Goal: Task Accomplishment & Management: Use online tool/utility

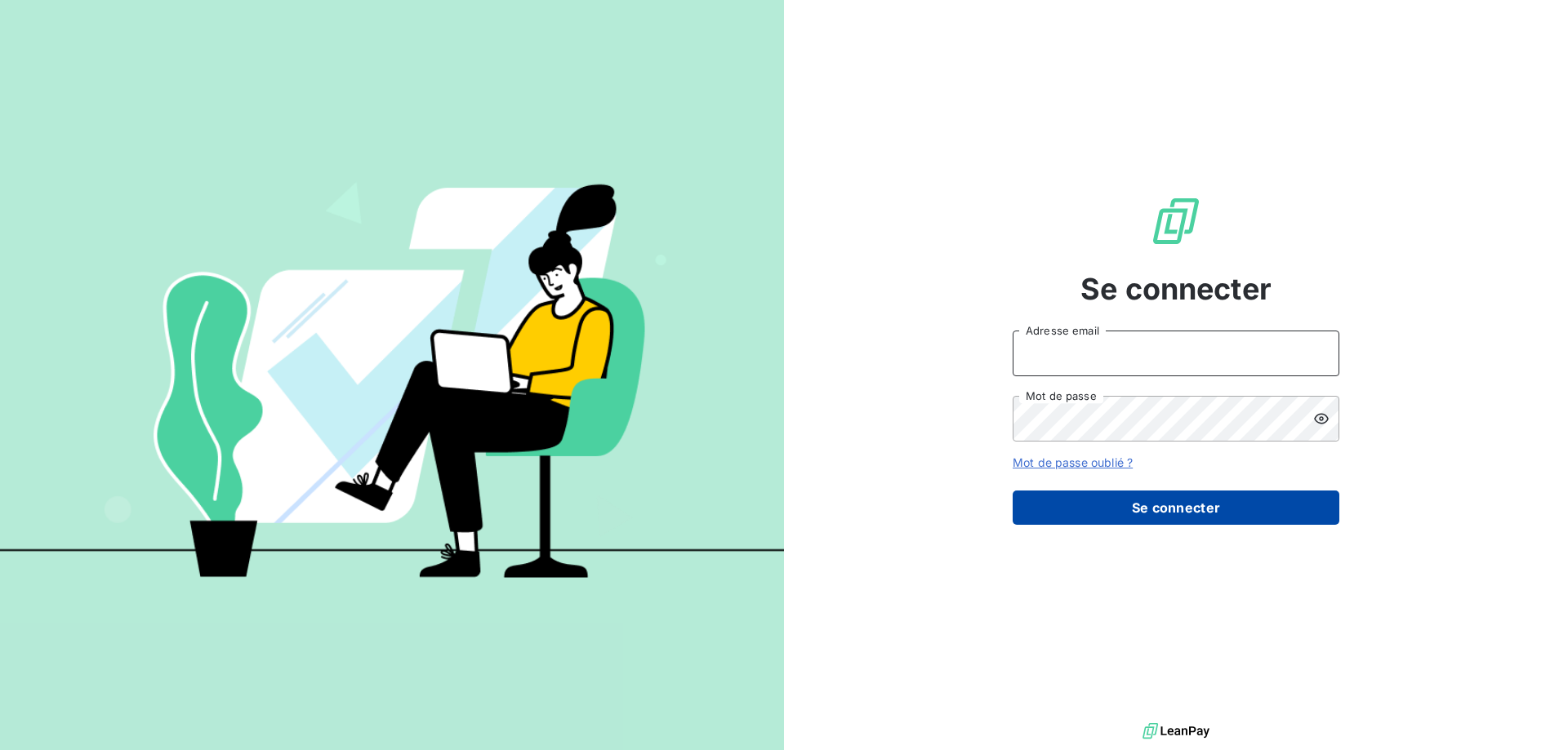
type input "compta-clients@repagroup.com"
click at [1125, 511] on button "Se connecter" at bounding box center [1176, 507] width 327 height 34
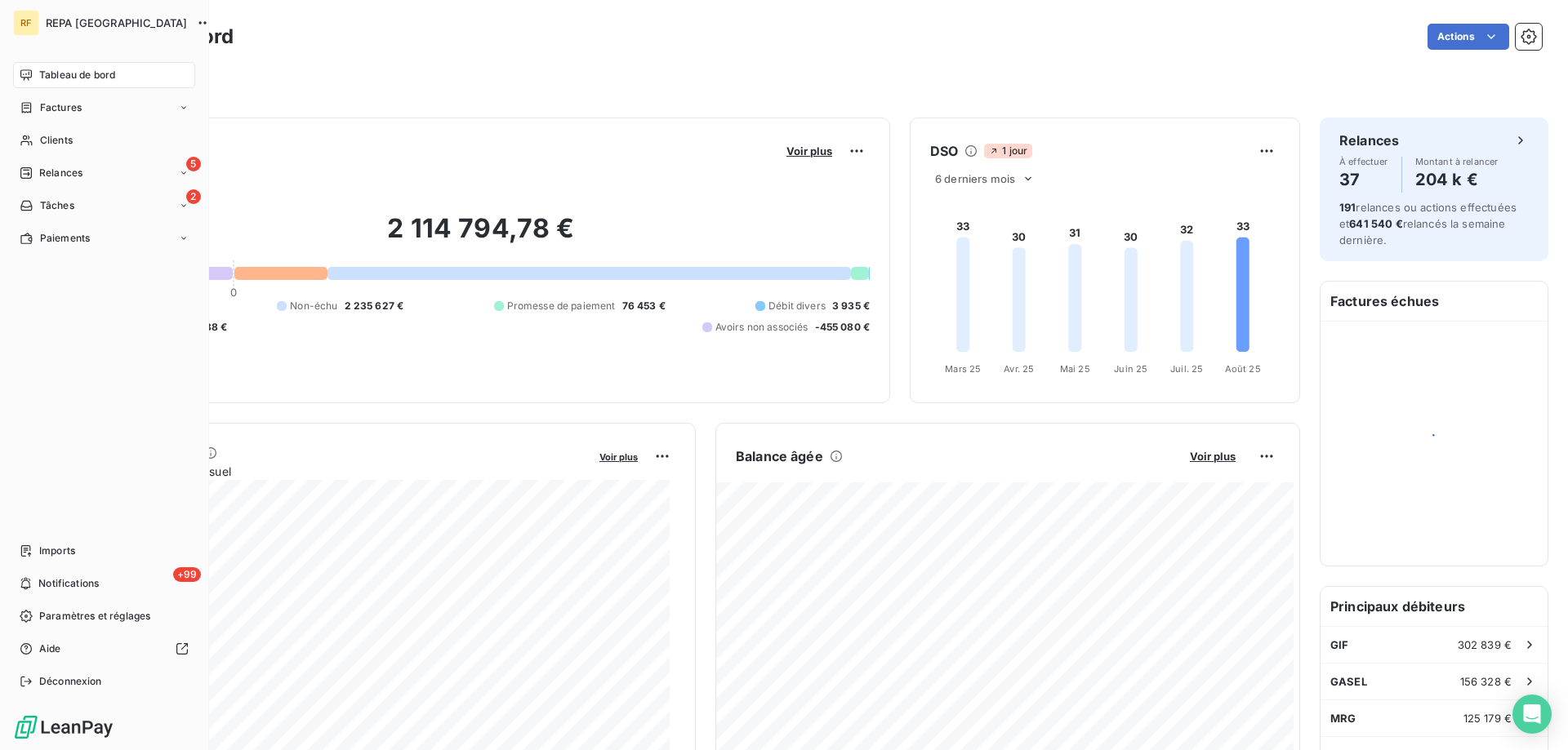
click at [40, 175] on span "Relances" at bounding box center [60, 173] width 43 height 15
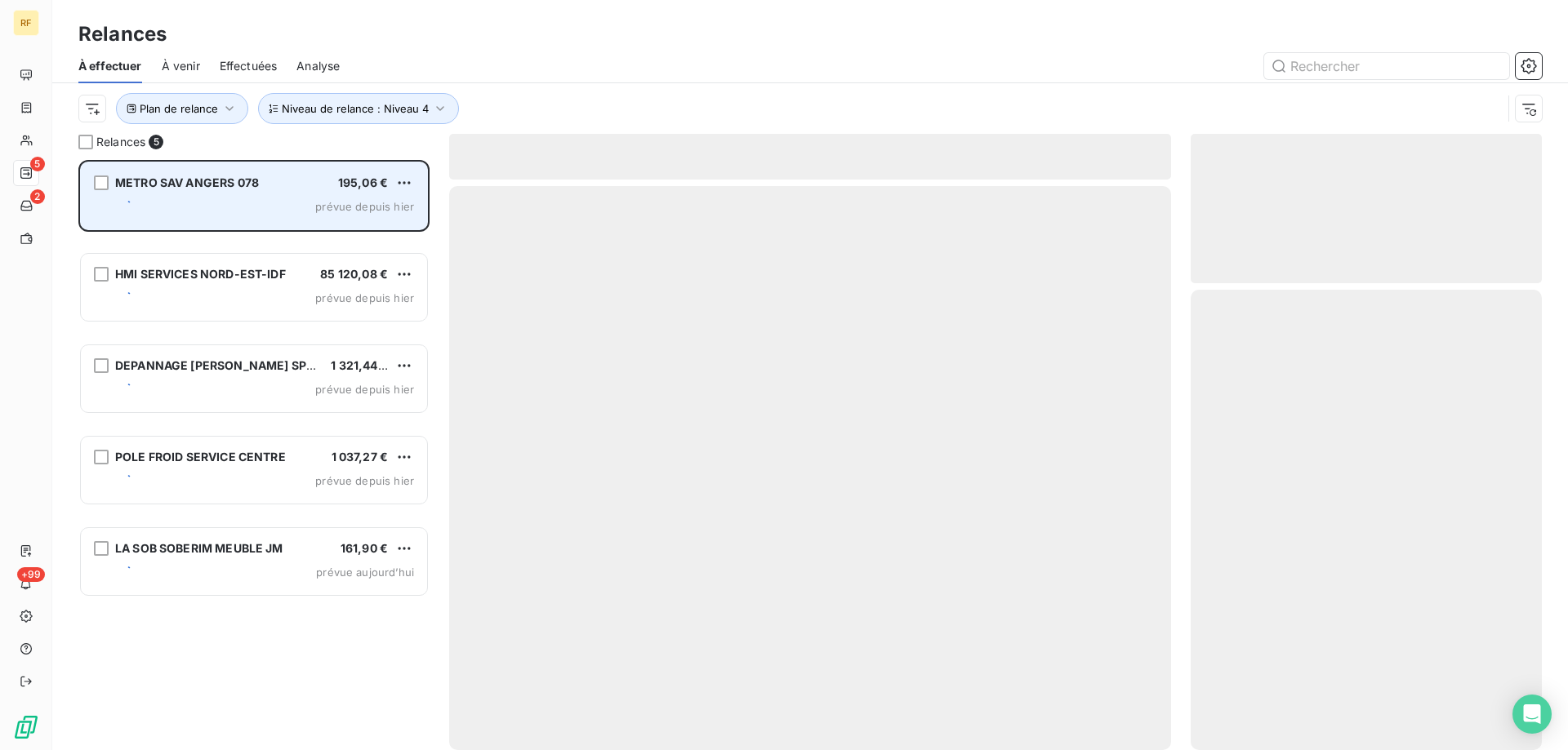
scroll to position [578, 339]
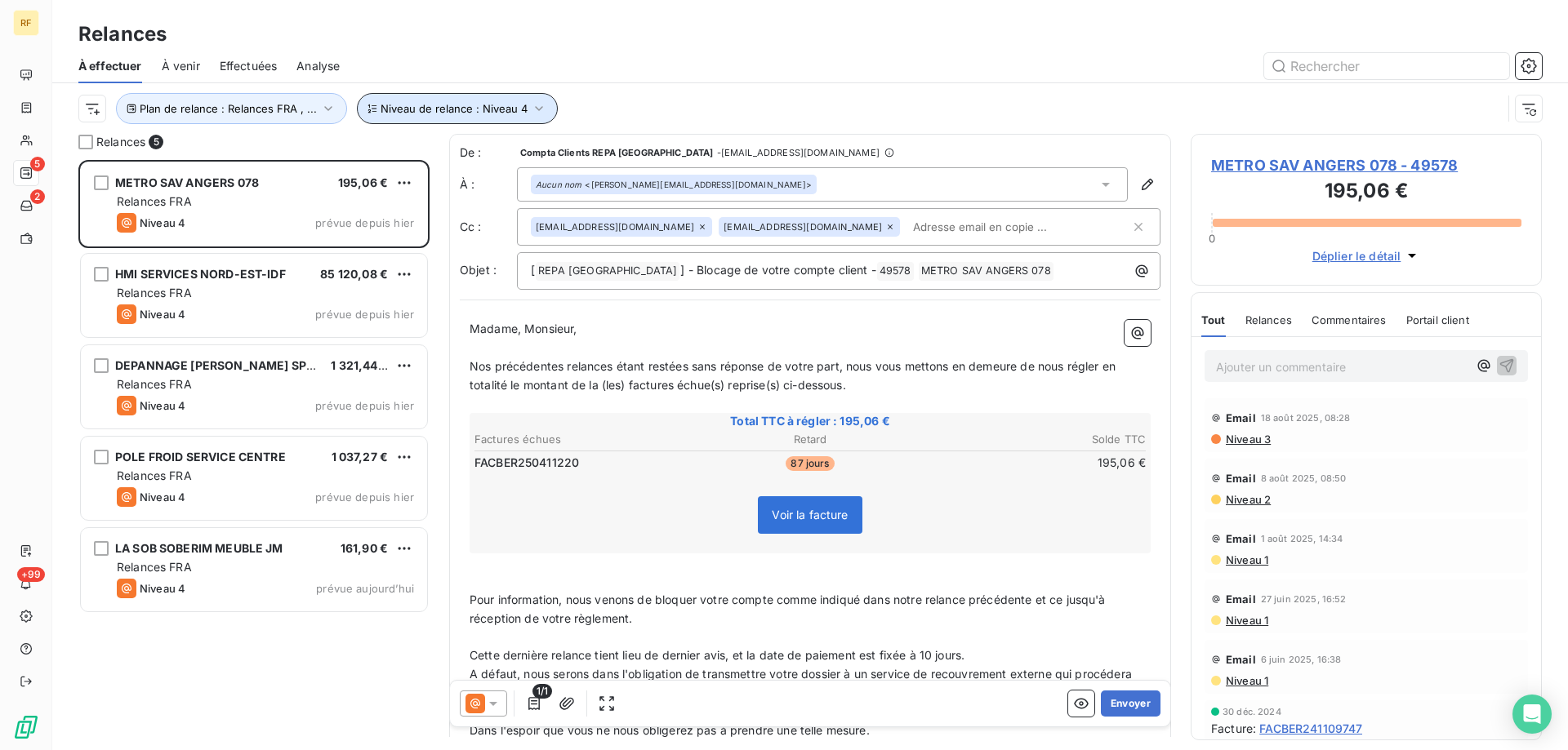
click at [446, 108] on span "Niveau de relance : Niveau 4" at bounding box center [454, 109] width 147 height 13
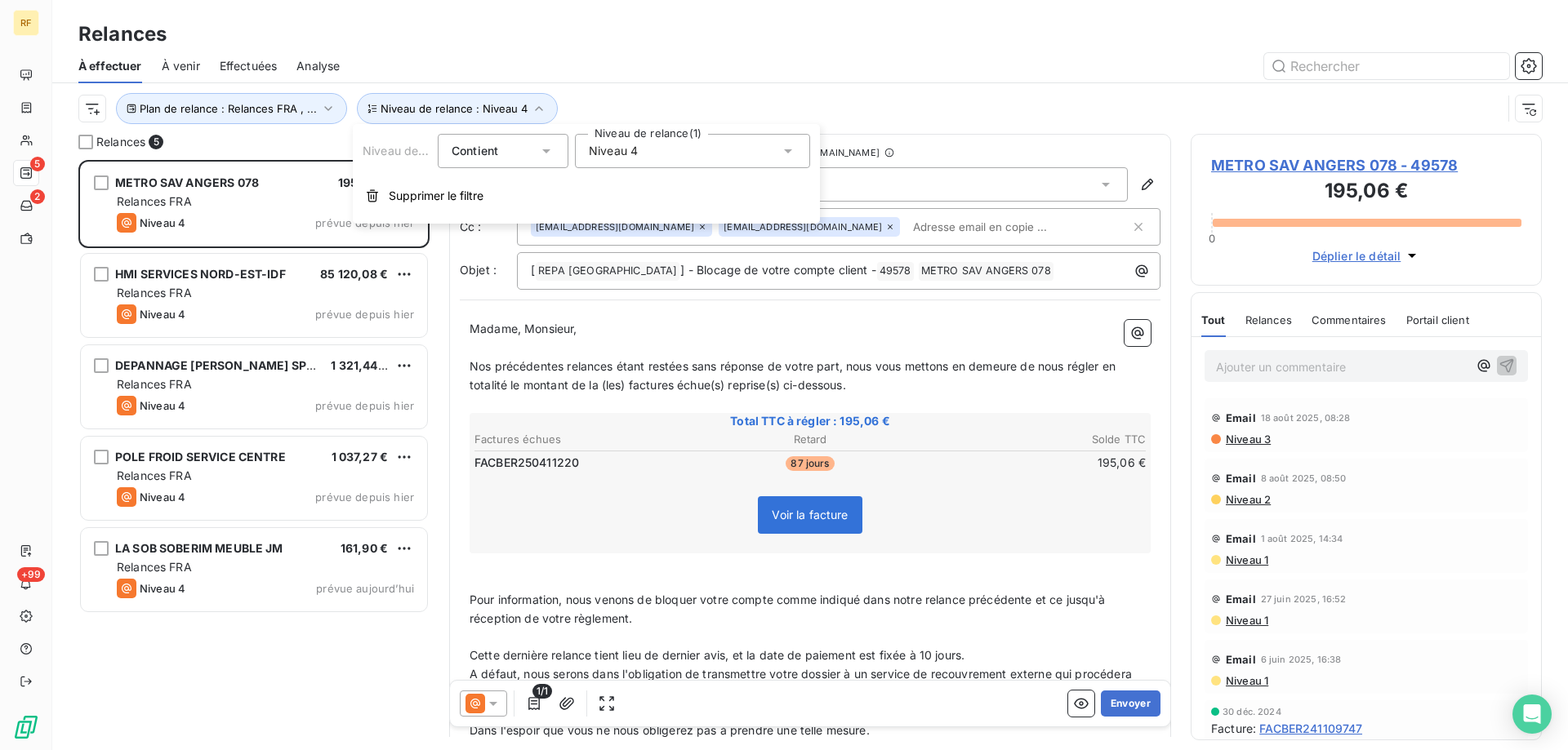
click at [602, 150] on span "Niveau 4" at bounding box center [613, 151] width 49 height 17
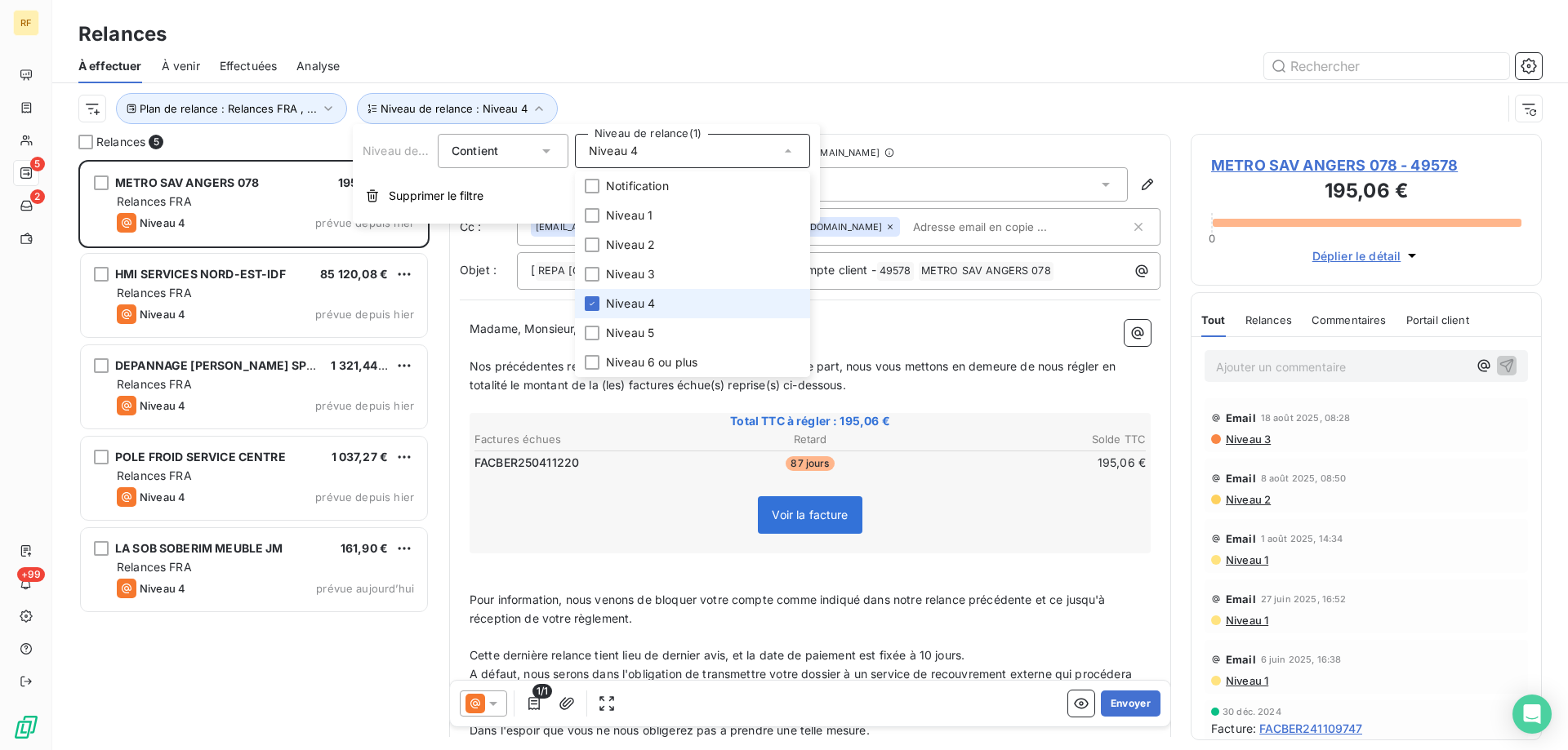
click at [631, 313] on li "Niveau 4" at bounding box center [692, 304] width 236 height 30
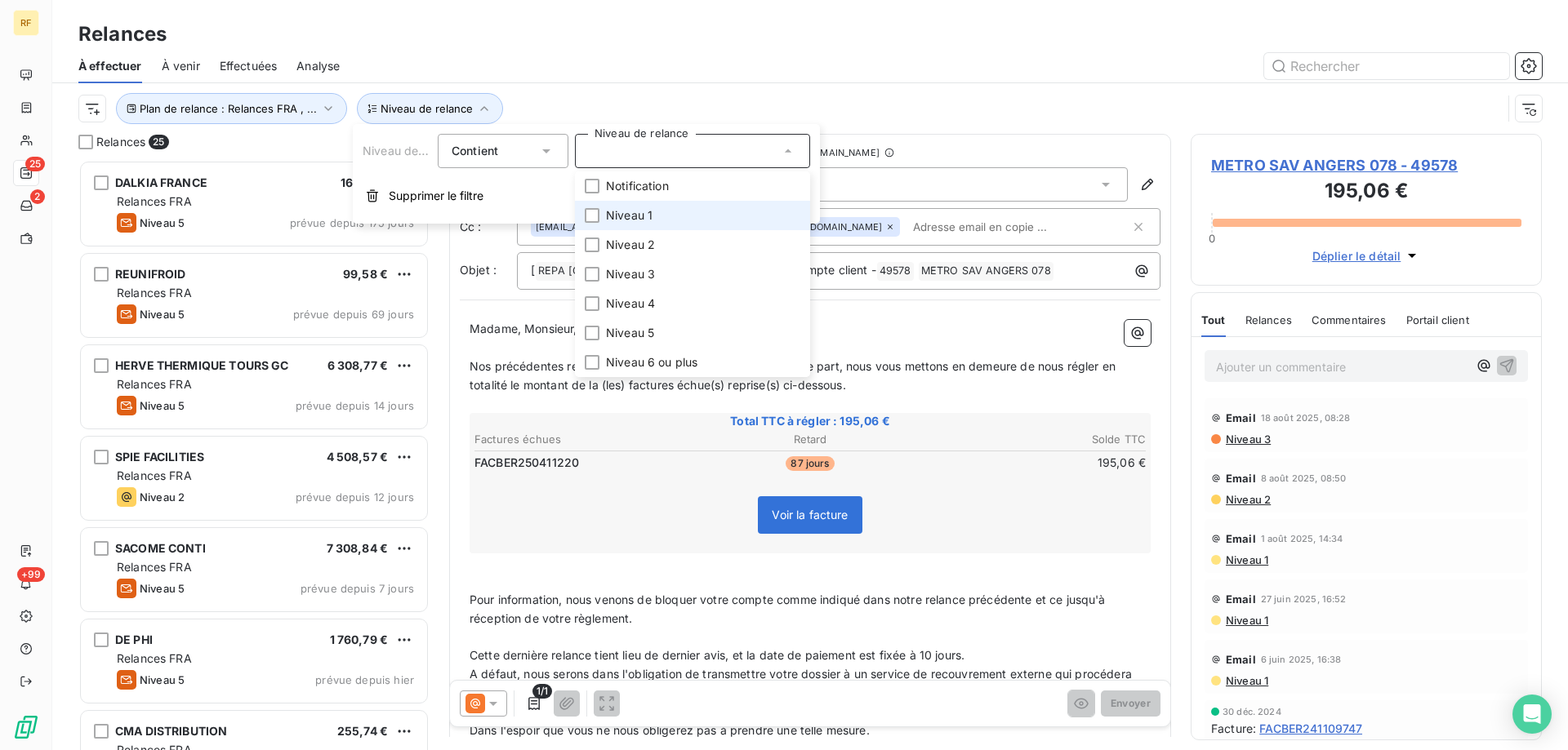
click at [663, 208] on li "Niveau 1" at bounding box center [692, 215] width 236 height 30
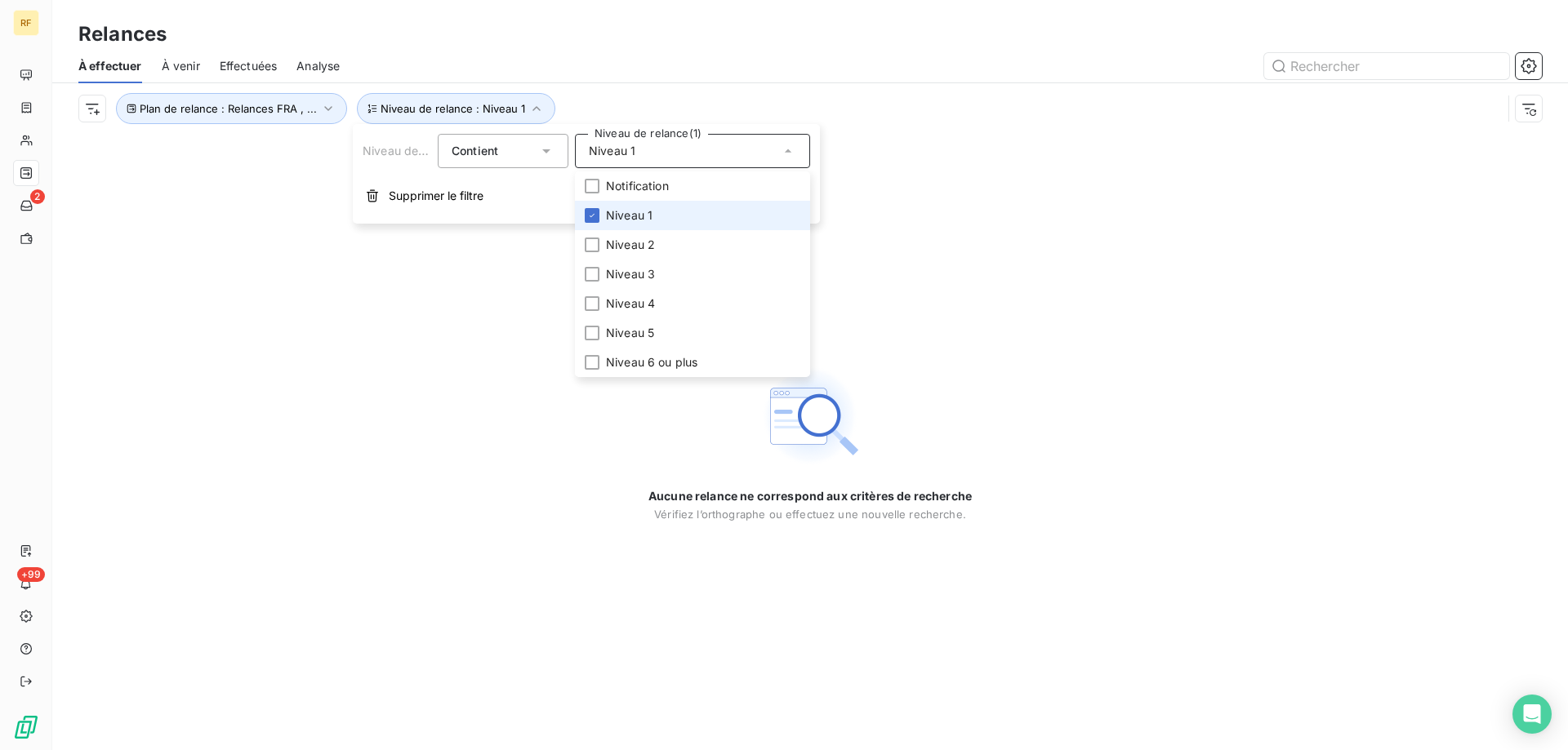
click at [669, 223] on li "Niveau 1" at bounding box center [692, 215] width 236 height 30
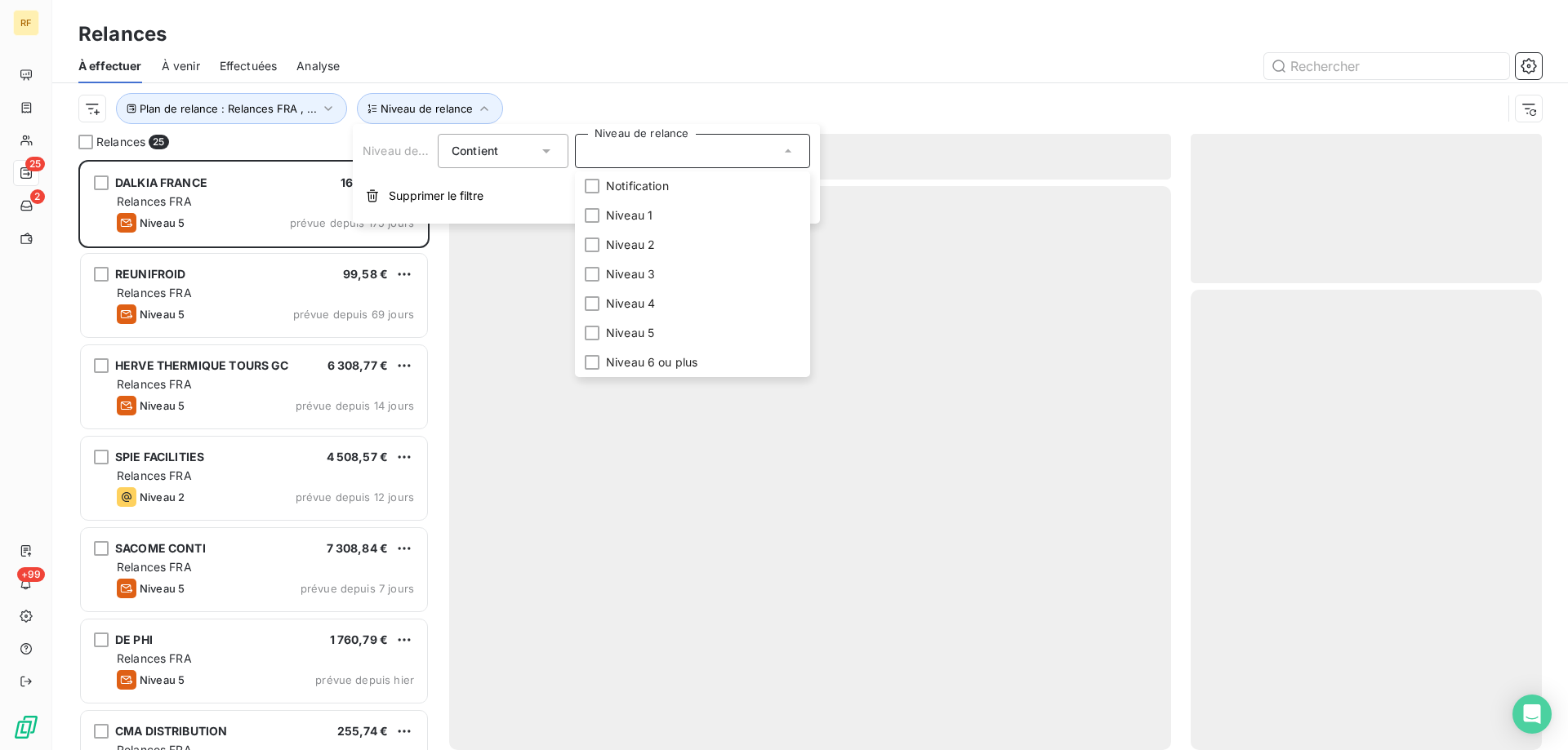
scroll to position [578, 339]
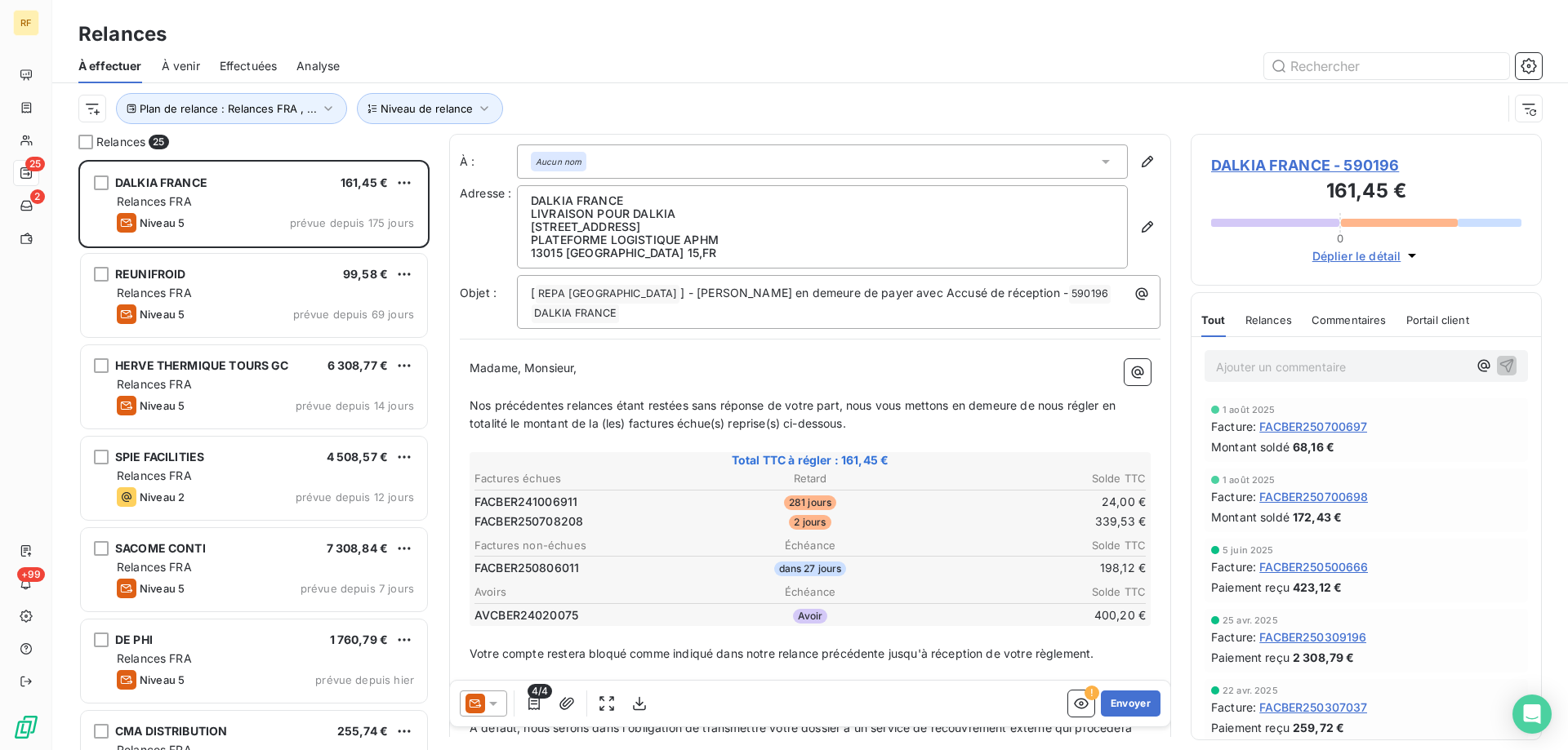
click at [482, 55] on div at bounding box center [951, 66] width 1183 height 26
click at [267, 61] on span "Effectuées" at bounding box center [249, 67] width 58 height 17
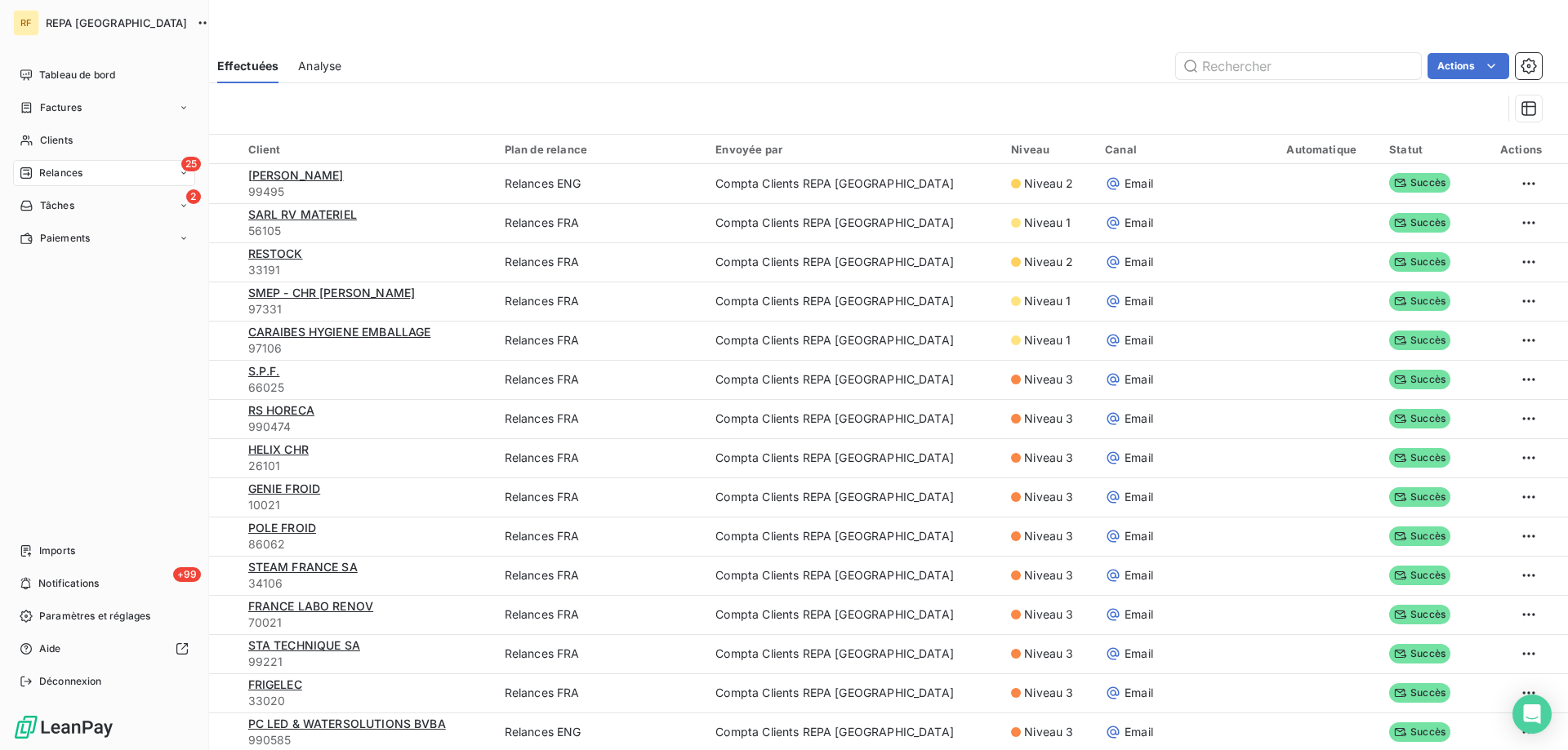
click at [89, 175] on div "25 Relances" at bounding box center [103, 173] width 182 height 26
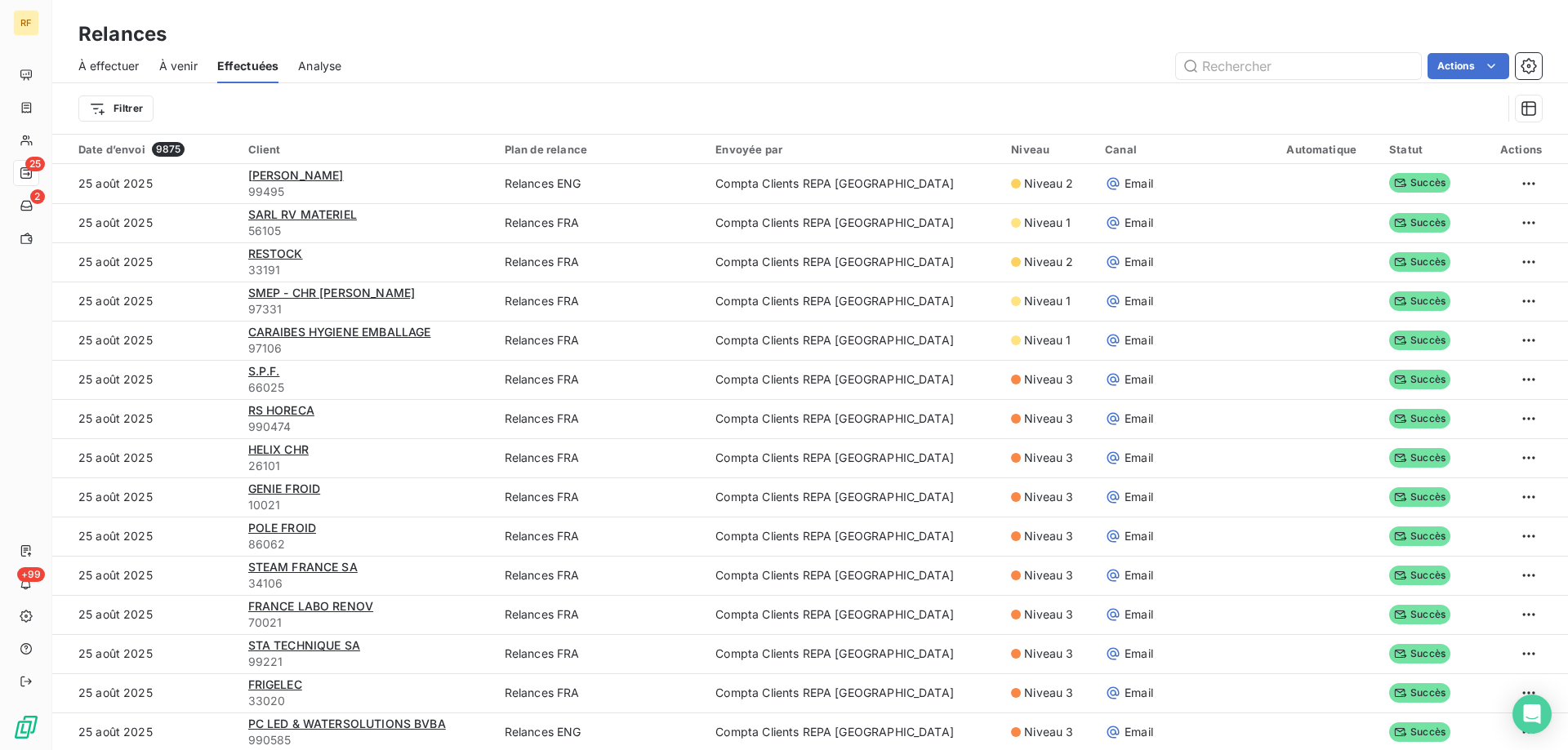
click at [112, 67] on span "À effectuer" at bounding box center [109, 67] width 61 height 17
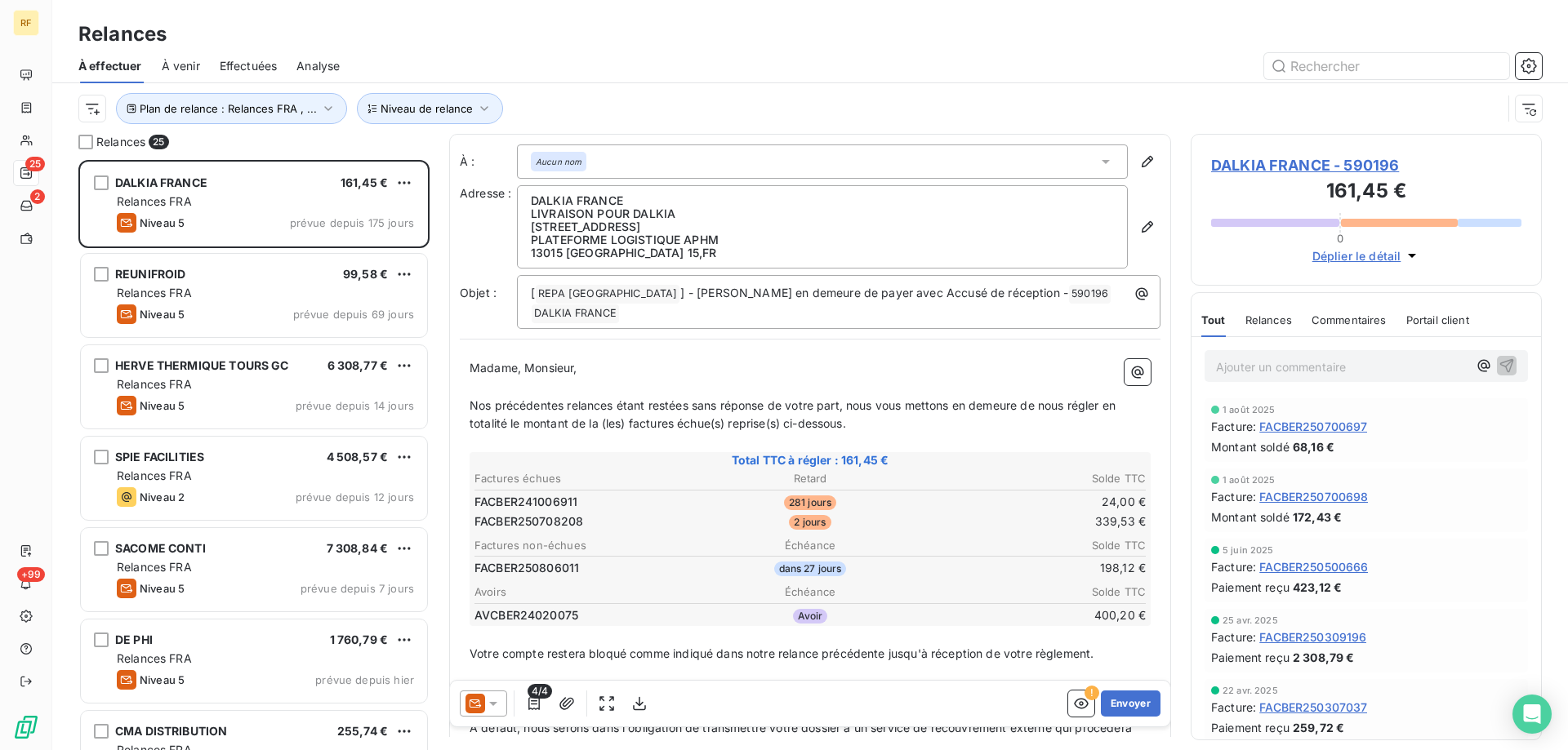
scroll to position [578, 339]
click at [468, 111] on button "Niveau de relance" at bounding box center [430, 109] width 146 height 31
click at [646, 162] on div at bounding box center [692, 151] width 236 height 34
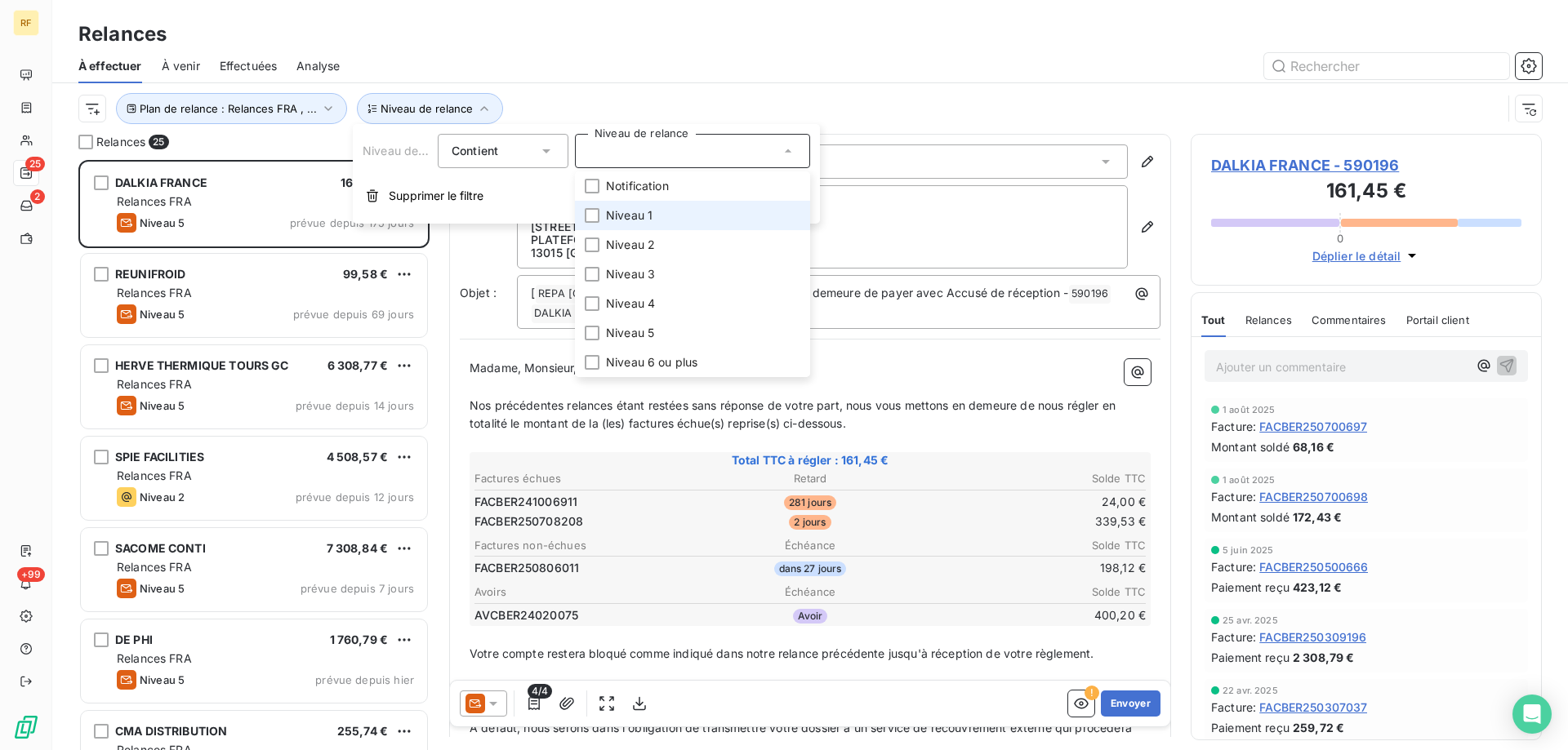
click at [650, 224] on li "Niveau 1" at bounding box center [692, 215] width 236 height 30
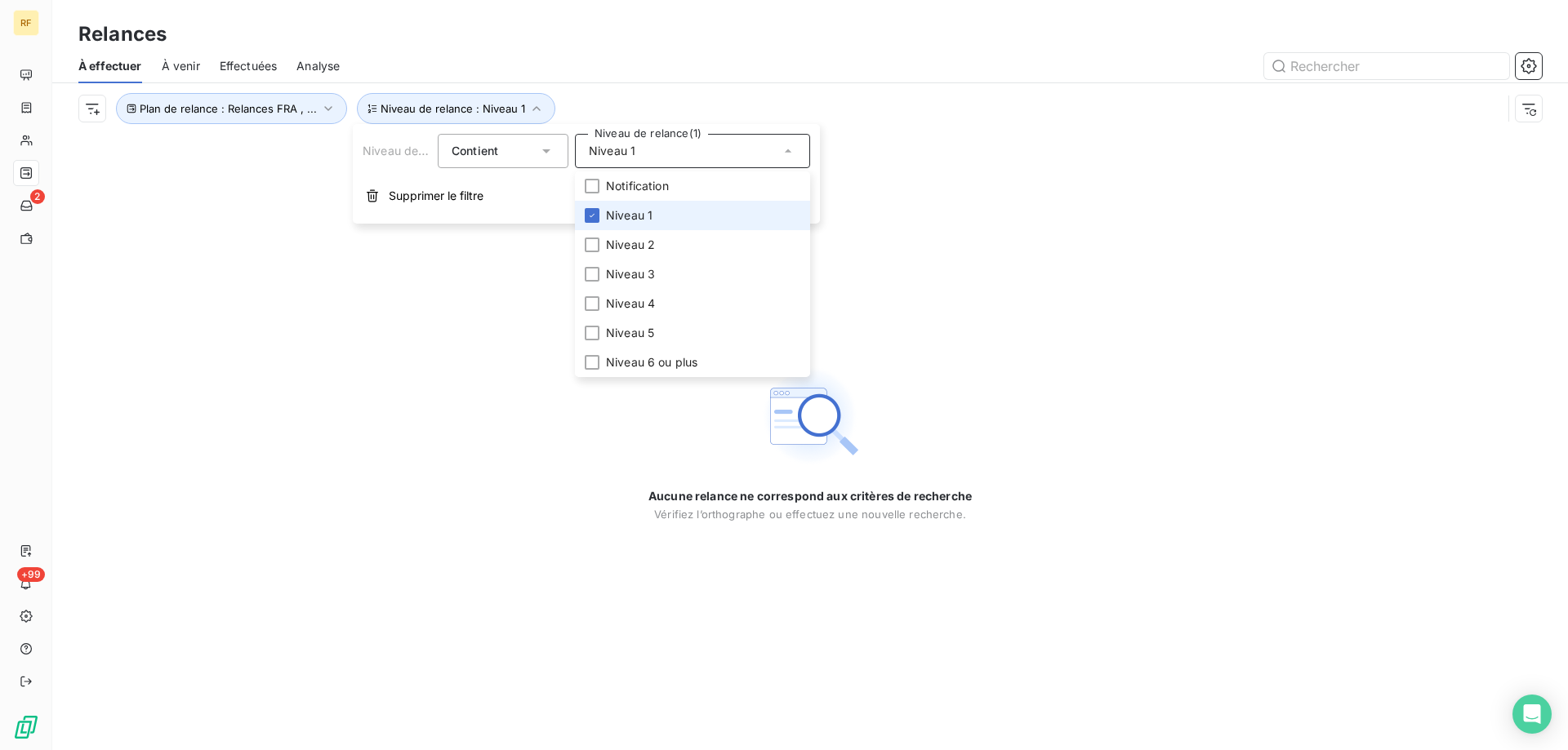
click at [651, 218] on span "Niveau 1" at bounding box center [629, 216] width 46 height 17
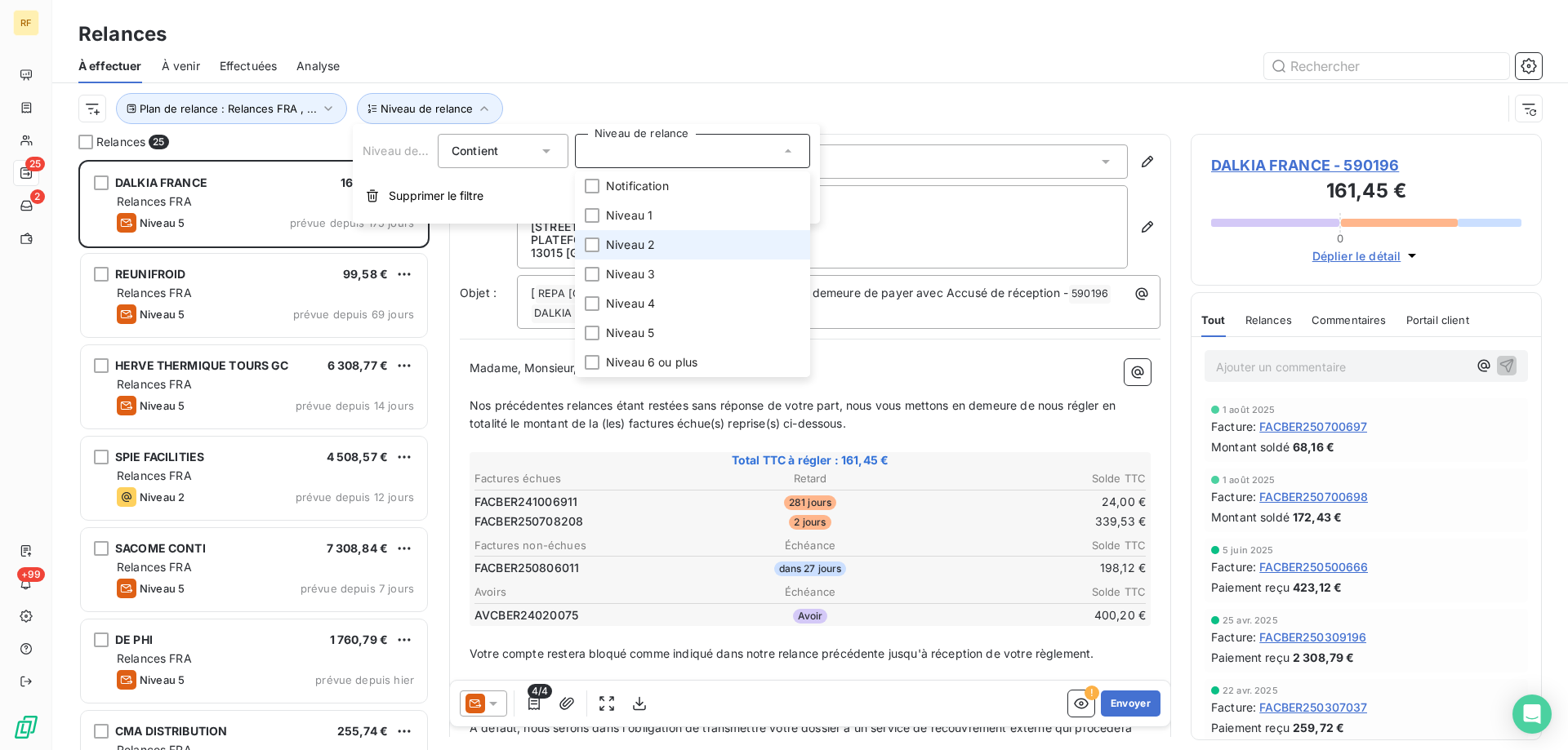
scroll to position [578, 339]
click at [649, 251] on span "Niveau 2" at bounding box center [630, 245] width 49 height 17
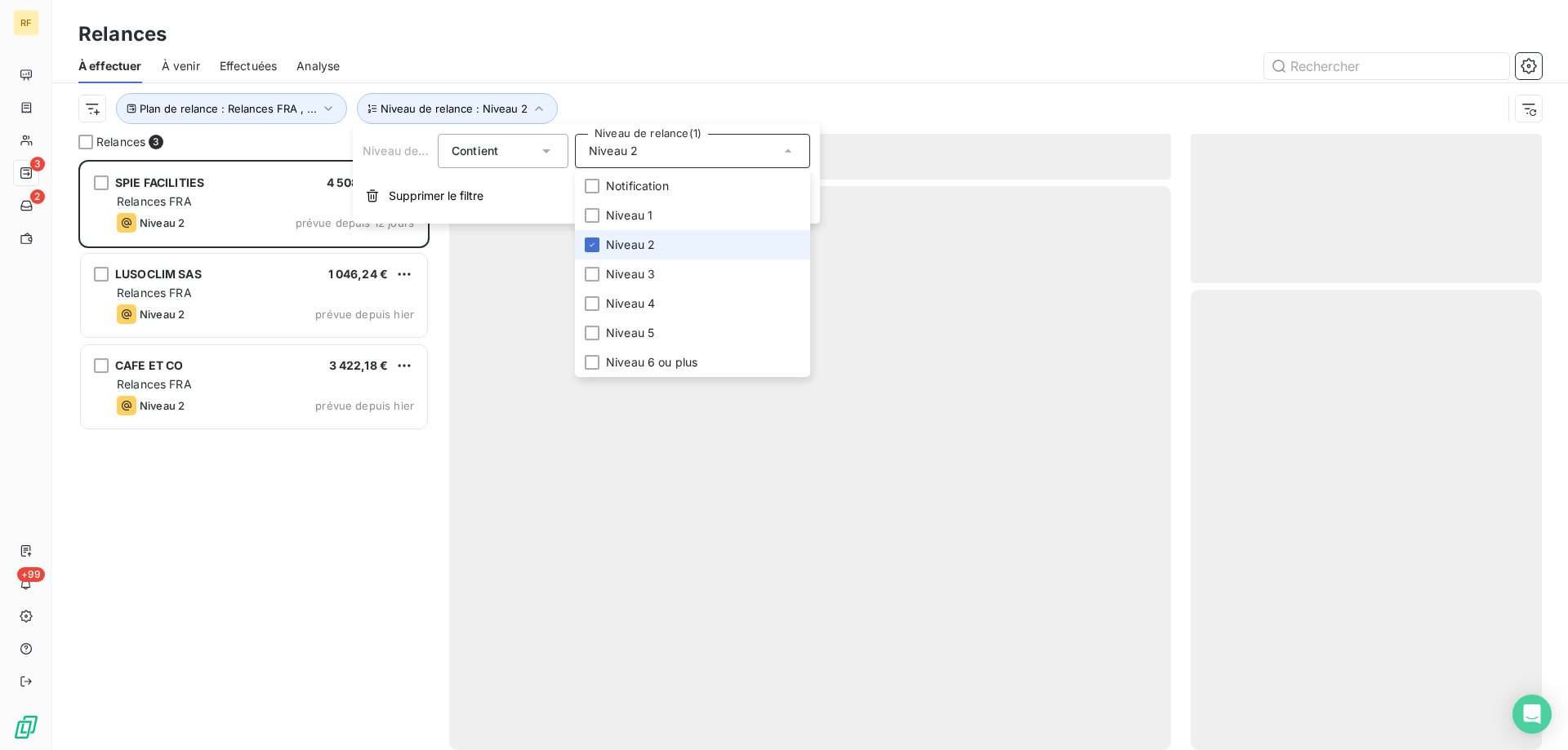
scroll to position [578, 339]
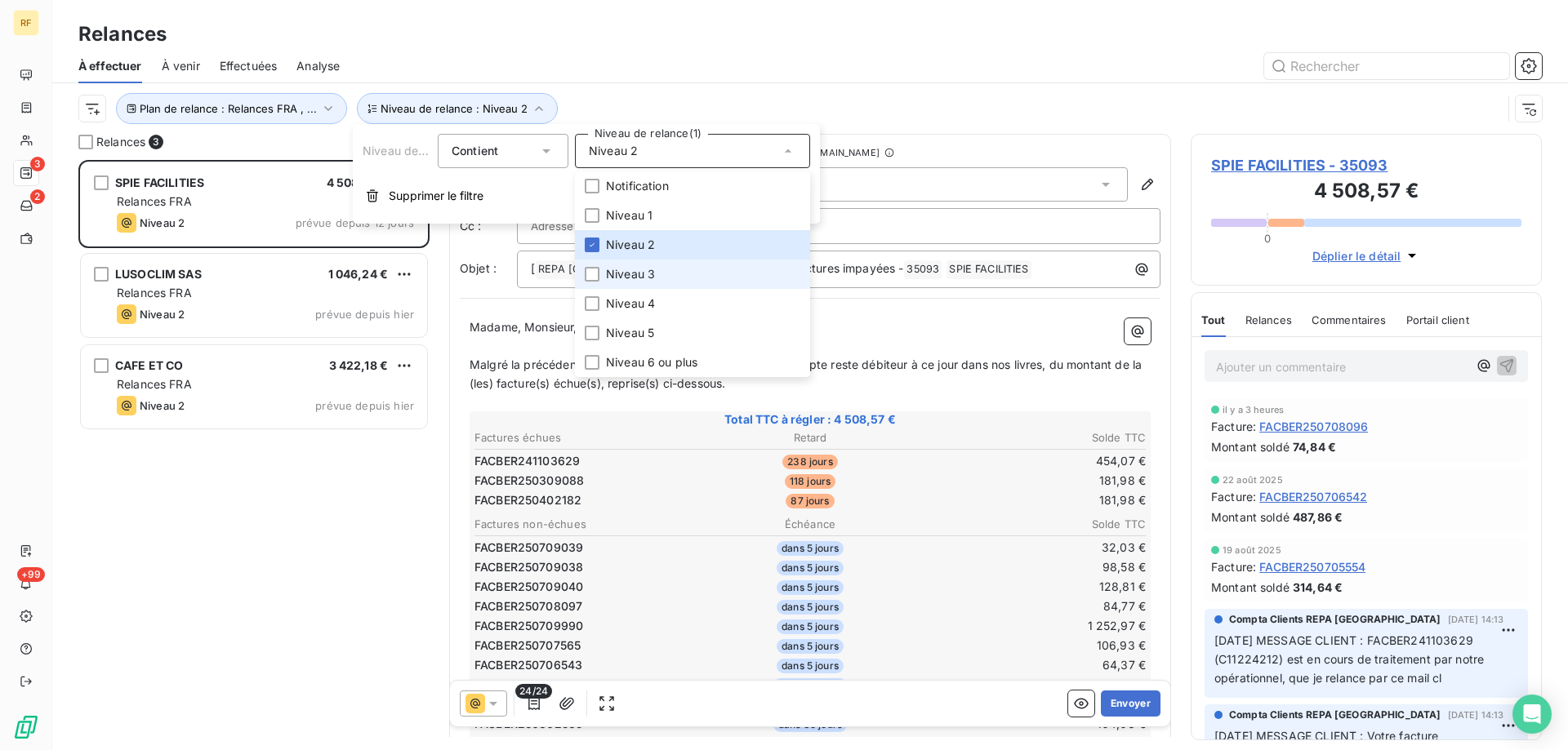
click at [651, 272] on span "Niveau 3" at bounding box center [630, 274] width 49 height 17
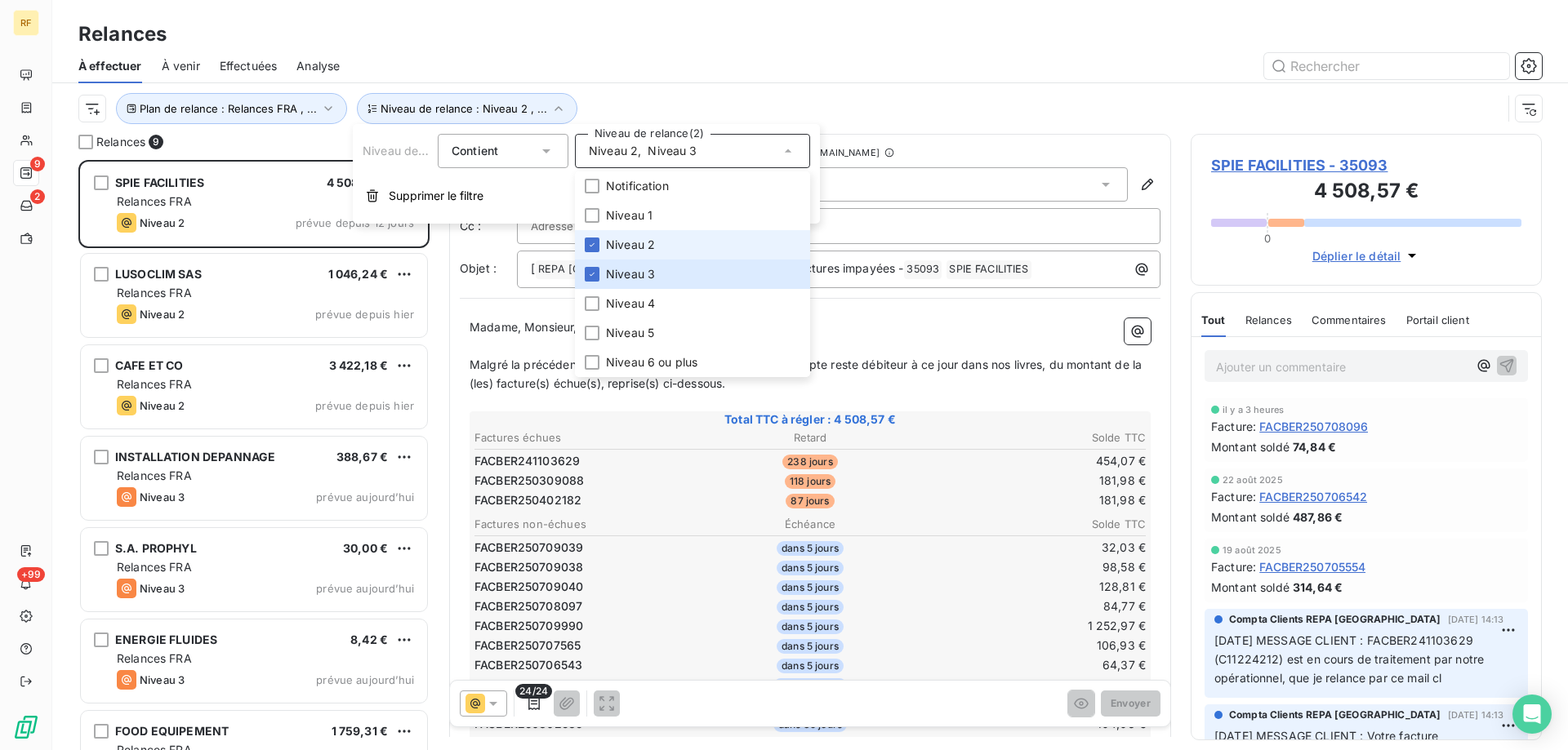
click at [656, 248] on li "Niveau 2" at bounding box center [692, 245] width 236 height 30
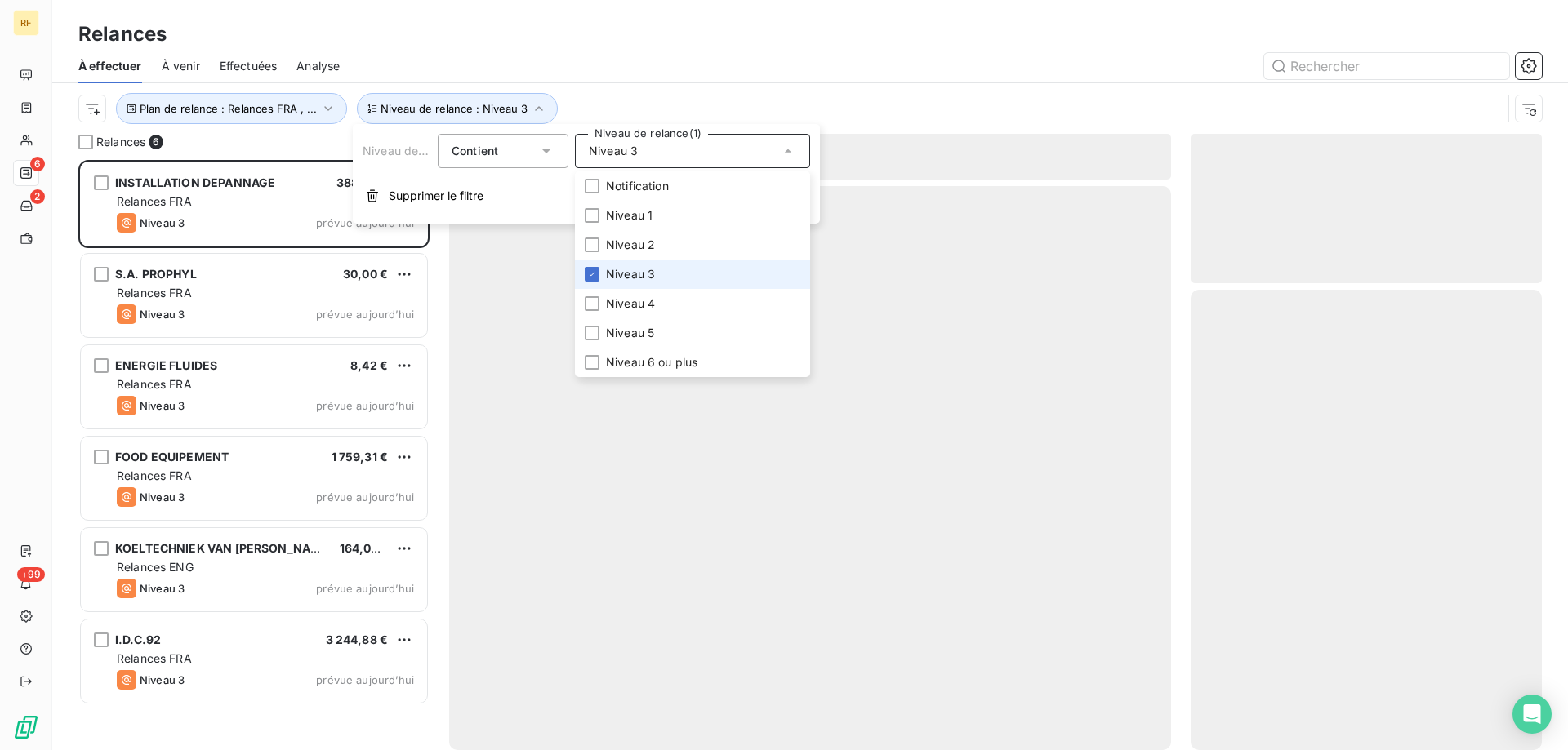
scroll to position [578, 339]
click at [655, 272] on li "Niveau 3" at bounding box center [692, 274] width 236 height 30
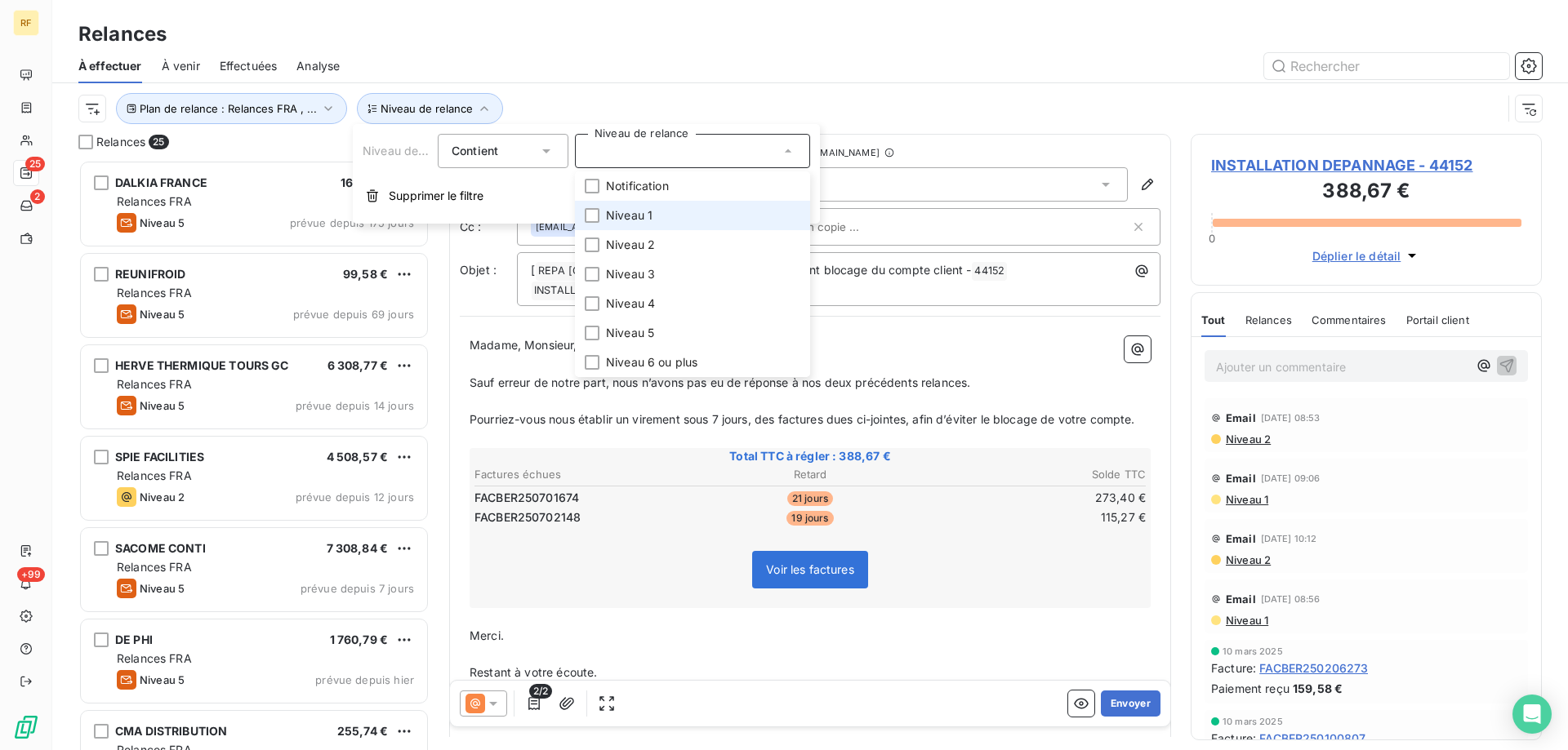
click at [652, 202] on li "Niveau 1" at bounding box center [692, 215] width 236 height 30
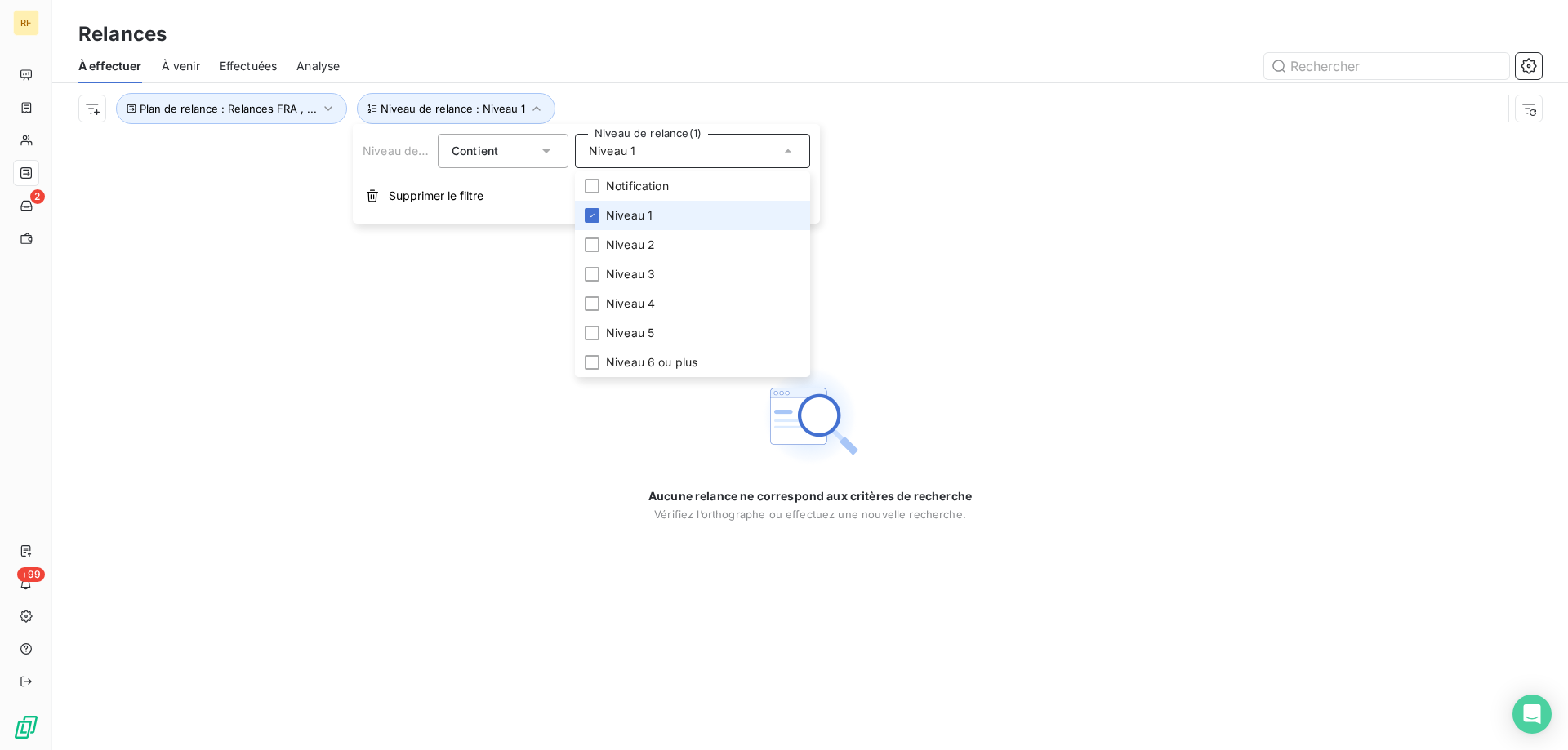
click at [652, 218] on li "Niveau 1" at bounding box center [692, 215] width 236 height 30
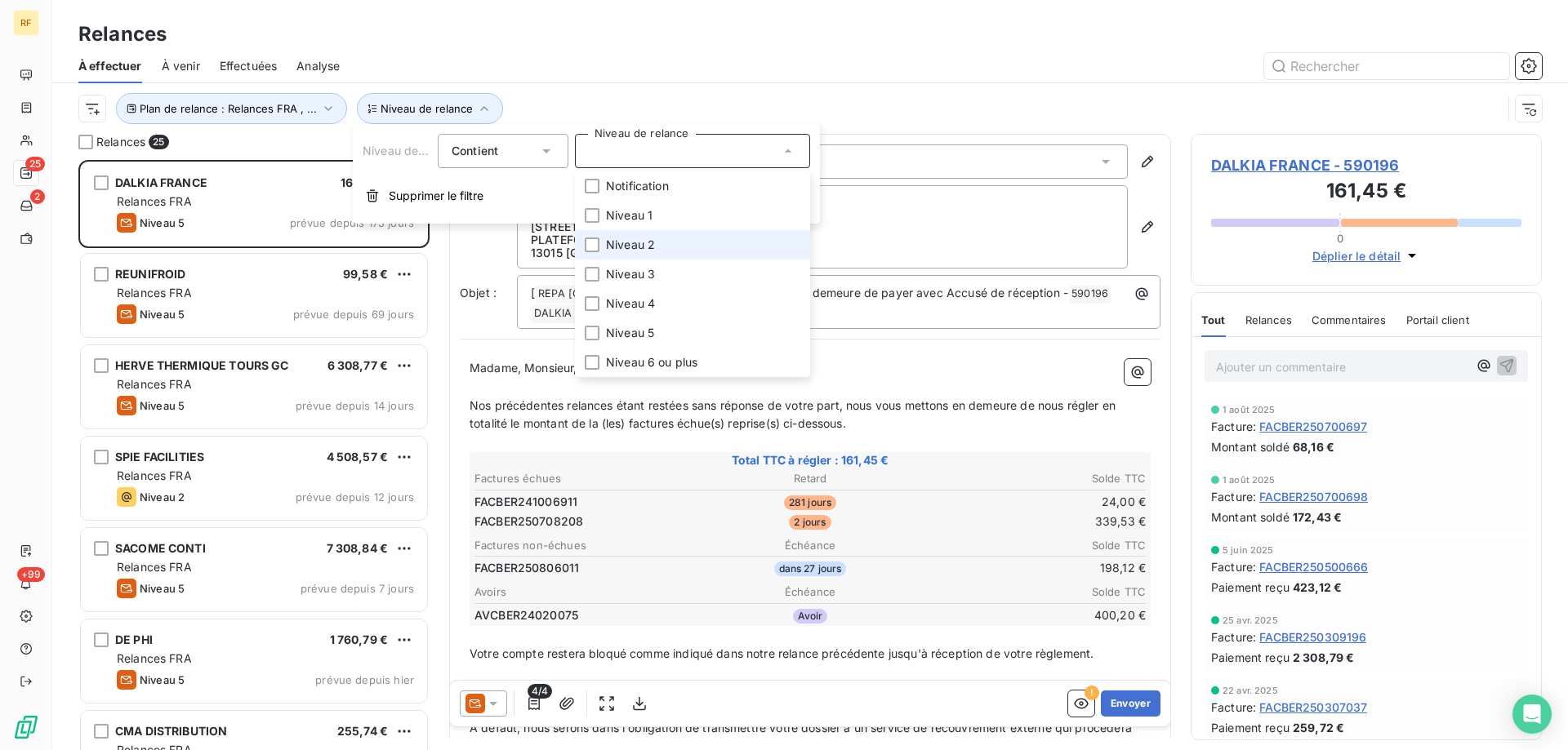
scroll to position [578, 339]
click at [662, 266] on li "Niveau 3" at bounding box center [692, 274] width 236 height 30
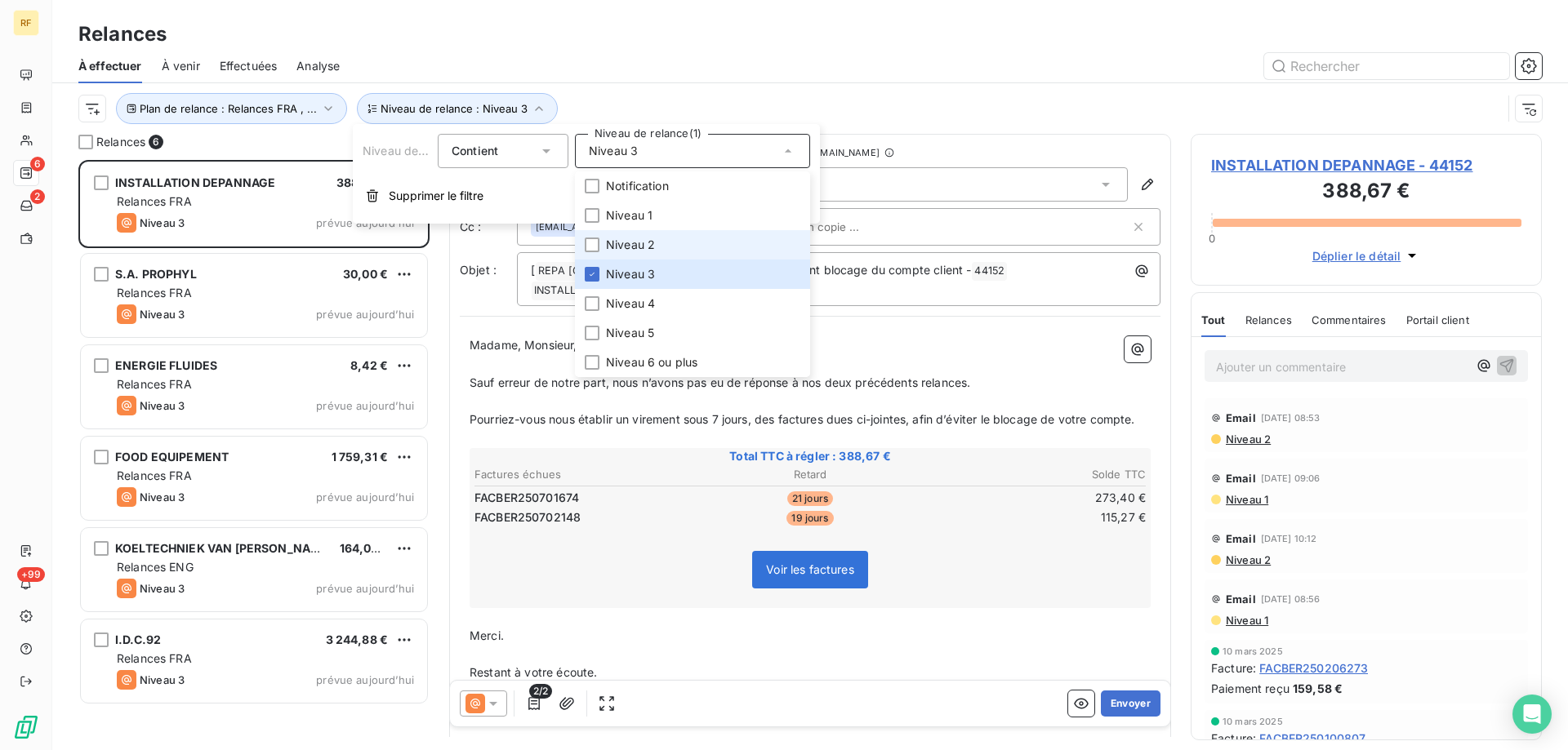
click at [664, 251] on li "Niveau 2" at bounding box center [692, 245] width 236 height 30
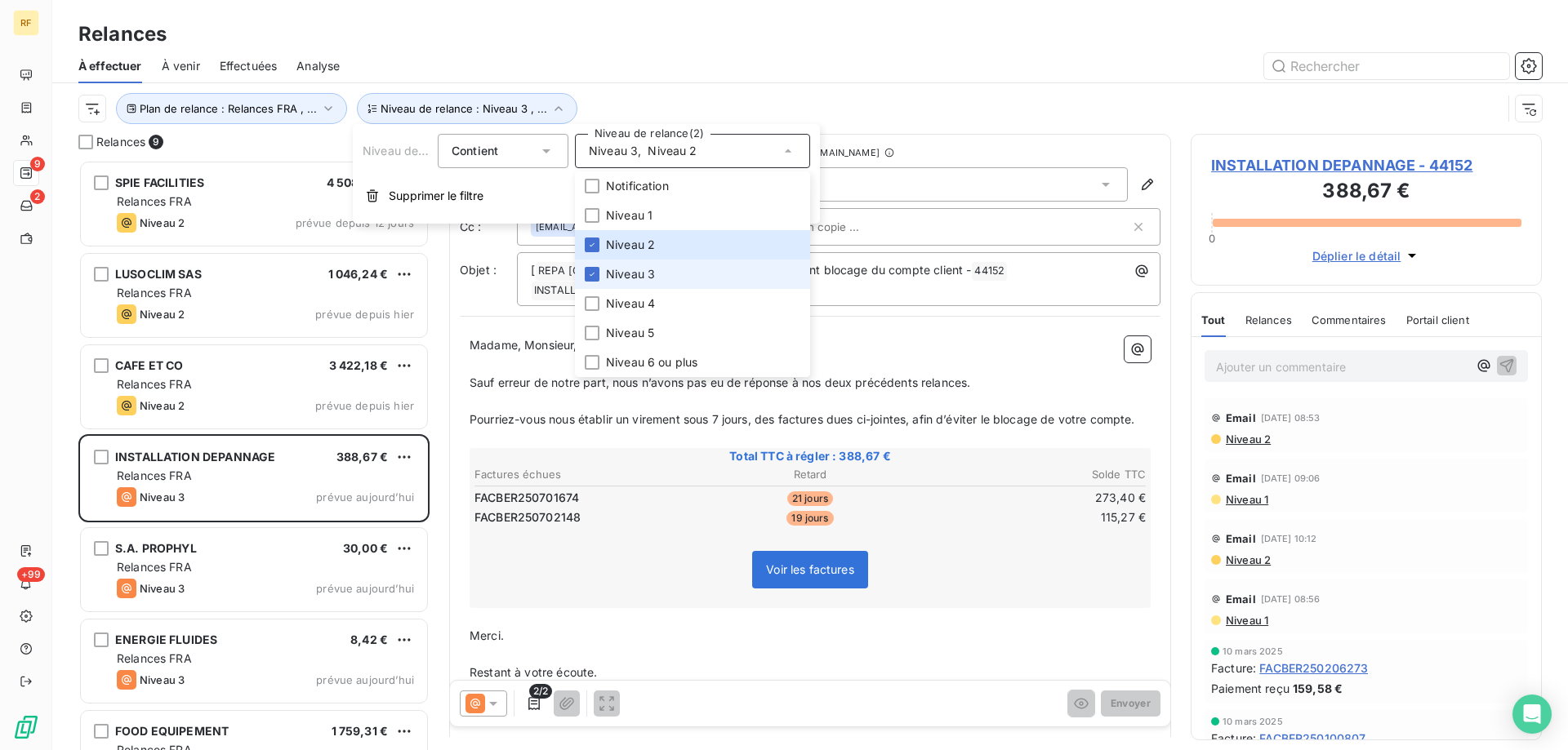
scroll to position [578, 339]
click at [659, 256] on li "Niveau 2" at bounding box center [692, 245] width 236 height 30
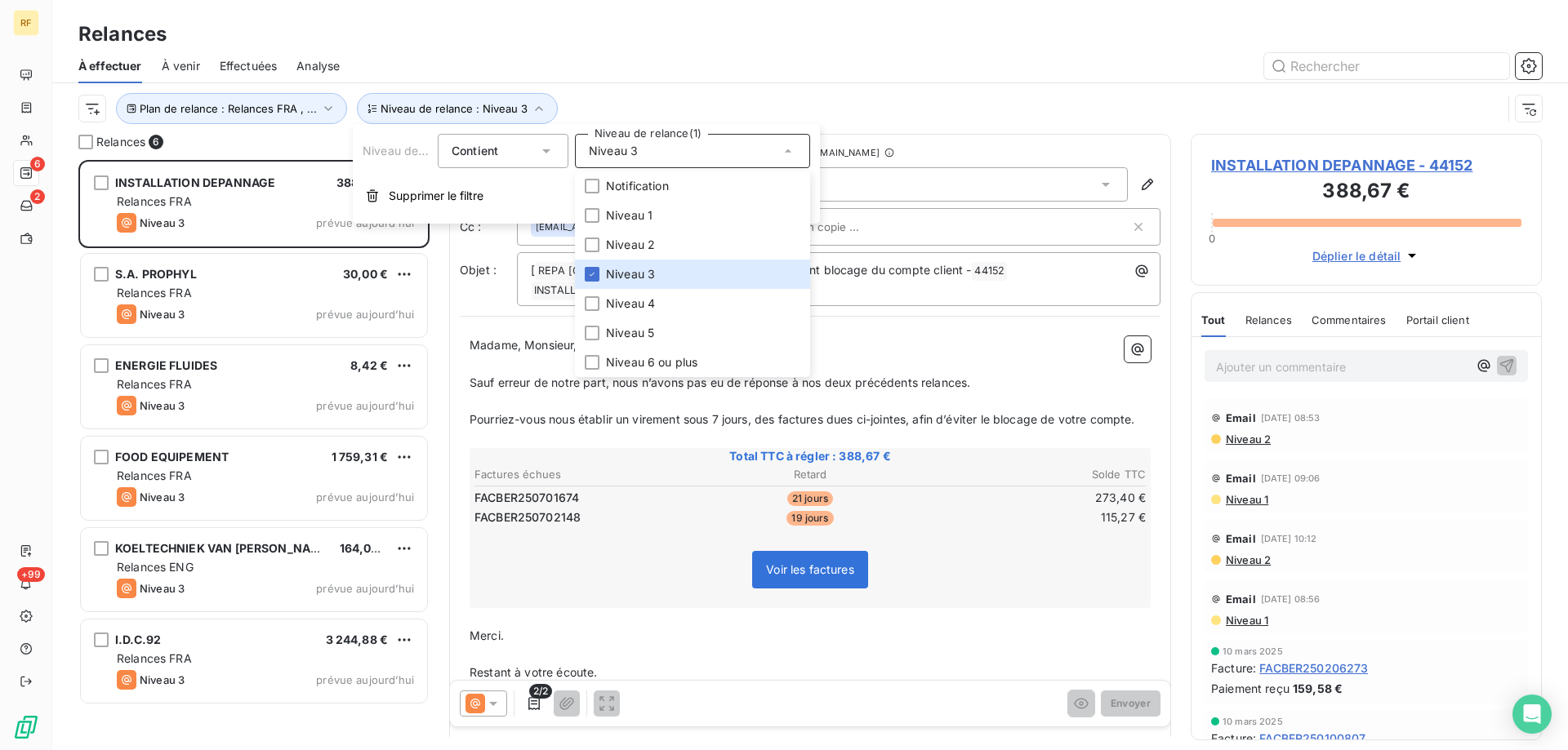
click at [674, 90] on div "Plan de relance : Relances FRA , ... Niveau de relance : Niveau 3" at bounding box center [810, 108] width 1464 height 51
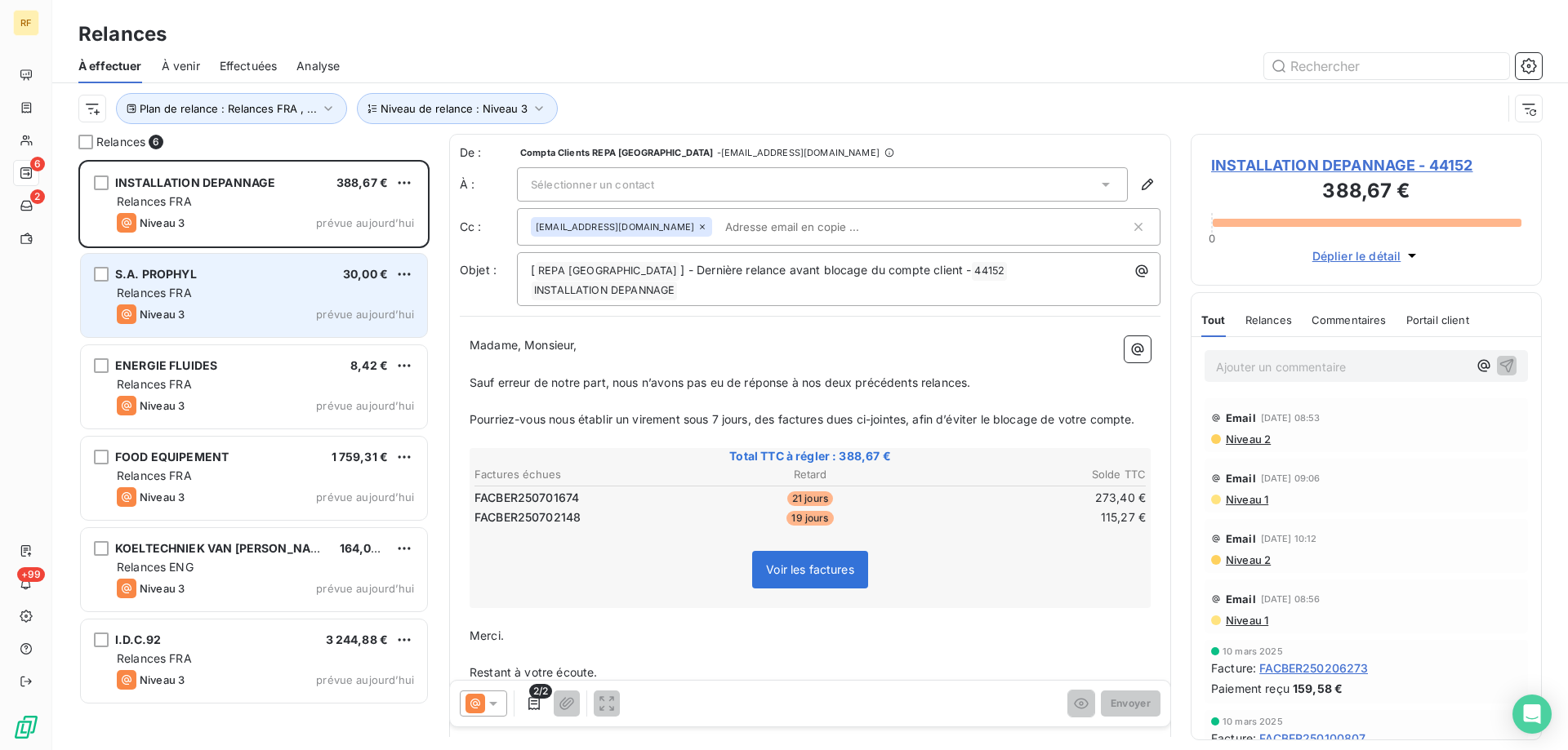
click at [302, 278] on div "S.A. PROPHYL 30,00 €" at bounding box center [265, 274] width 298 height 15
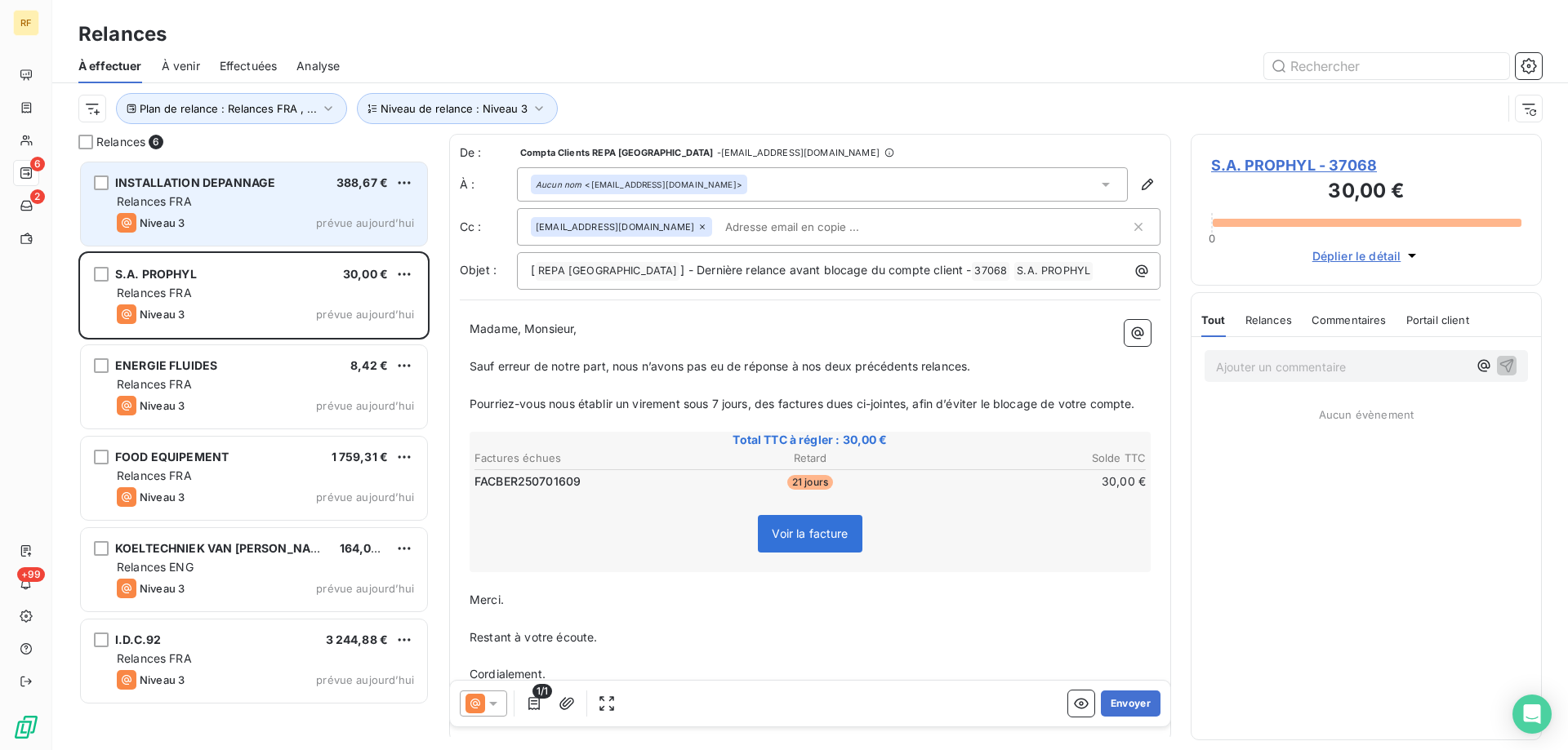
click at [296, 200] on div "Relances FRA" at bounding box center [265, 202] width 298 height 17
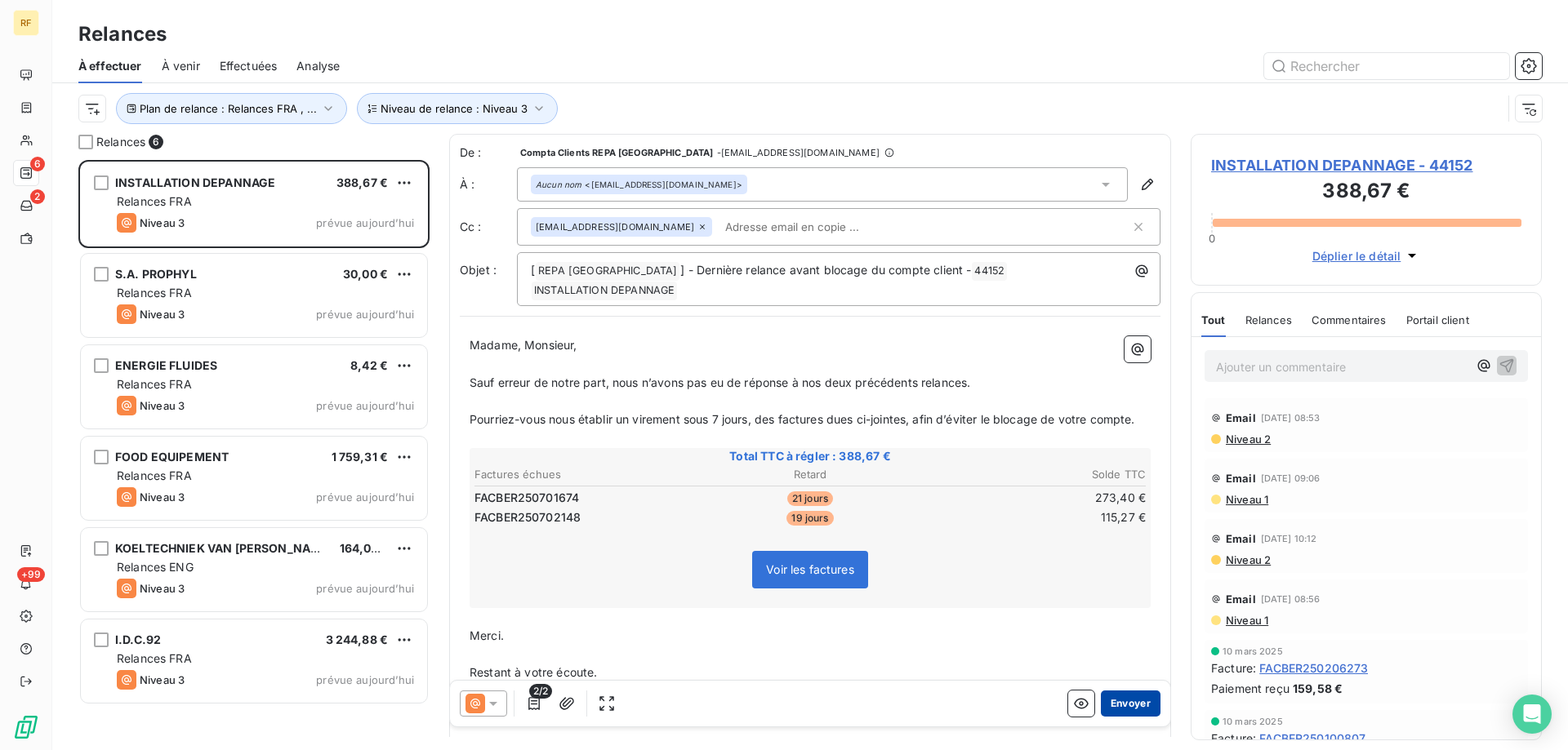
click at [1118, 712] on button "Envoyer" at bounding box center [1131, 704] width 60 height 26
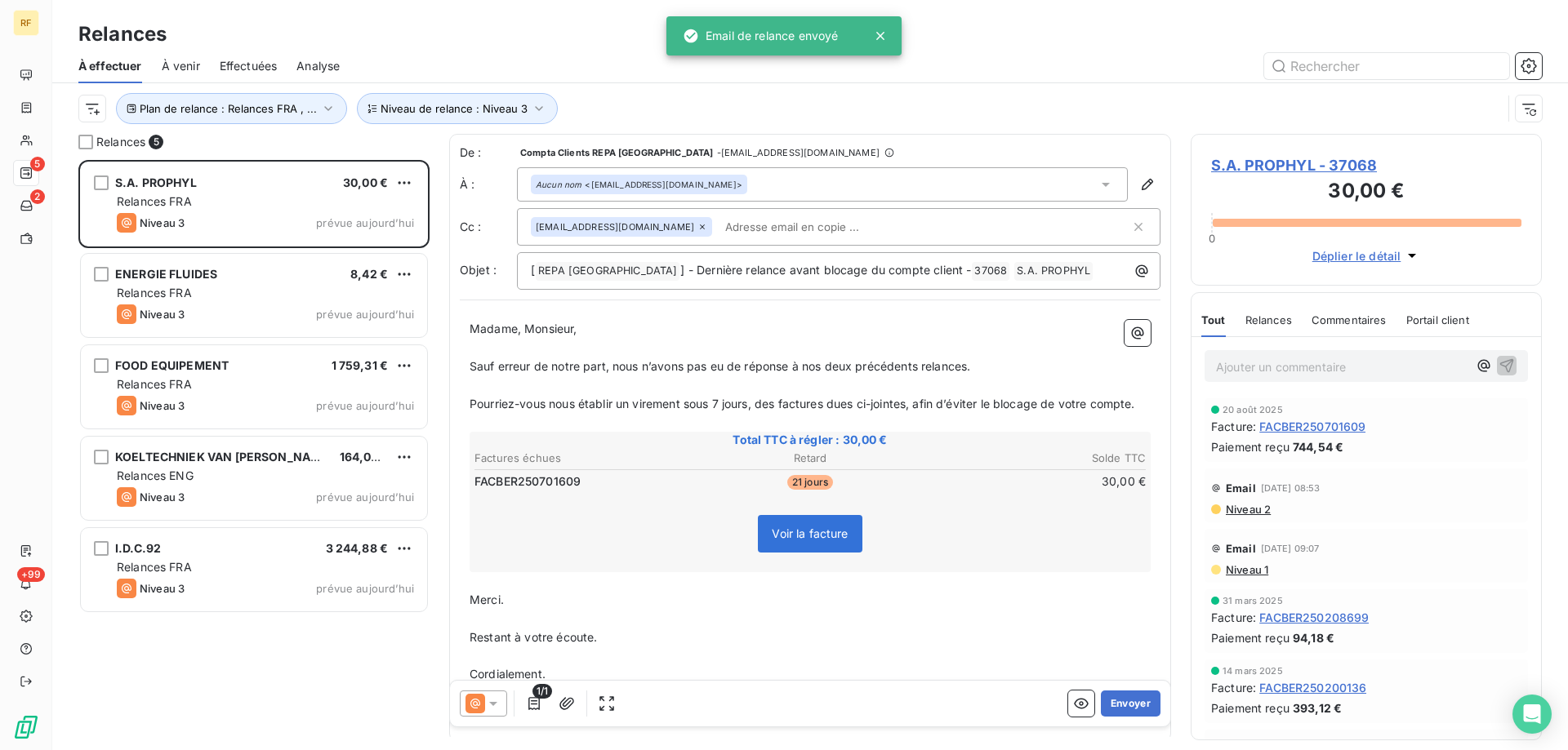
click at [1118, 712] on button "Envoyer" at bounding box center [1131, 704] width 60 height 26
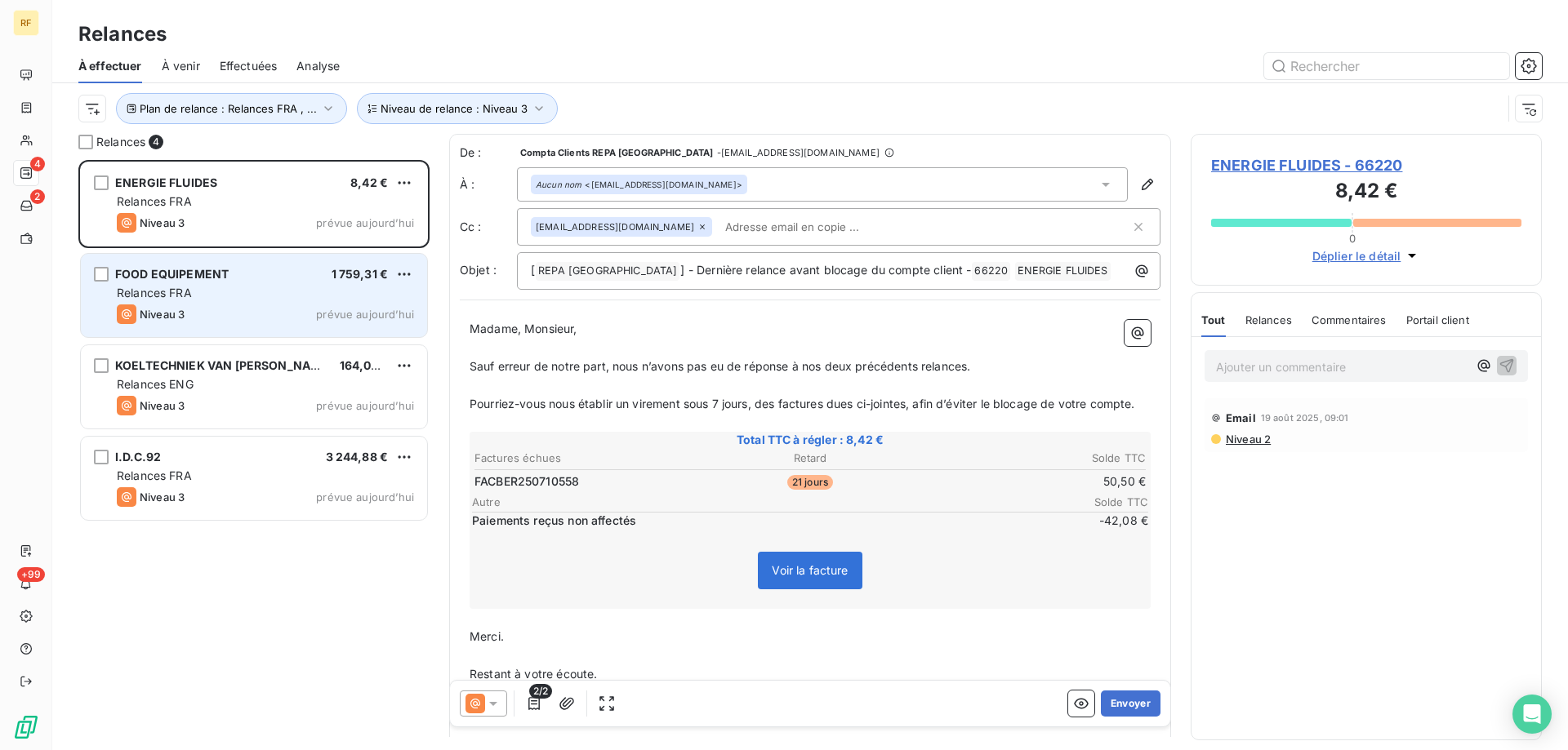
click at [281, 300] on div "FOOD EQUIPEMENT 1 759,31 € Relances FRA Niveau 3 prévue aujourd’hui" at bounding box center [254, 296] width 346 height 83
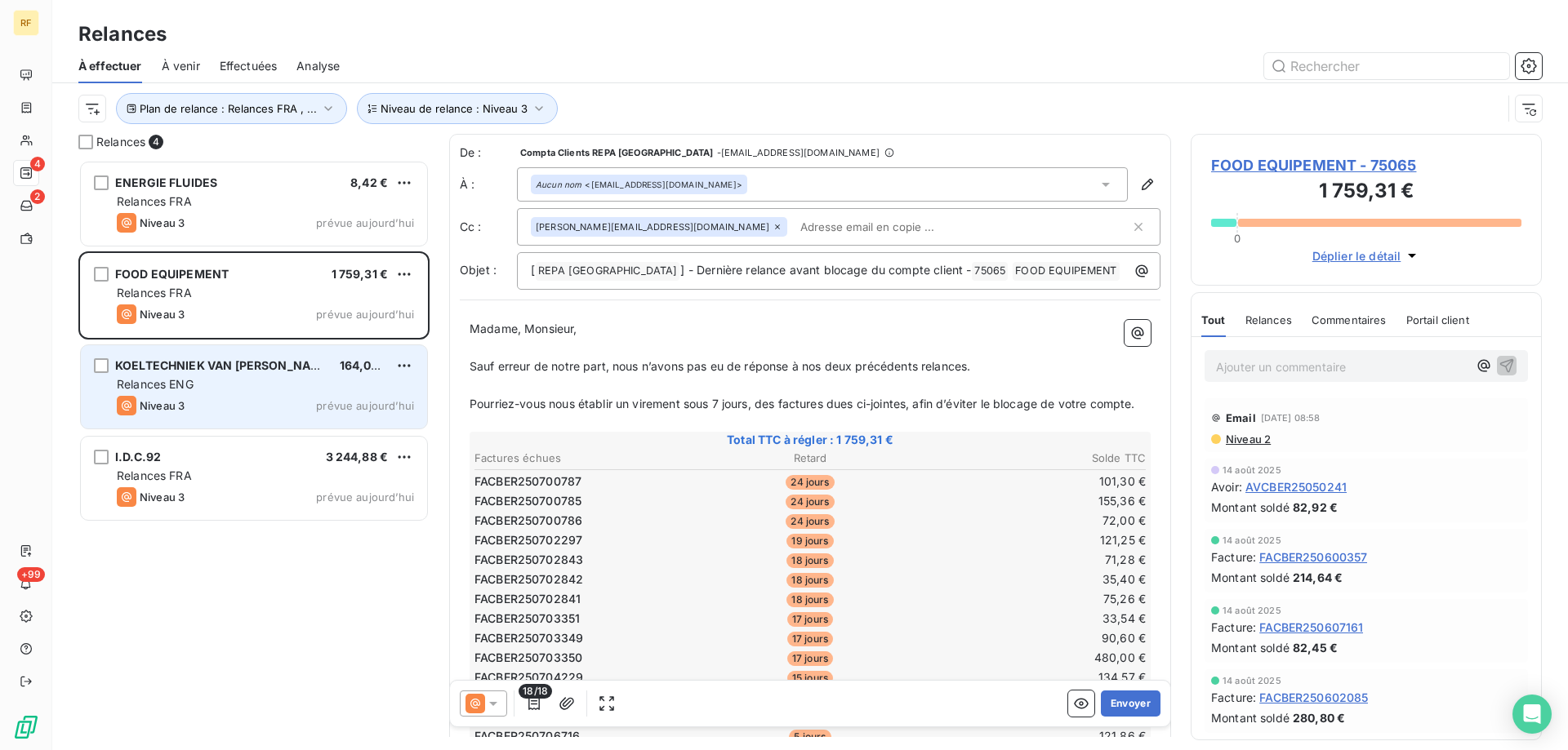
click at [208, 366] on span "KOELTECHNIEK VAN THUYNE" at bounding box center [225, 365] width 218 height 14
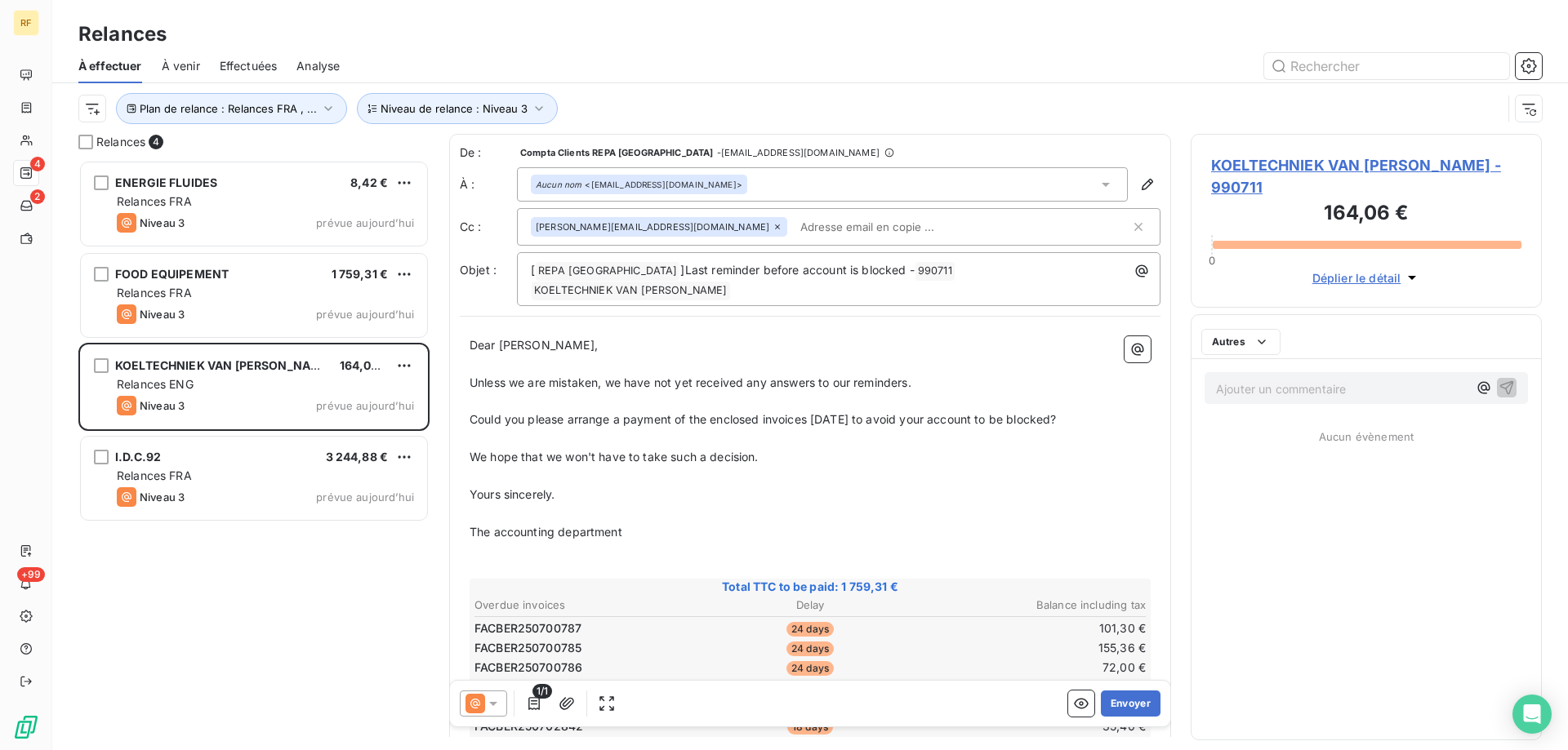
scroll to position [578, 339]
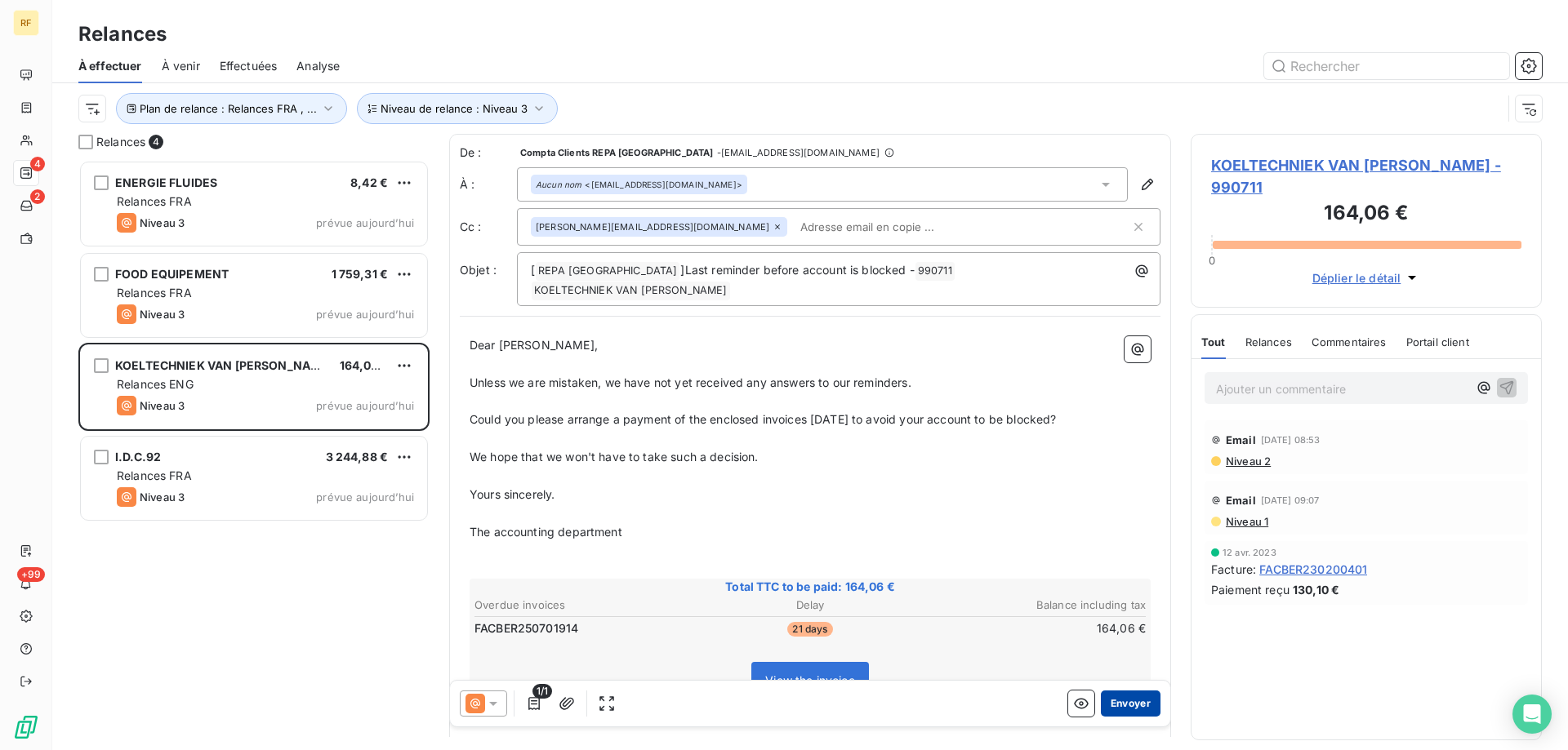
click at [1121, 708] on button "Envoyer" at bounding box center [1131, 704] width 60 height 26
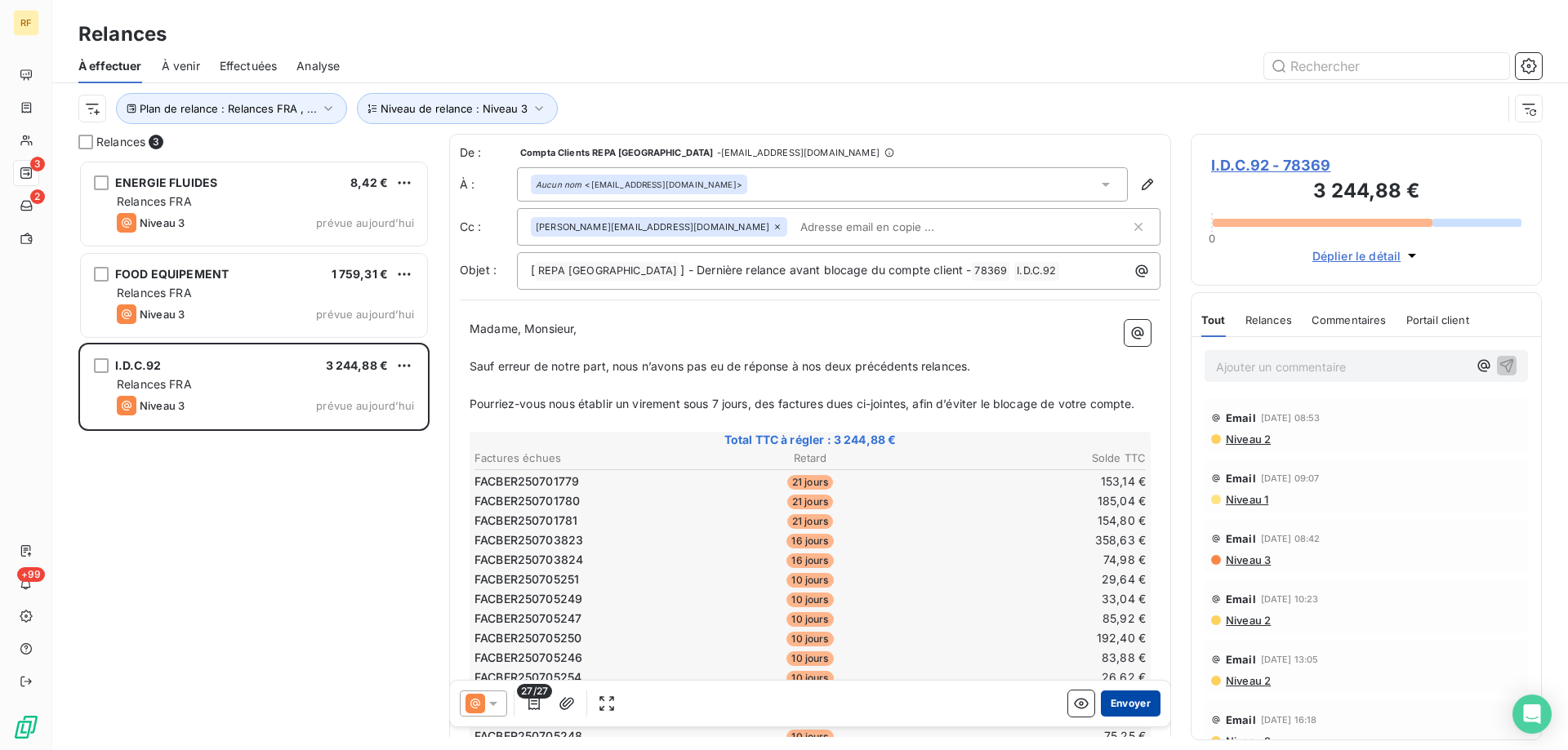
click at [1125, 696] on button "Envoyer" at bounding box center [1131, 704] width 60 height 26
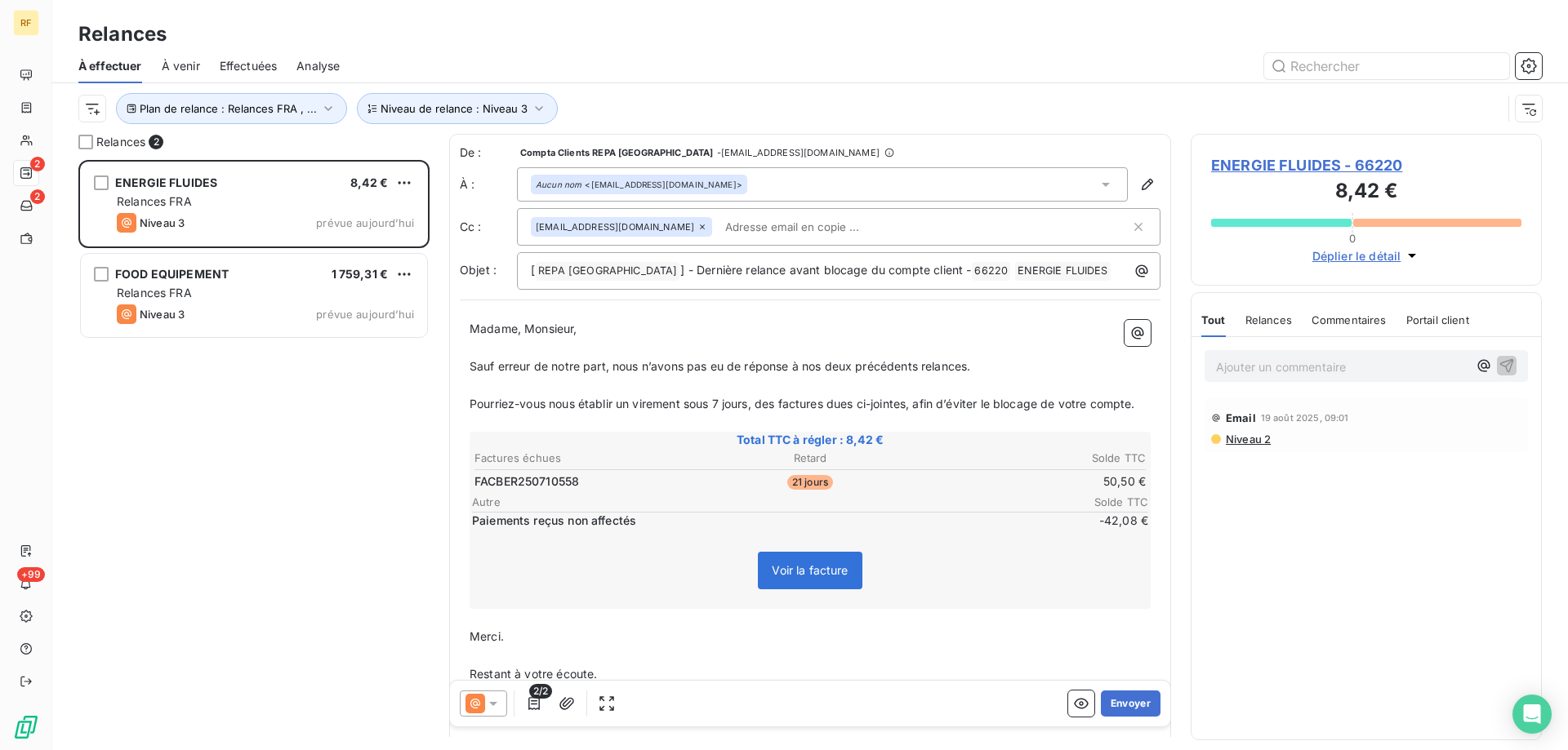
click at [253, 541] on div "ENERGIE FLUIDES 8,42 € Relances FRA Niveau 3 prévue aujourd’hui FOOD EQUIPEMENT…" at bounding box center [254, 454] width 351 height 590
click at [1245, 438] on span "Niveau 2" at bounding box center [1247, 440] width 46 height 13
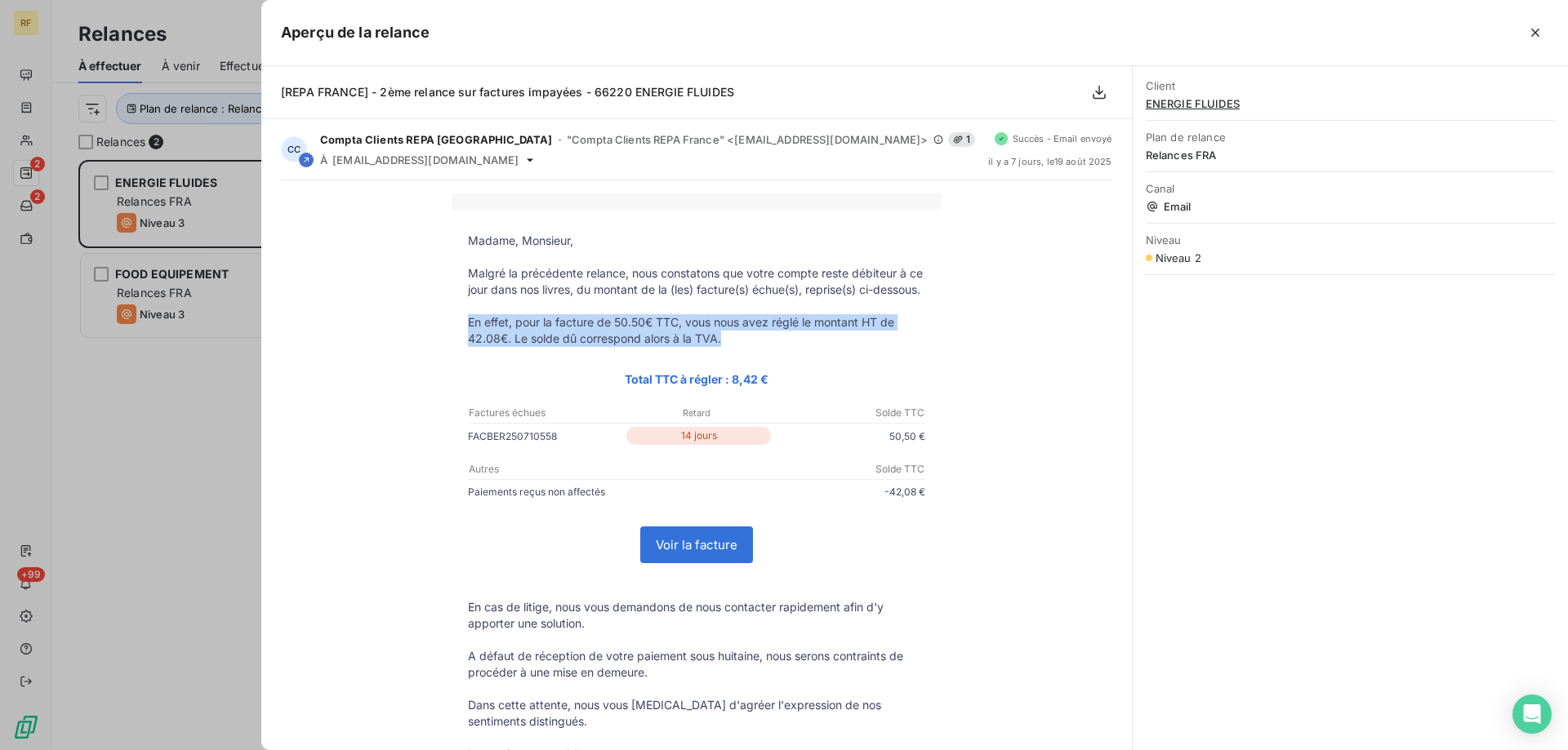
drag, startPoint x: 730, startPoint y: 354, endPoint x: 460, endPoint y: 341, distance: 270.3
click at [460, 341] on td "En effet, pour la facture de 50.50€ TTC, vous nous avez réglé le montant HT de …" at bounding box center [697, 330] width 490 height 32
copy p "En effet, pour la facture de 50.50€ TTC, vous nous avez réglé le montant HT de …"
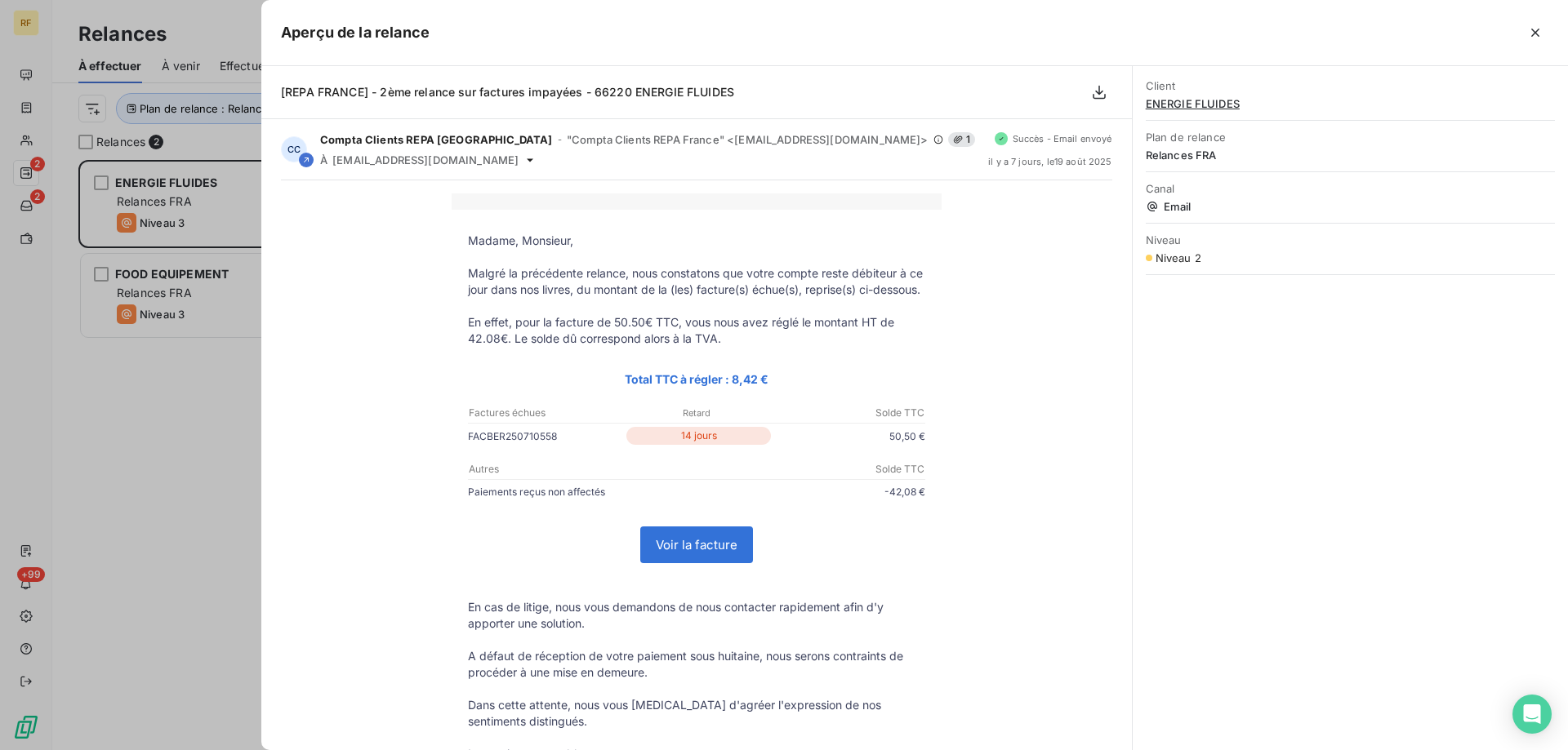
drag, startPoint x: 193, startPoint y: 446, endPoint x: 419, endPoint y: 441, distance: 226.1
click at [193, 445] on div at bounding box center [784, 375] width 1568 height 750
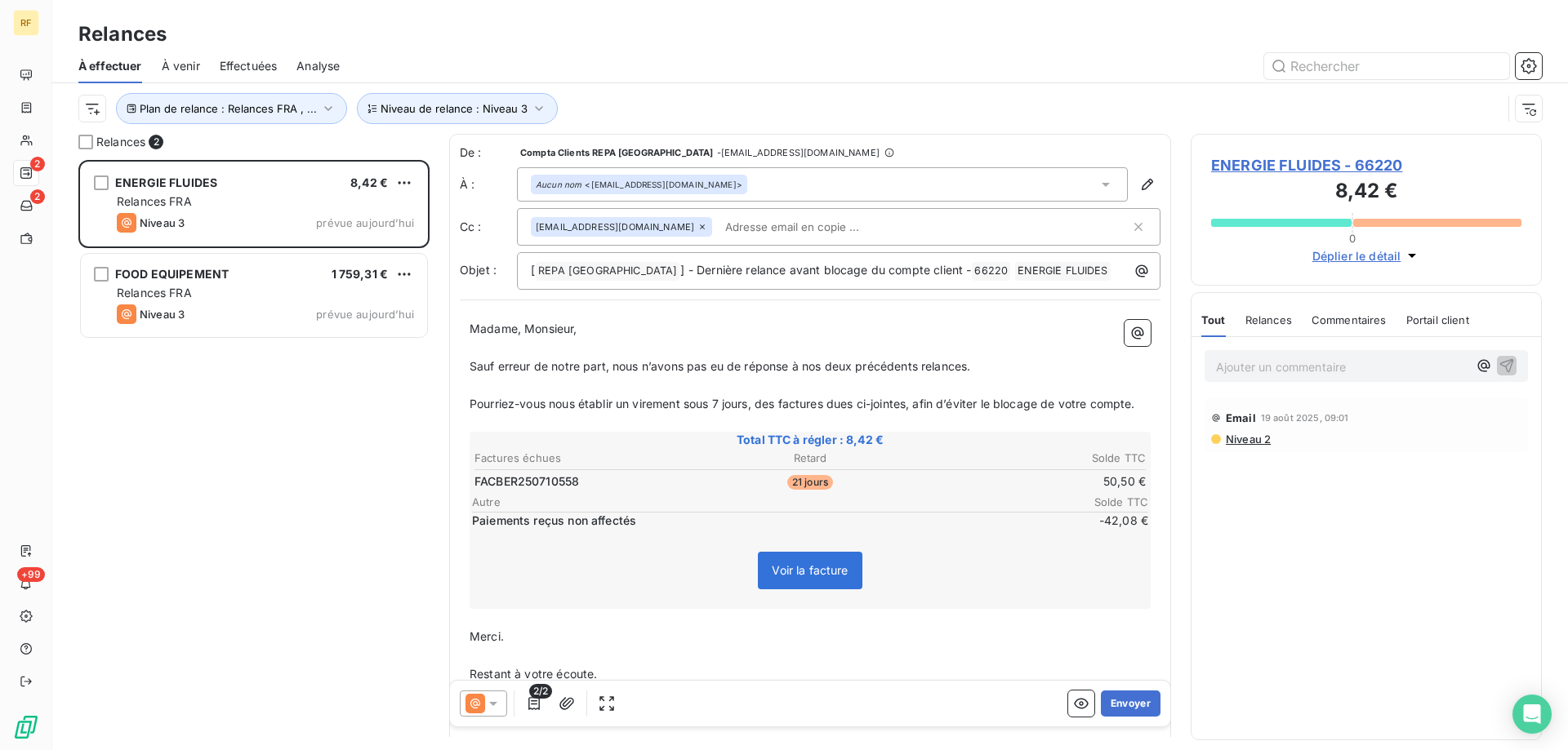
click at [624, 414] on p "Pourriez-vous nous établir un virement sous 7 jours, des factures dues ci-joint…" at bounding box center [809, 405] width 681 height 18
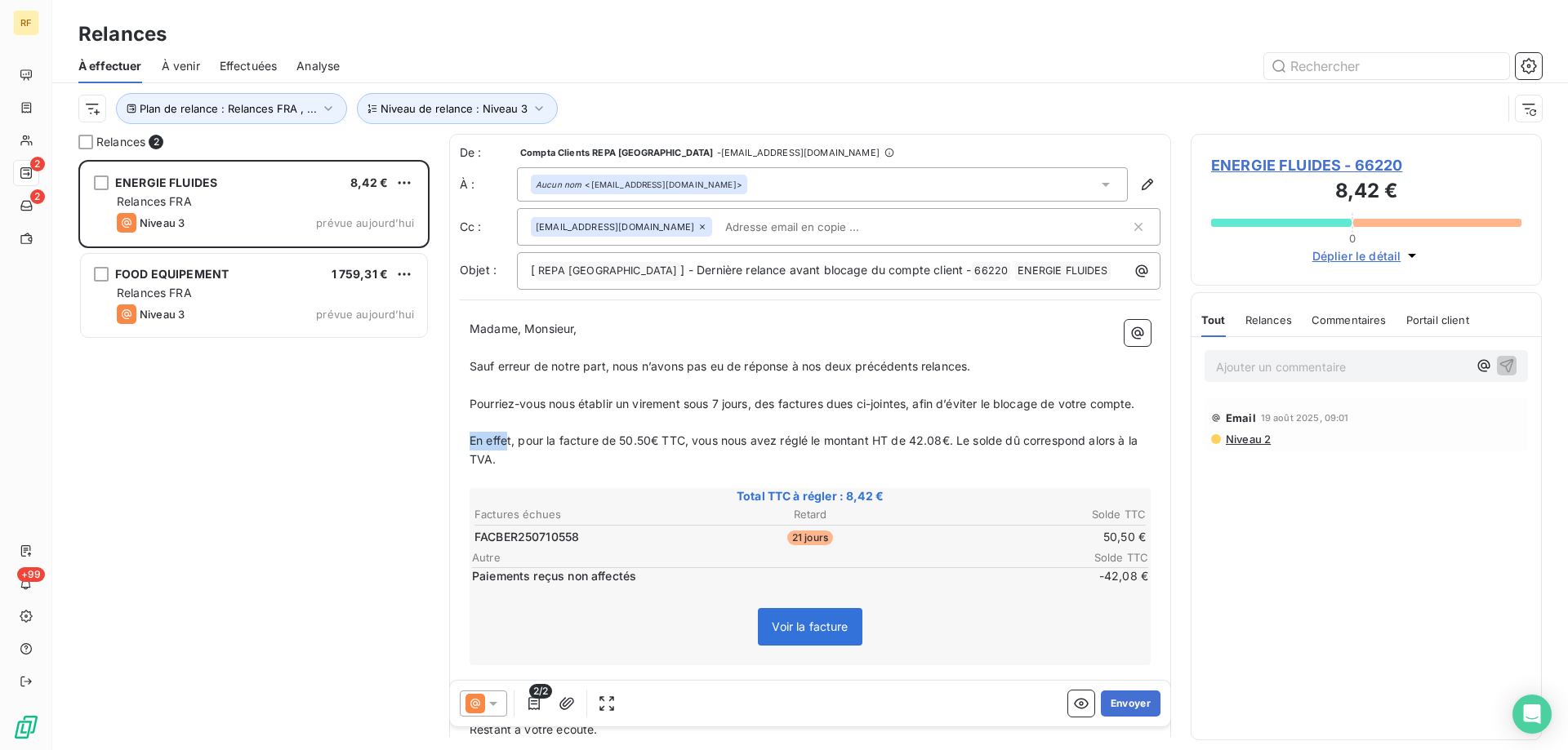
drag, startPoint x: 509, startPoint y: 458, endPoint x: 460, endPoint y: 458, distance: 49.0
click at [460, 458] on div "Madame, Monsieur, ﻿ Sauf erreur de notre part, nous n’avons pas eu de réponse à…" at bounding box center [810, 567] width 701 height 514
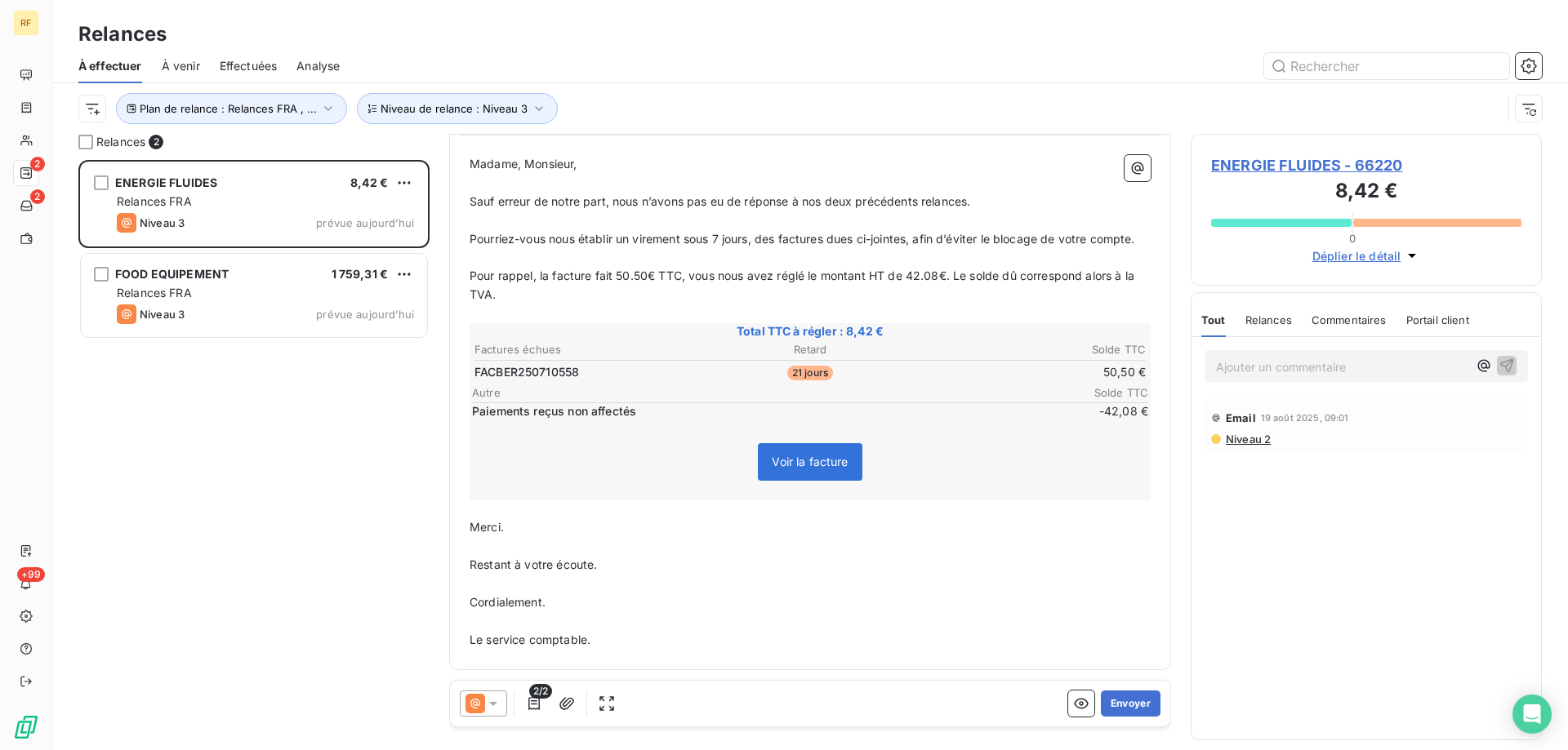
scroll to position [184, 0]
click at [1132, 708] on button "Envoyer" at bounding box center [1131, 704] width 60 height 26
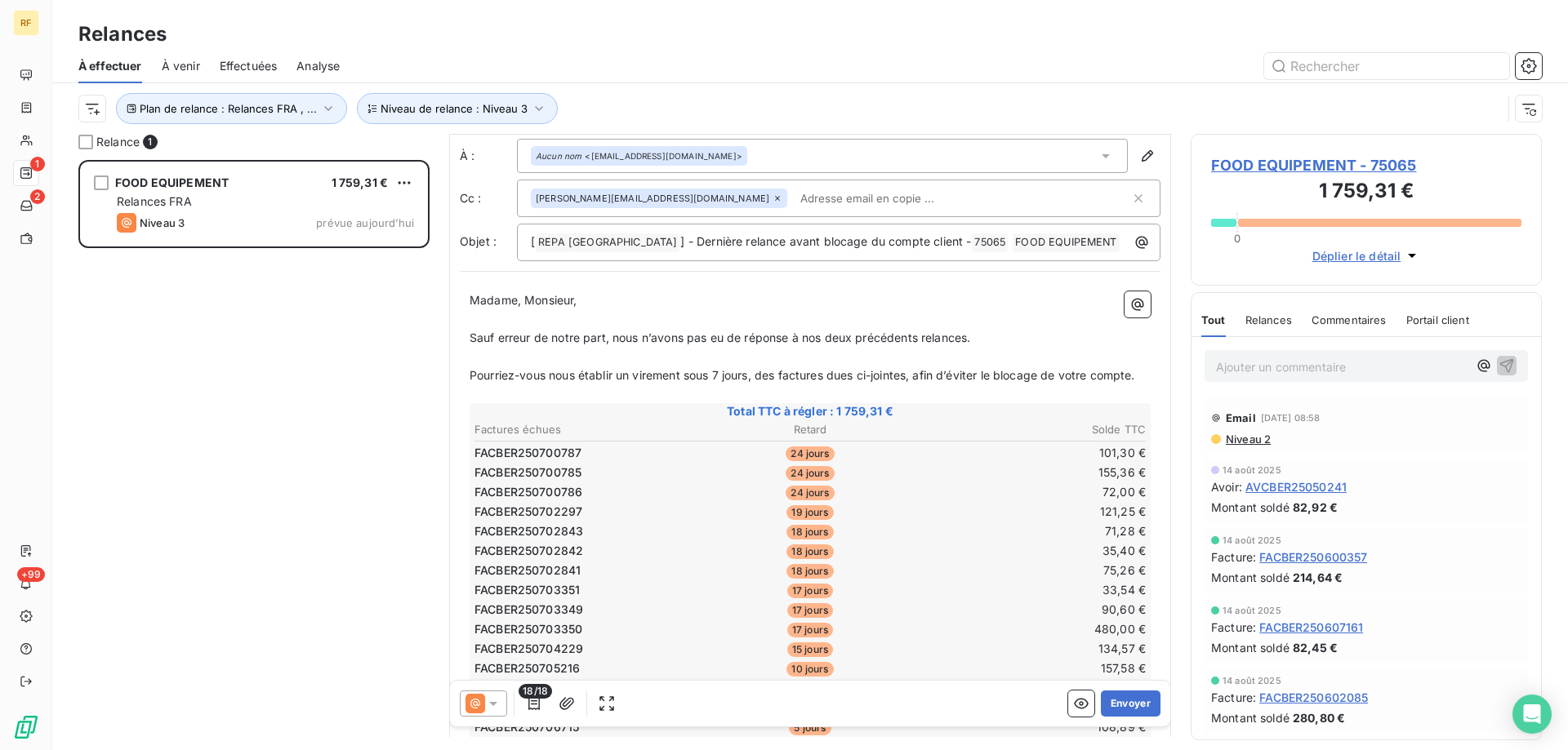
scroll to position [1, 0]
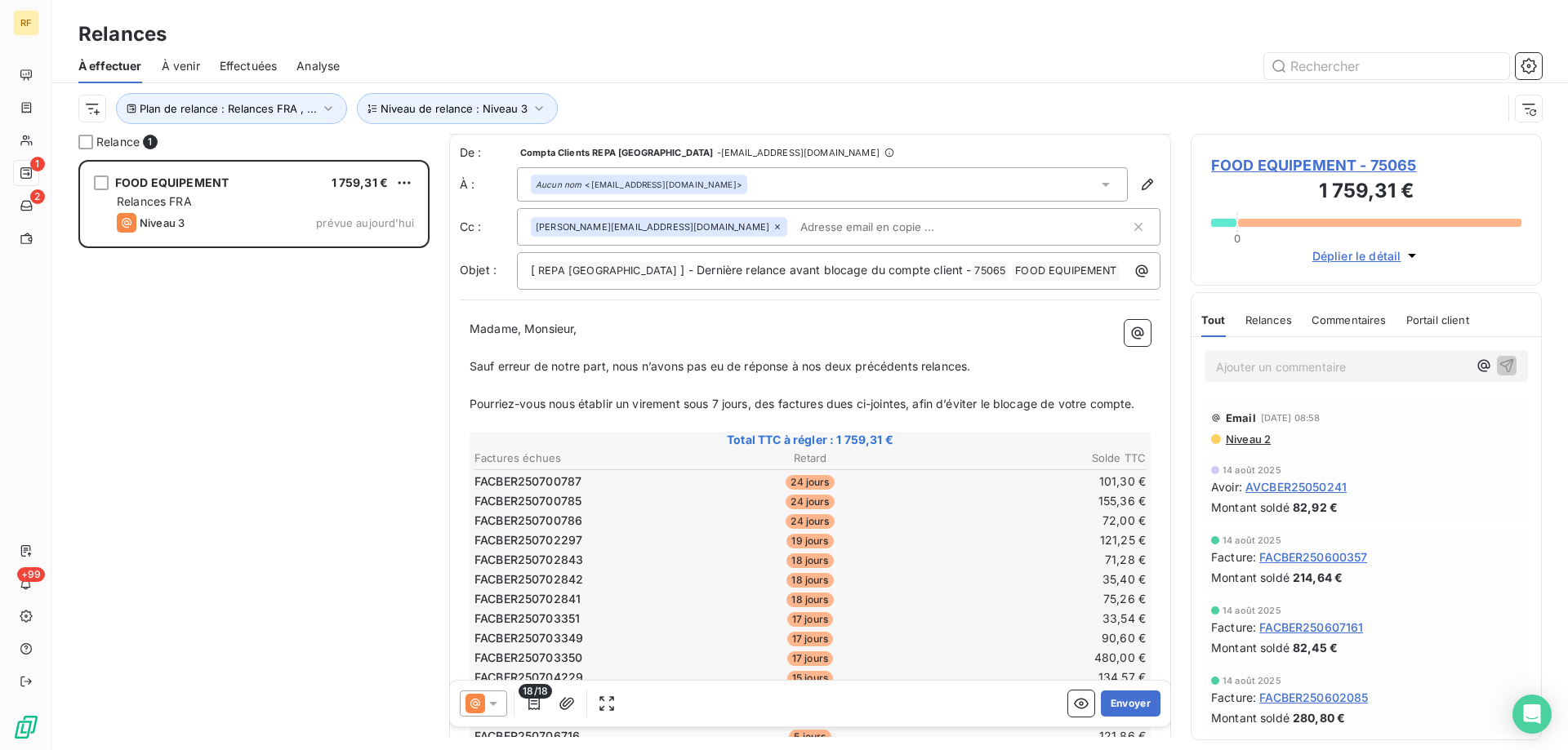
click at [565, 414] on p "Pourriez-vous nous établir un virement sous 7 jours, des factures dues ci-joint…" at bounding box center [809, 405] width 681 height 18
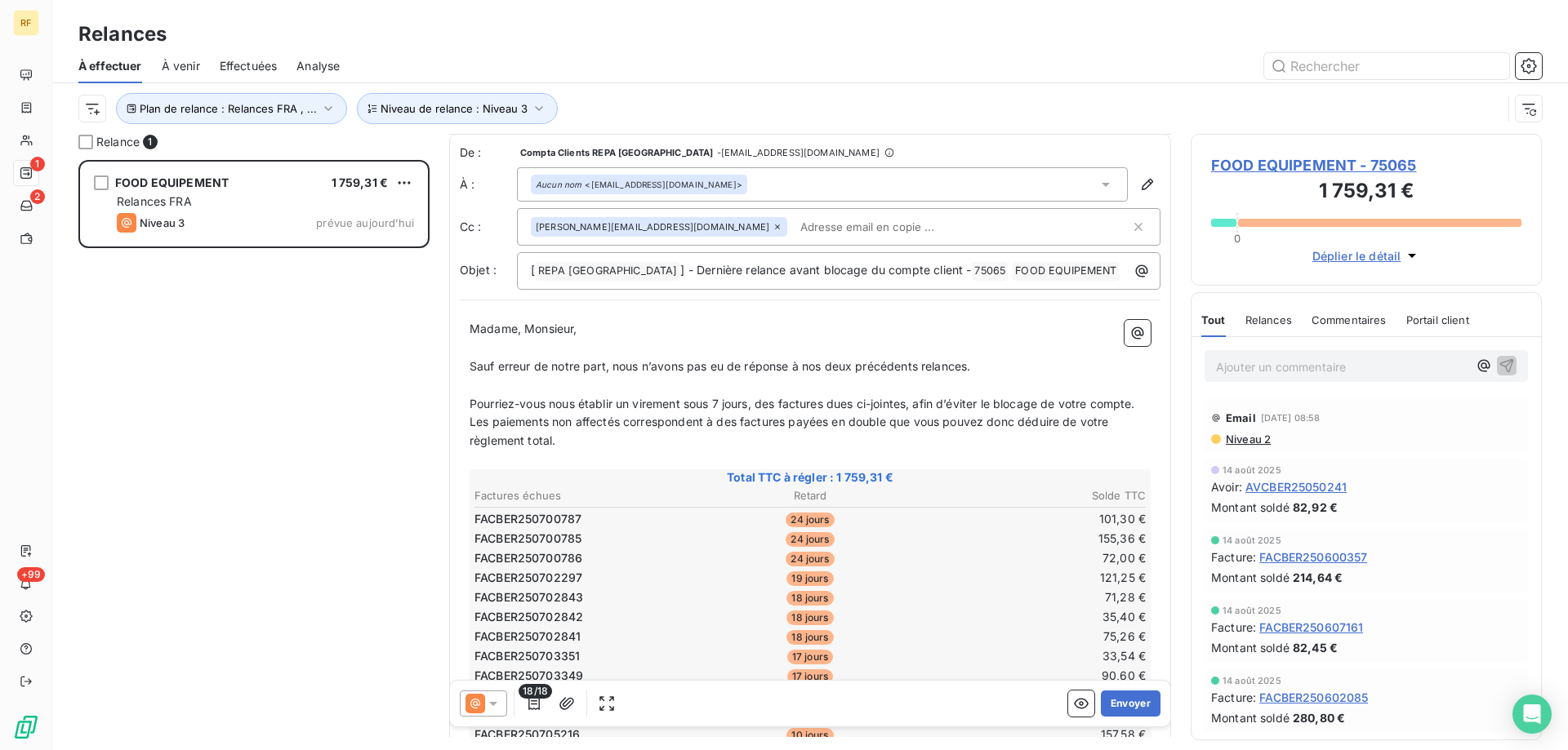
scroll to position [460, 0]
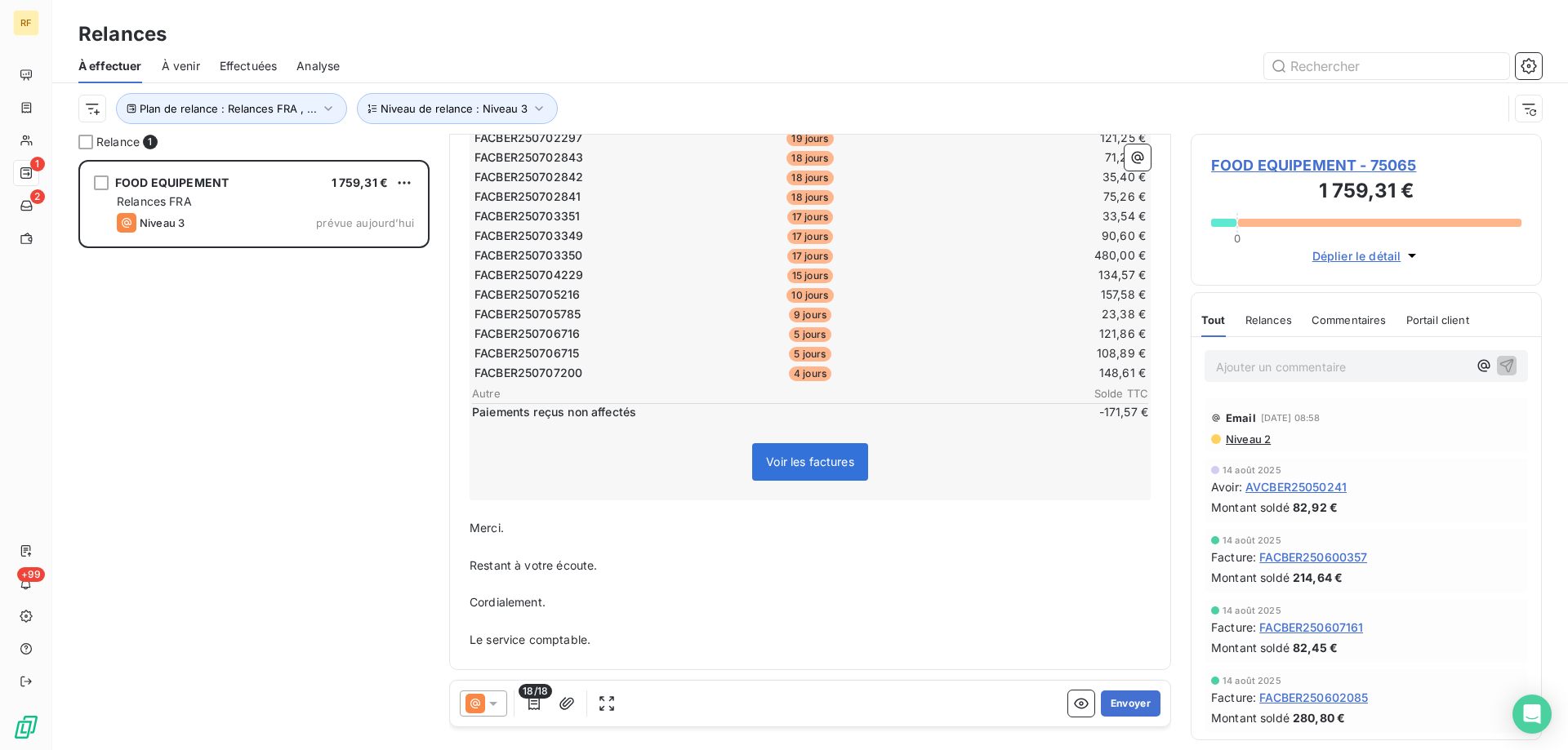
click at [528, 560] on span "Restant à votre écoute." at bounding box center [533, 565] width 128 height 14
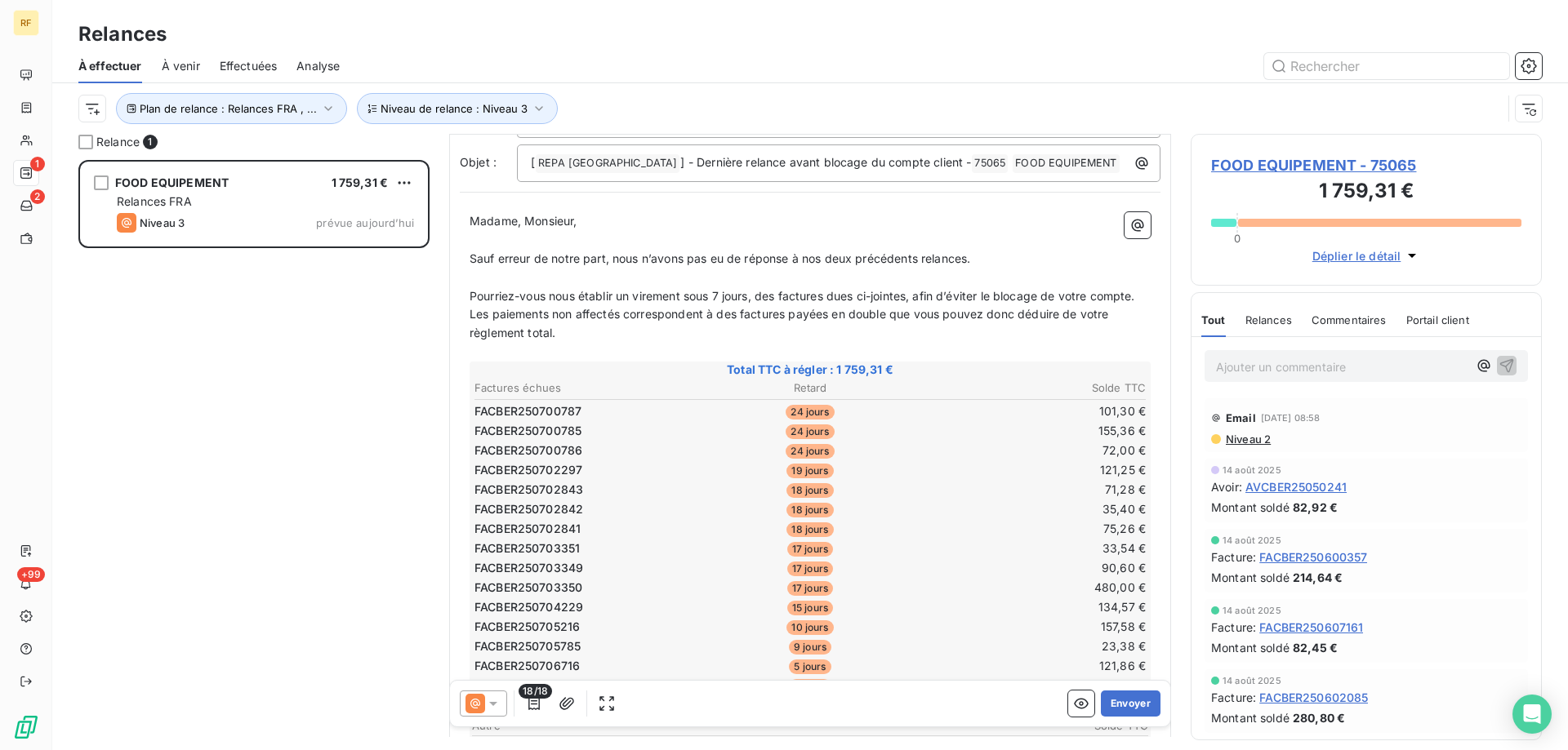
scroll to position [0, 0]
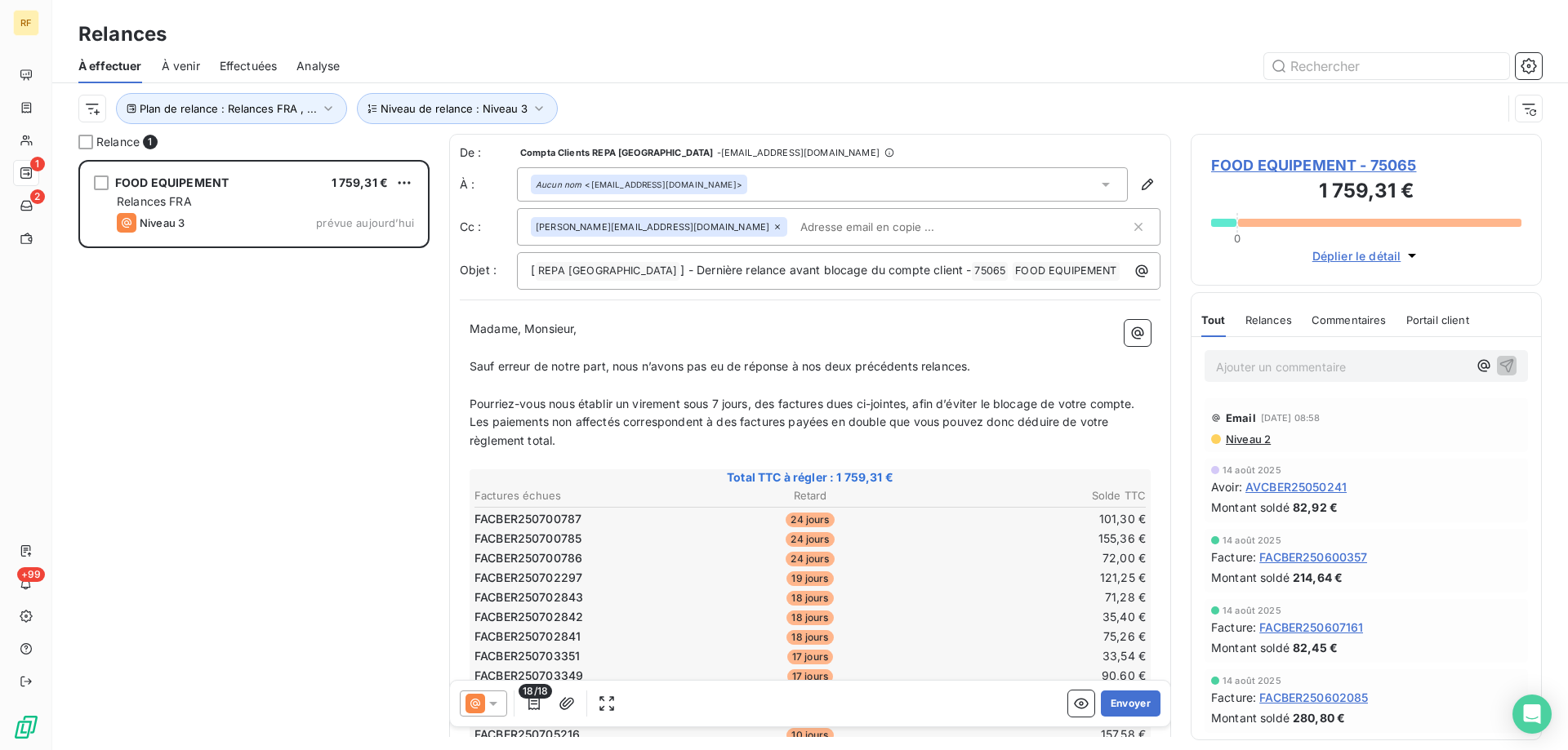
click at [567, 451] on p "Les paiements non affectés correspondent à des factures payées en double que vo…" at bounding box center [809, 431] width 681 height 38
copy span "FACBER250508504"
copy span "(FACBER250508504 et FACBER250508505)"
click at [1126, 705] on button "Envoyer" at bounding box center [1131, 704] width 60 height 26
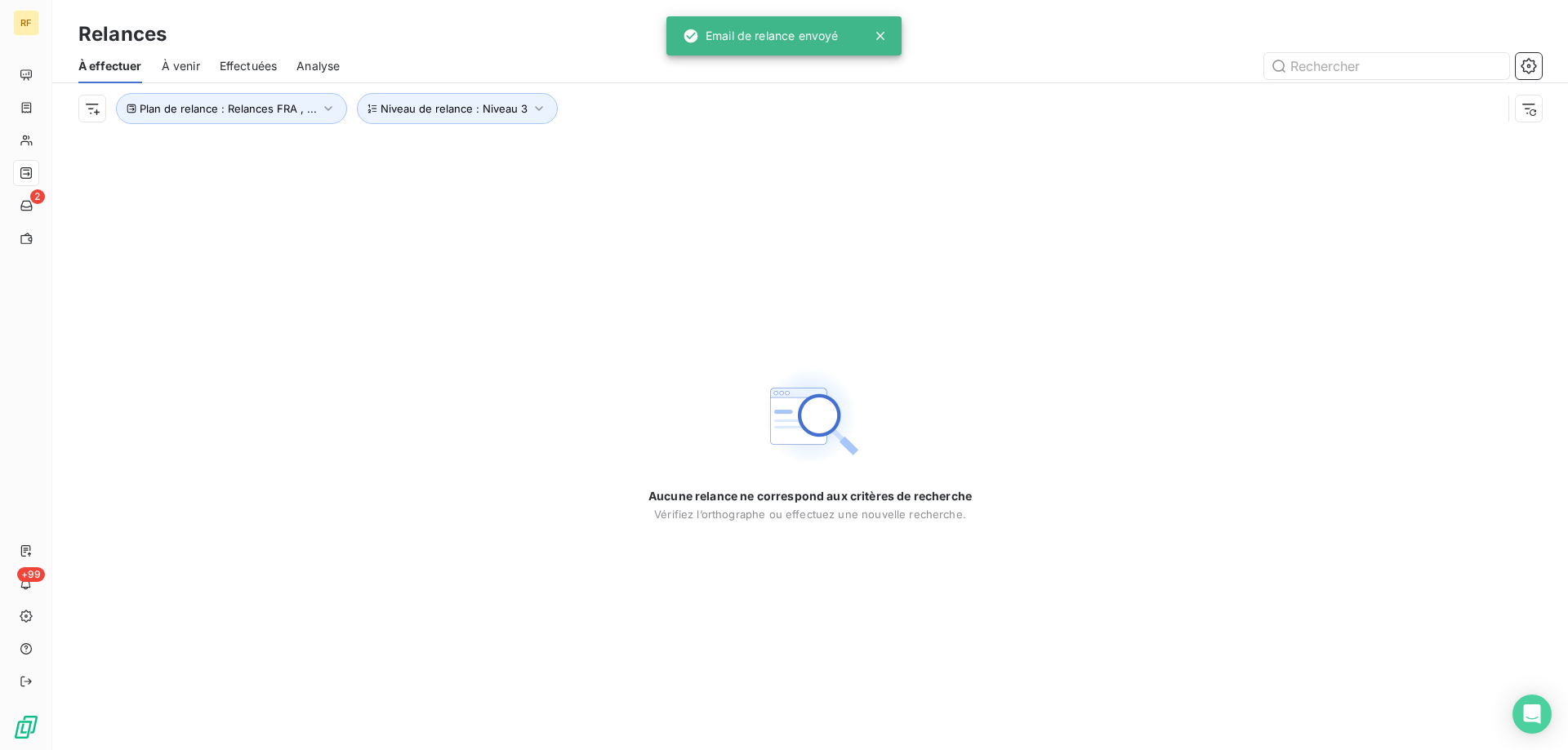
click at [248, 60] on span "Effectuées" at bounding box center [249, 67] width 58 height 17
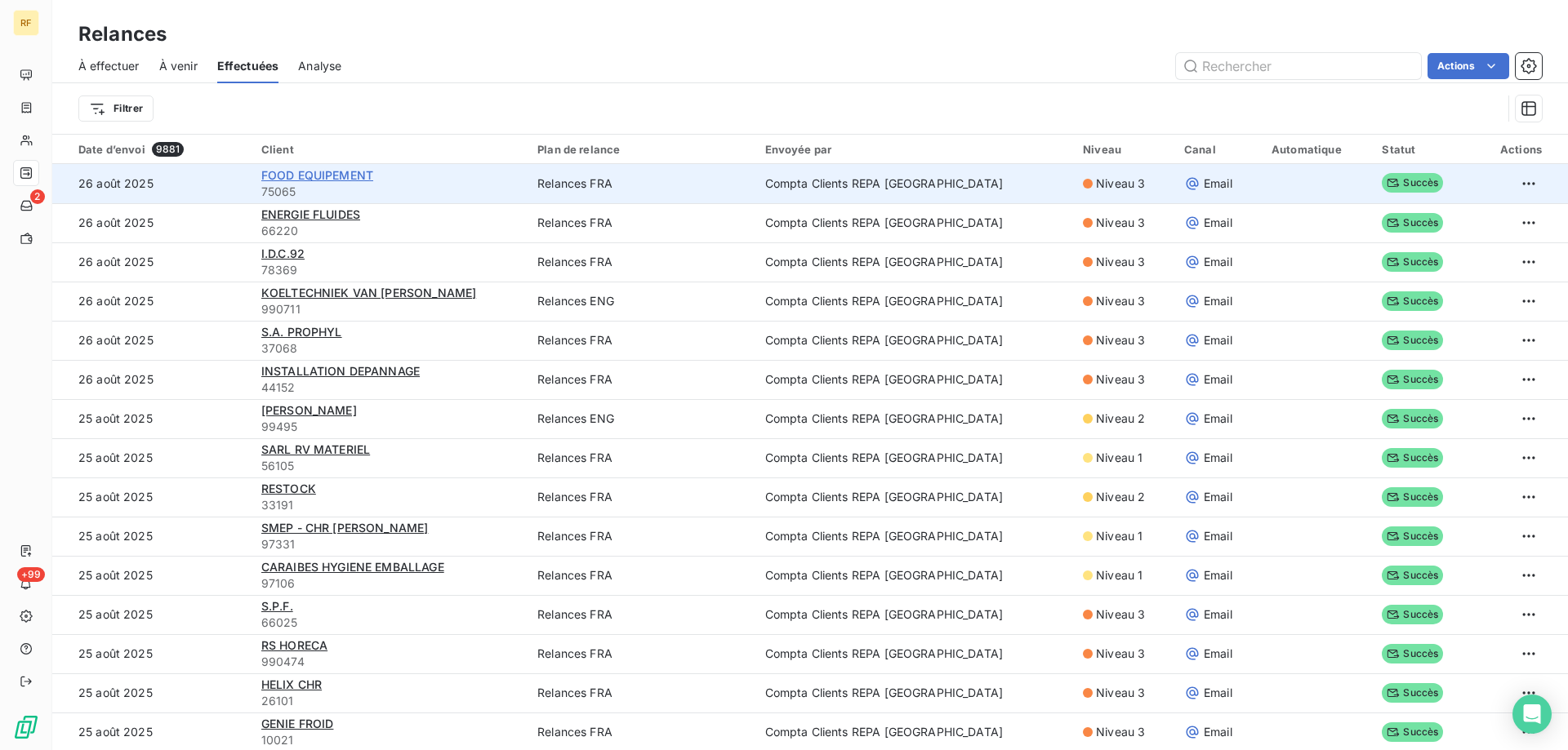
click at [359, 177] on span "FOOD EQUIPEMENT" at bounding box center [317, 175] width 112 height 14
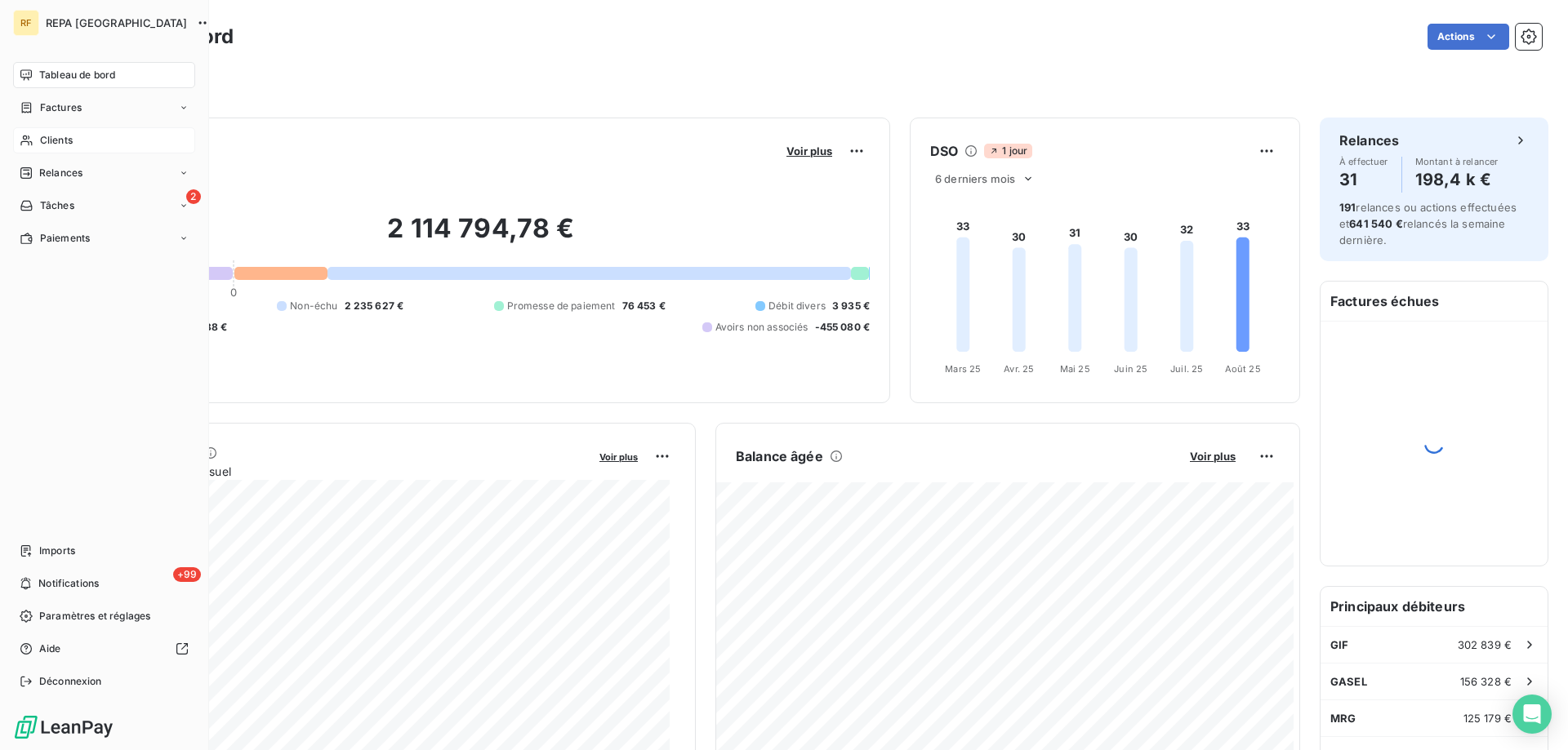
click at [34, 136] on div "Clients" at bounding box center [103, 140] width 182 height 26
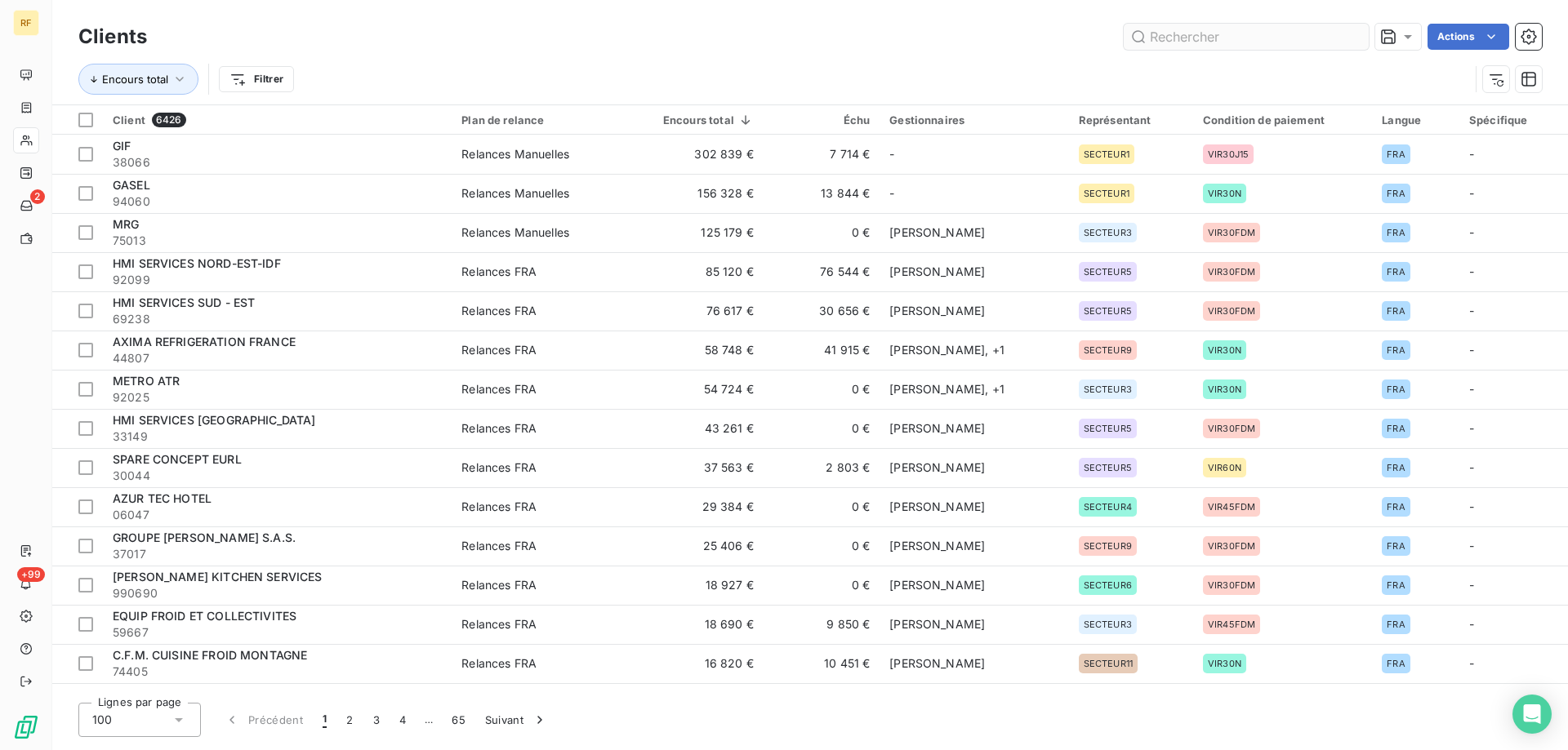
click at [1268, 38] on input "text" at bounding box center [1246, 37] width 245 height 26
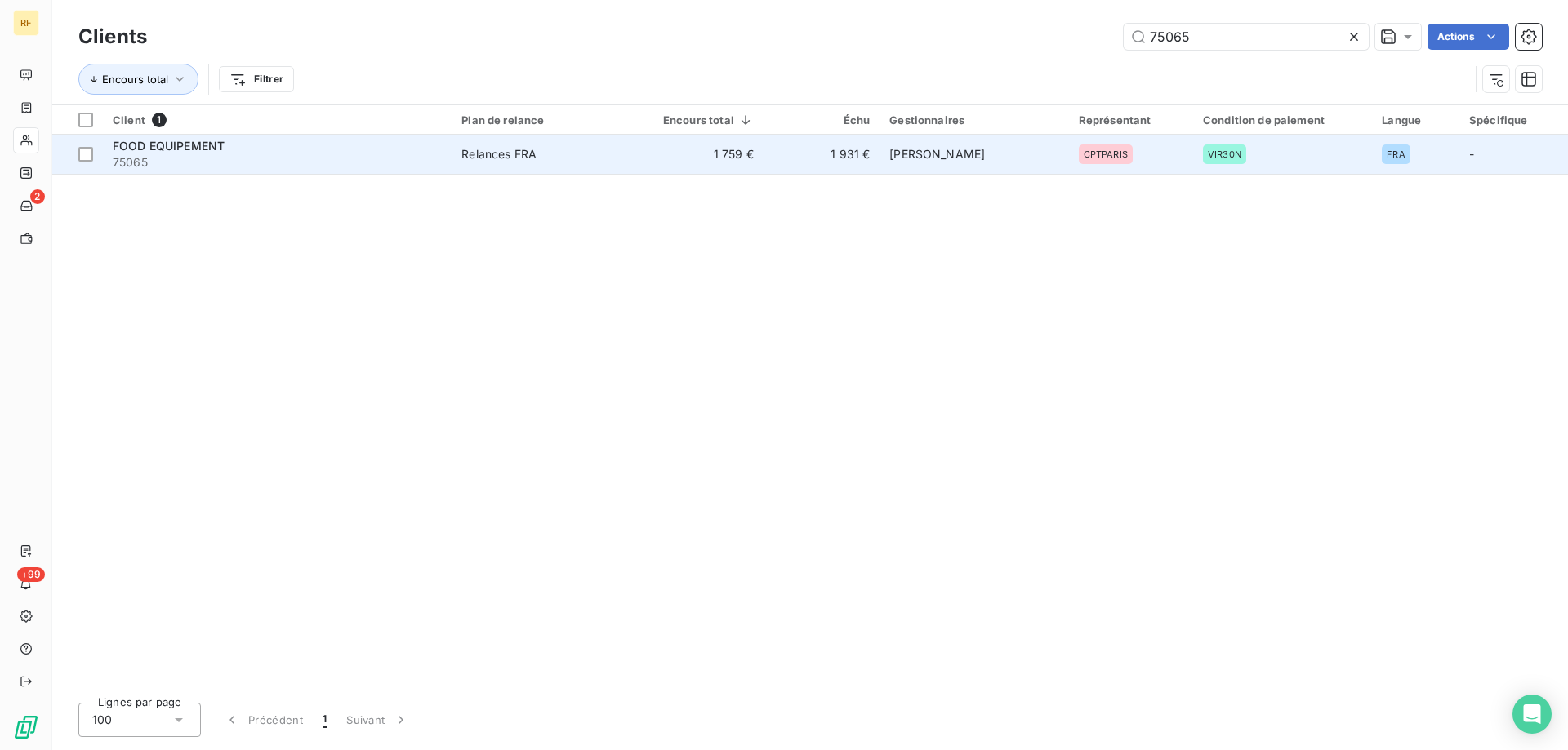
type input "75065"
click at [250, 139] on div "FOOD EQUIPEMENT" at bounding box center [277, 146] width 329 height 17
type input "75065"
click at [202, 148] on span "FOOD EQUIPEMENT" at bounding box center [168, 145] width 112 height 14
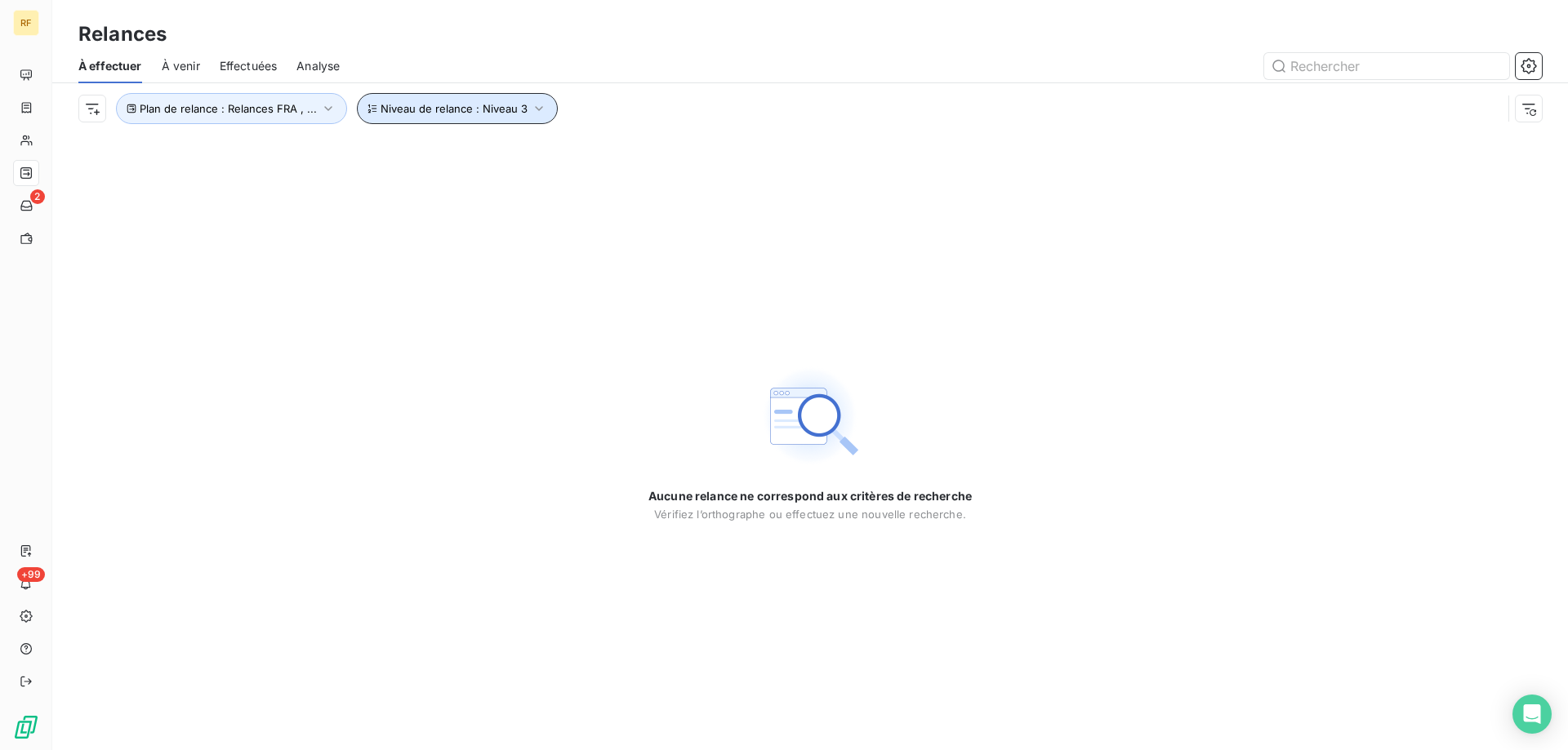
click at [540, 103] on icon "button" at bounding box center [540, 109] width 17 height 17
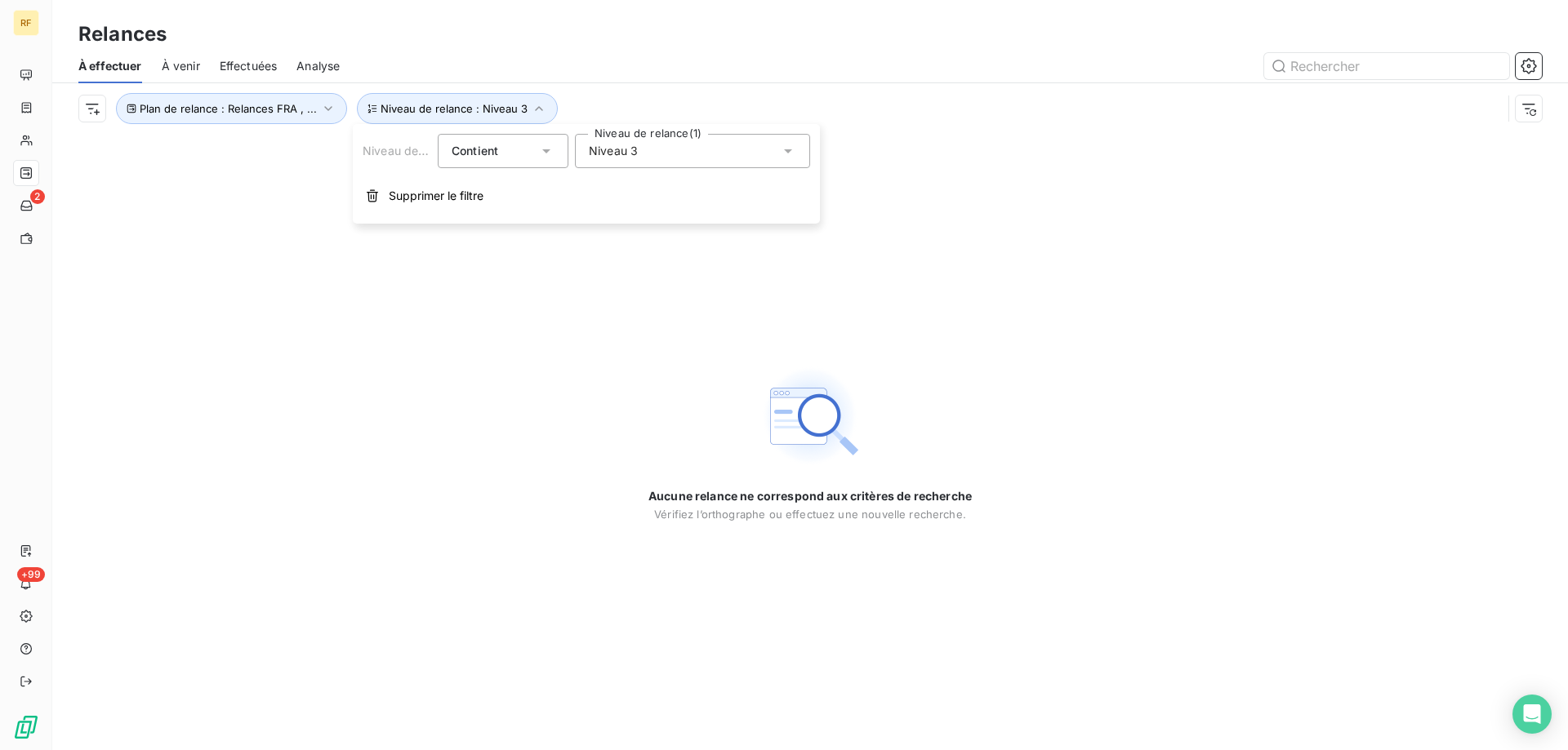
click at [687, 156] on div "Niveau 3" at bounding box center [692, 151] width 236 height 34
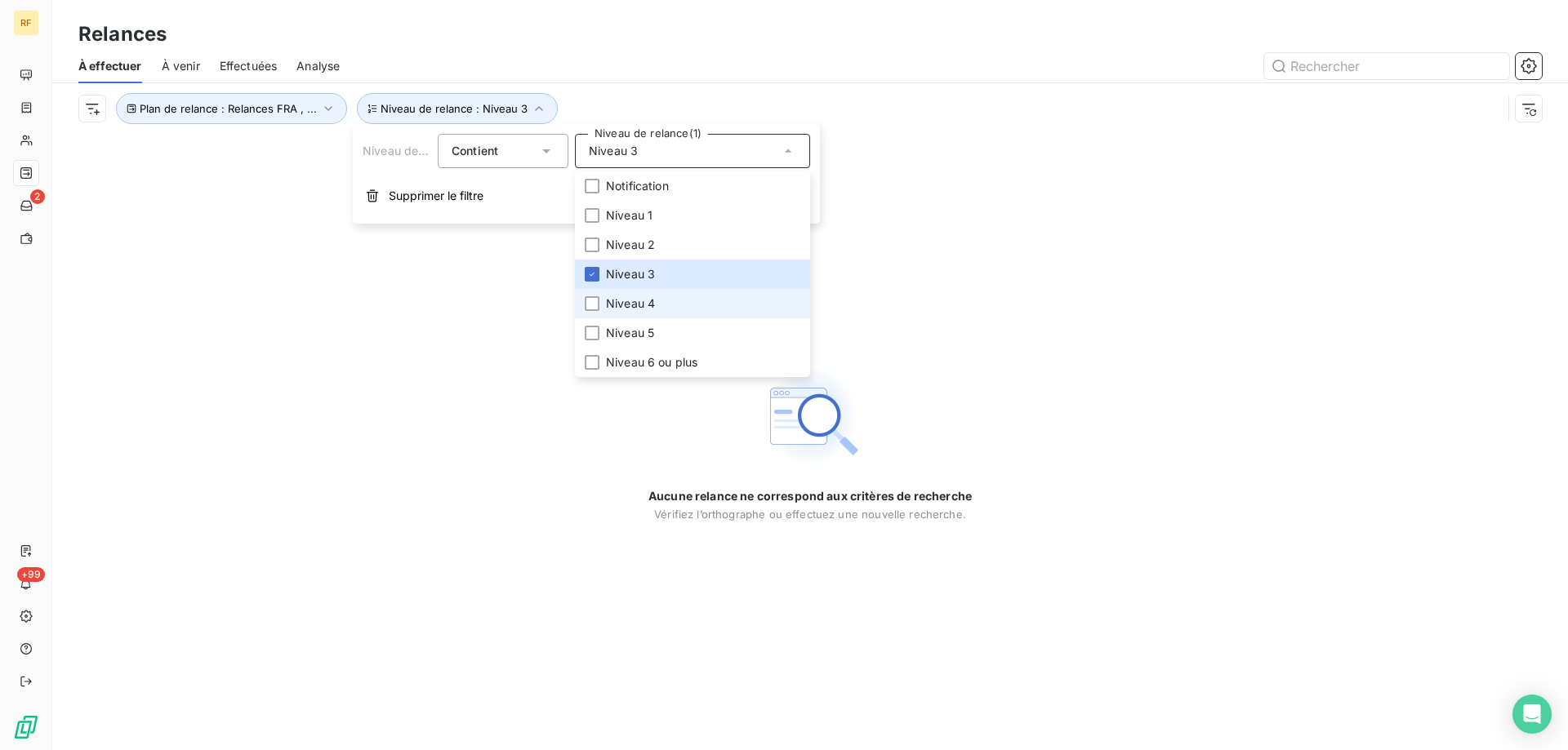
click at [656, 311] on li "Niveau 4" at bounding box center [692, 304] width 236 height 30
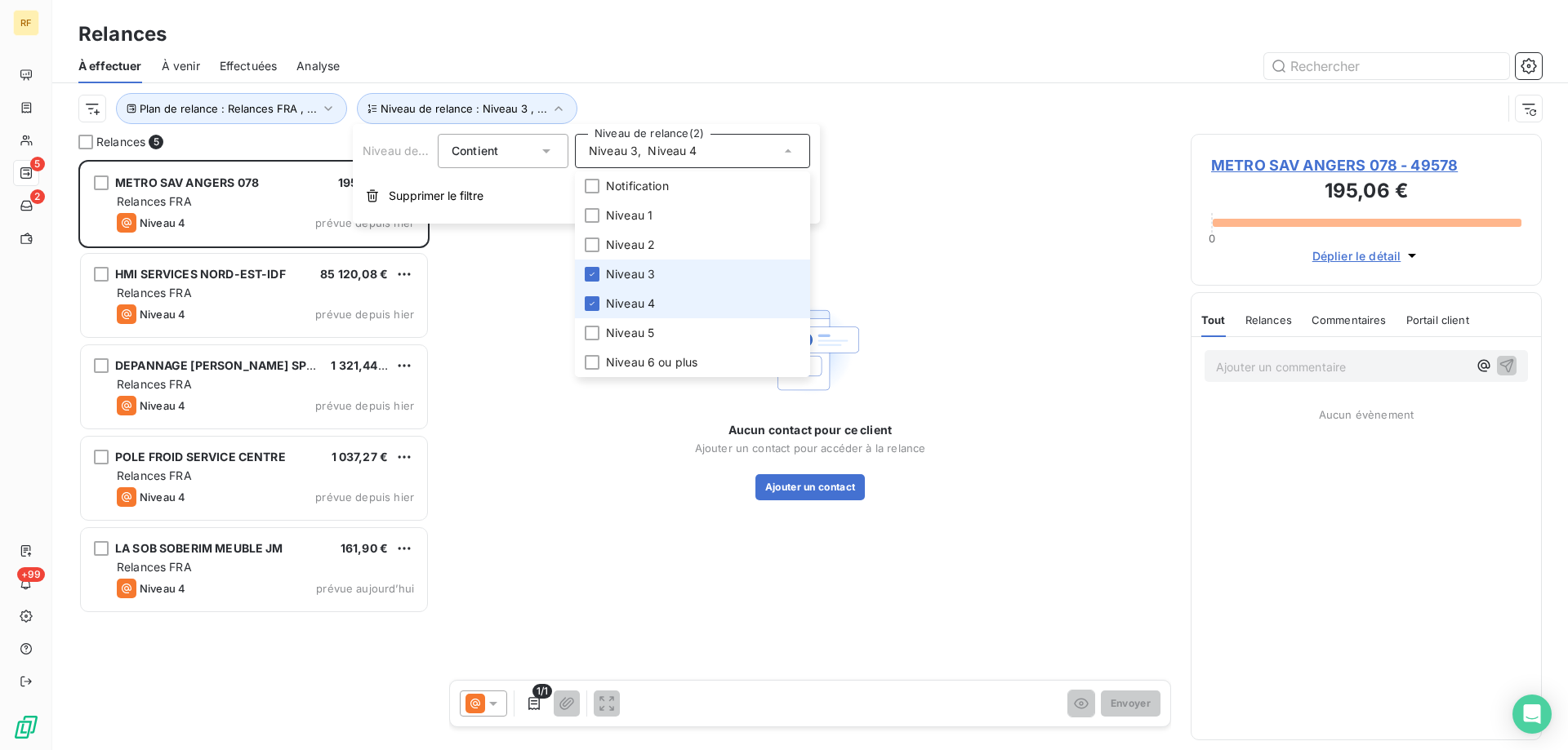
scroll to position [578, 339]
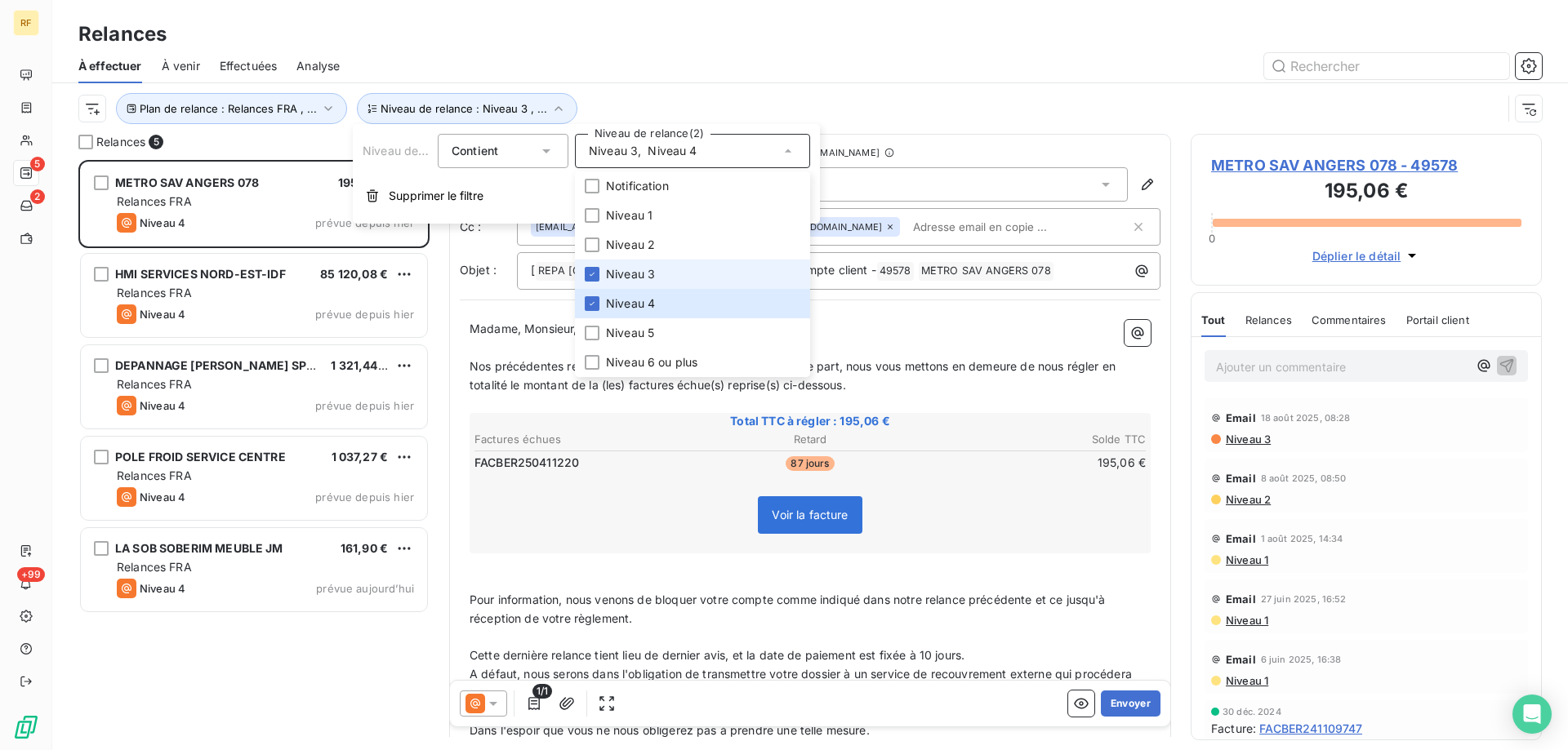
click at [673, 279] on li "Niveau 3" at bounding box center [692, 274] width 236 height 30
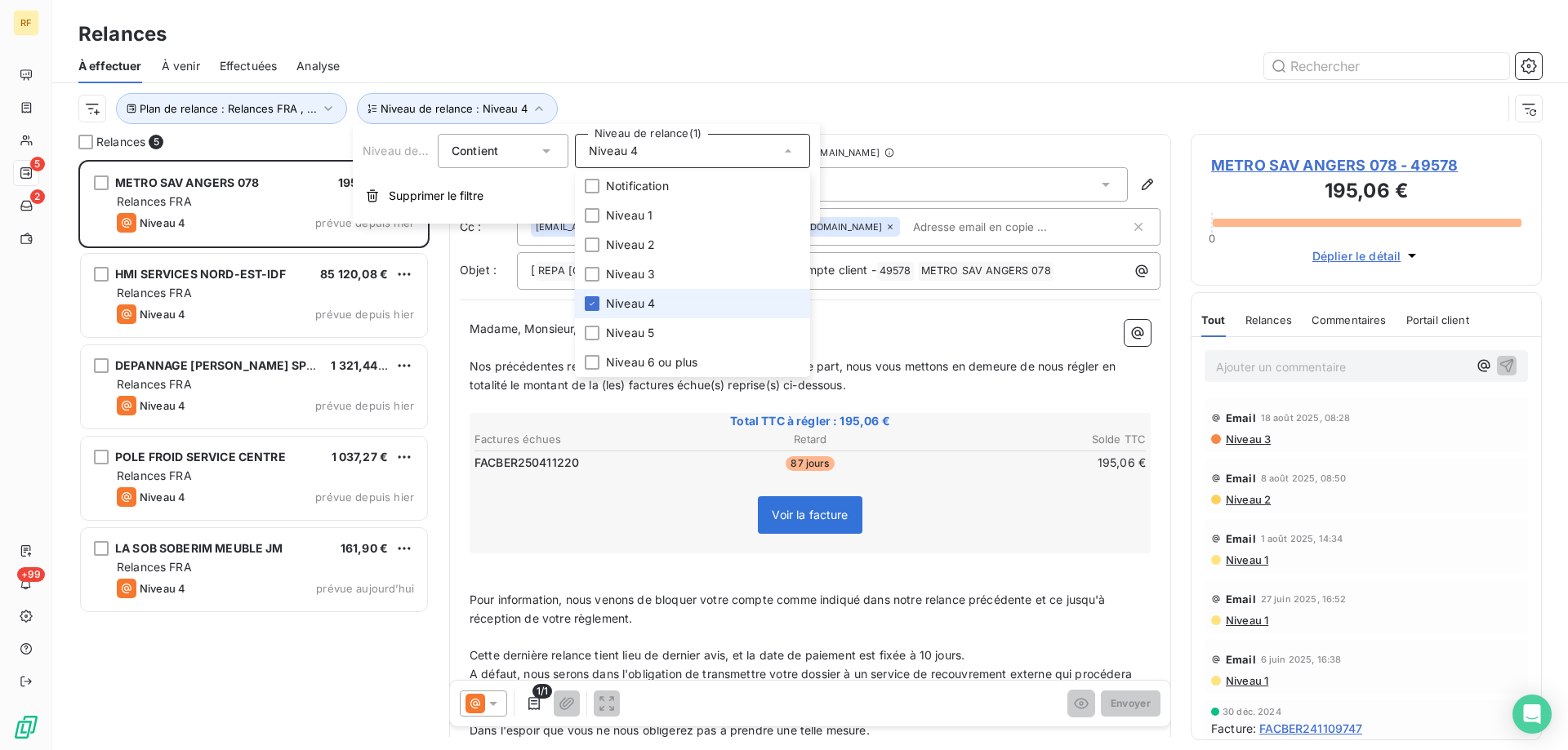
click at [676, 306] on li "Niveau 4" at bounding box center [692, 304] width 236 height 30
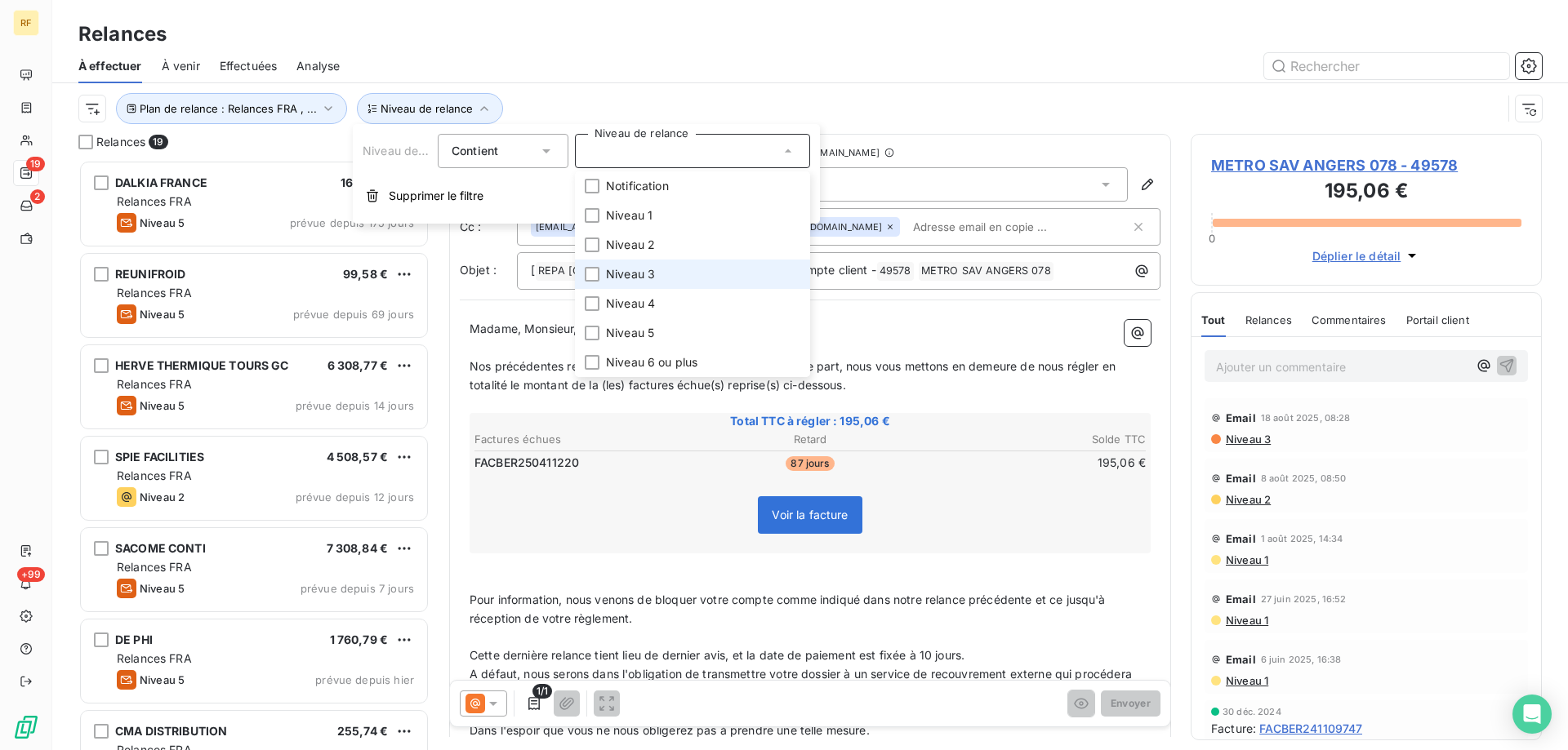
click at [681, 278] on li "Niveau 3" at bounding box center [692, 274] width 236 height 30
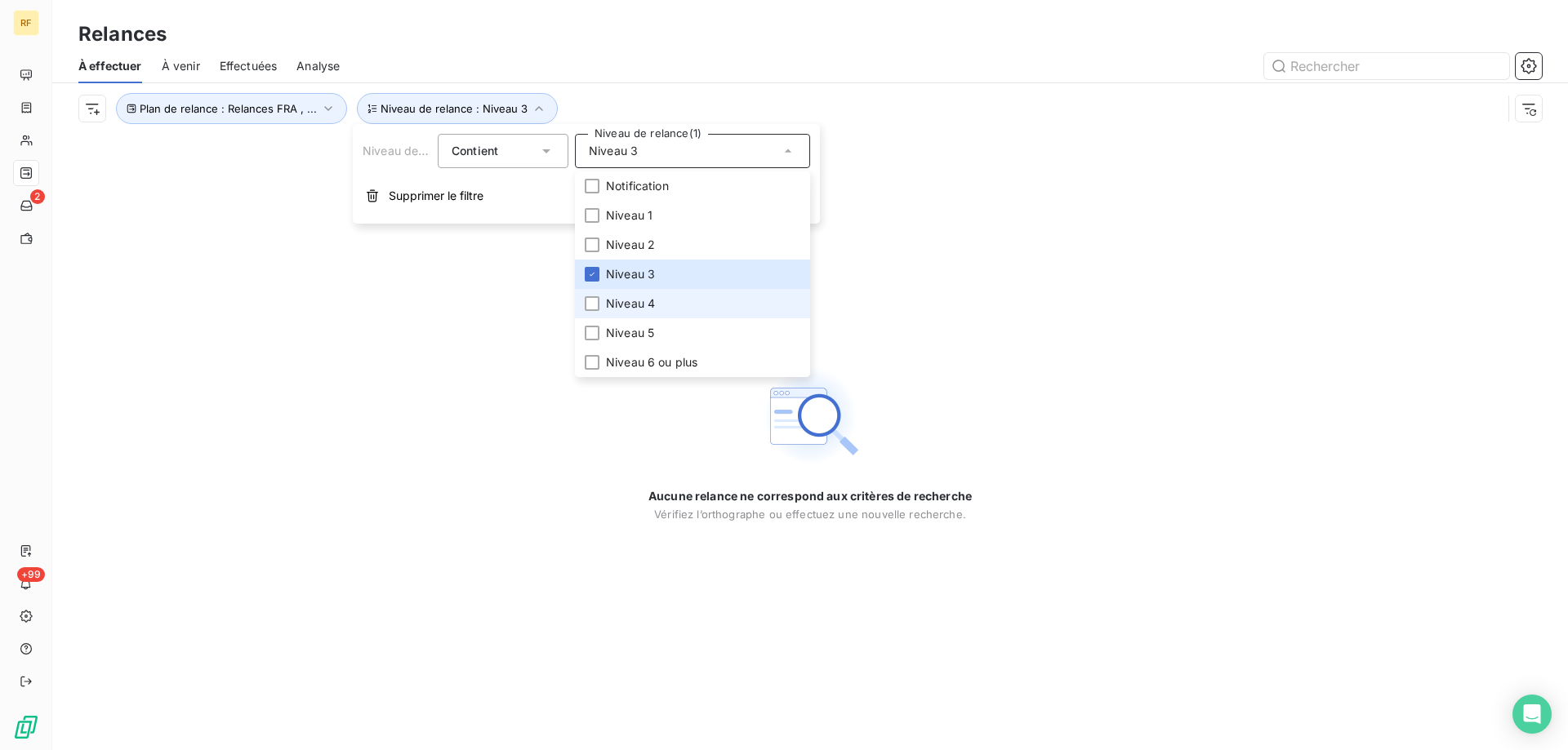
click at [677, 296] on li "Niveau 4" at bounding box center [692, 304] width 236 height 30
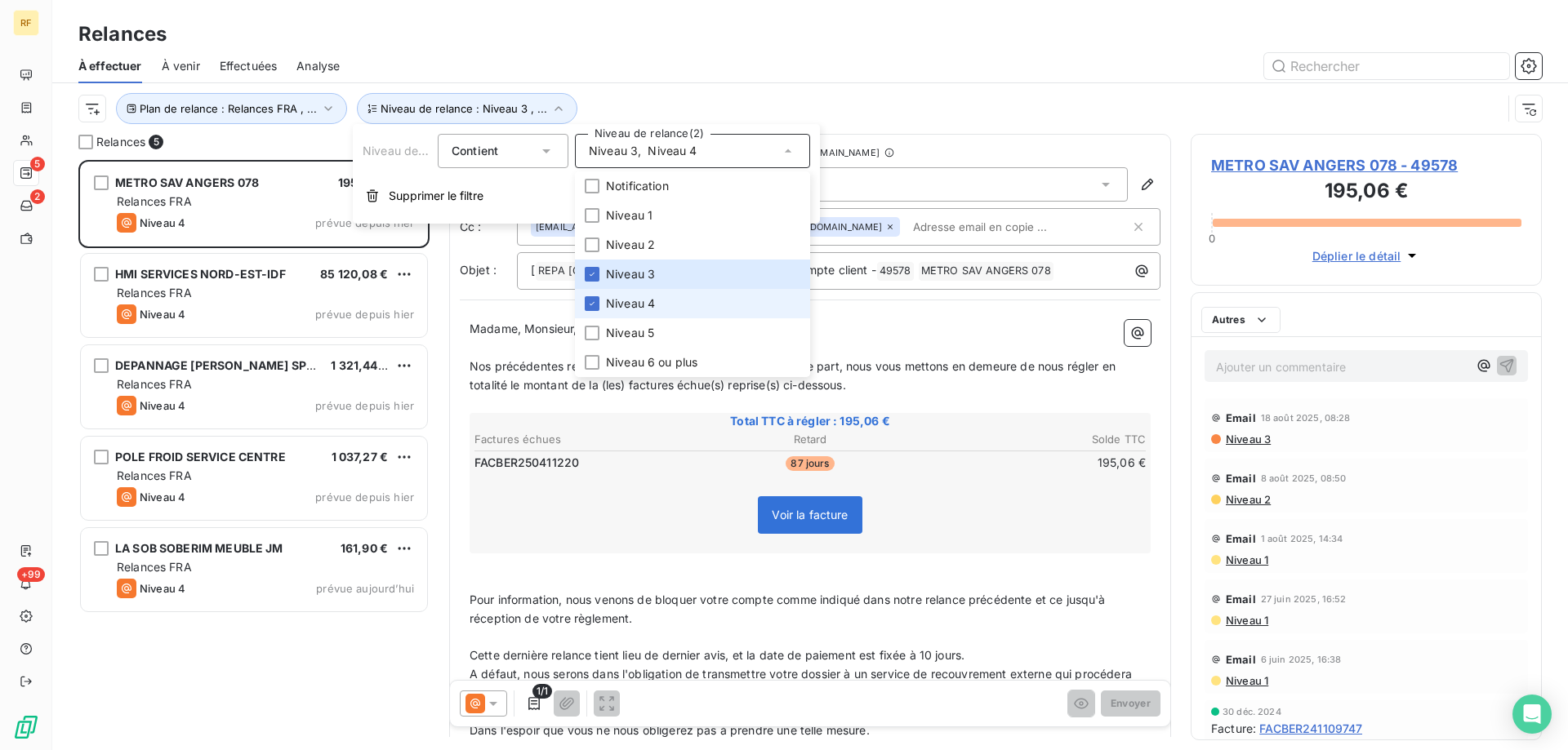
scroll to position [578, 339]
click at [161, 66] on div "À effectuer À venir Effectuées Analyse" at bounding box center [810, 66] width 1516 height 34
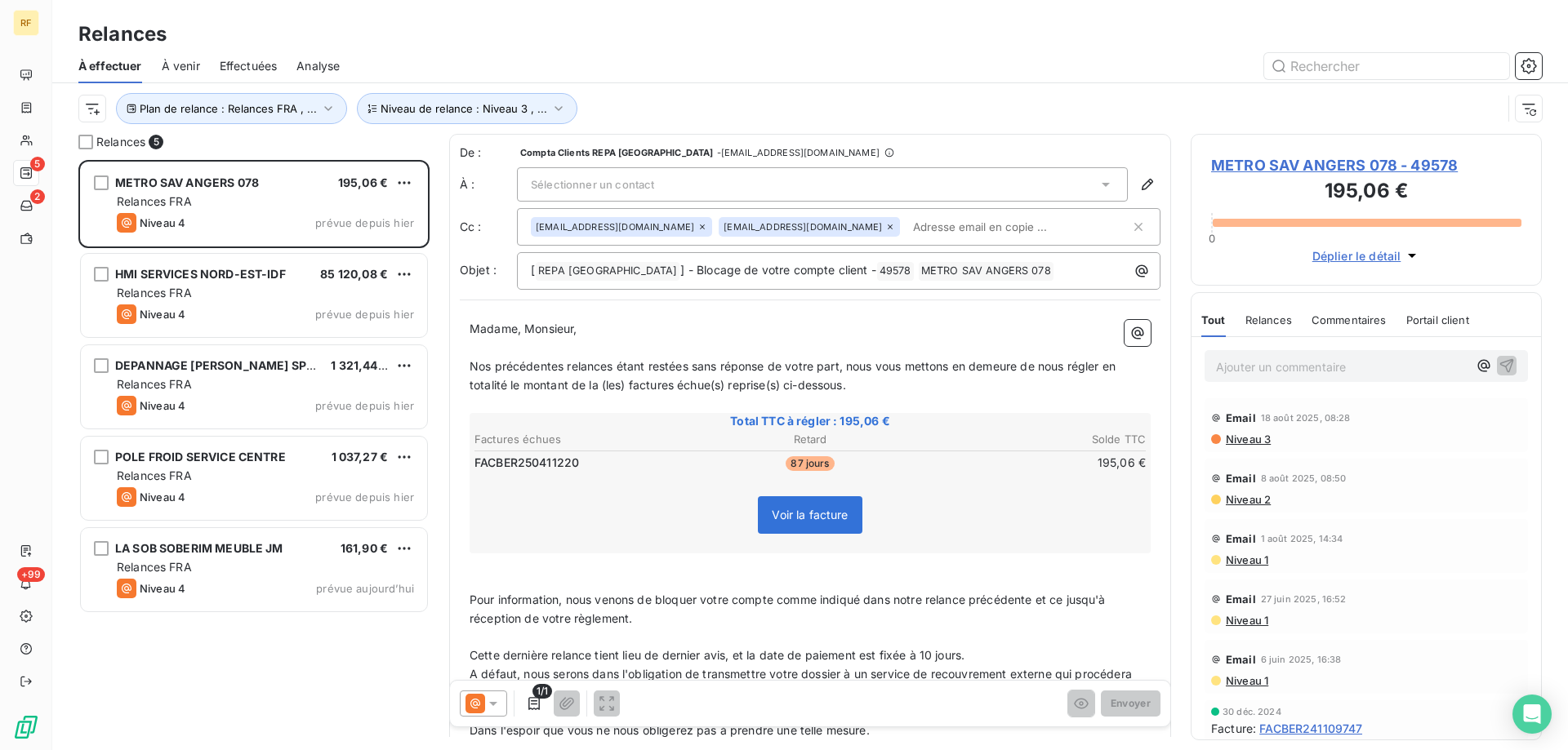
click at [197, 66] on span "À venir" at bounding box center [181, 67] width 39 height 17
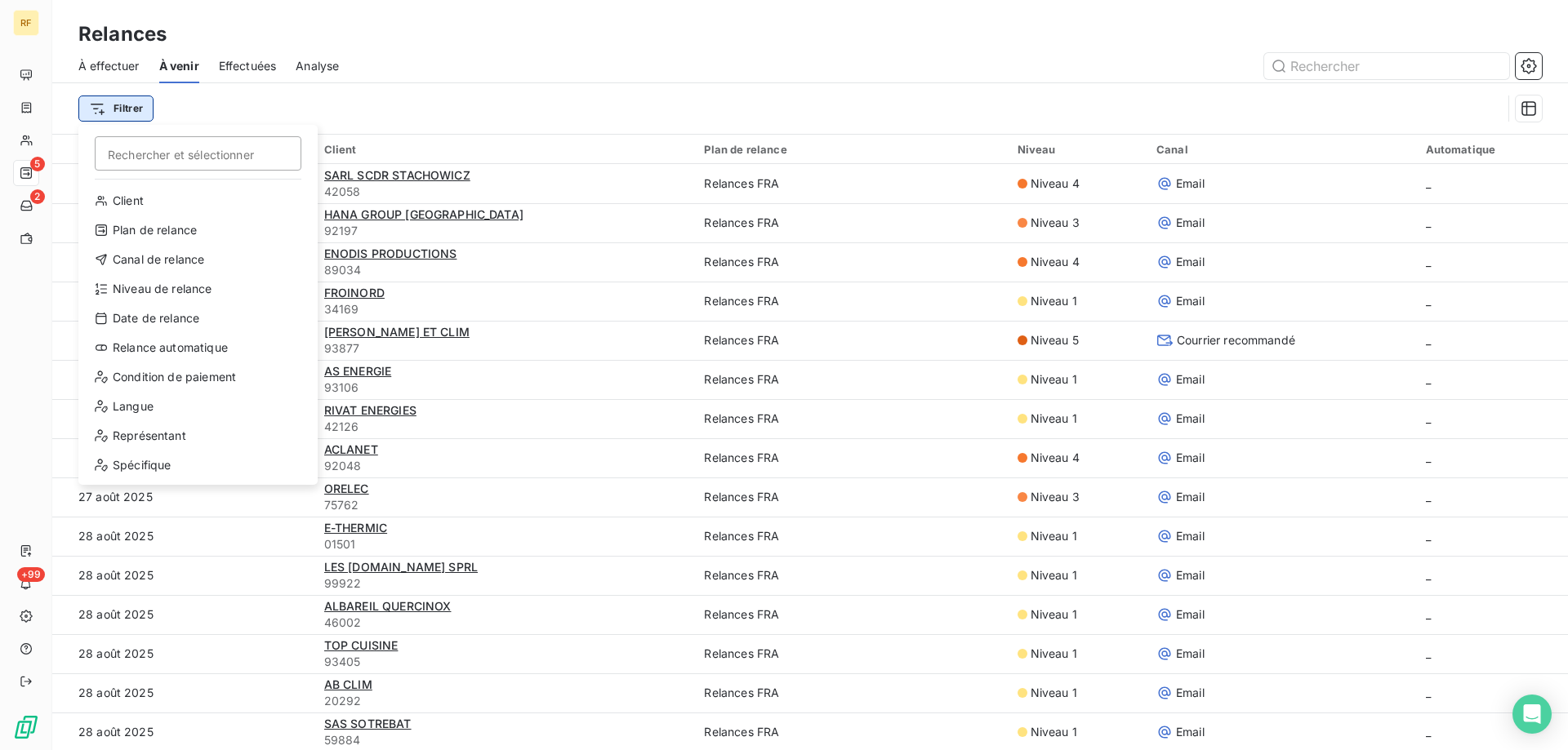
click at [117, 103] on html "RF 5 2 +99 Relances À effectuer À venir Effectuées Analyse Filtrer Rechercher e…" at bounding box center [784, 375] width 1568 height 750
click at [214, 328] on div "Date de relance" at bounding box center [198, 319] width 226 height 26
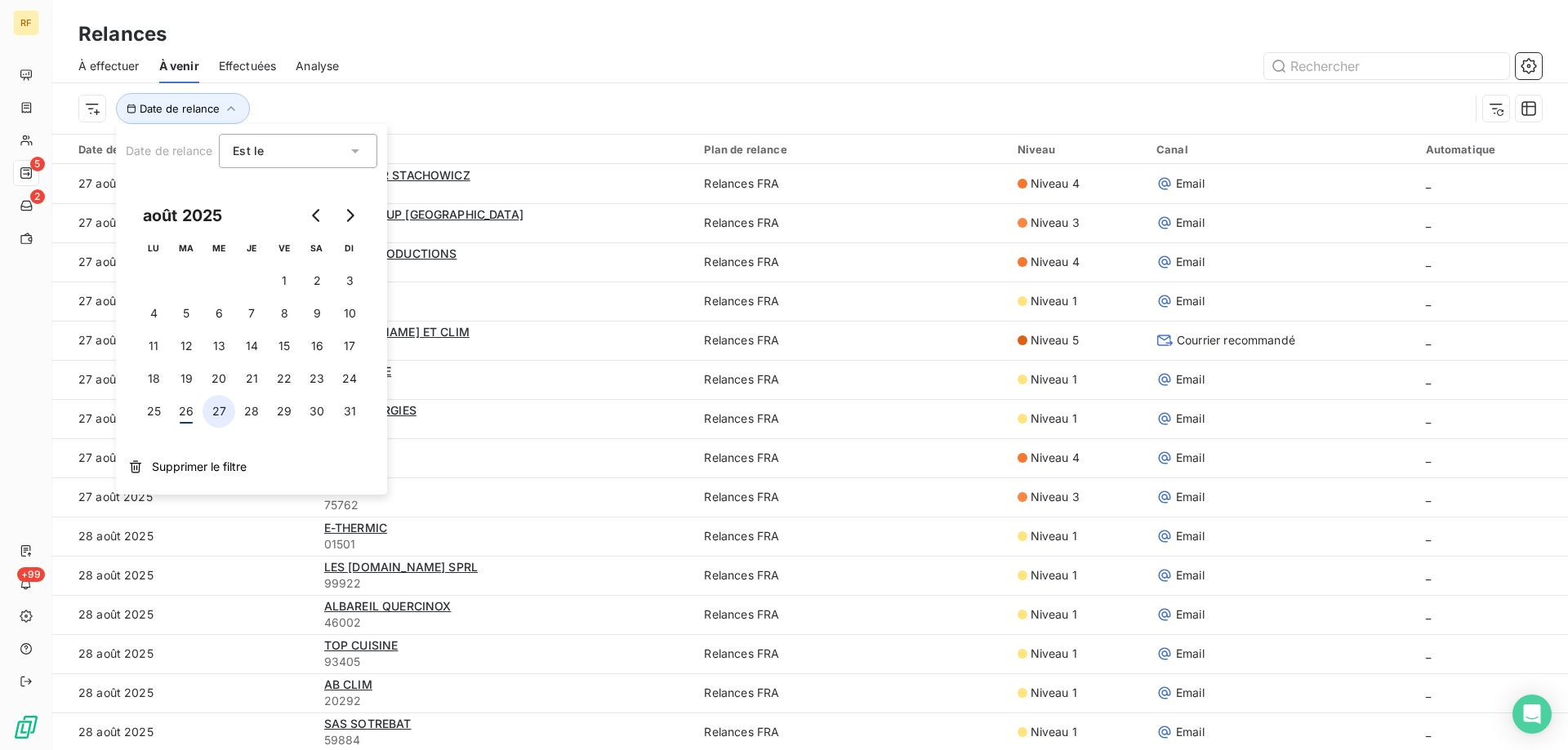
click at [213, 416] on button "27" at bounding box center [218, 411] width 32 height 32
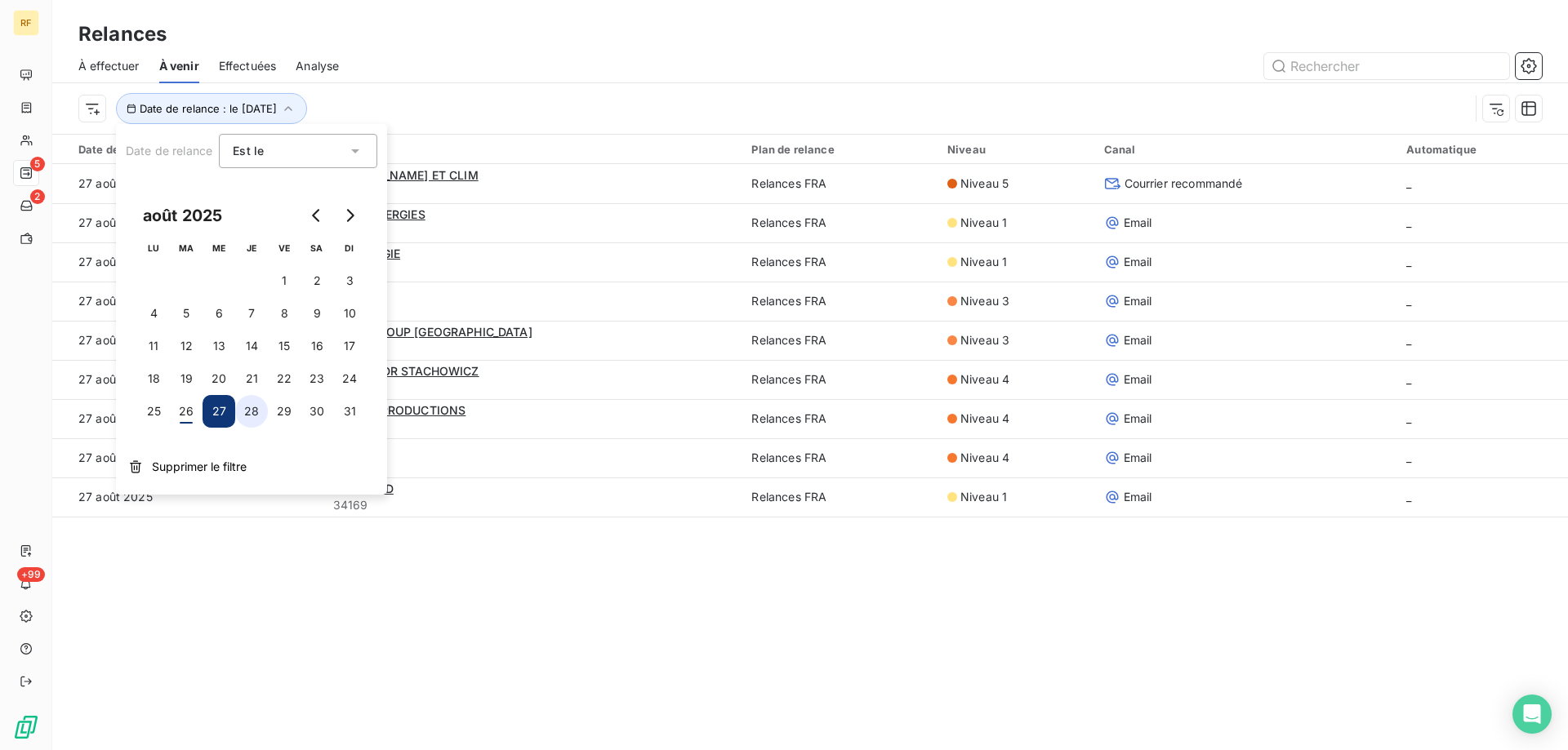
click at [247, 410] on button "28" at bounding box center [251, 411] width 32 height 32
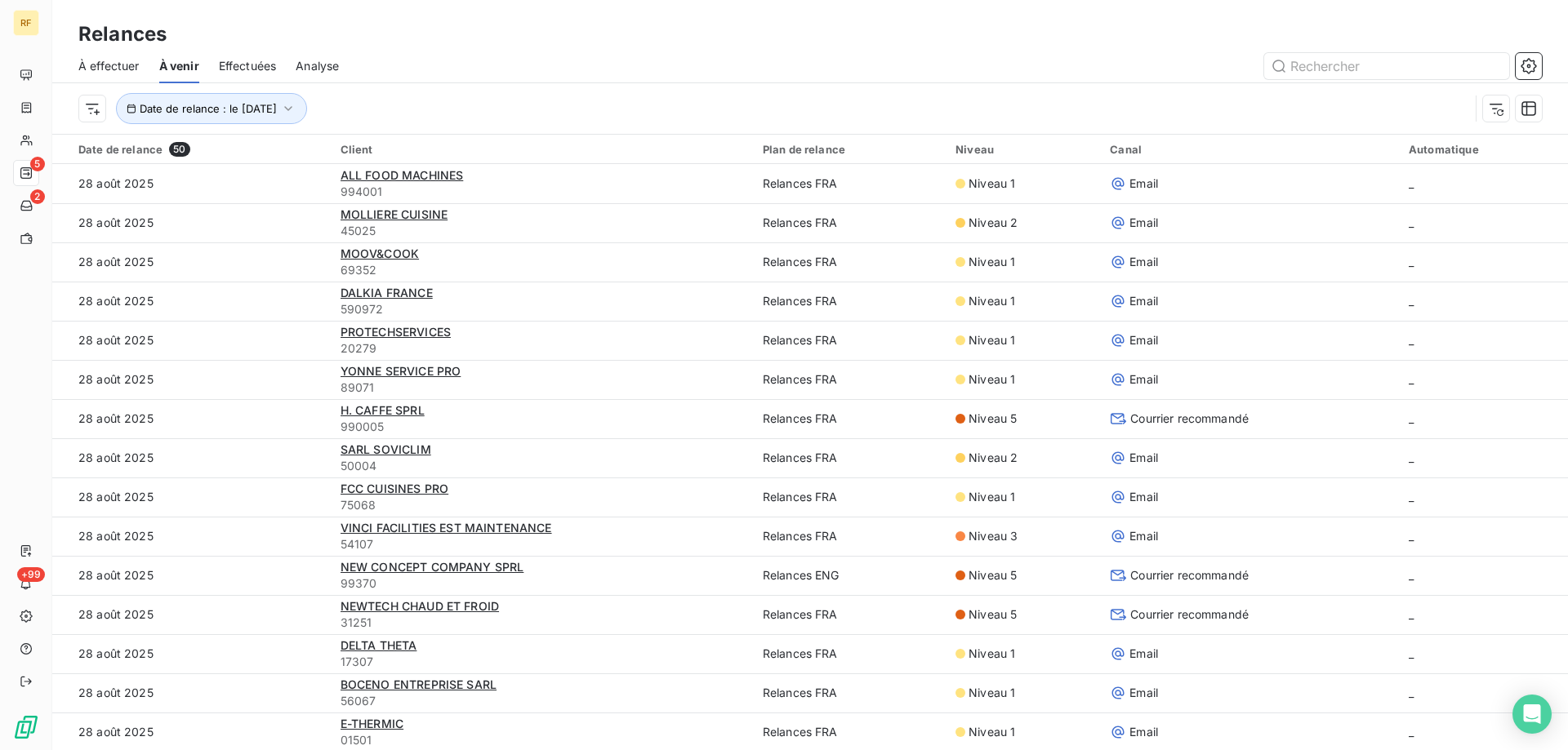
click at [525, 96] on div "Date de relance : le 28 août 2025" at bounding box center [774, 109] width 1392 height 31
click at [213, 103] on span "Date de relance : le 28 août 2025" at bounding box center [208, 109] width 138 height 13
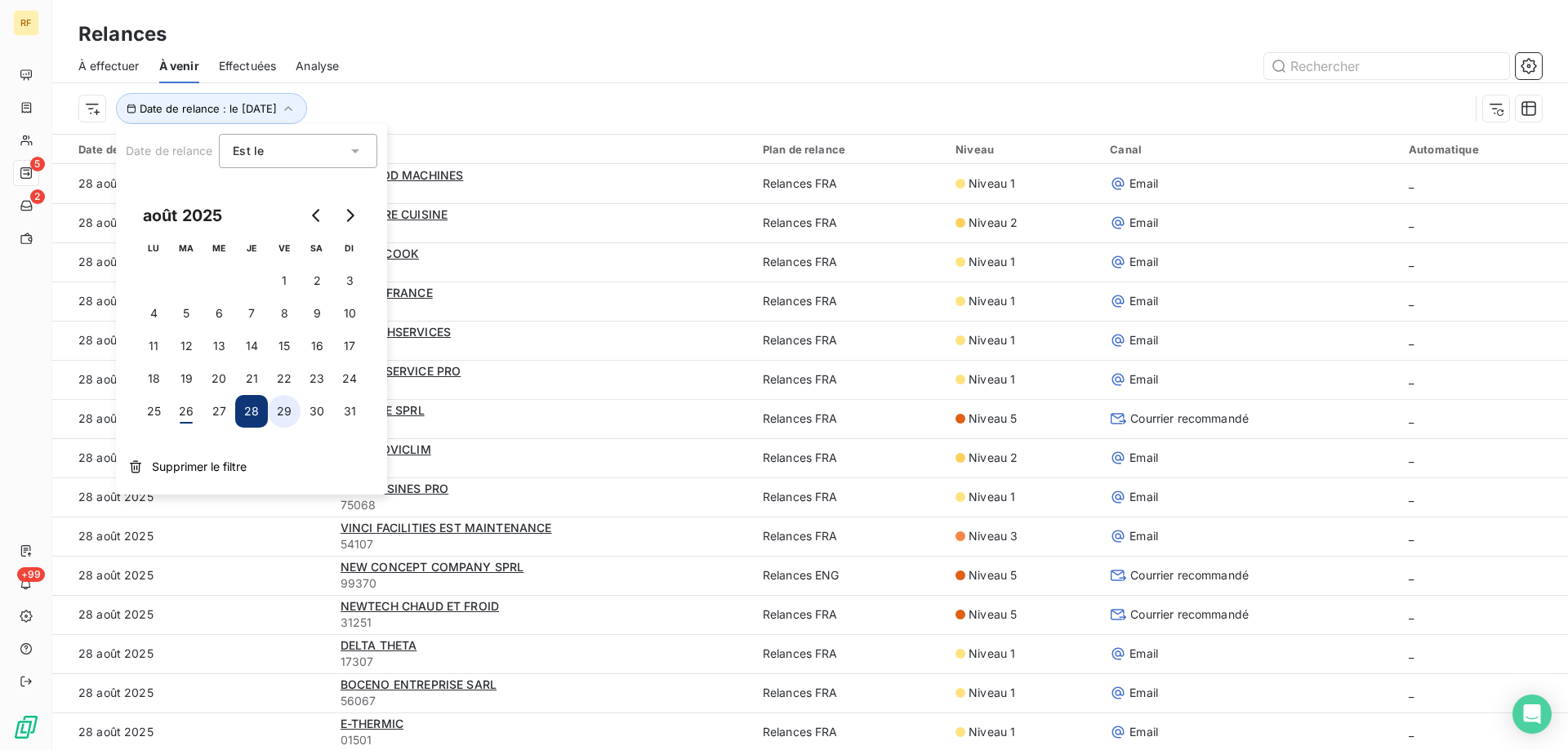
click at [289, 410] on button "29" at bounding box center [284, 411] width 32 height 32
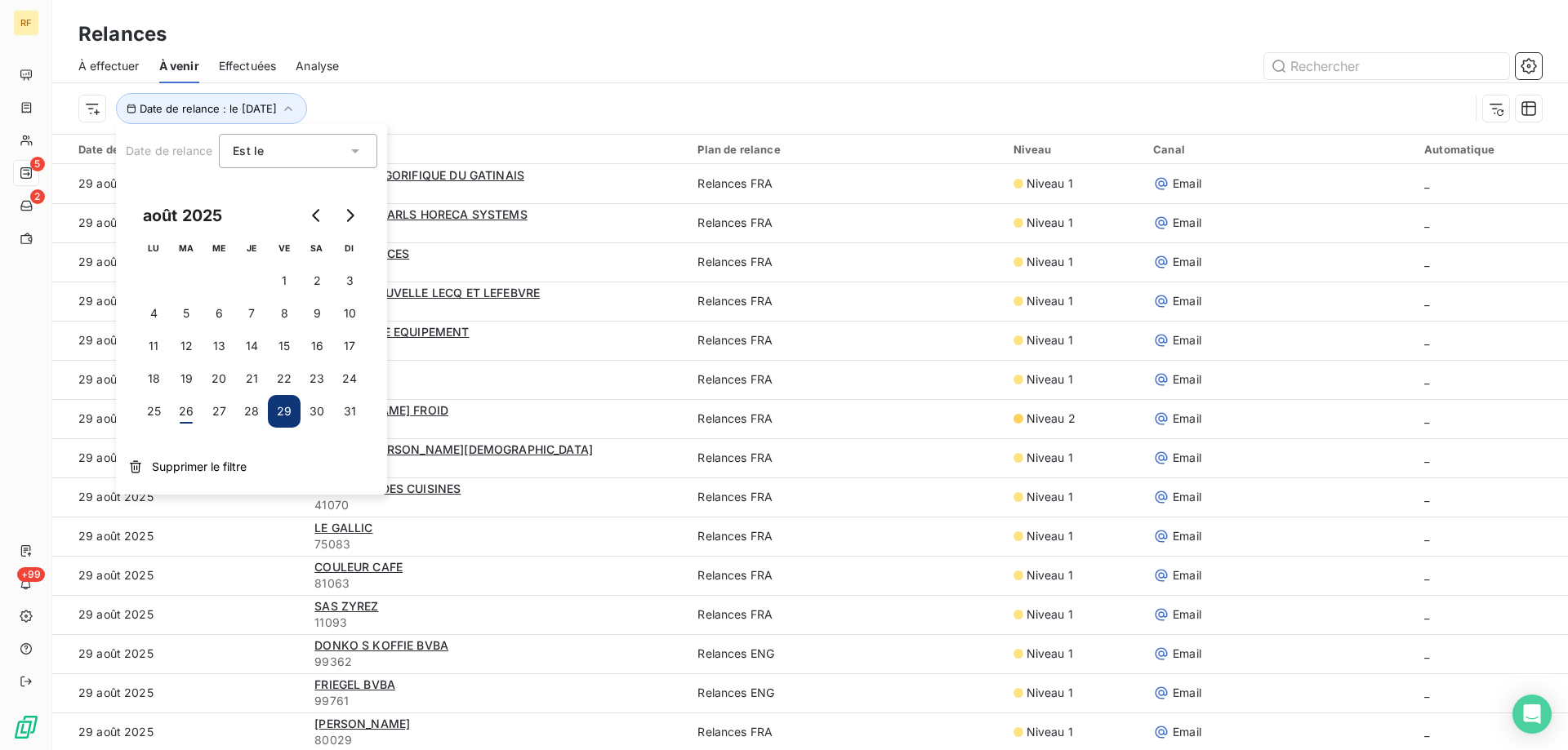
click at [541, 53] on div at bounding box center [950, 66] width 1184 height 26
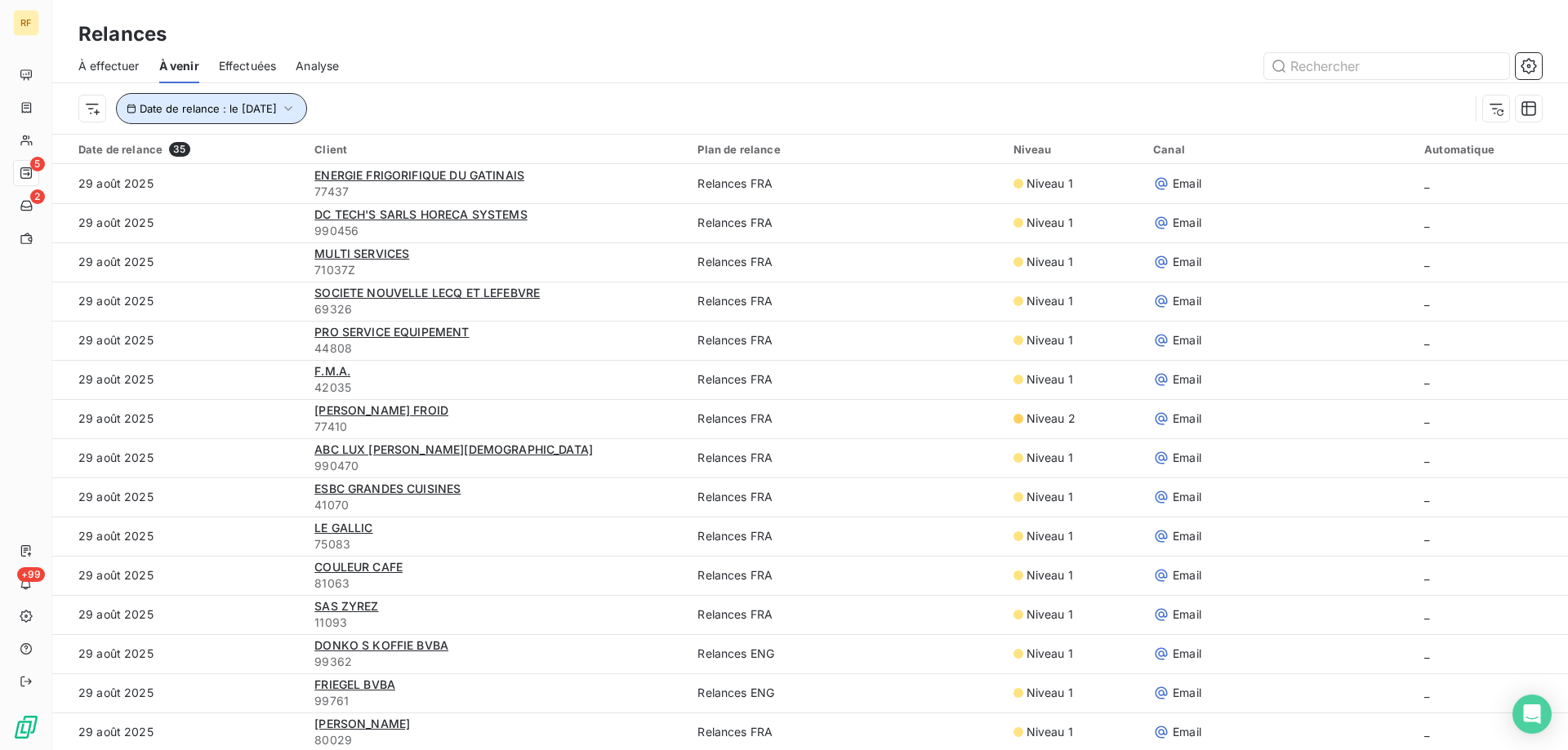
click at [260, 111] on span "Date de relance : le 29 août 2025" at bounding box center [208, 109] width 138 height 13
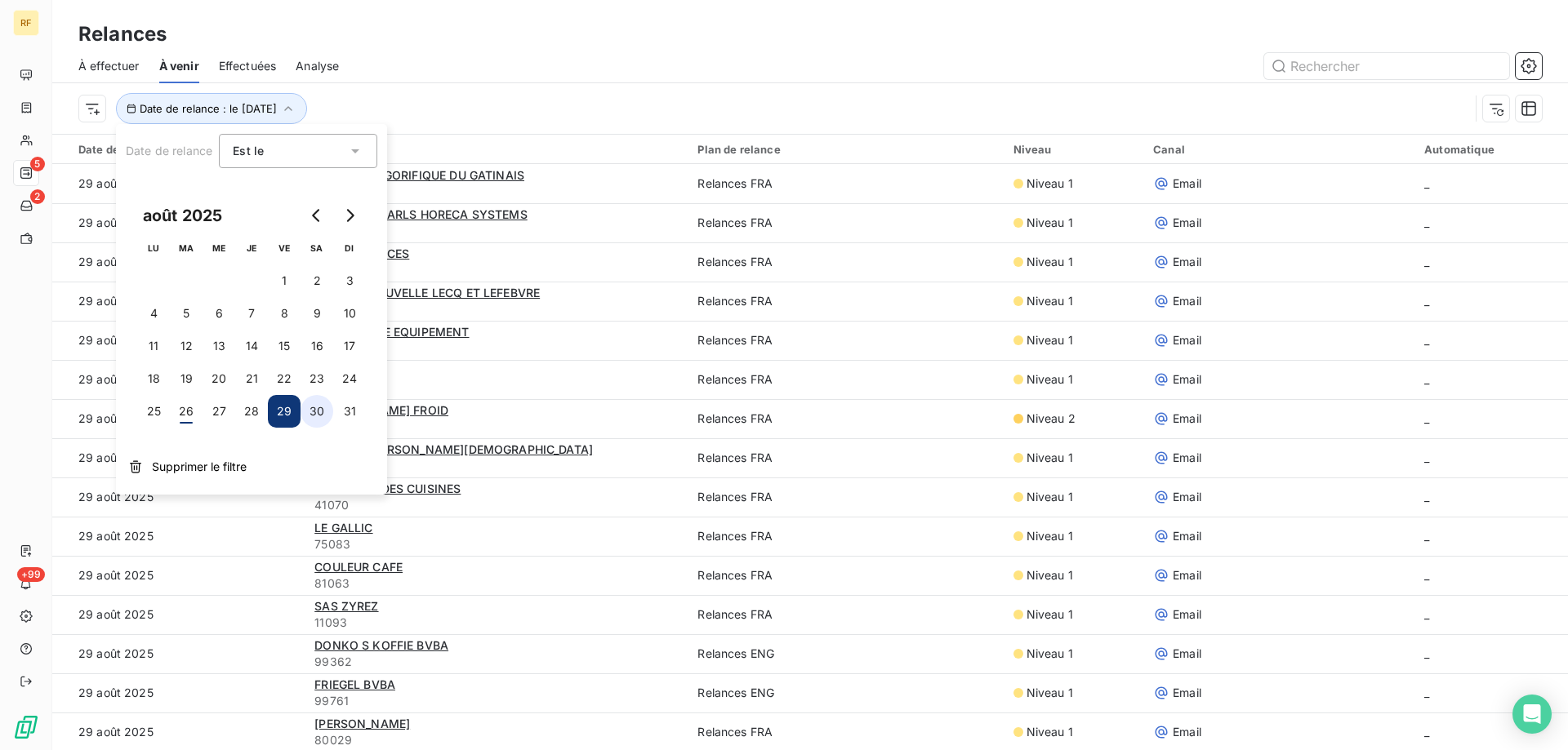
click at [322, 409] on button "30" at bounding box center [316, 411] width 32 height 32
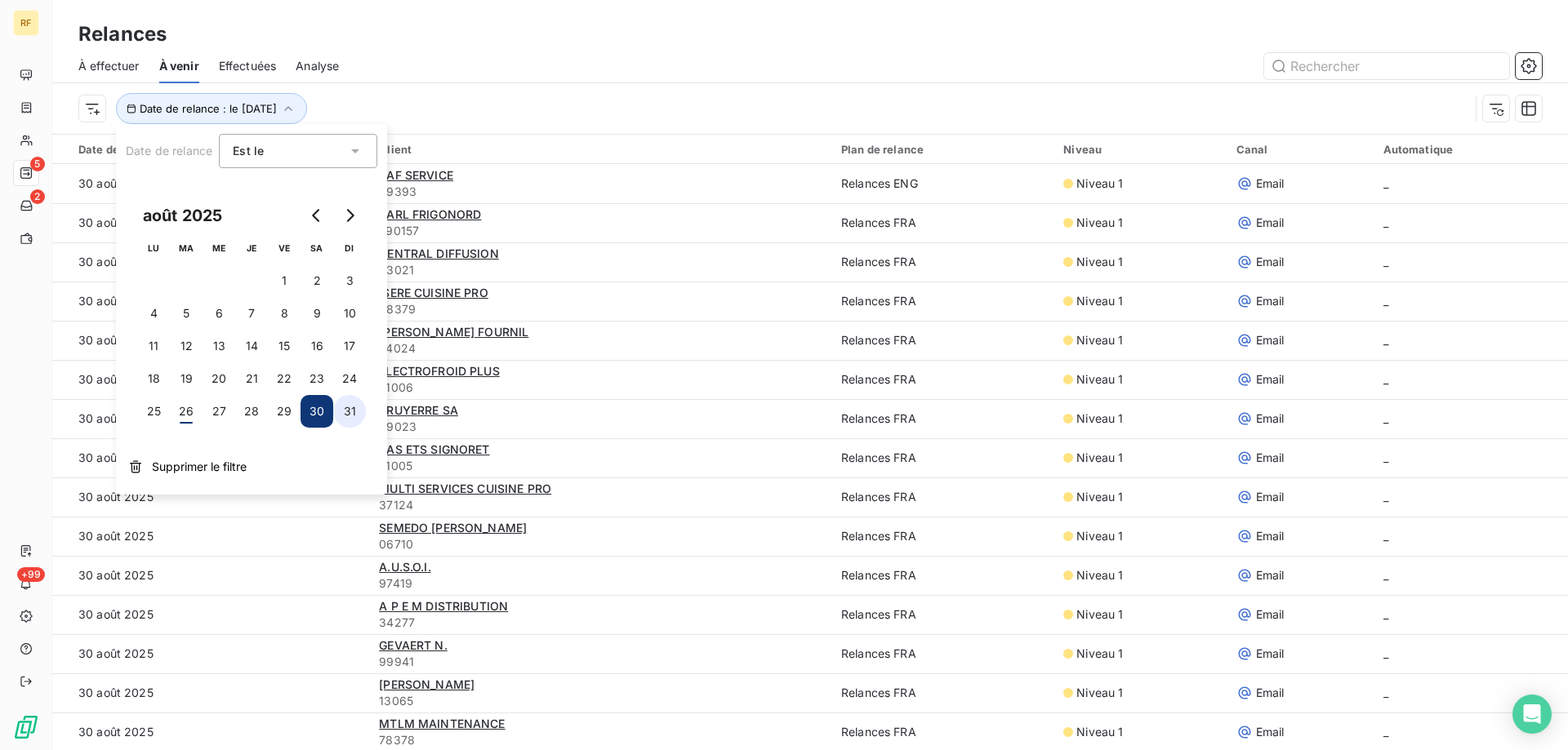
click at [346, 409] on button "31" at bounding box center [349, 411] width 32 height 32
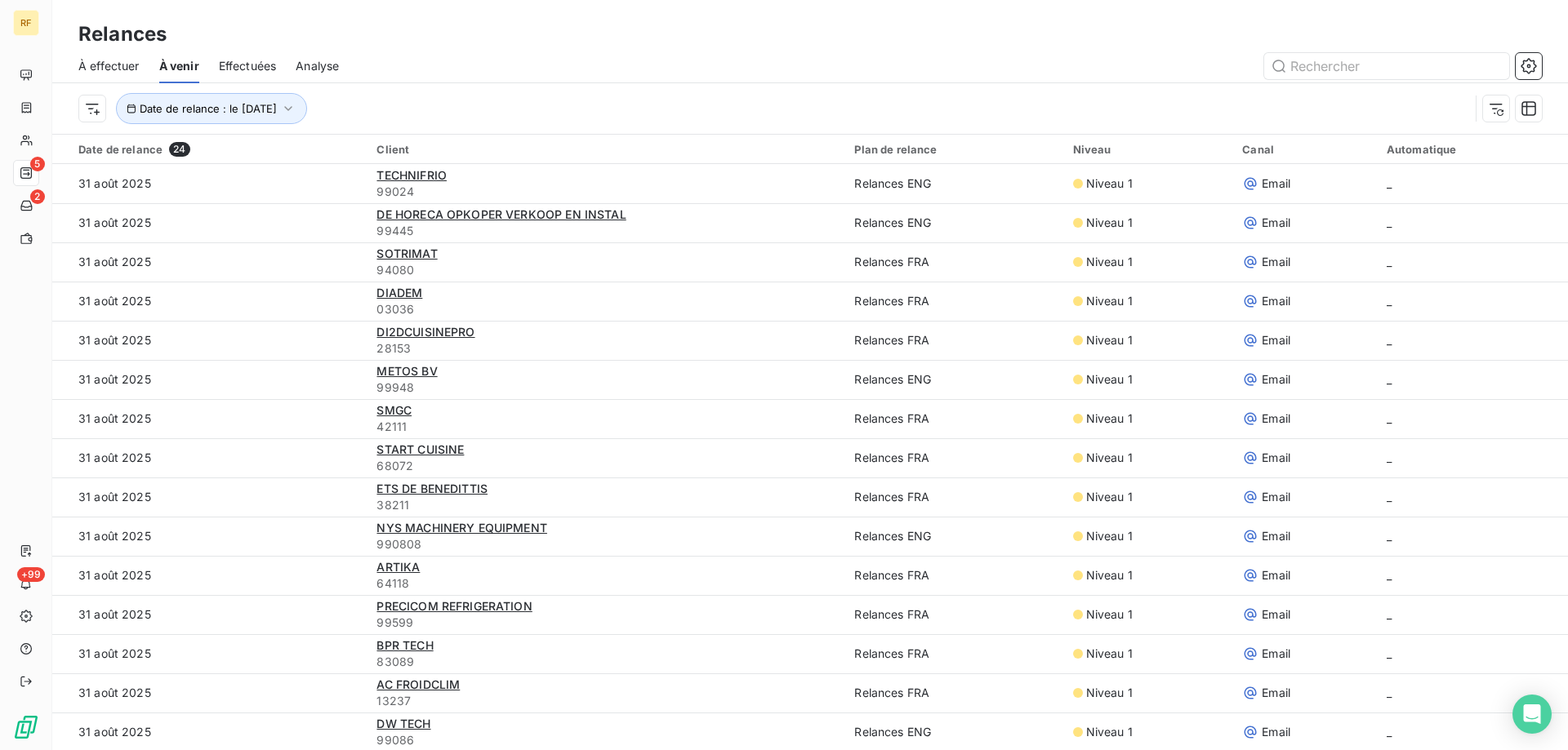
click at [484, 116] on div "Date de relance : le 31 août 2025" at bounding box center [774, 109] width 1392 height 31
click at [277, 111] on span "Date de relance : le 31 août 2025" at bounding box center [208, 109] width 138 height 13
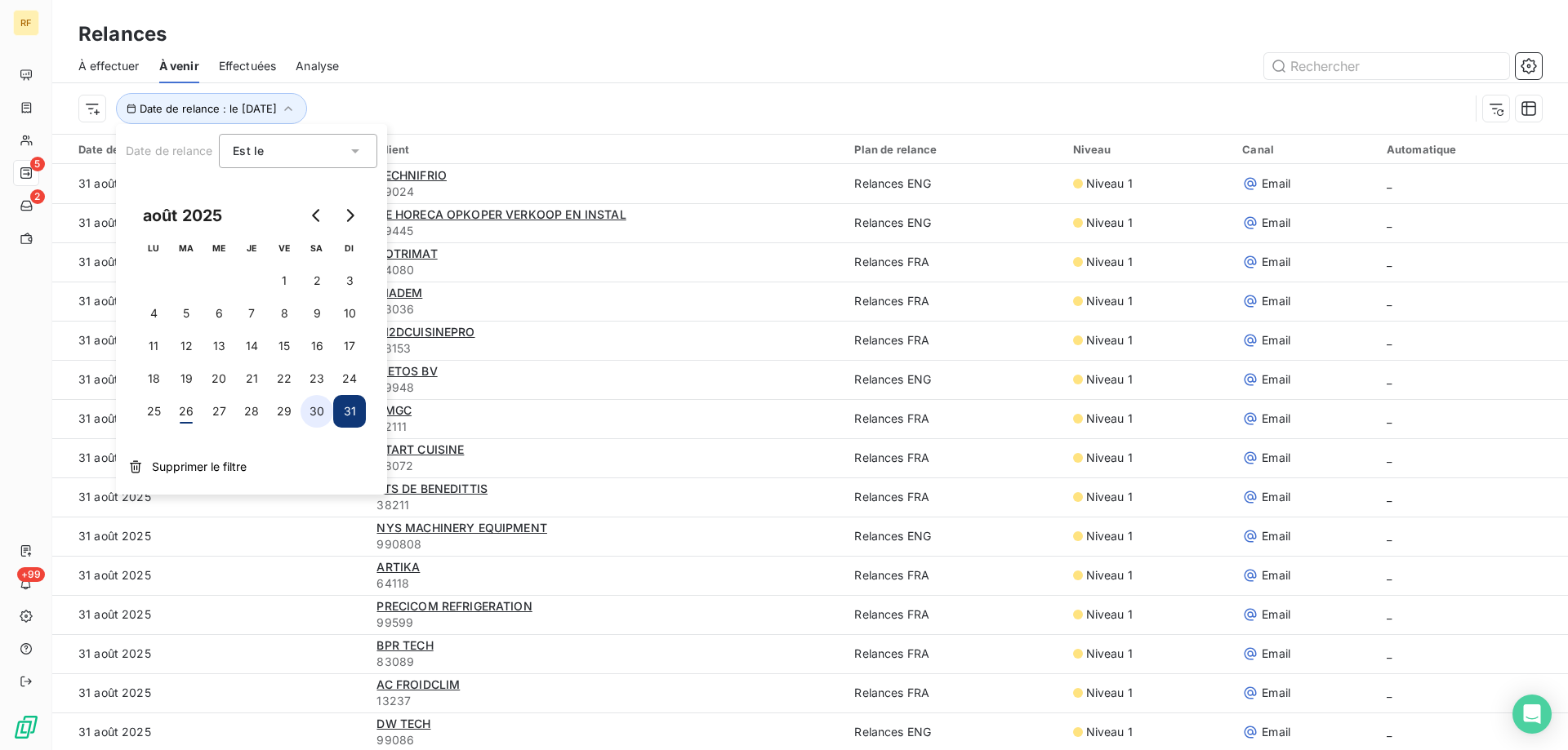
click at [319, 409] on button "30" at bounding box center [316, 411] width 32 height 32
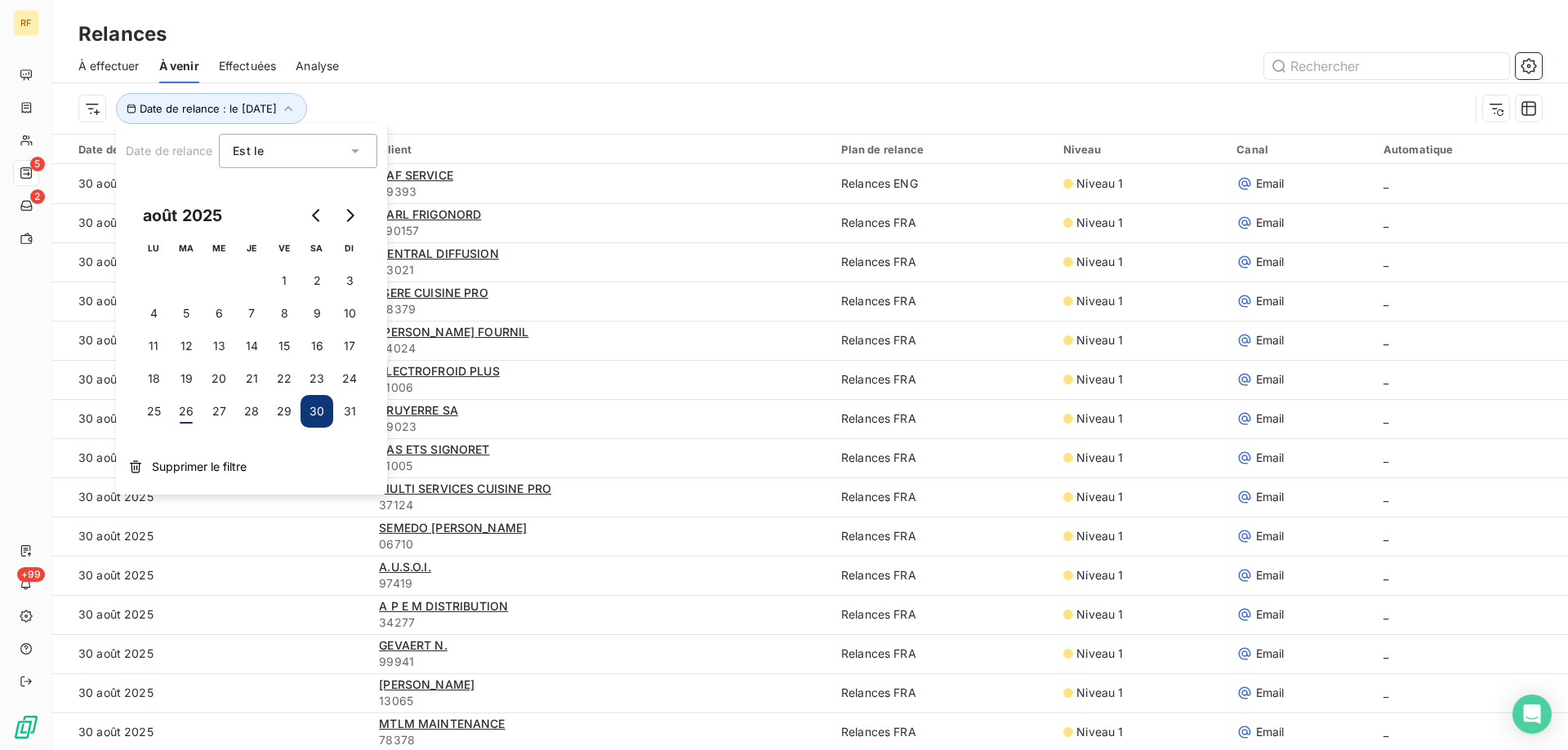
click at [443, 126] on div "Date de relance : le 30 août 2025" at bounding box center [810, 108] width 1464 height 51
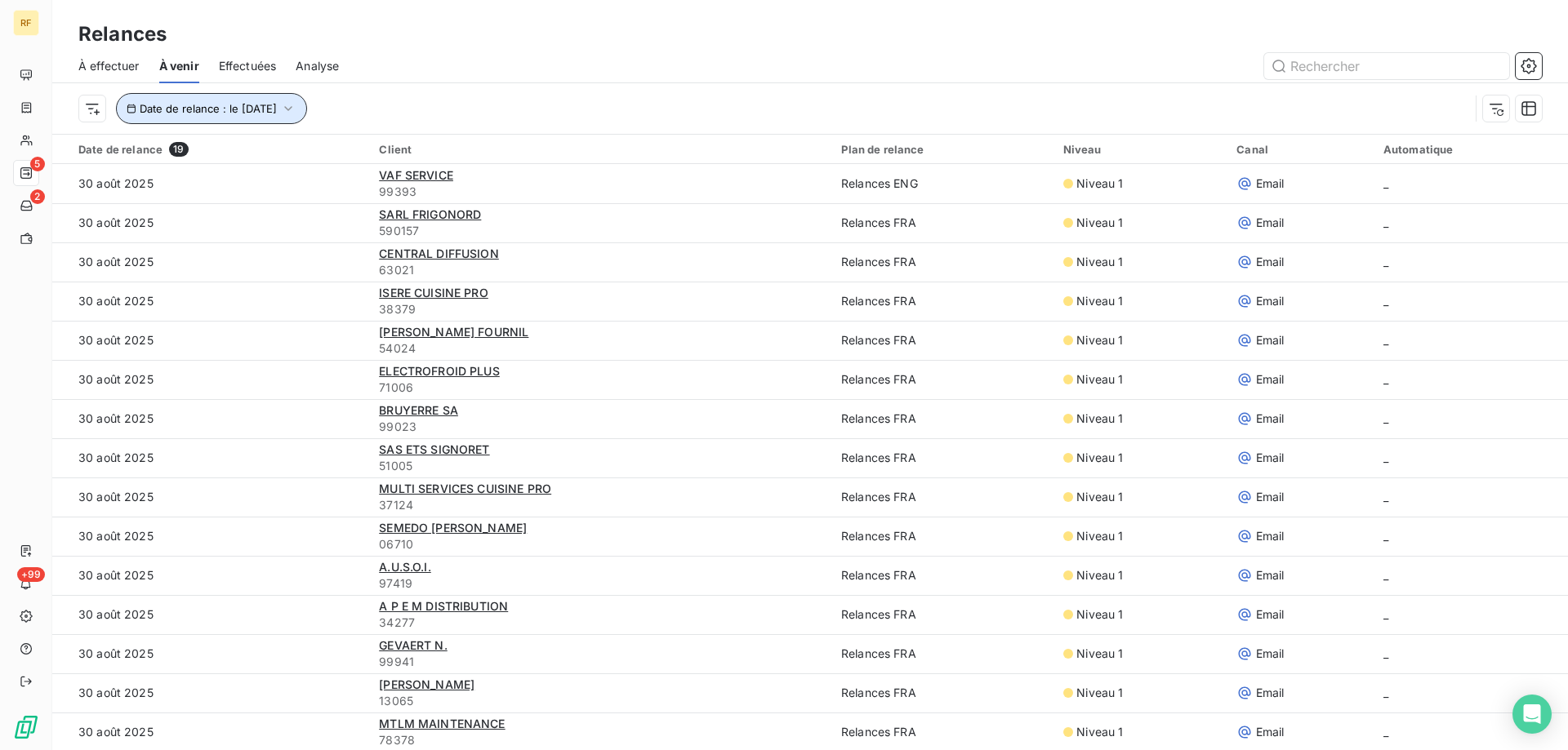
click at [276, 113] on span "Date de relance : le 30 août 2025" at bounding box center [208, 109] width 138 height 13
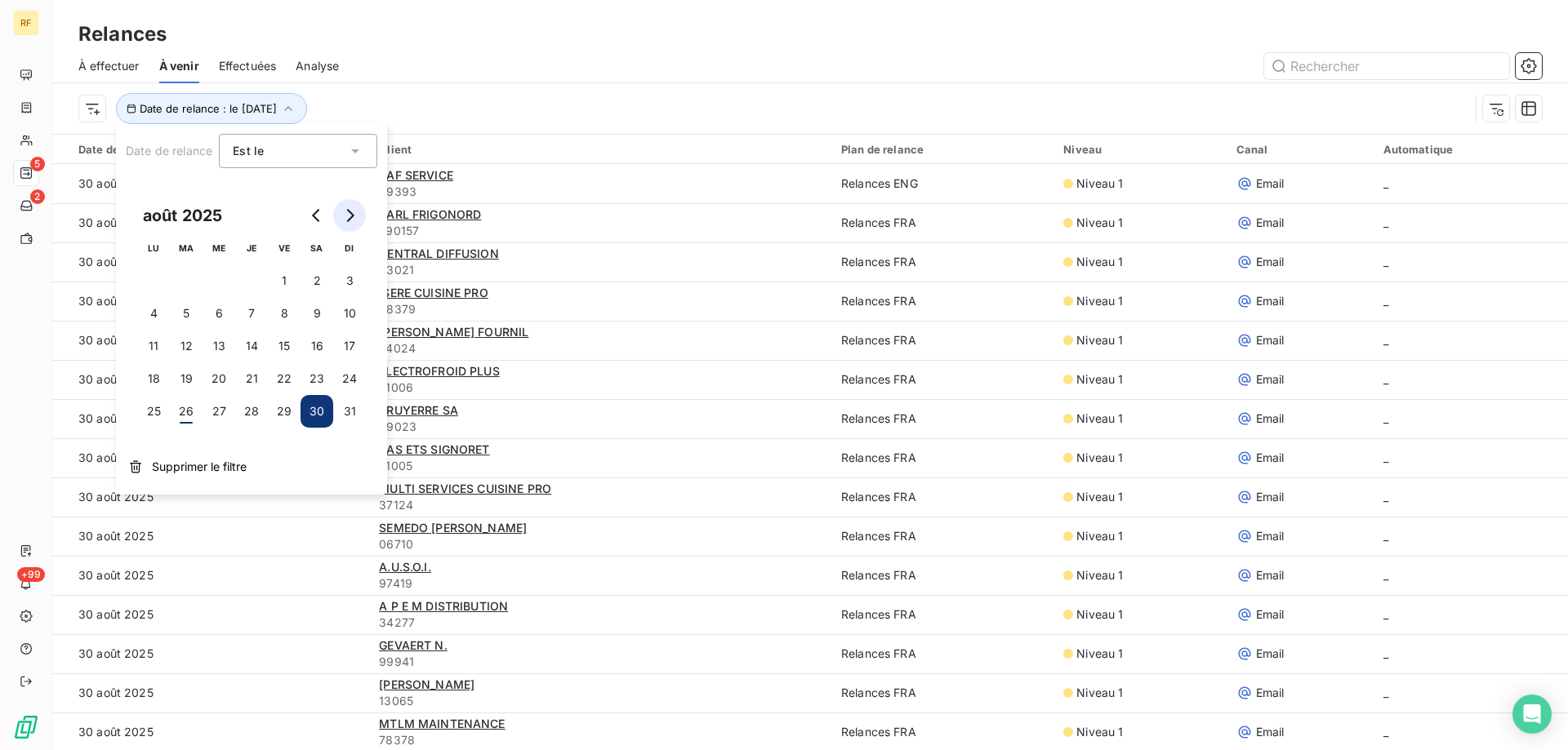
click at [352, 217] on icon "Go to next month" at bounding box center [351, 215] width 7 height 13
click at [144, 274] on button "1" at bounding box center [153, 280] width 32 height 32
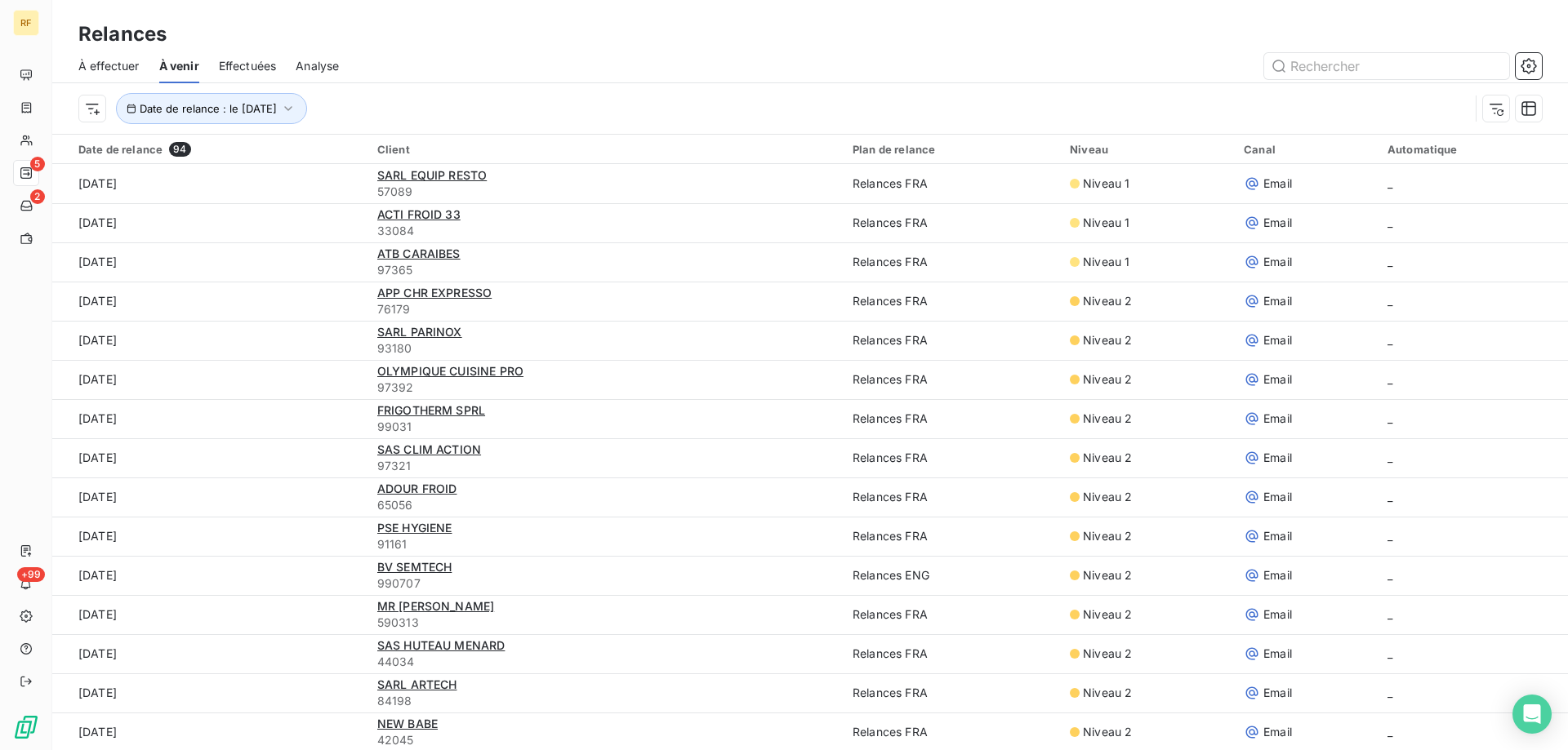
click at [450, 114] on div "Date de relance : le 1 sept. 2025" at bounding box center [774, 109] width 1392 height 31
click at [301, 116] on button "Date de relance : le 1 sept. 2025" at bounding box center [212, 109] width 191 height 31
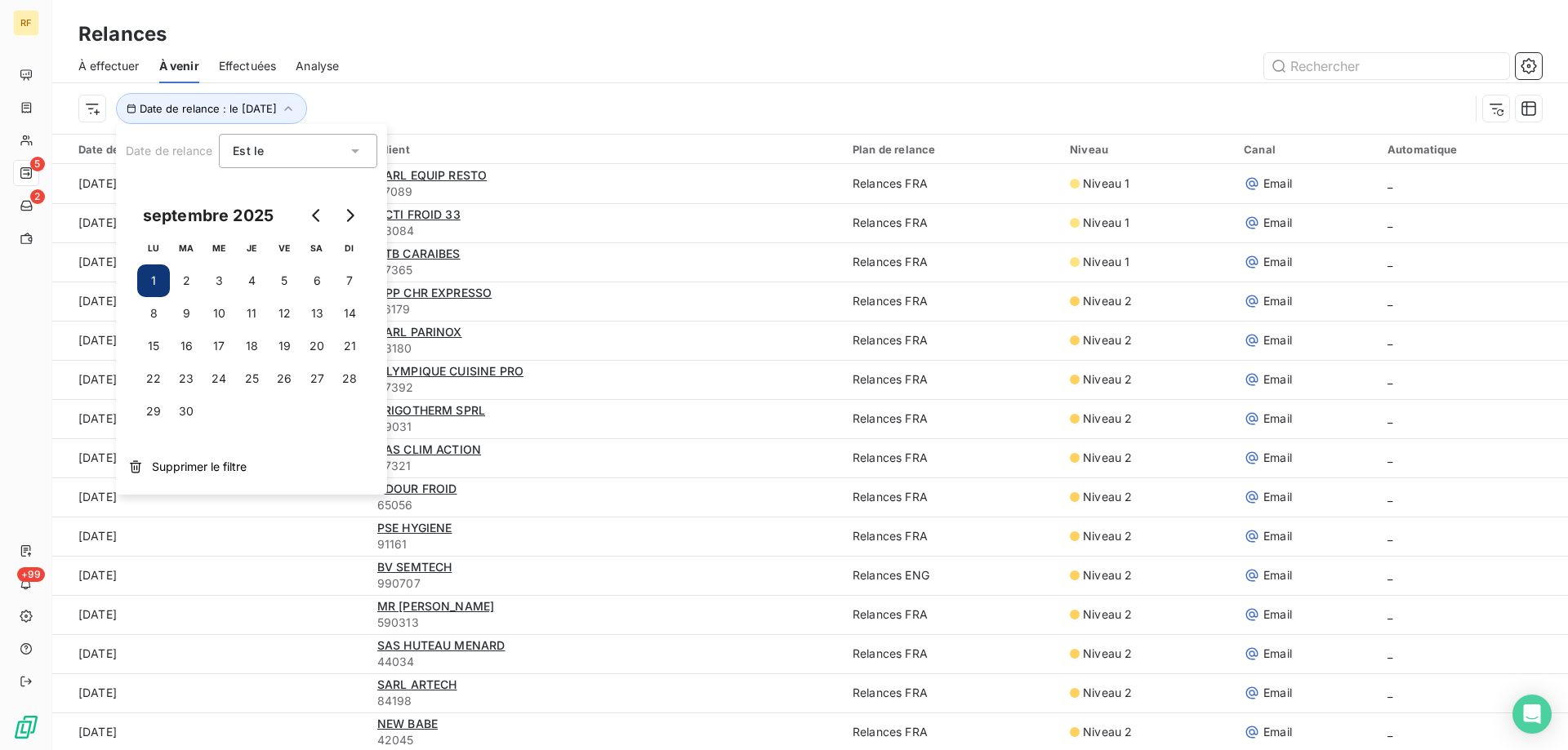
click at [278, 63] on div "À effectuer À venir Effectuées Analyse" at bounding box center [810, 66] width 1516 height 34
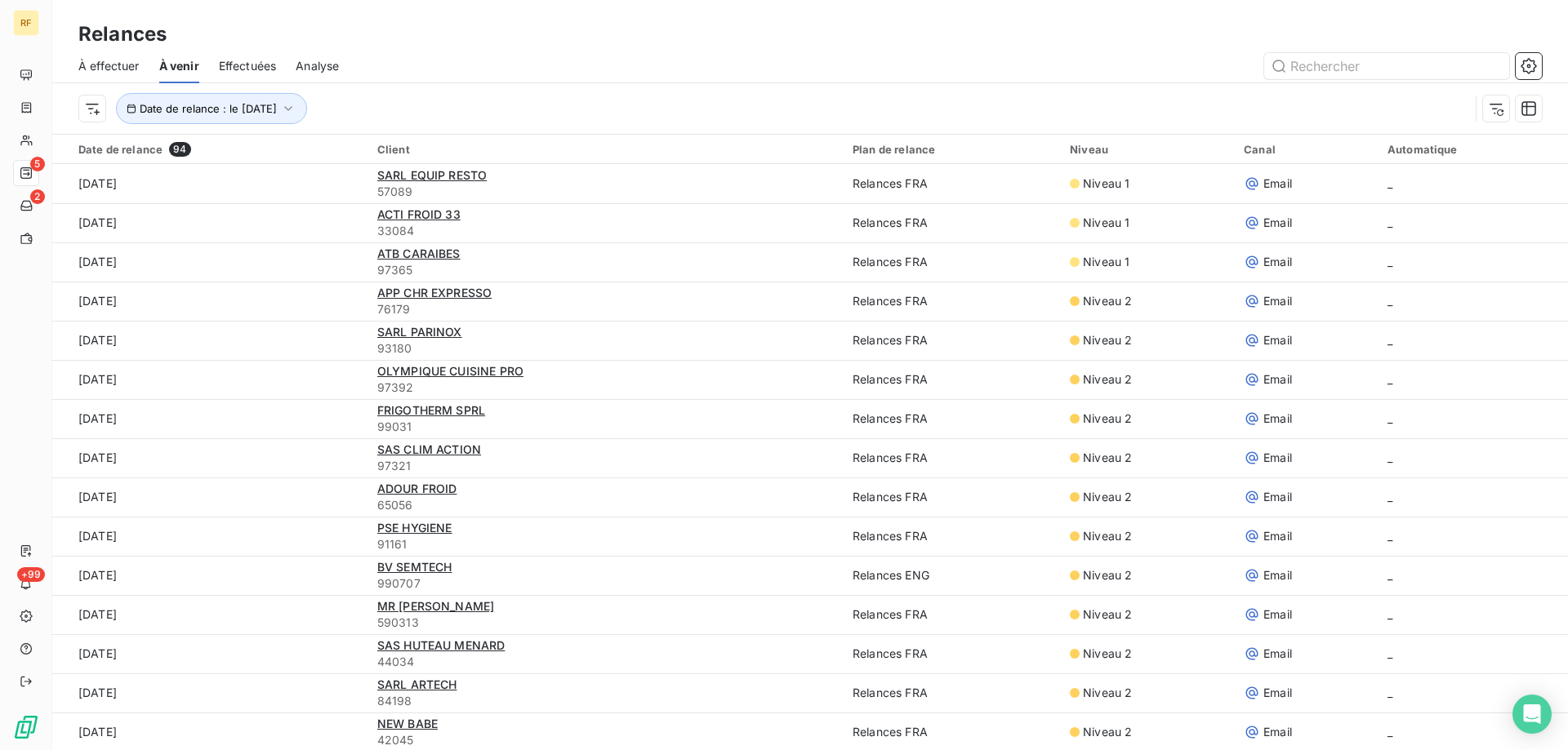
click at [271, 67] on span "Effectuées" at bounding box center [248, 67] width 58 height 17
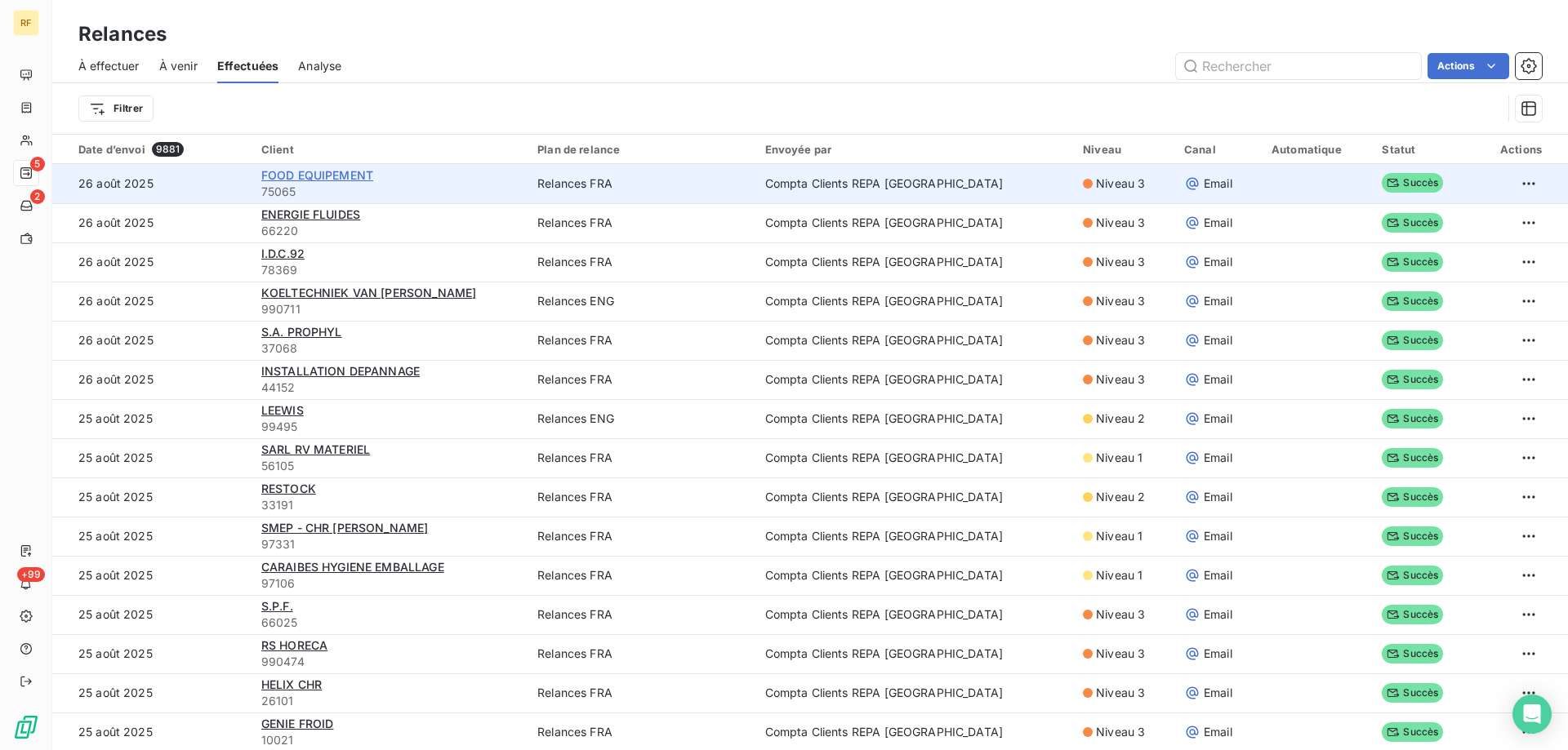
click at [322, 173] on span "FOOD EQUIPEMENT" at bounding box center [317, 175] width 112 height 14
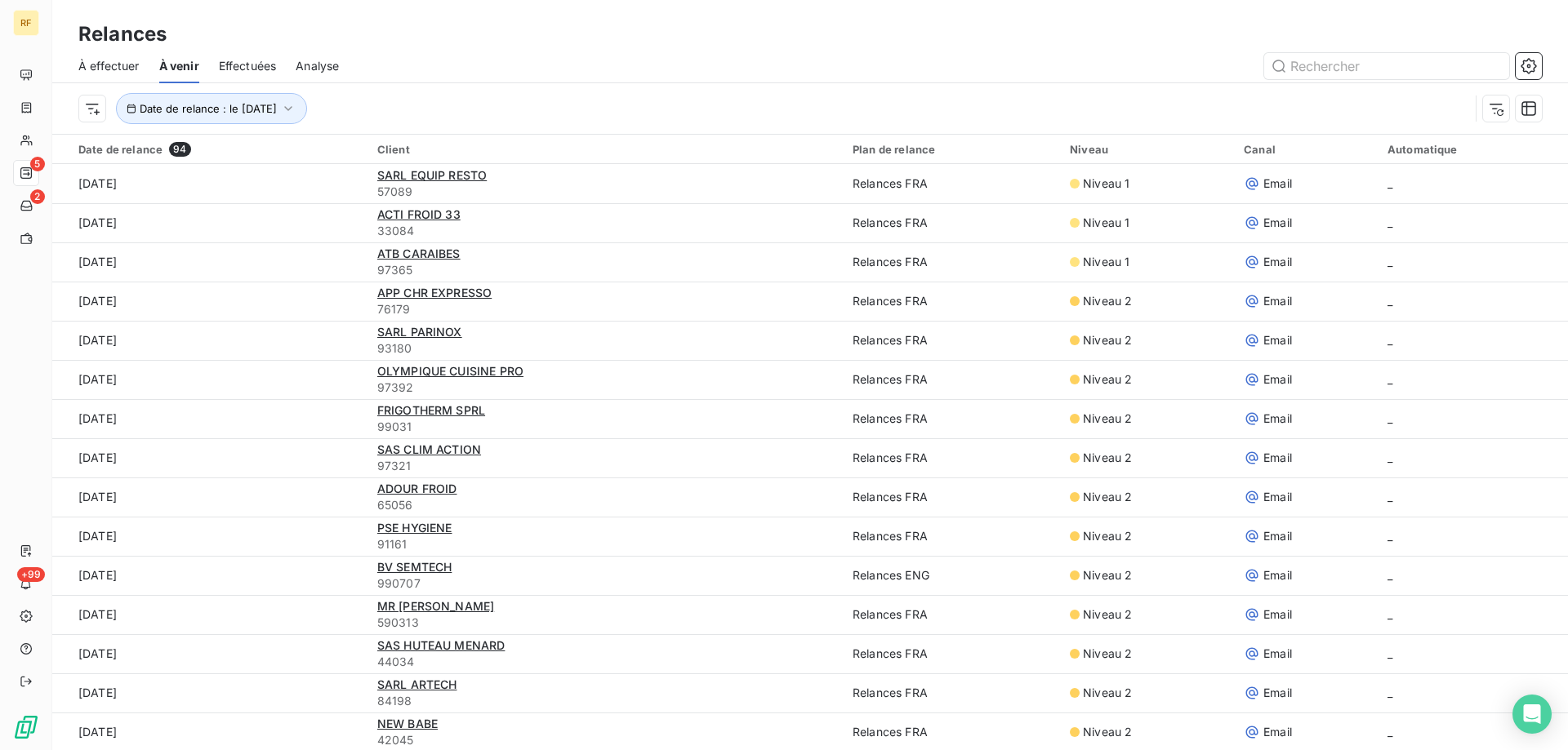
click at [116, 69] on span "À effectuer" at bounding box center [109, 67] width 61 height 17
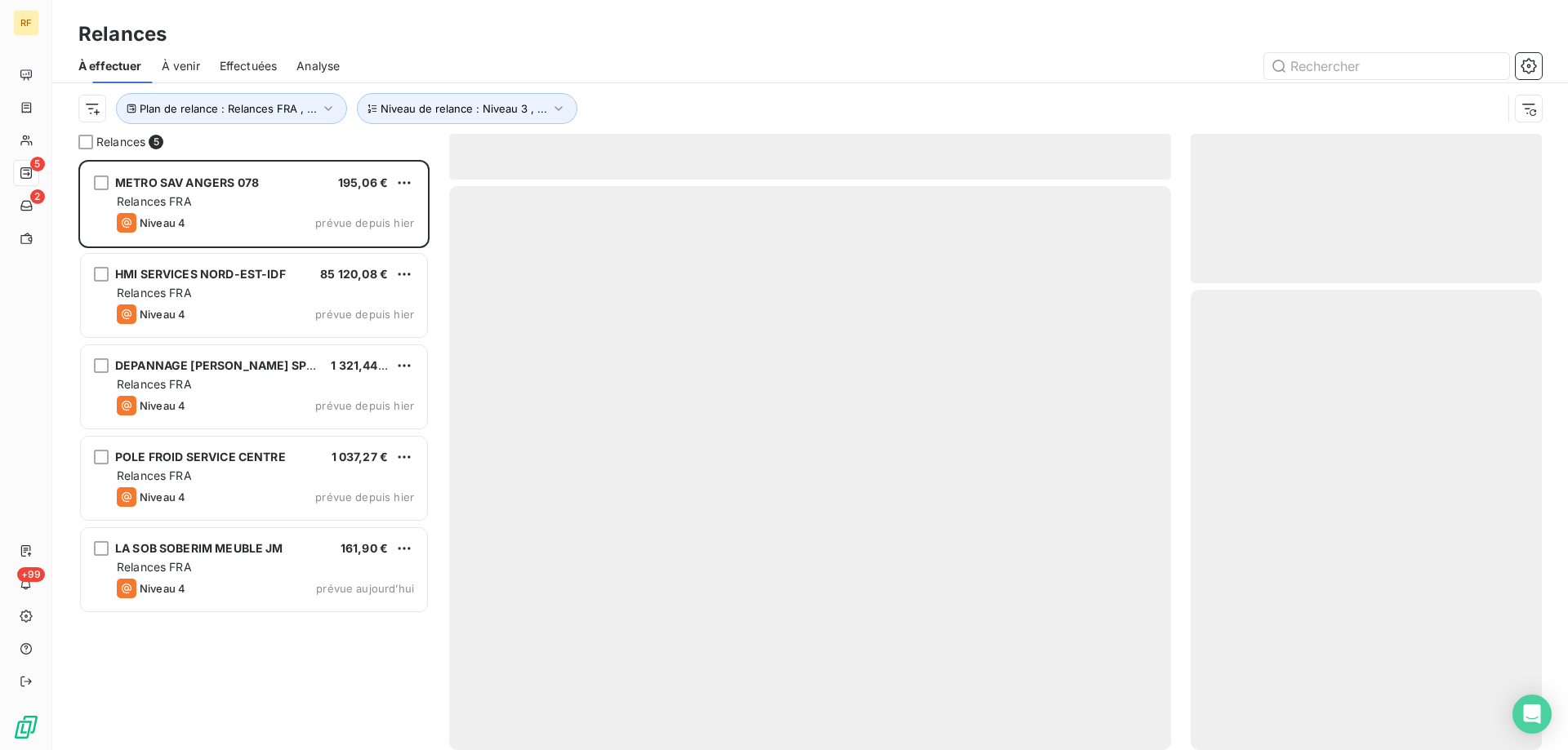
scroll to position [578, 339]
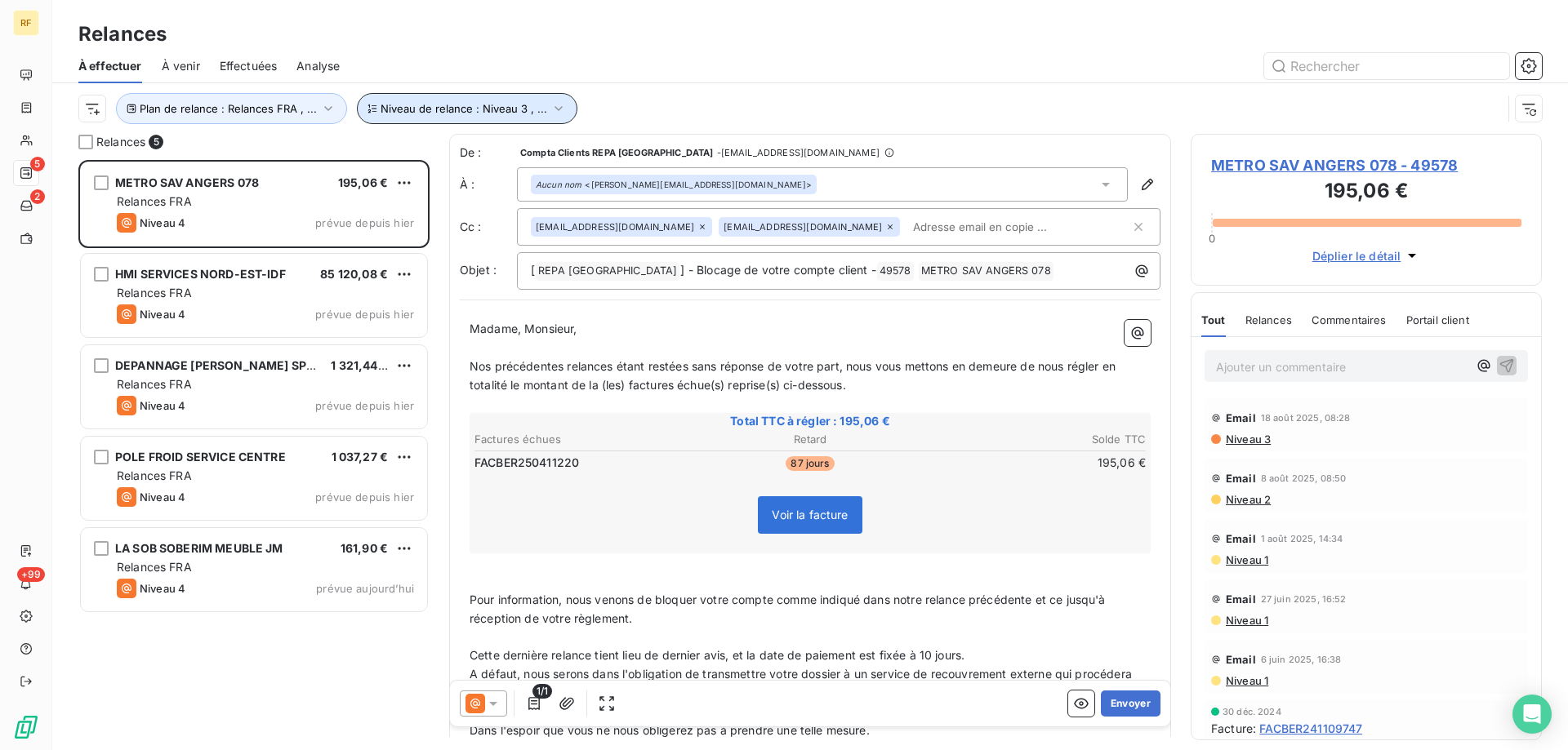
click at [524, 103] on span "Niveau de relance : Niveau 3 , ..." at bounding box center [464, 109] width 166 height 13
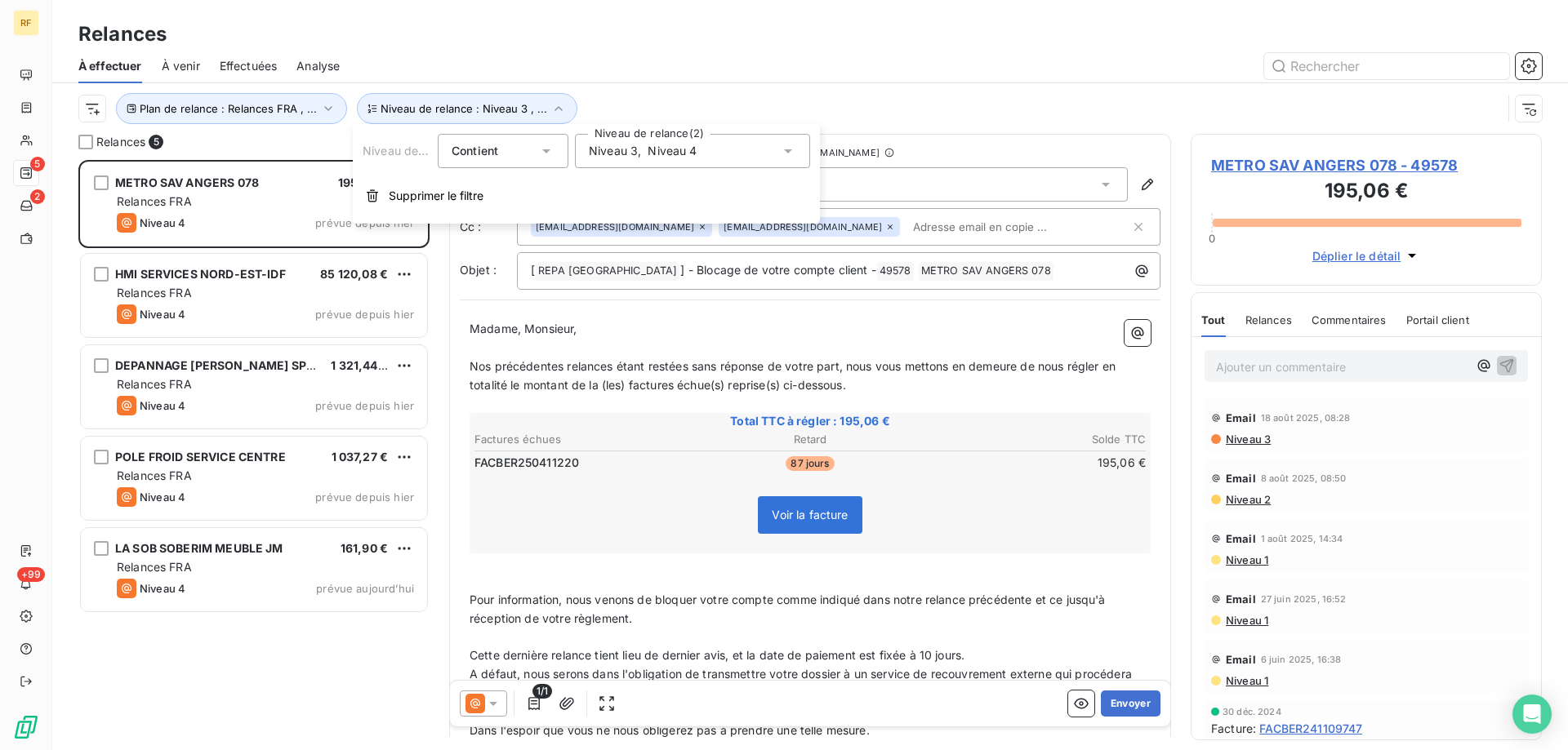
click at [678, 146] on span "Niveau 4" at bounding box center [672, 151] width 49 height 17
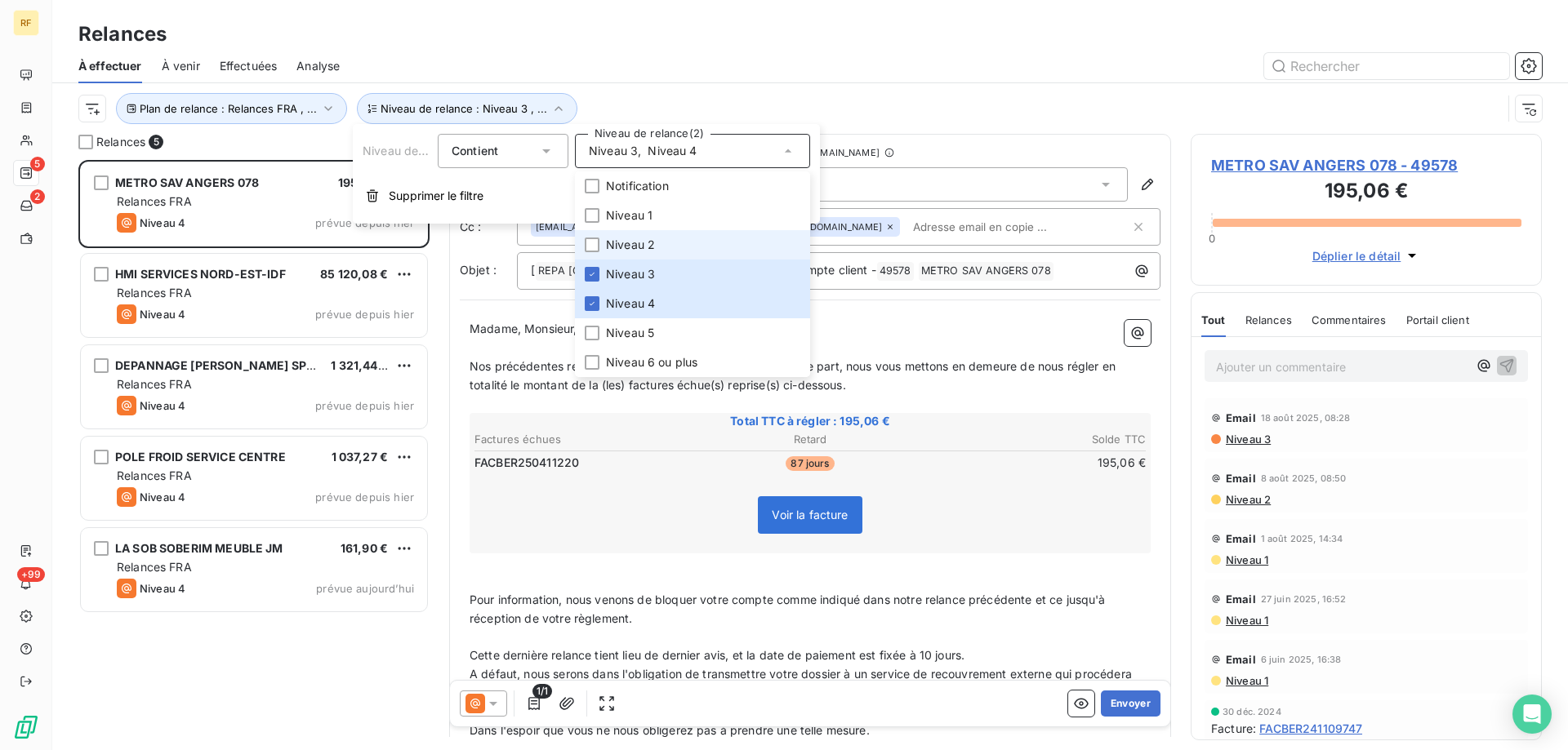
click at [638, 249] on span "Niveau 2" at bounding box center [630, 245] width 49 height 17
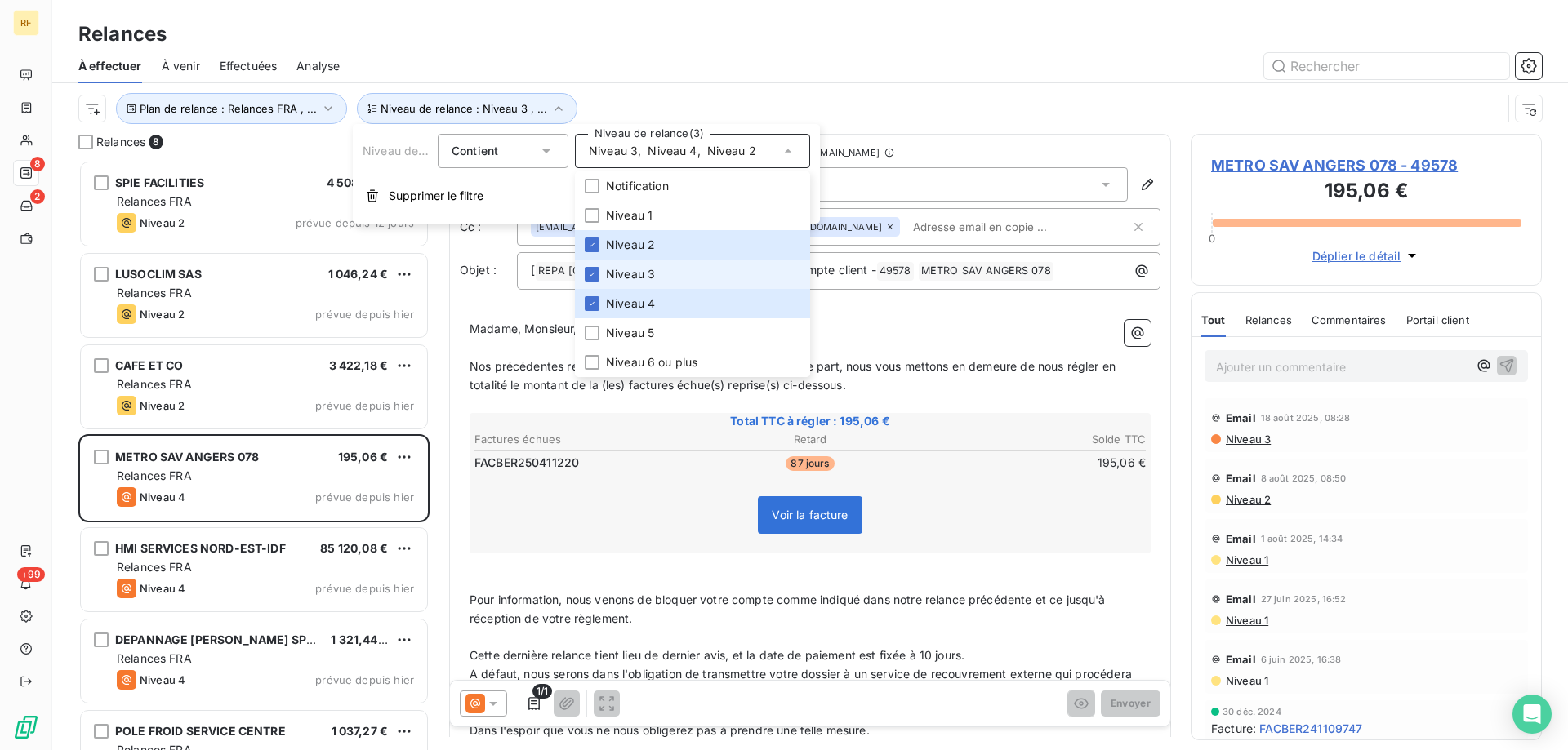
click at [633, 271] on span "Niveau 3" at bounding box center [630, 274] width 49 height 17
click at [631, 301] on span "Niveau 4" at bounding box center [630, 304] width 49 height 17
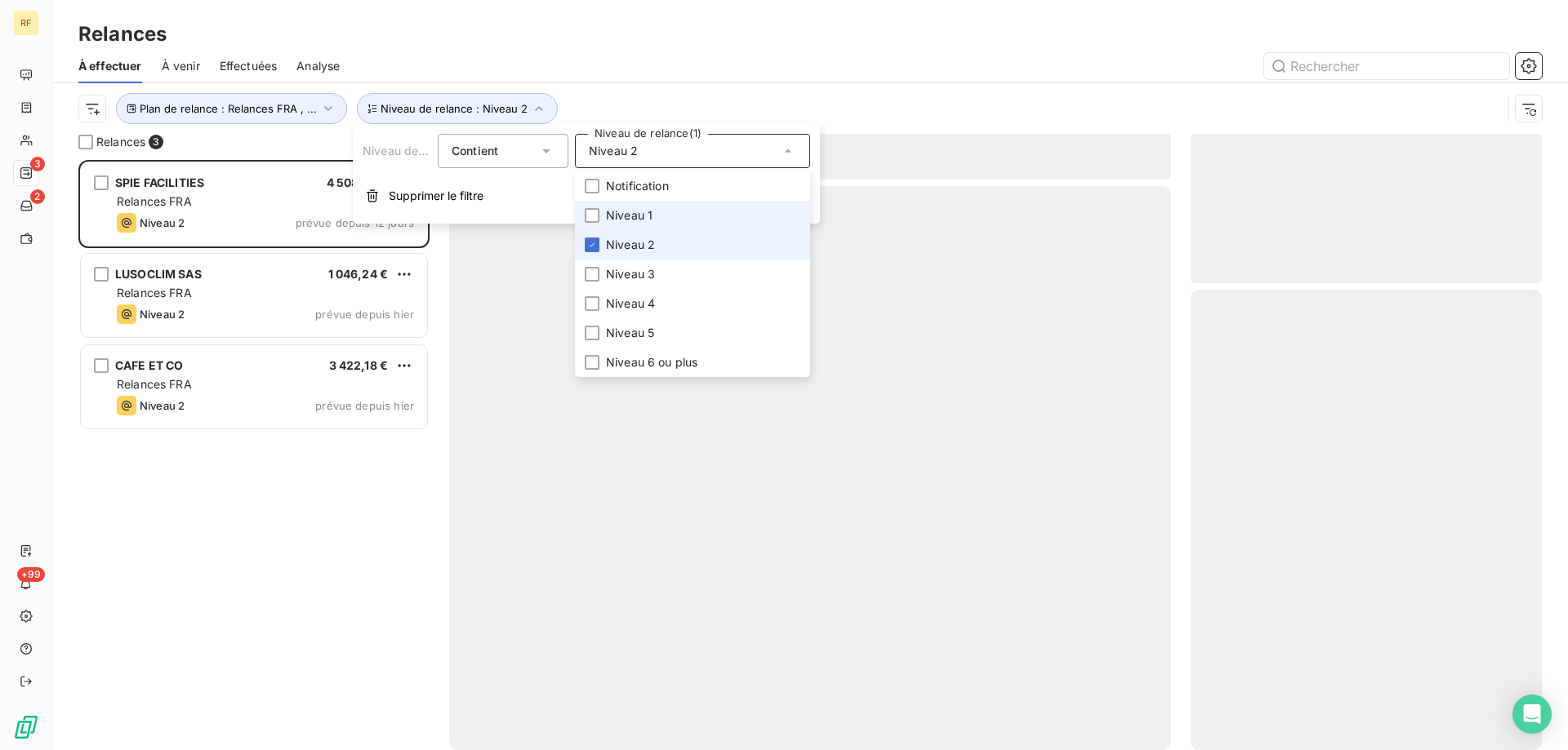
scroll to position [578, 339]
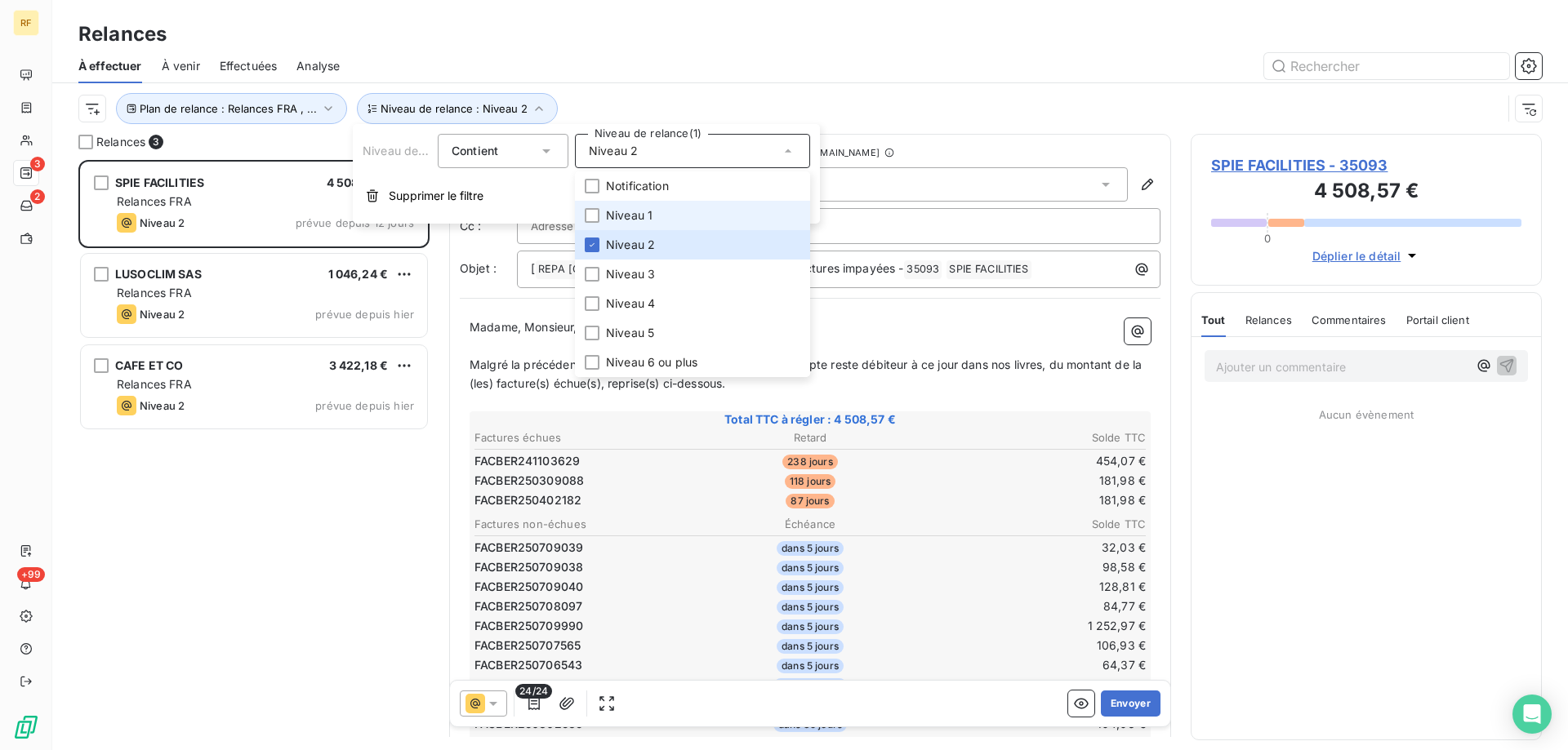
click at [638, 225] on li "Niveau 1" at bounding box center [692, 215] width 236 height 30
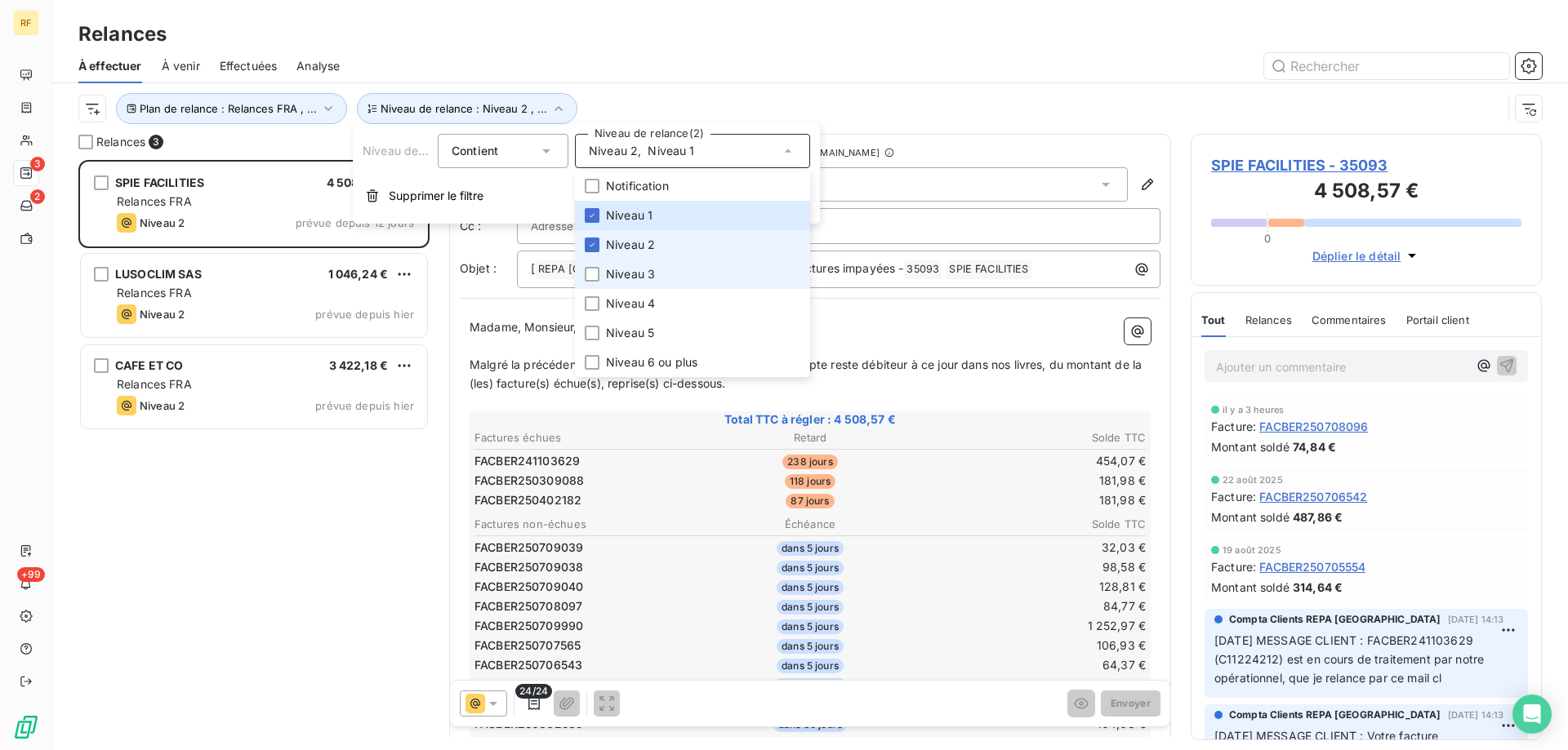
click at [662, 251] on li "Niveau 2" at bounding box center [692, 245] width 236 height 30
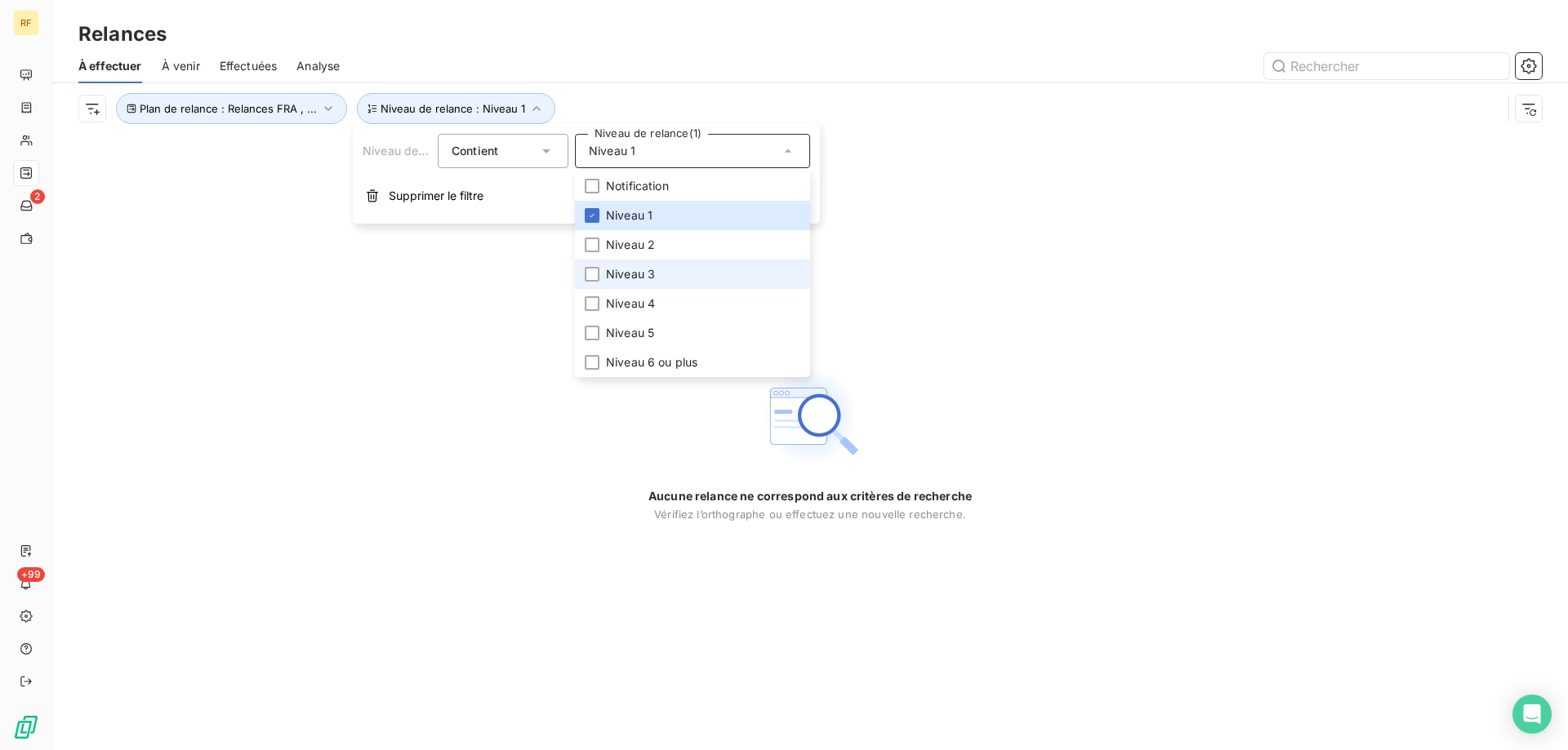
click at [662, 268] on li "Niveau 3" at bounding box center [692, 274] width 236 height 30
click at [664, 251] on li "Niveau 2" at bounding box center [692, 245] width 236 height 30
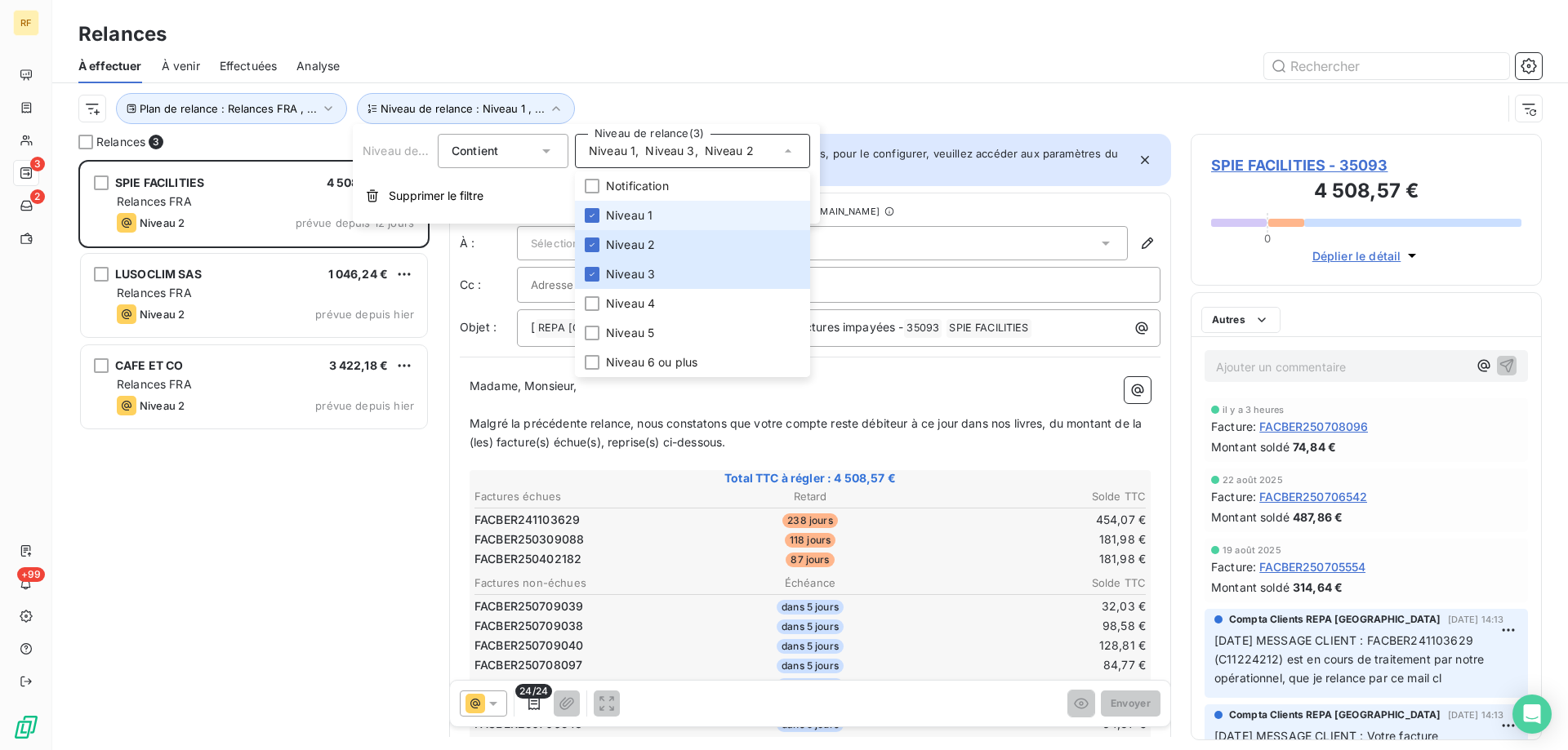
scroll to position [578, 339]
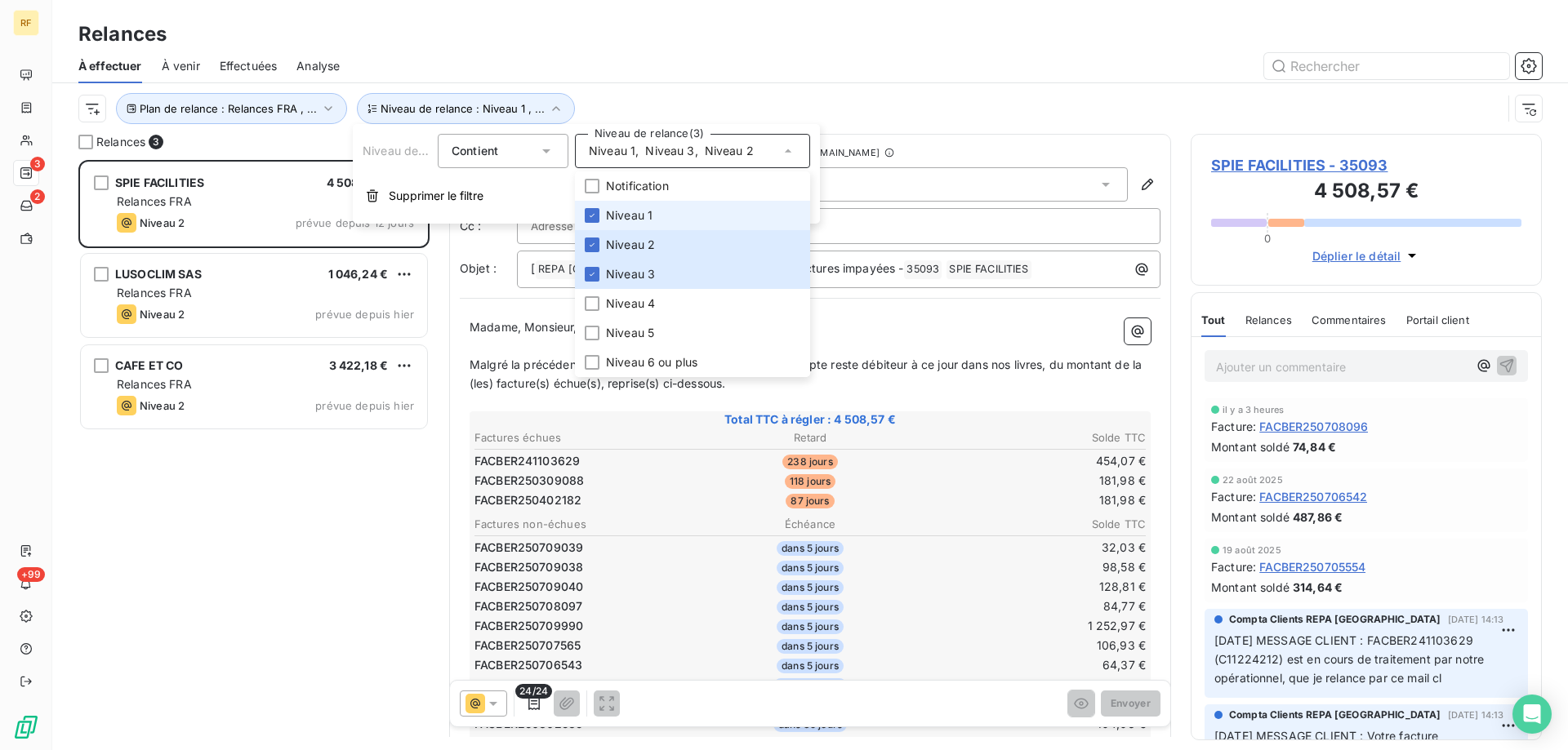
click at [663, 214] on li "Niveau 1" at bounding box center [692, 215] width 236 height 30
click at [644, 275] on span "Niveau 3" at bounding box center [630, 274] width 49 height 17
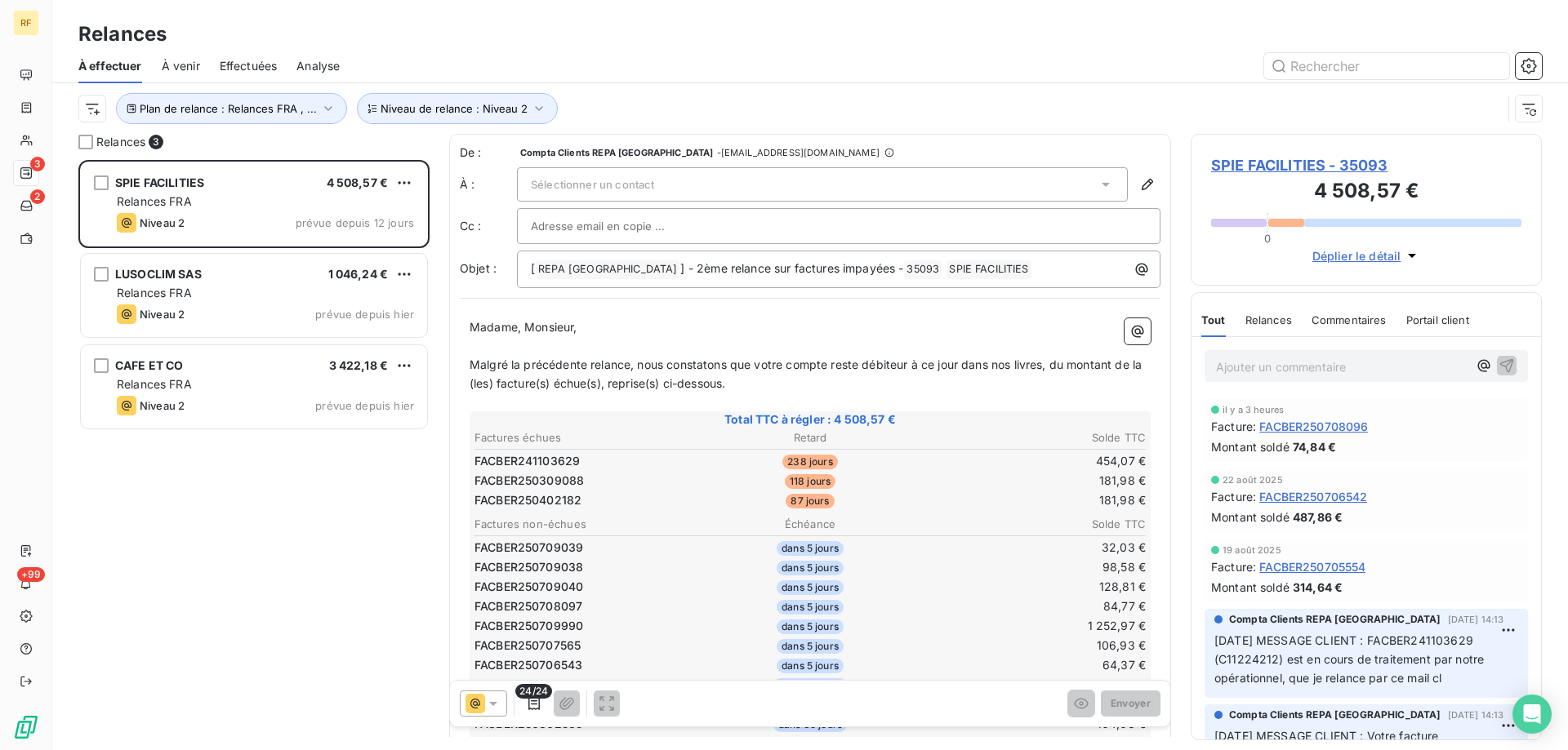
click at [689, 90] on div "Plan de relance : Relances FRA , ... Niveau de relance : Niveau 2" at bounding box center [810, 108] width 1464 height 51
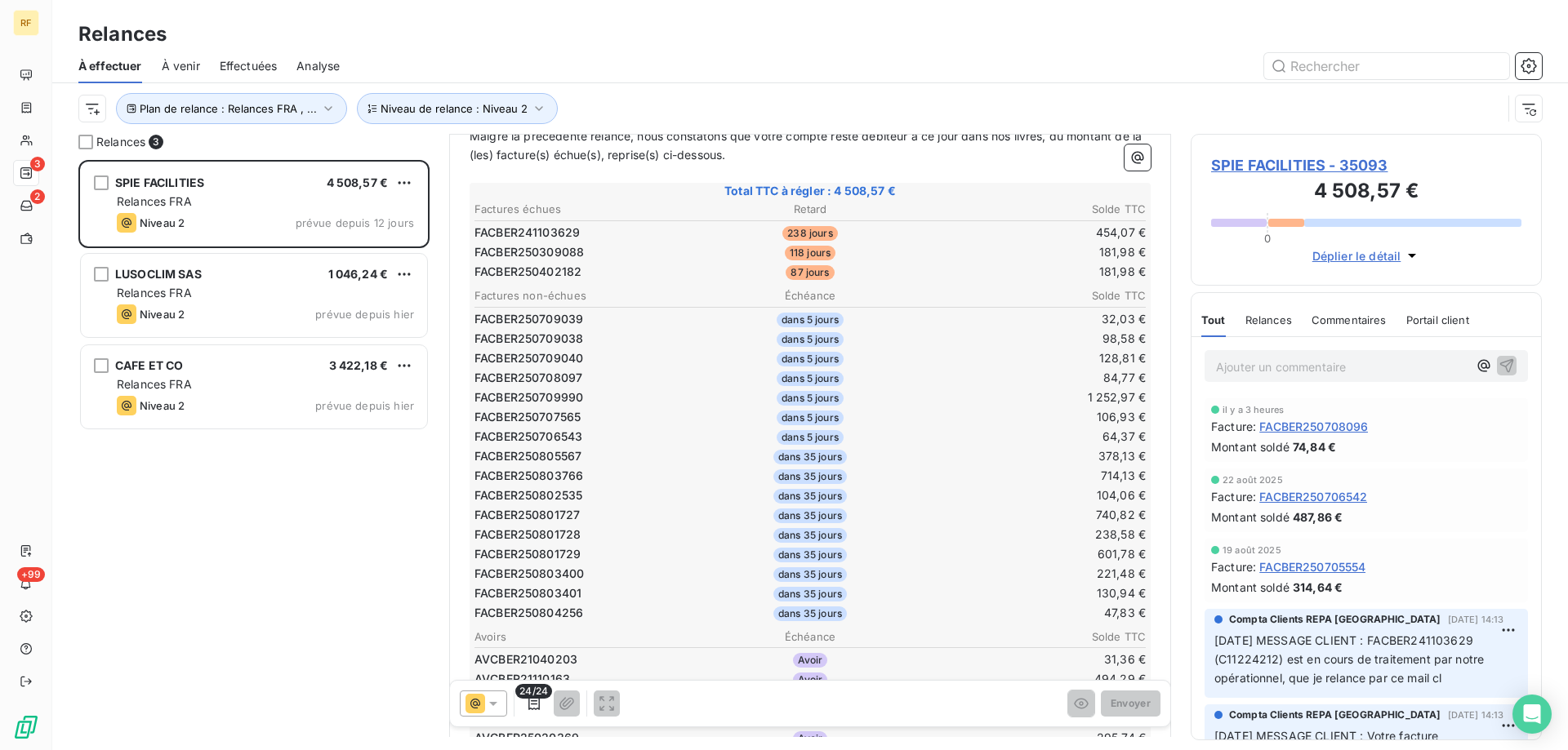
scroll to position [559, 0]
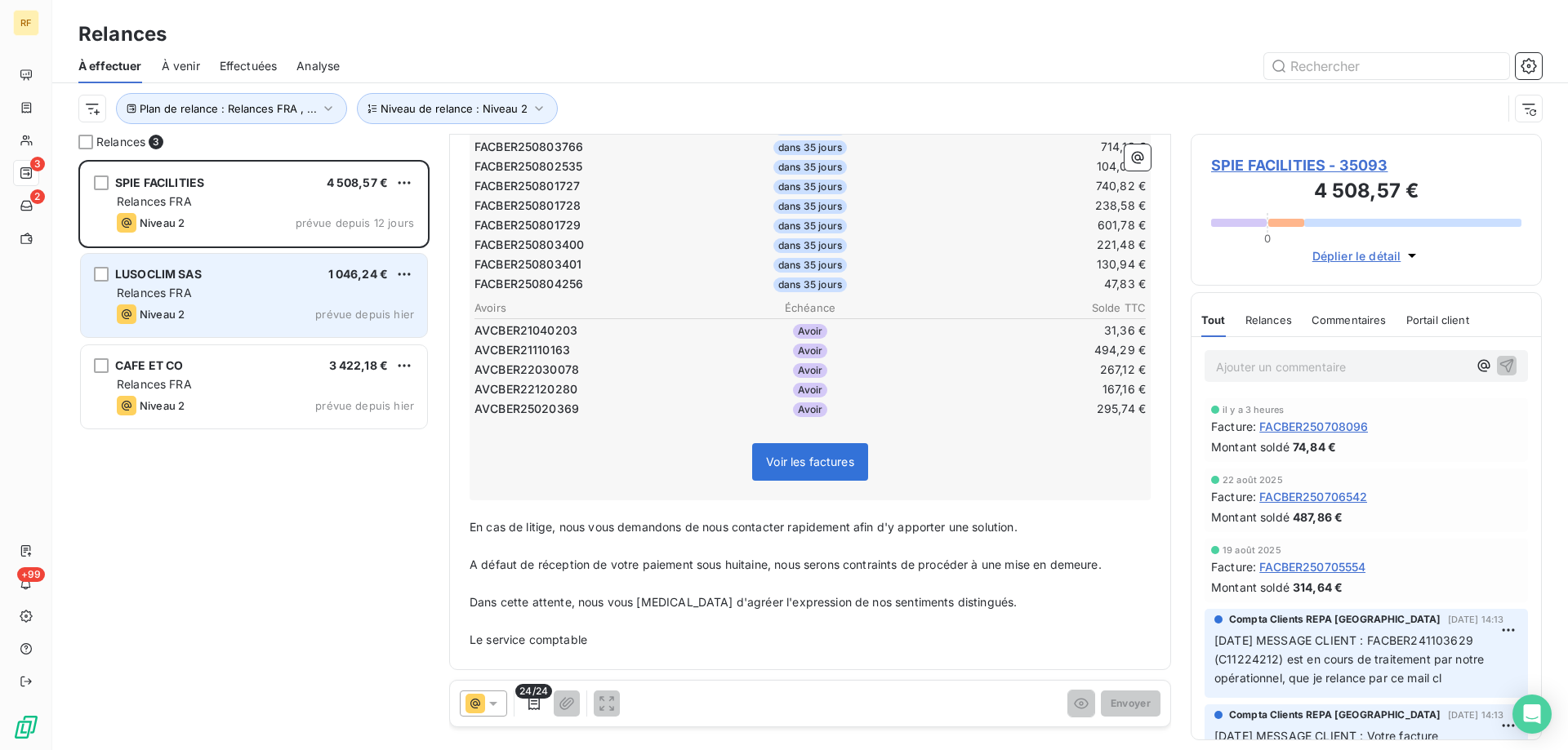
click at [244, 304] on div "LUSOCLIM SAS 1 046,24 € Relances FRA Niveau 2 prévue depuis hier" at bounding box center [254, 296] width 346 height 83
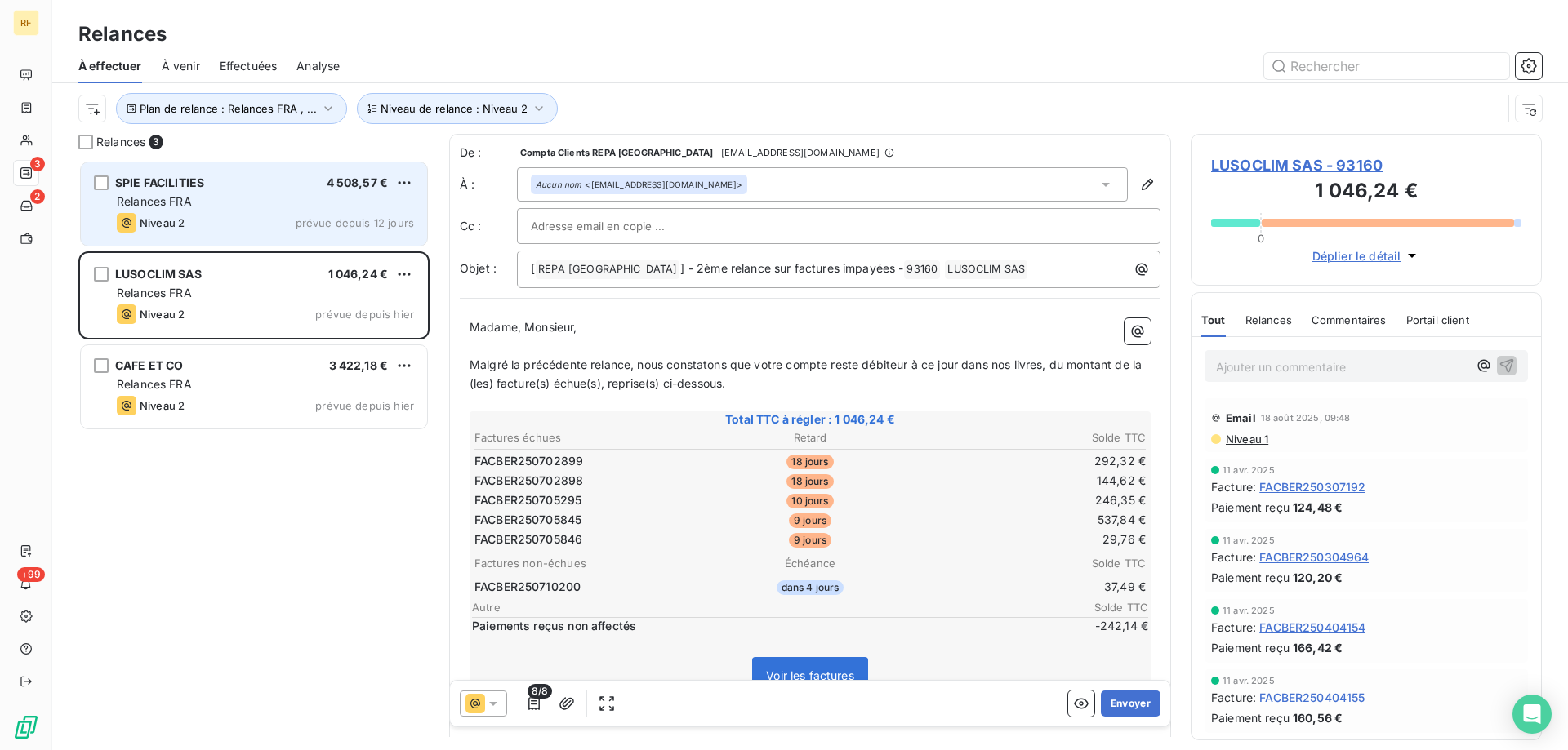
click at [261, 224] on div "Niveau 2 prévue depuis 12 jours" at bounding box center [265, 223] width 298 height 19
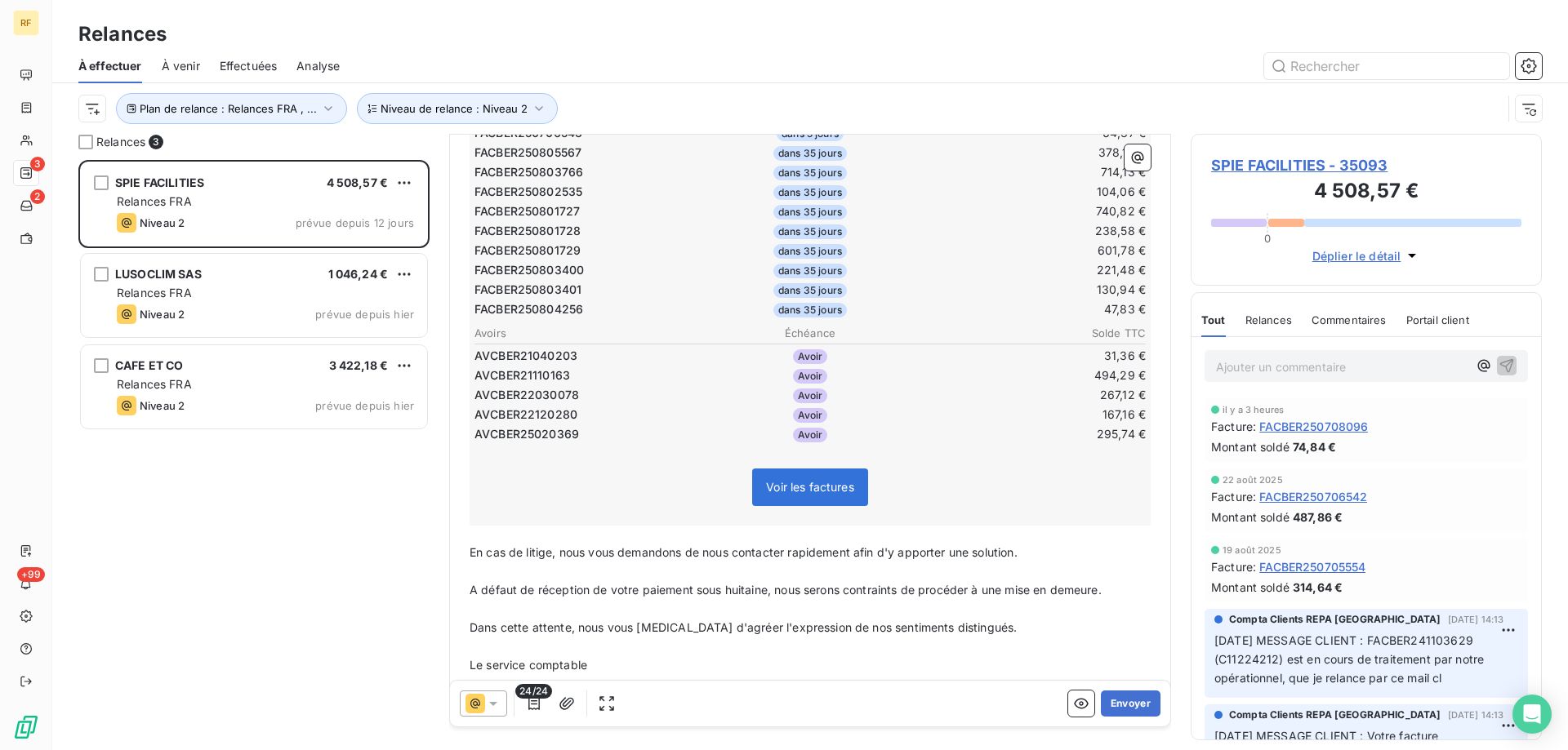
scroll to position [559, 0]
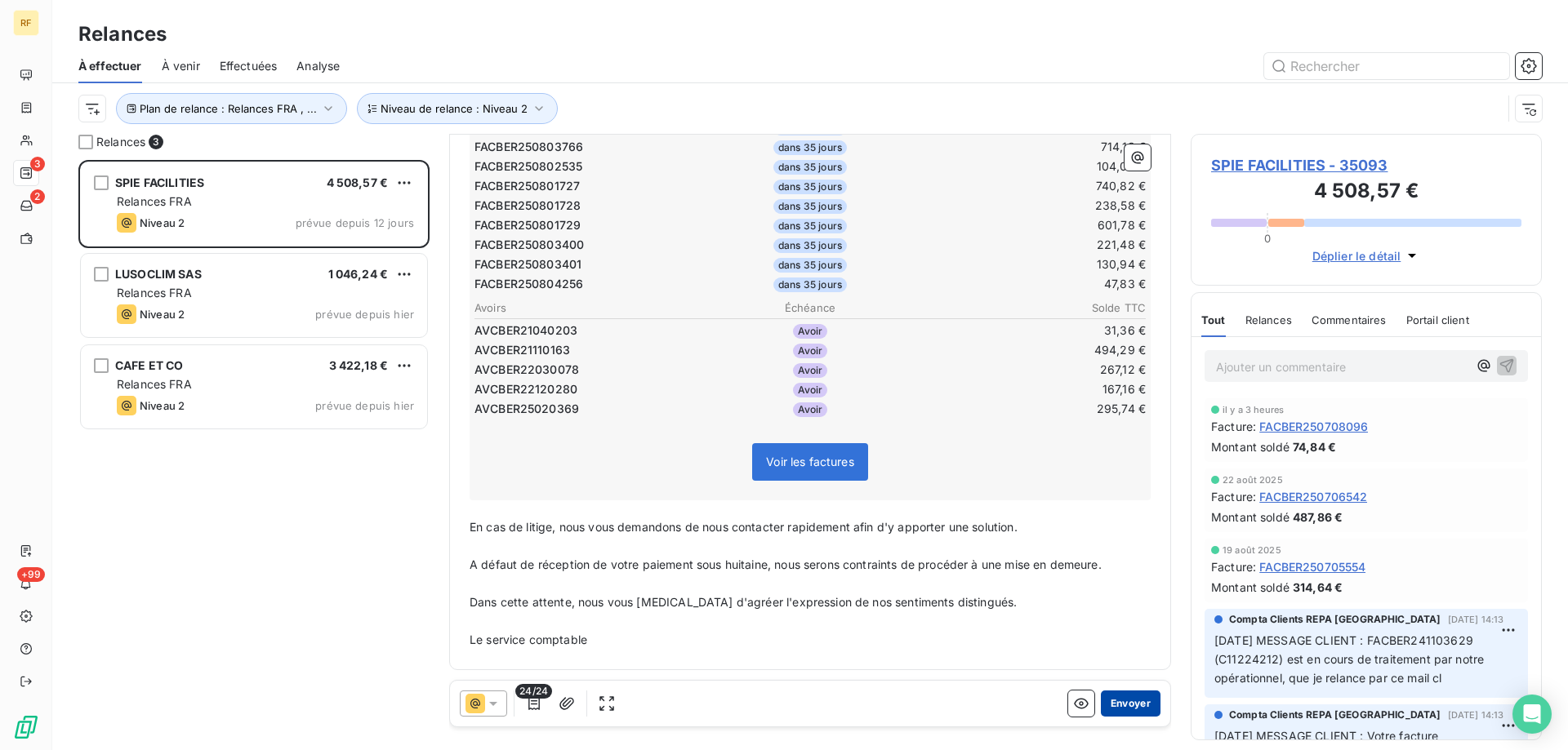
click at [1121, 701] on button "Envoyer" at bounding box center [1131, 704] width 60 height 26
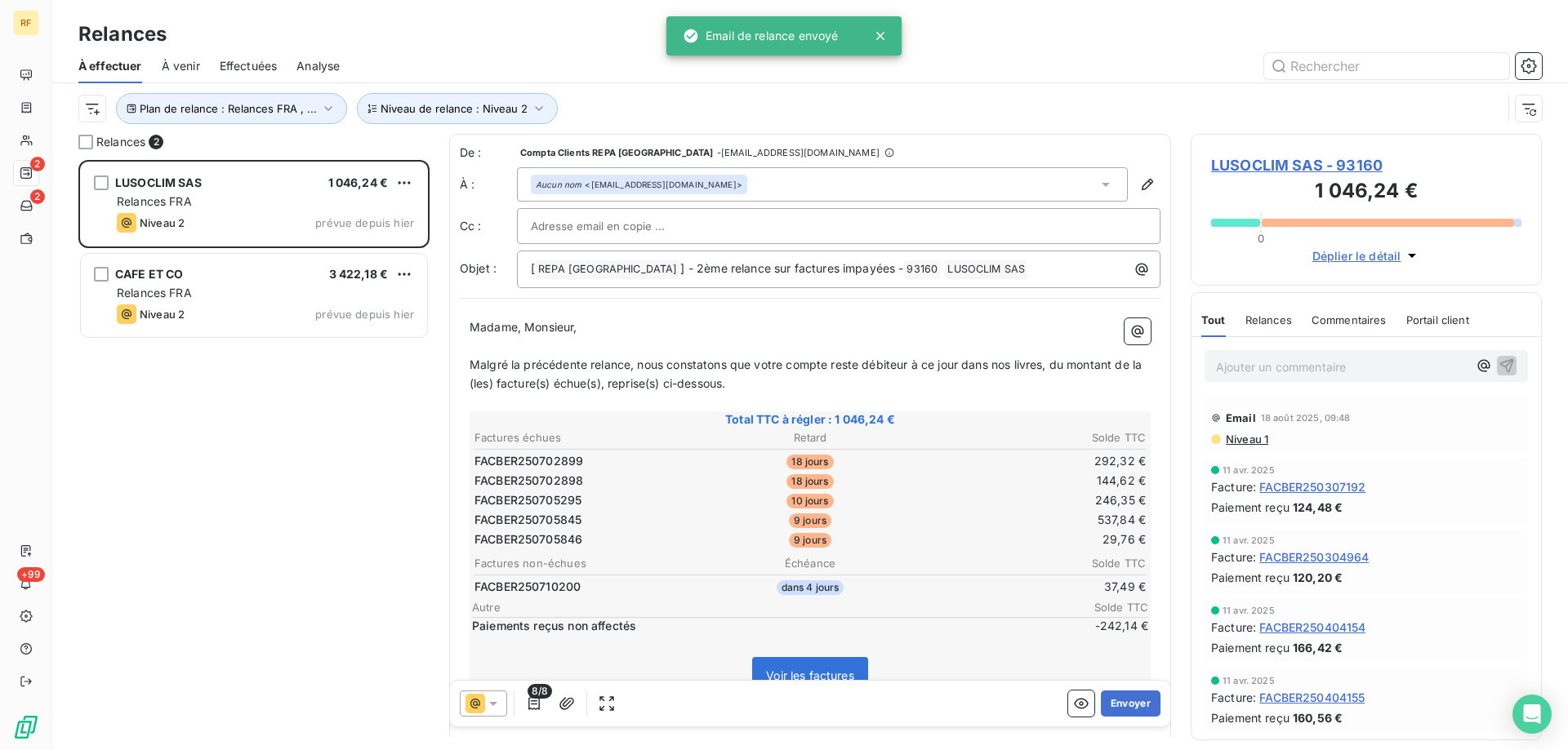
click at [299, 405] on div "LUSOCLIM SAS 1 046,24 € Relances FRA Niveau 2 prévue depuis hier CAFE ET CO 3 4…" at bounding box center [254, 454] width 351 height 590
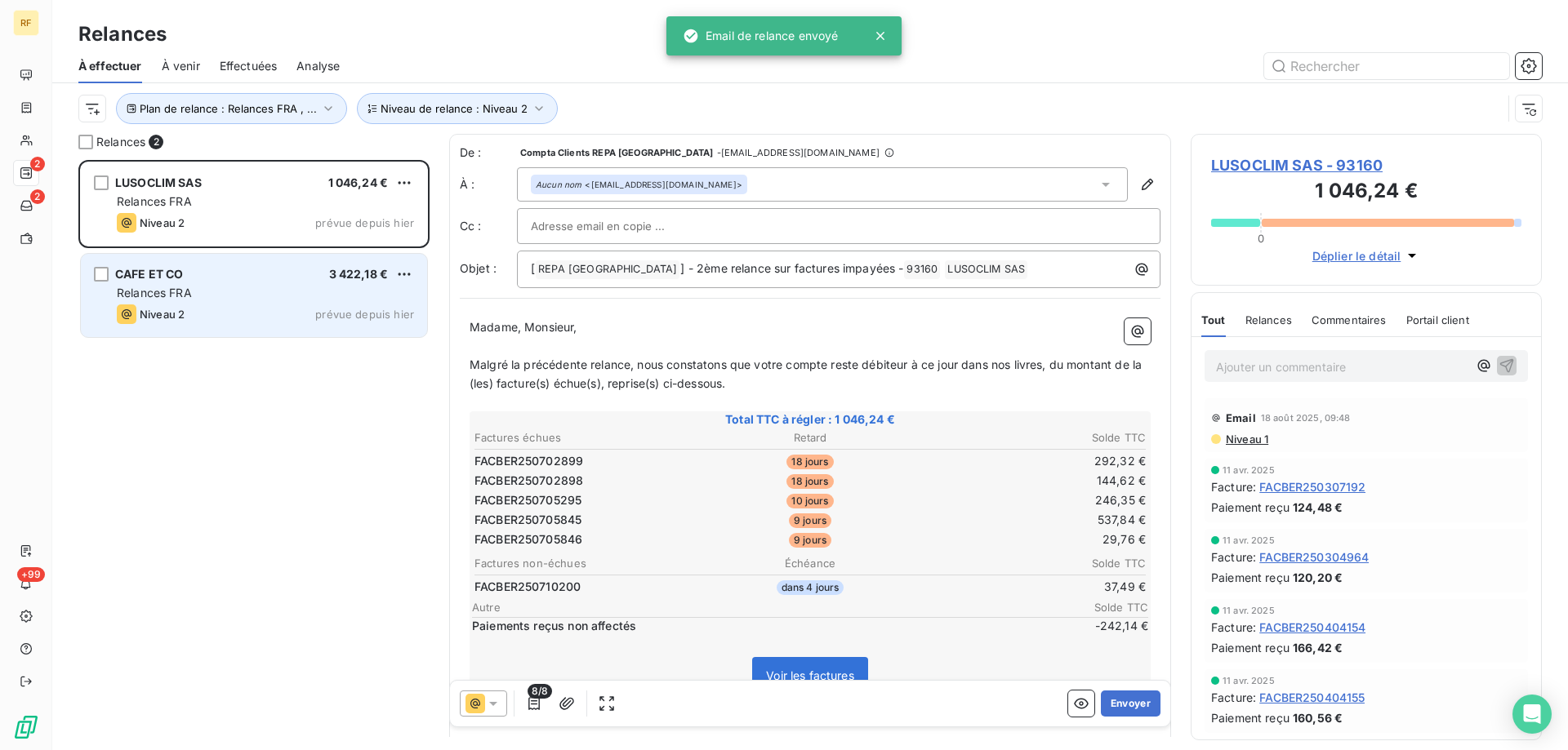
click at [282, 319] on div "Niveau 2 prévue depuis hier" at bounding box center [265, 314] width 298 height 19
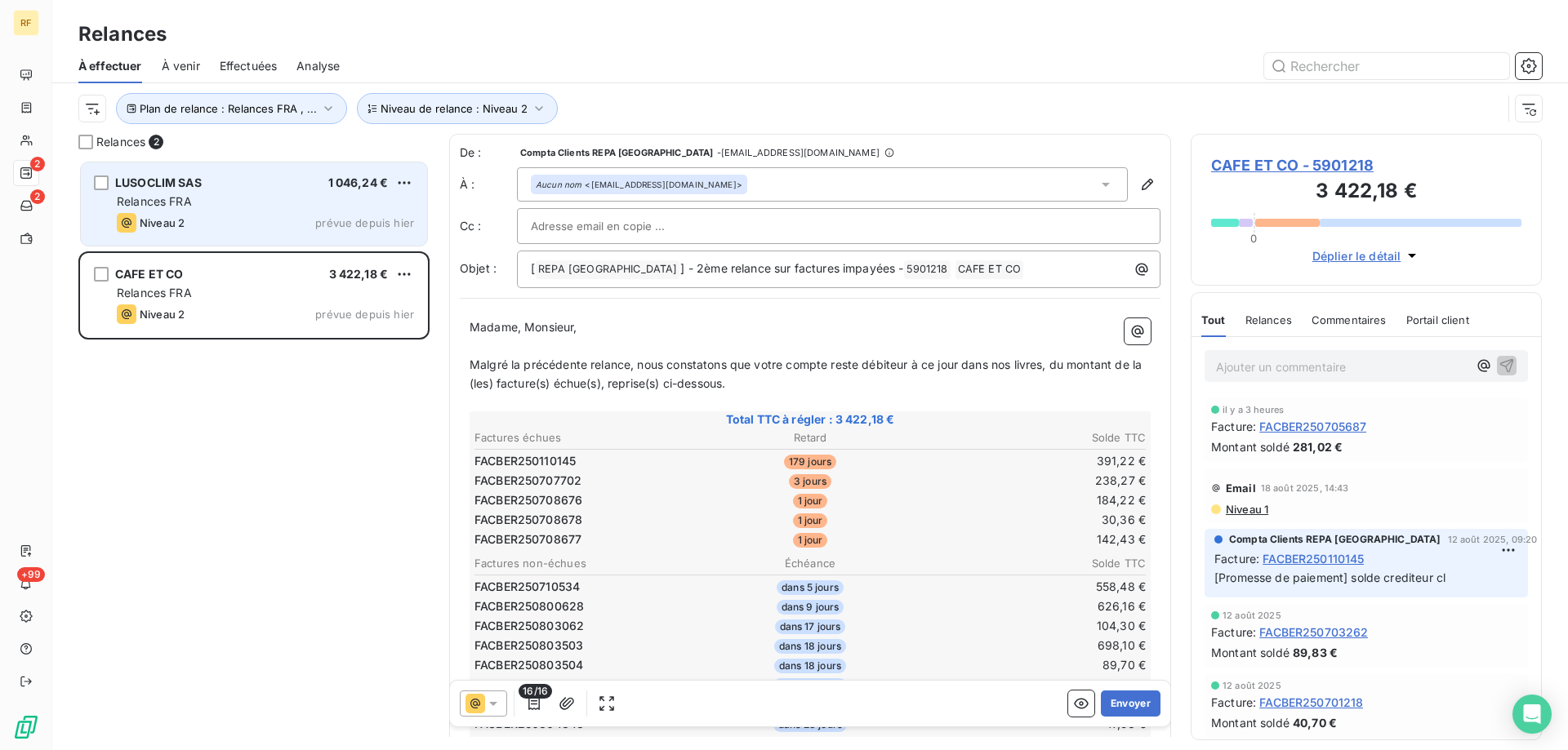
click at [273, 188] on div "LUSOCLIM SAS 1 046,24 €" at bounding box center [265, 183] width 298 height 15
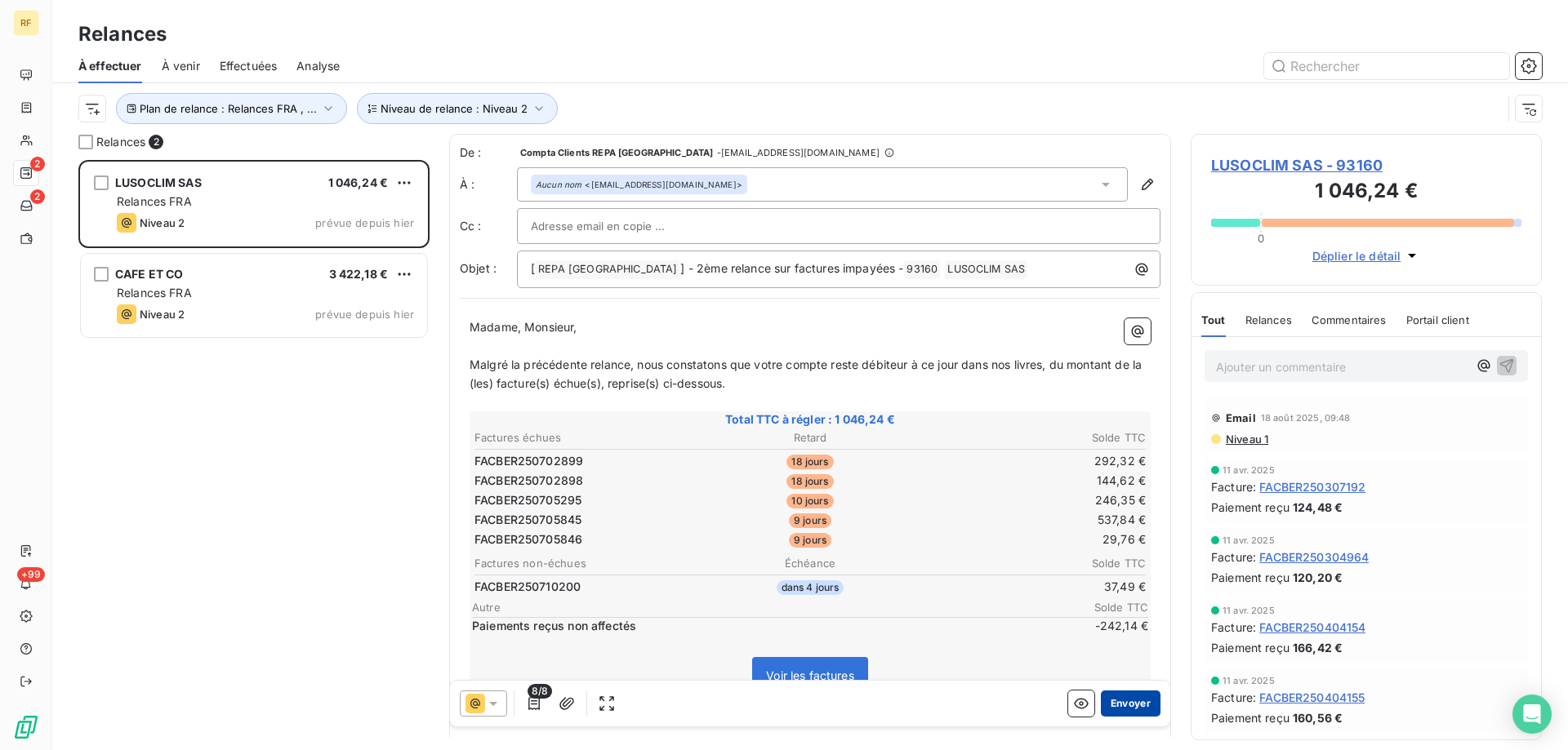
click at [1101, 696] on button "Envoyer" at bounding box center [1131, 704] width 60 height 26
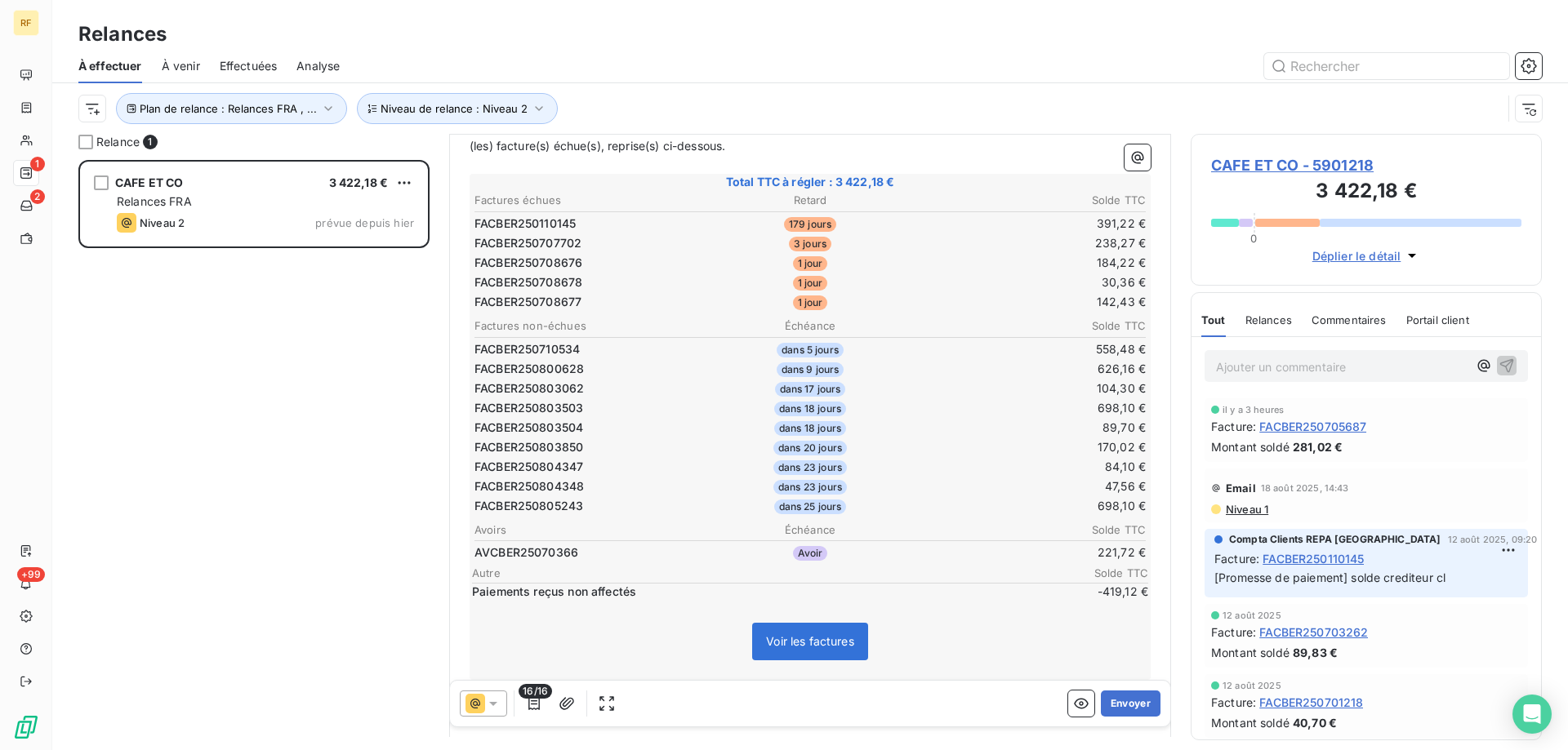
scroll to position [10, 0]
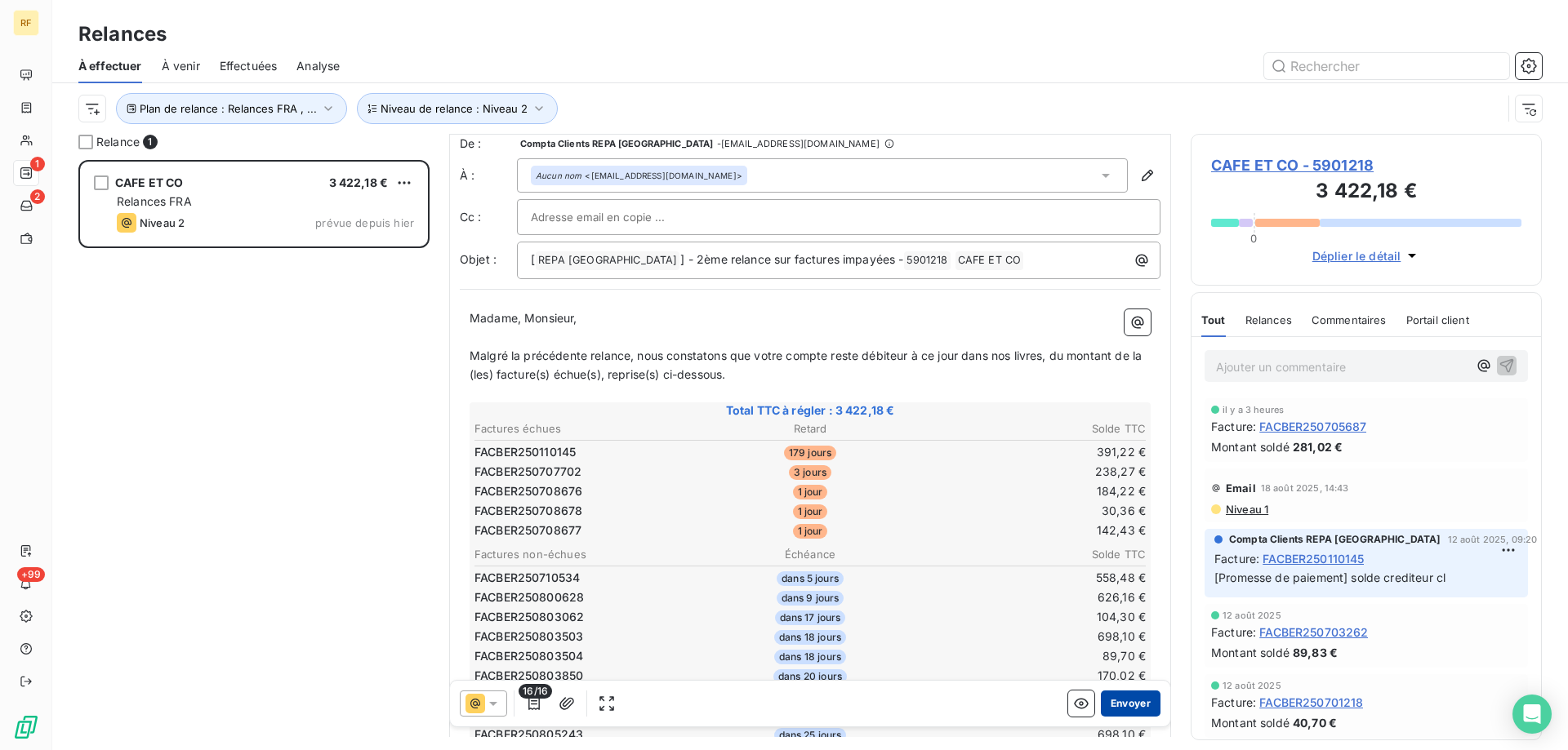
click at [1125, 701] on button "Envoyer" at bounding box center [1131, 704] width 60 height 26
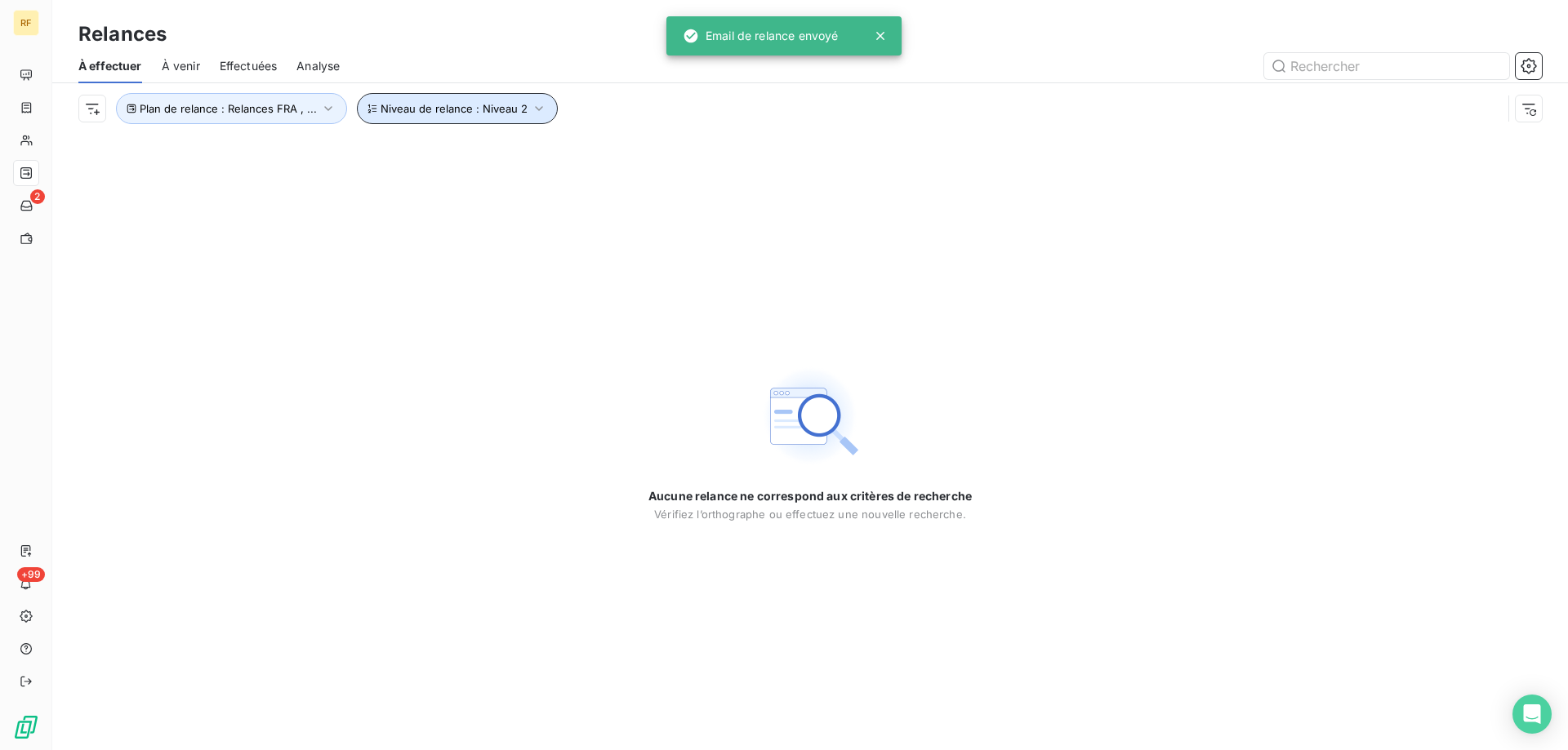
click at [506, 115] on span "Niveau de relance : Niveau 2" at bounding box center [454, 109] width 147 height 13
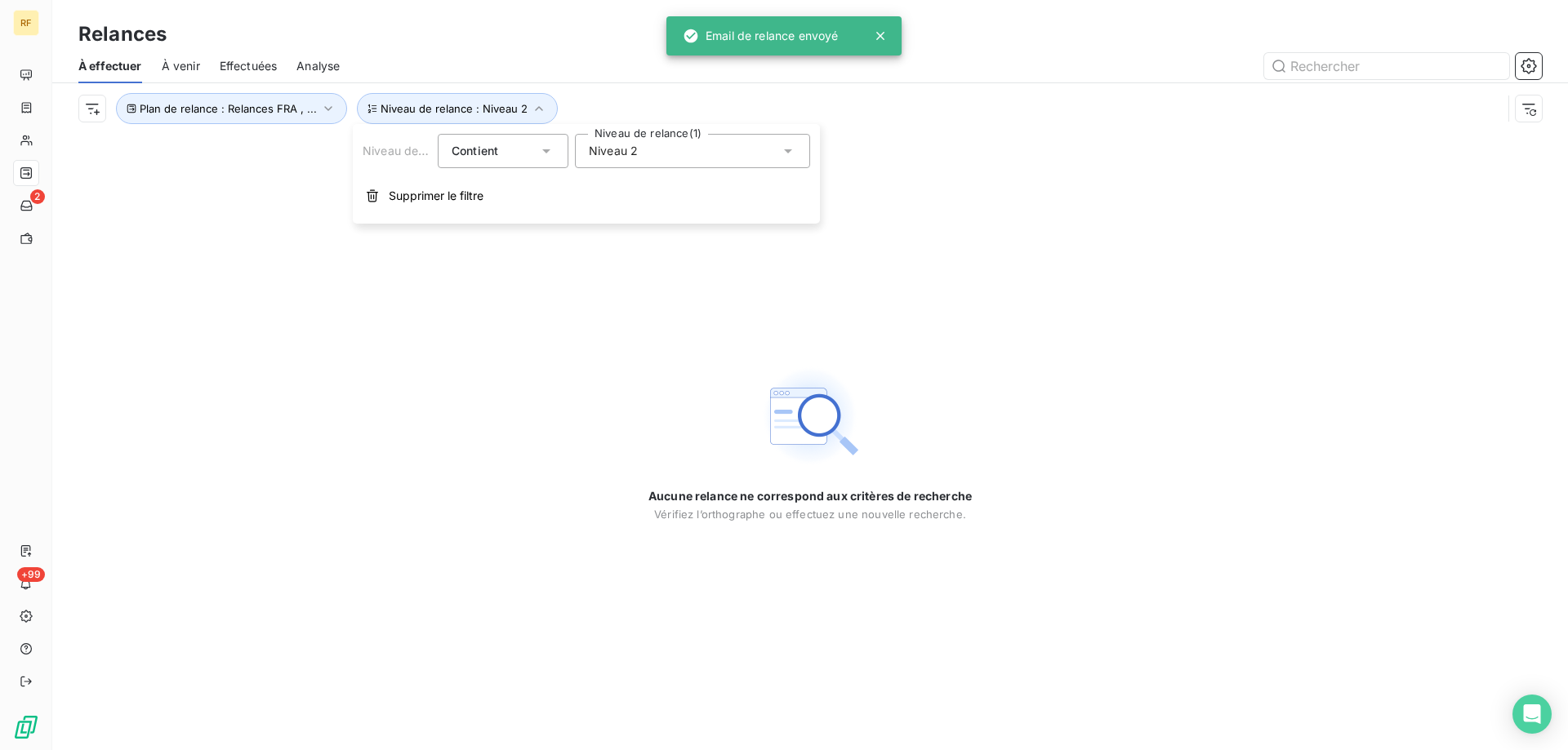
click at [675, 144] on div "Niveau 2" at bounding box center [692, 151] width 236 height 34
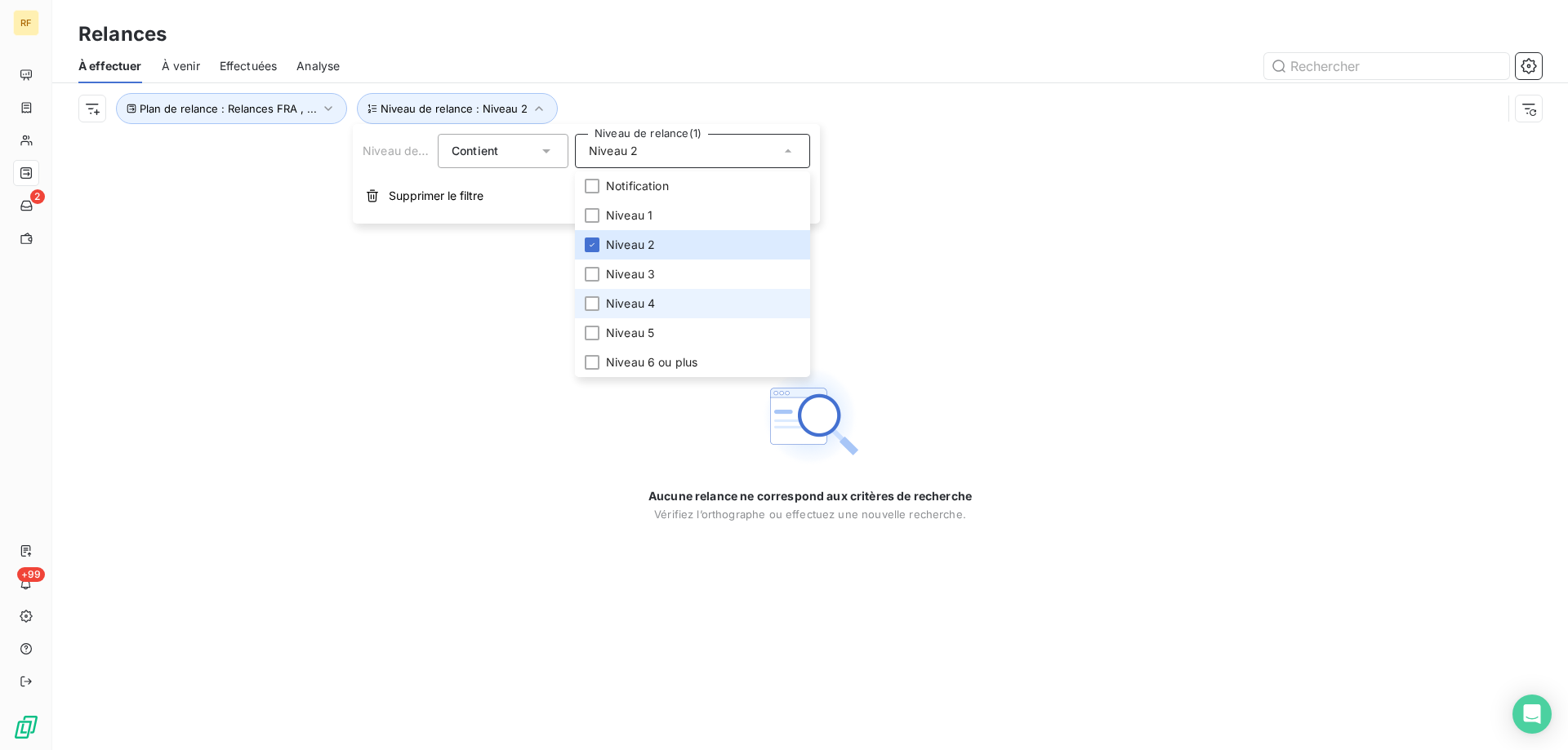
click at [651, 304] on span "Niveau 4" at bounding box center [630, 304] width 49 height 17
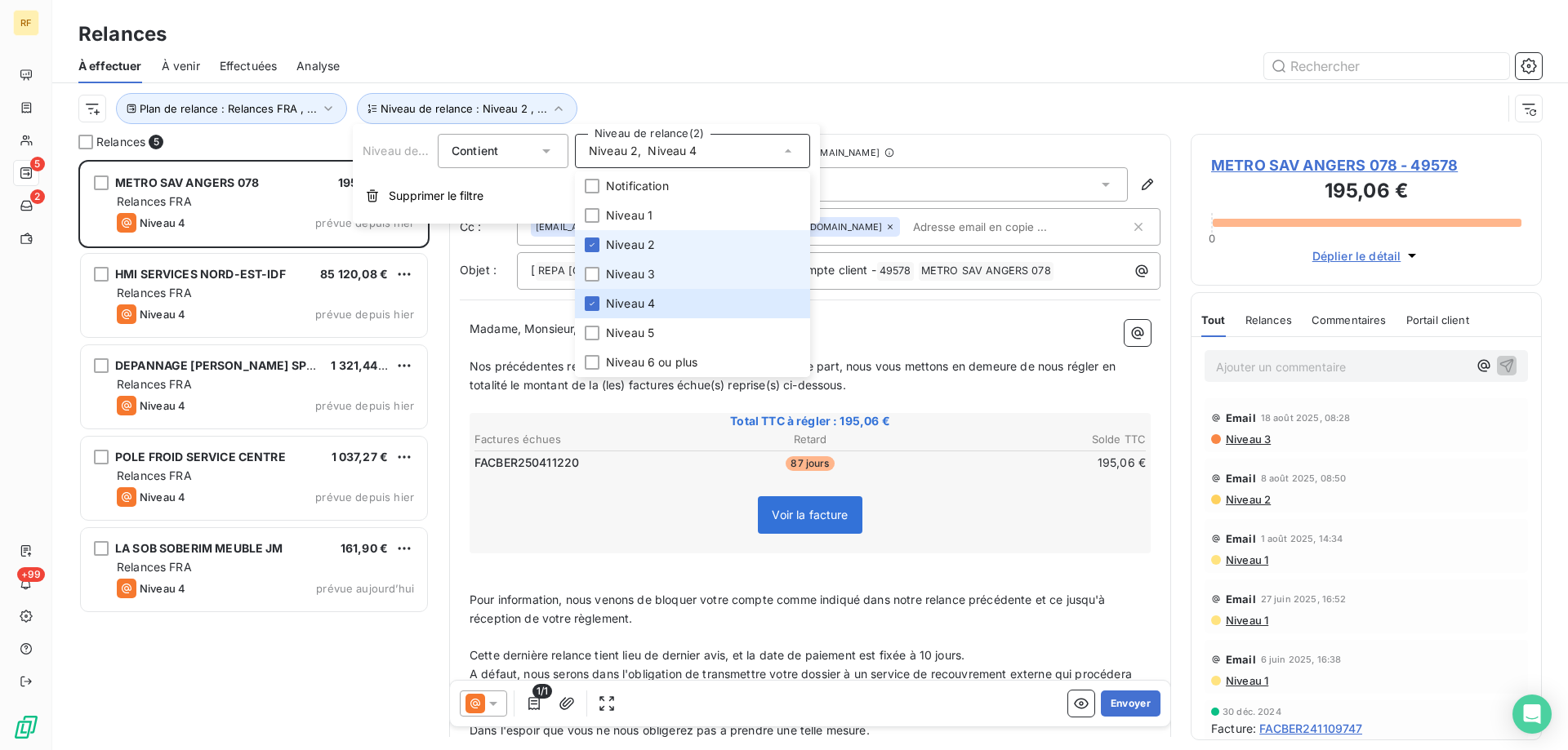
scroll to position [578, 339]
click at [658, 247] on li "Niveau 2" at bounding box center [692, 245] width 236 height 30
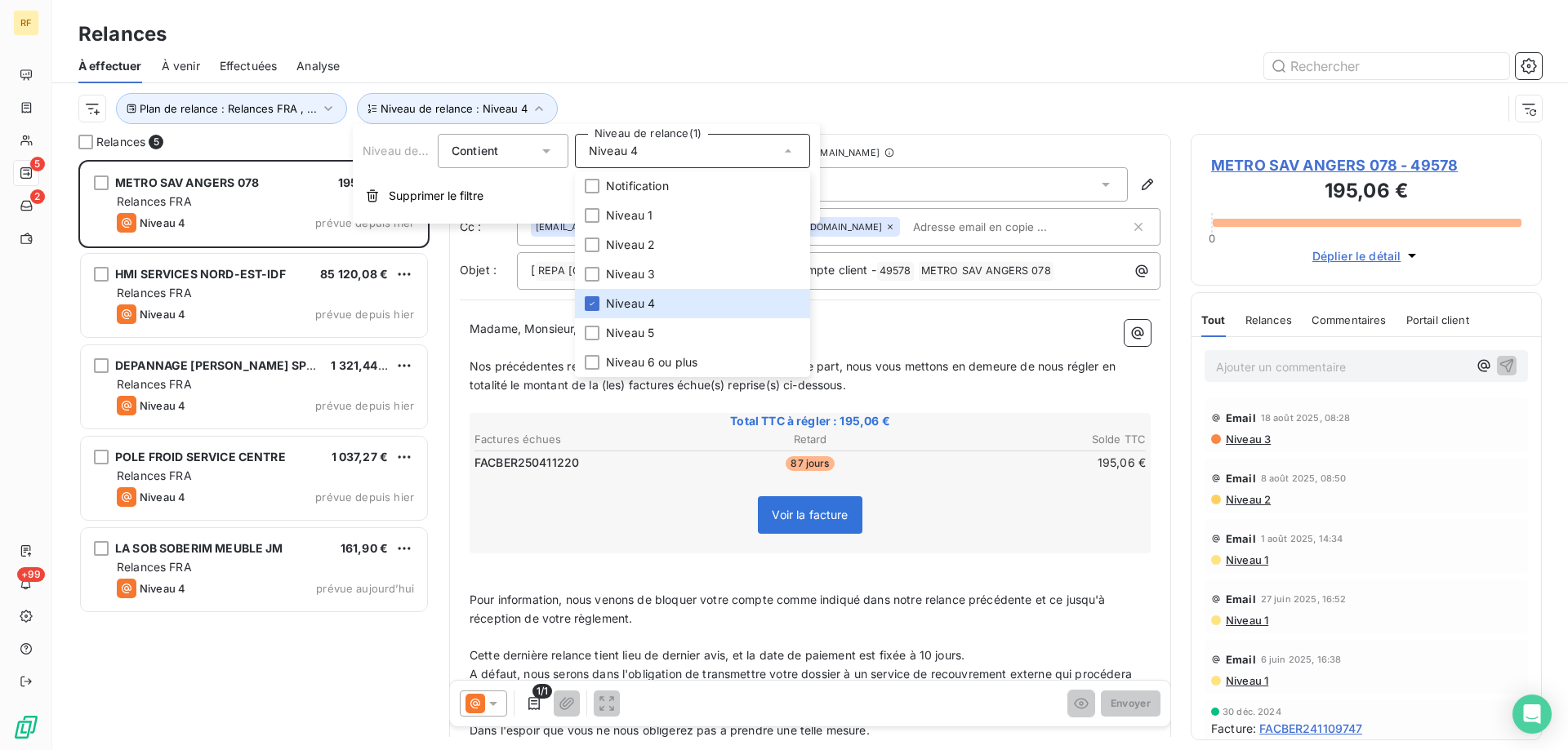
click at [854, 103] on div "Plan de relance : Relances FRA , ... Niveau de relance : Niveau 4" at bounding box center [790, 109] width 1424 height 31
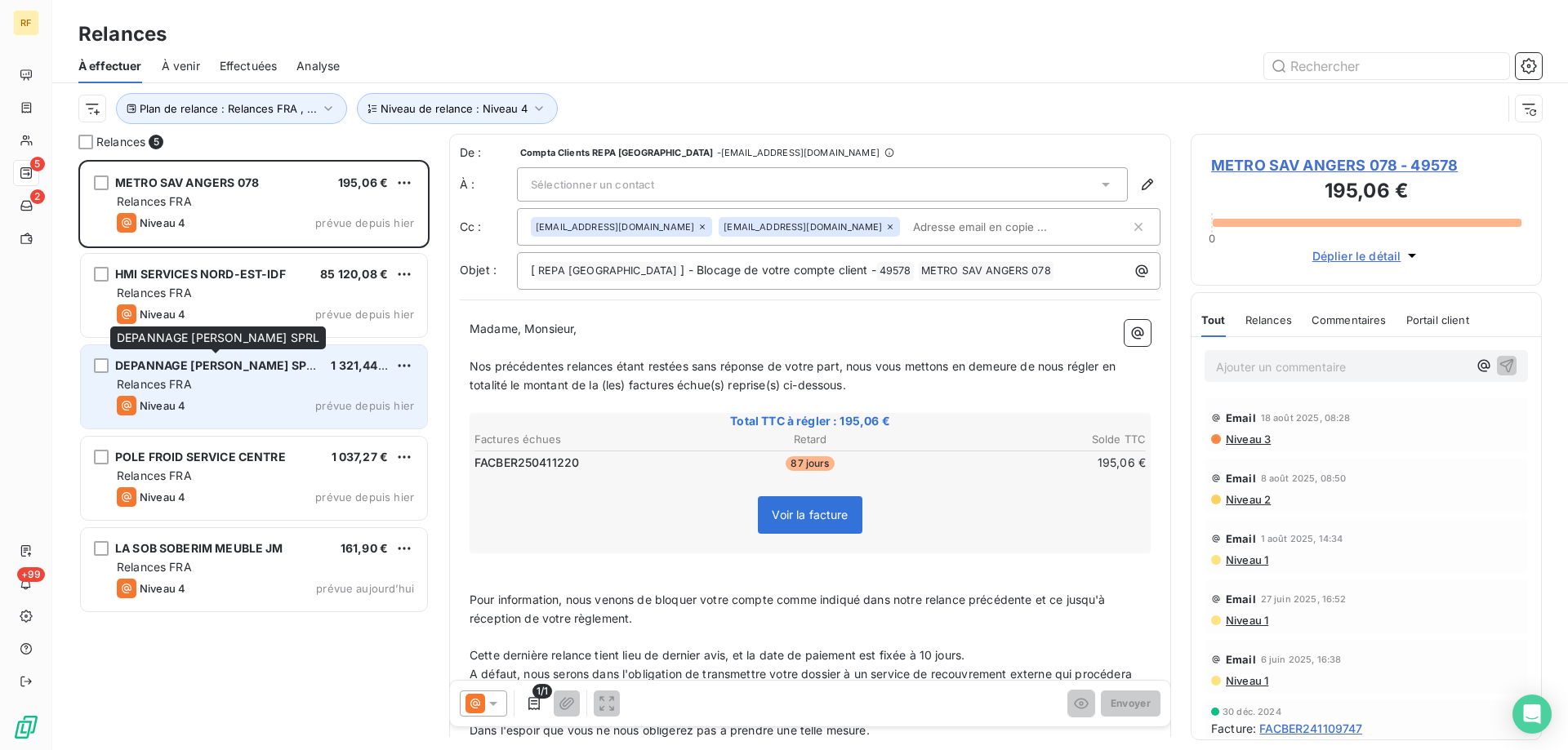
click at [286, 366] on span "DEPANNAGE FRANK HORECA SPRL" at bounding box center [218, 365] width 205 height 14
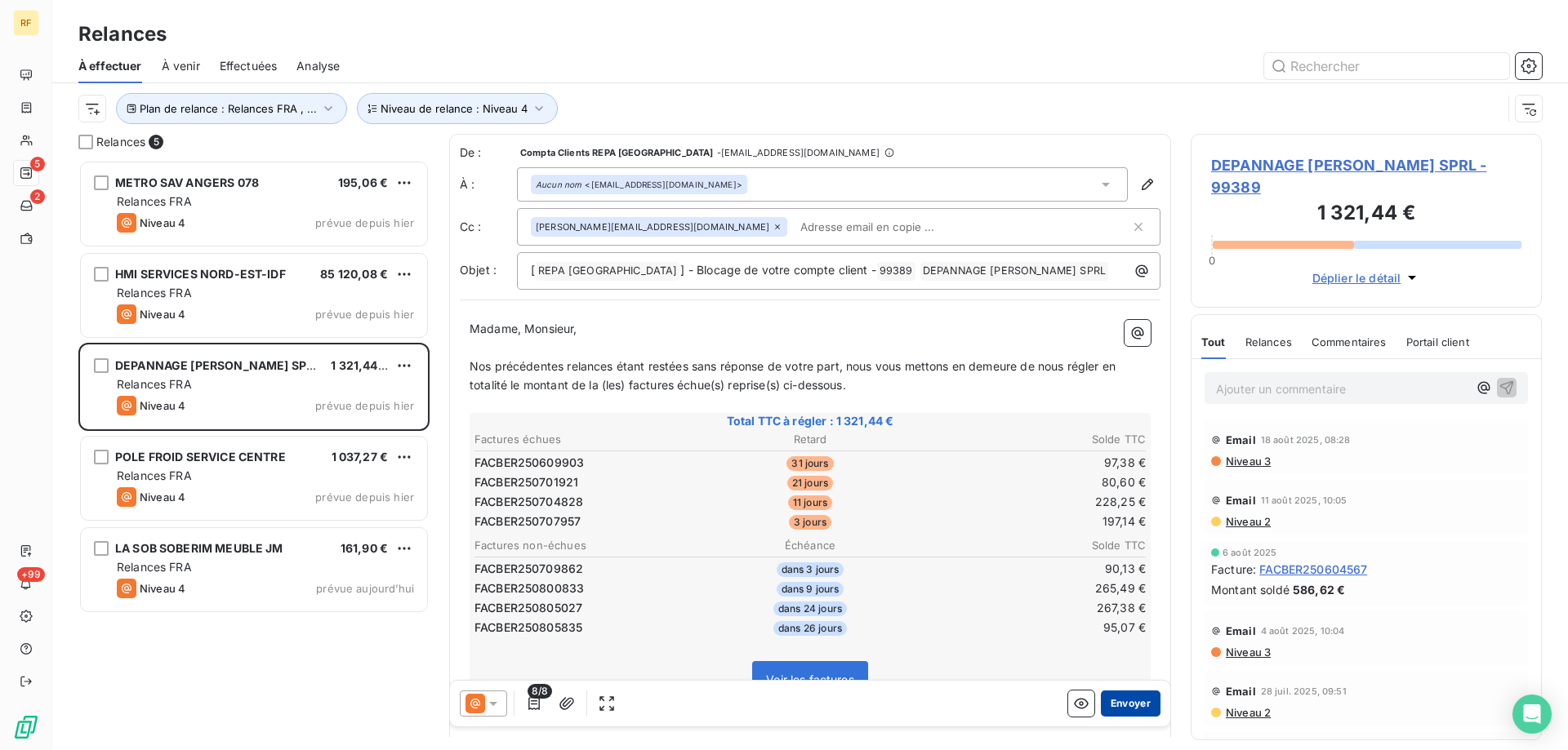
click at [1114, 712] on button "Envoyer" at bounding box center [1131, 704] width 60 height 26
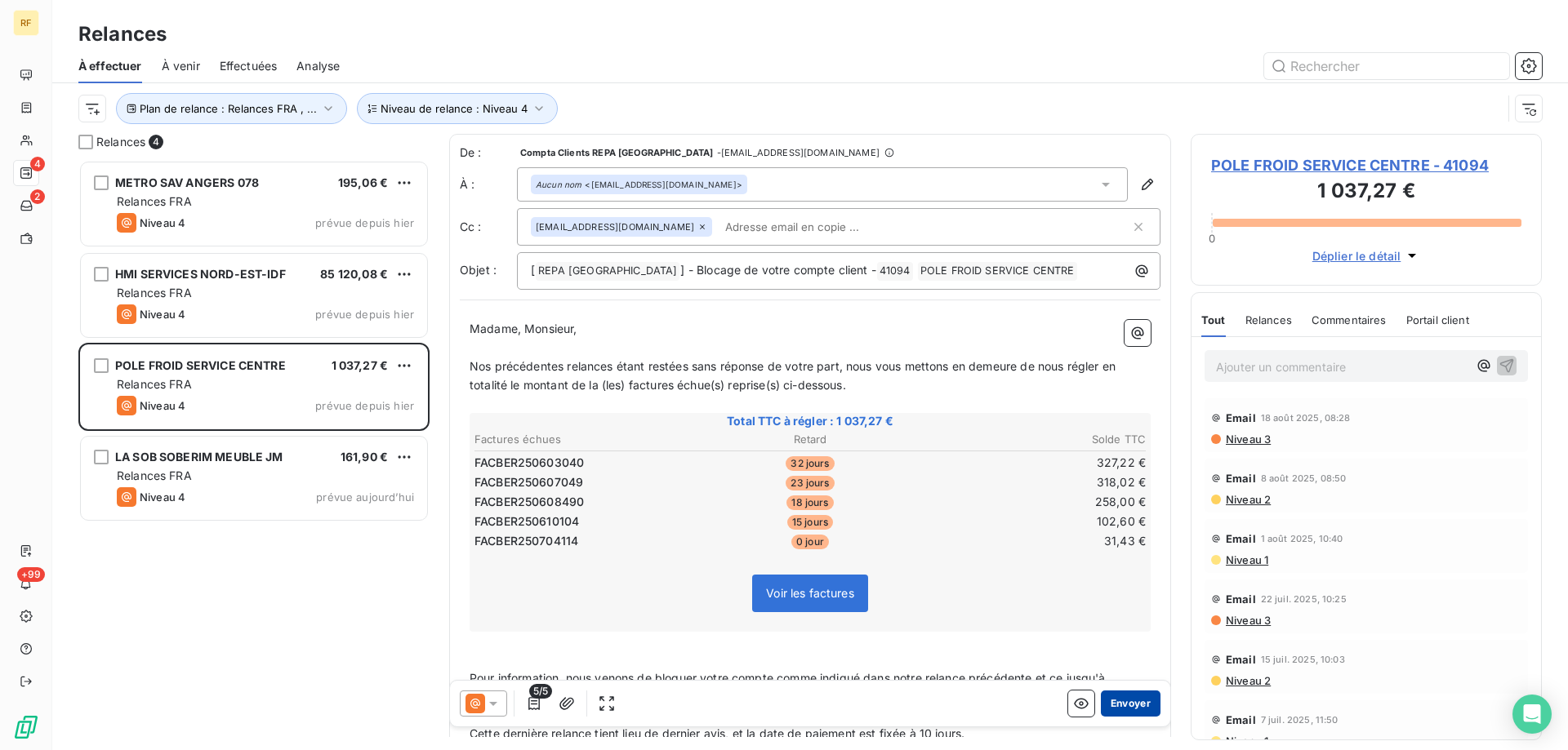
click at [1131, 699] on button "Envoyer" at bounding box center [1131, 704] width 60 height 26
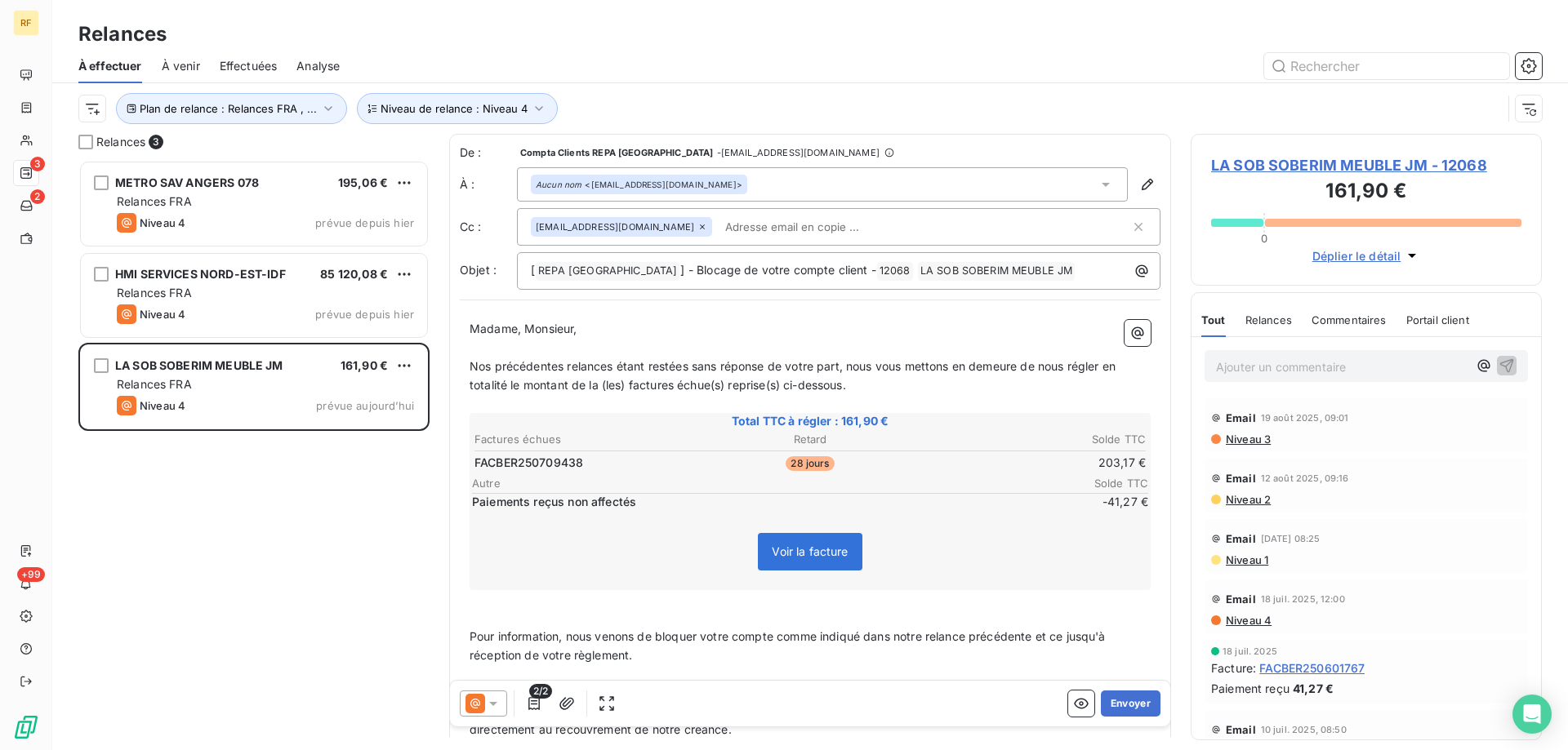
click at [1299, 166] on span "LA SOB SOBERIM MEUBLE JM - 12068" at bounding box center [1367, 165] width 310 height 22
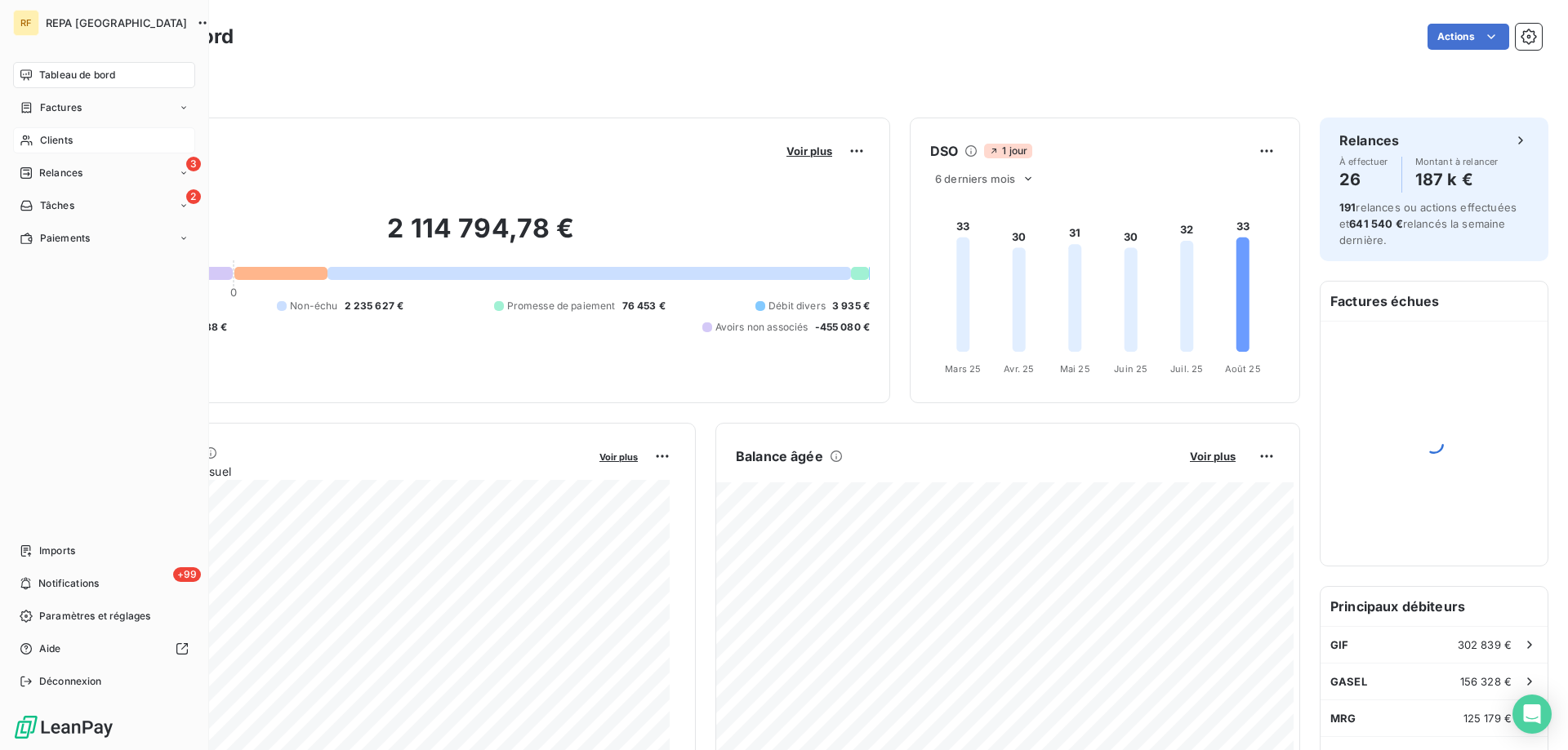
click at [72, 138] on span "Clients" at bounding box center [55, 140] width 32 height 15
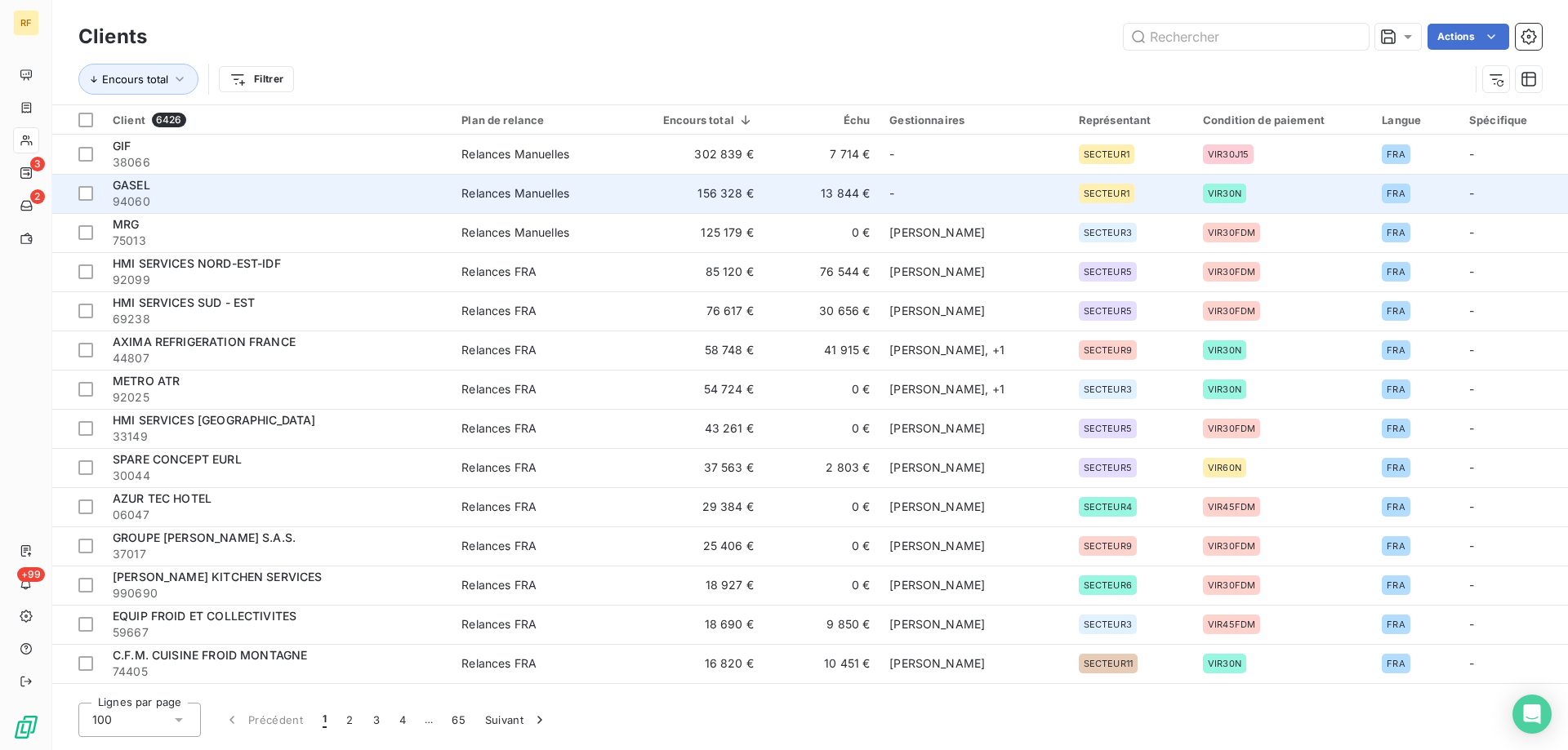
click at [188, 200] on span "94060" at bounding box center [277, 202] width 329 height 17
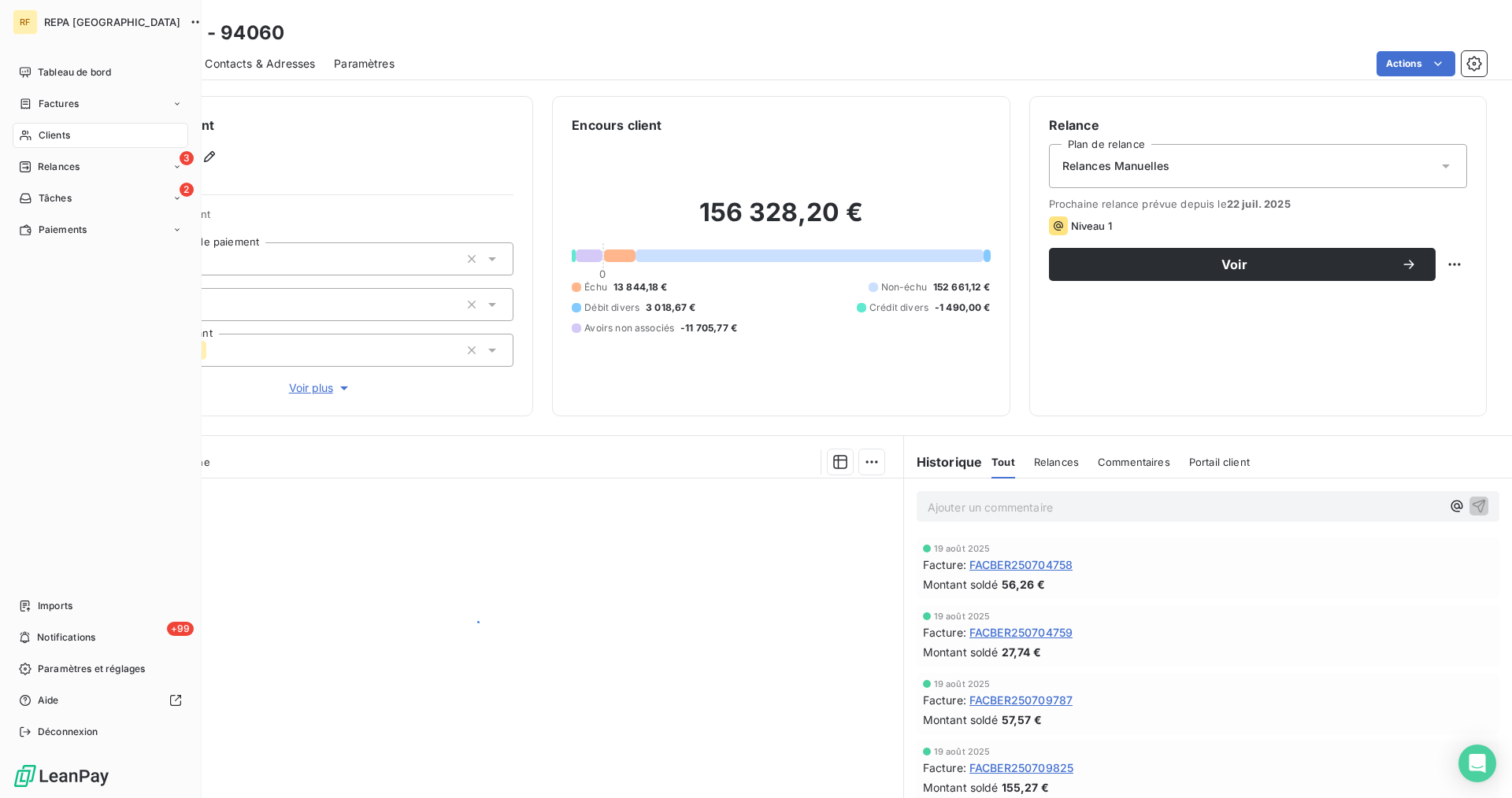
click at [41, 125] on div "Clients" at bounding box center [100, 135] width 176 height 25
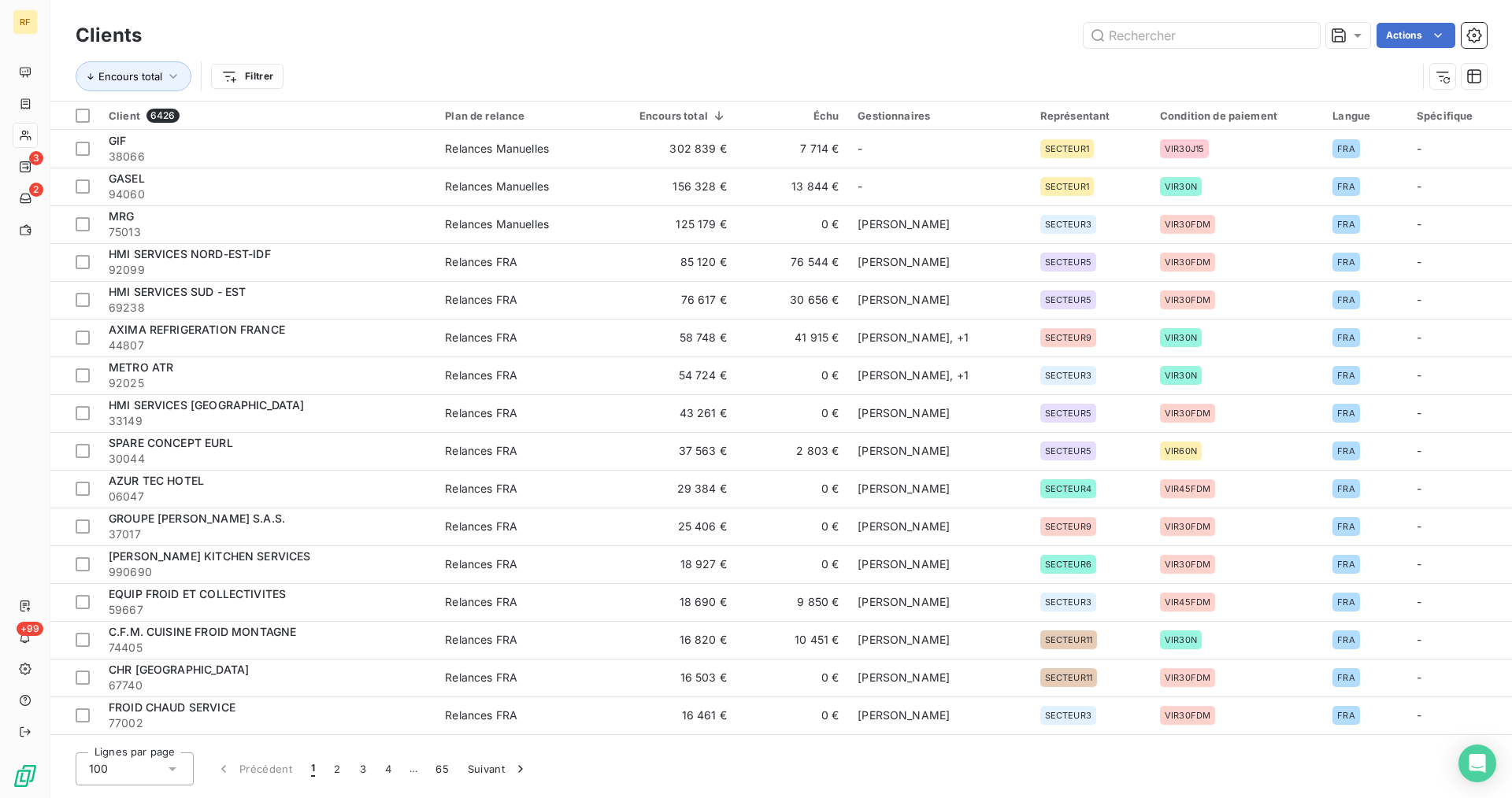
click at [361, 25] on div "Actions" at bounding box center [823, 36] width 1327 height 25
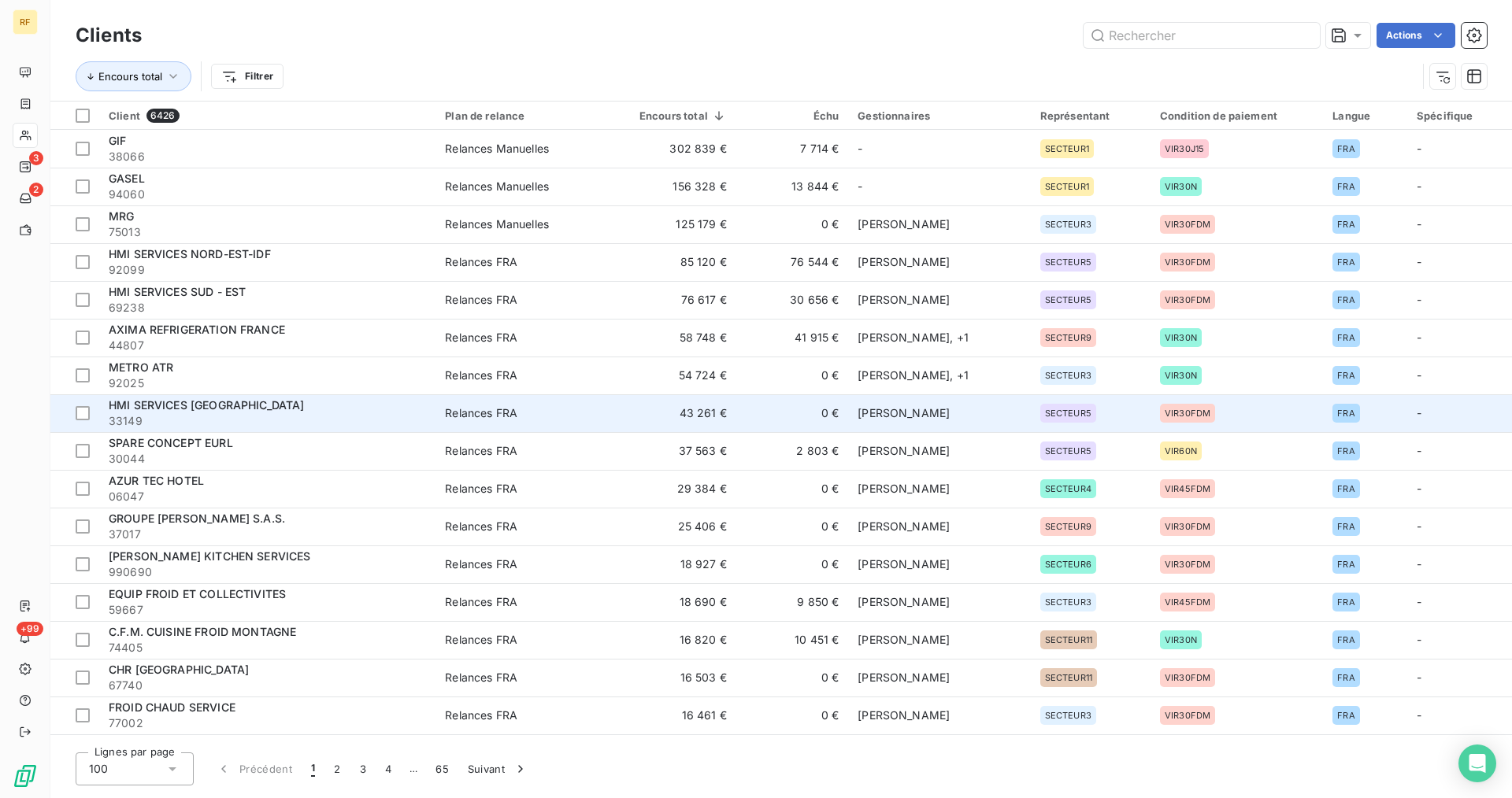
click at [245, 408] on span "HMI SERVICES [GEOGRAPHIC_DATA]" at bounding box center [207, 404] width 196 height 13
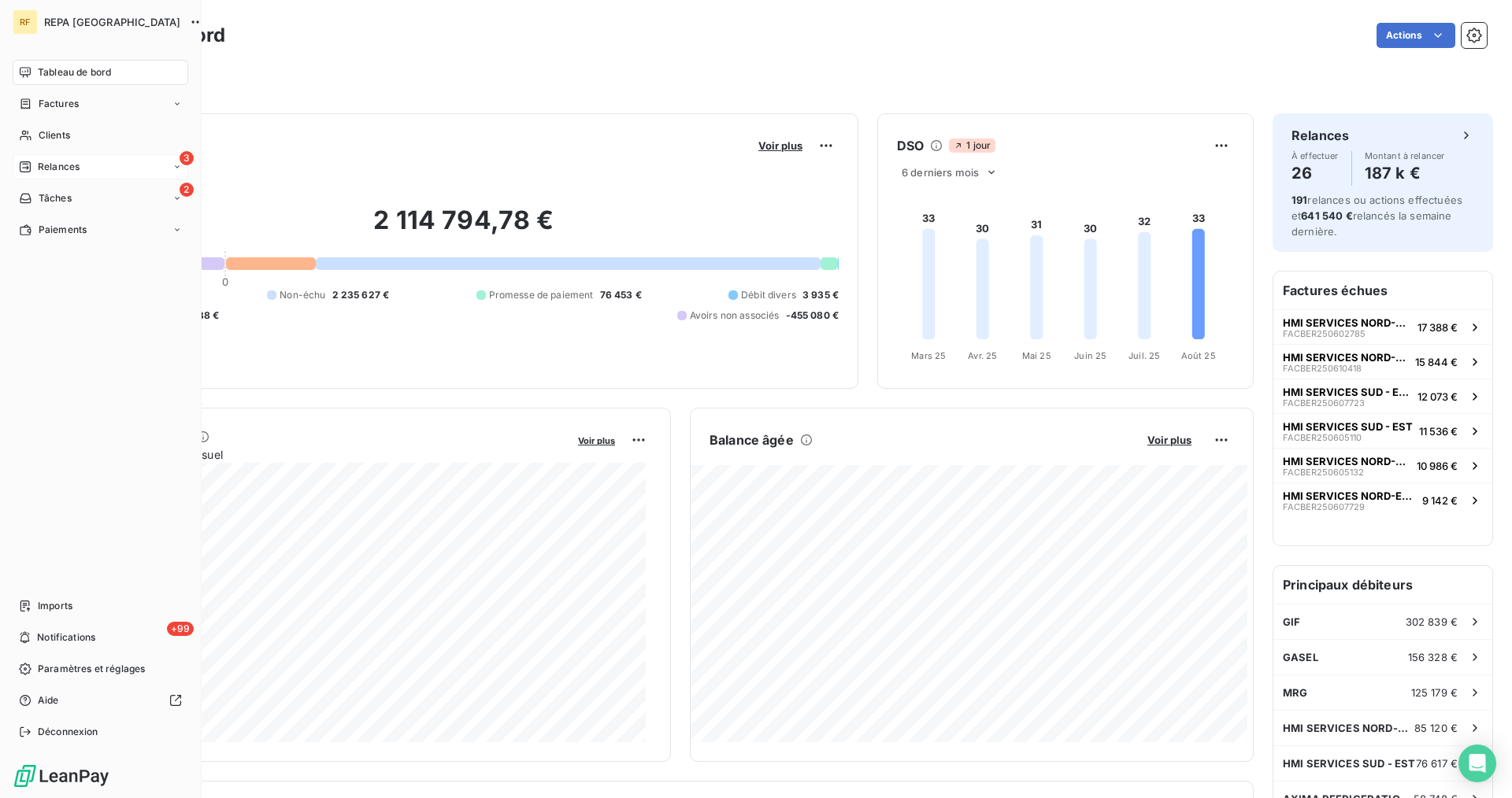
click at [105, 165] on div "3 Relances" at bounding box center [100, 167] width 176 height 25
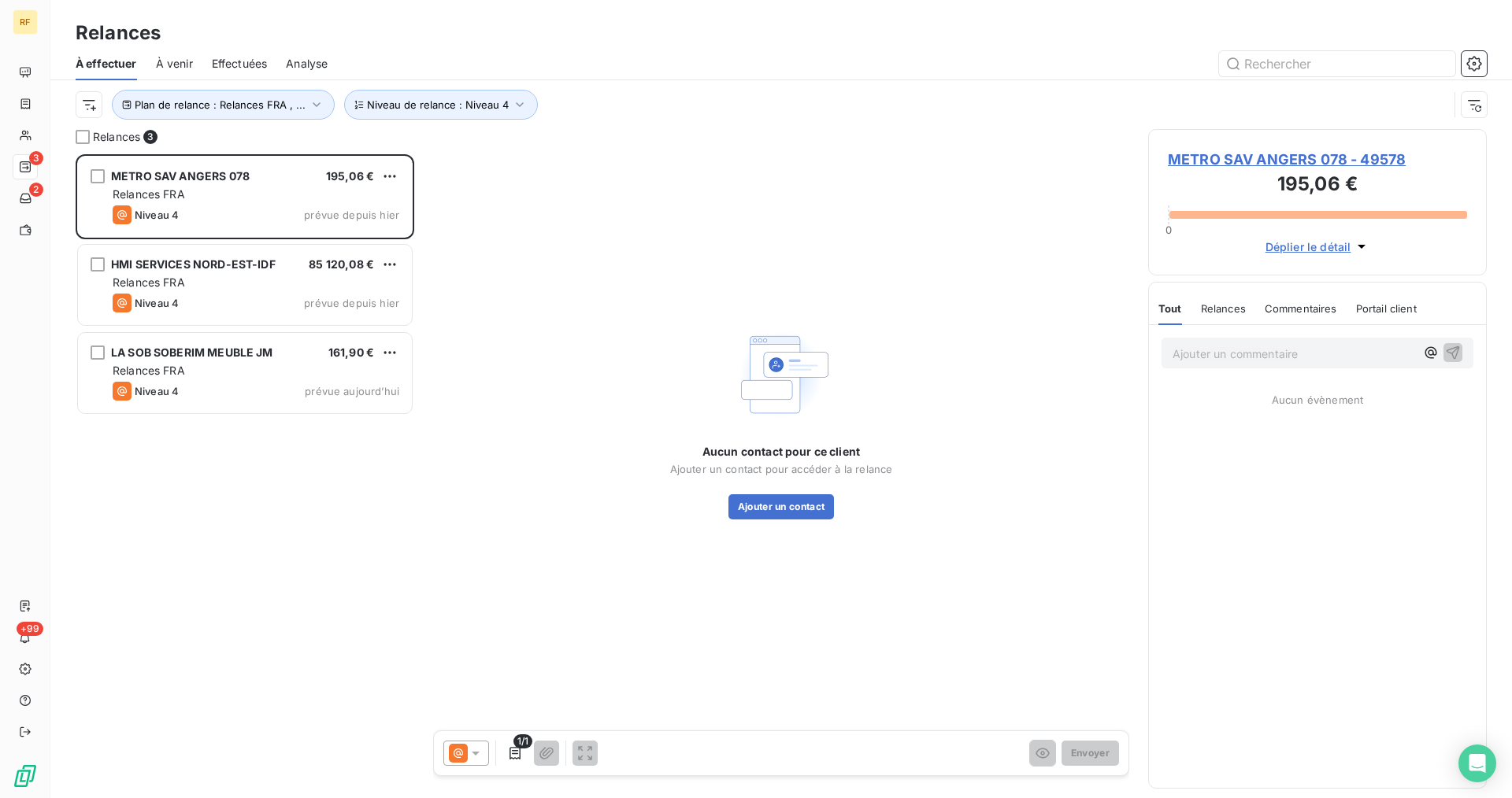
scroll to position [632, 327]
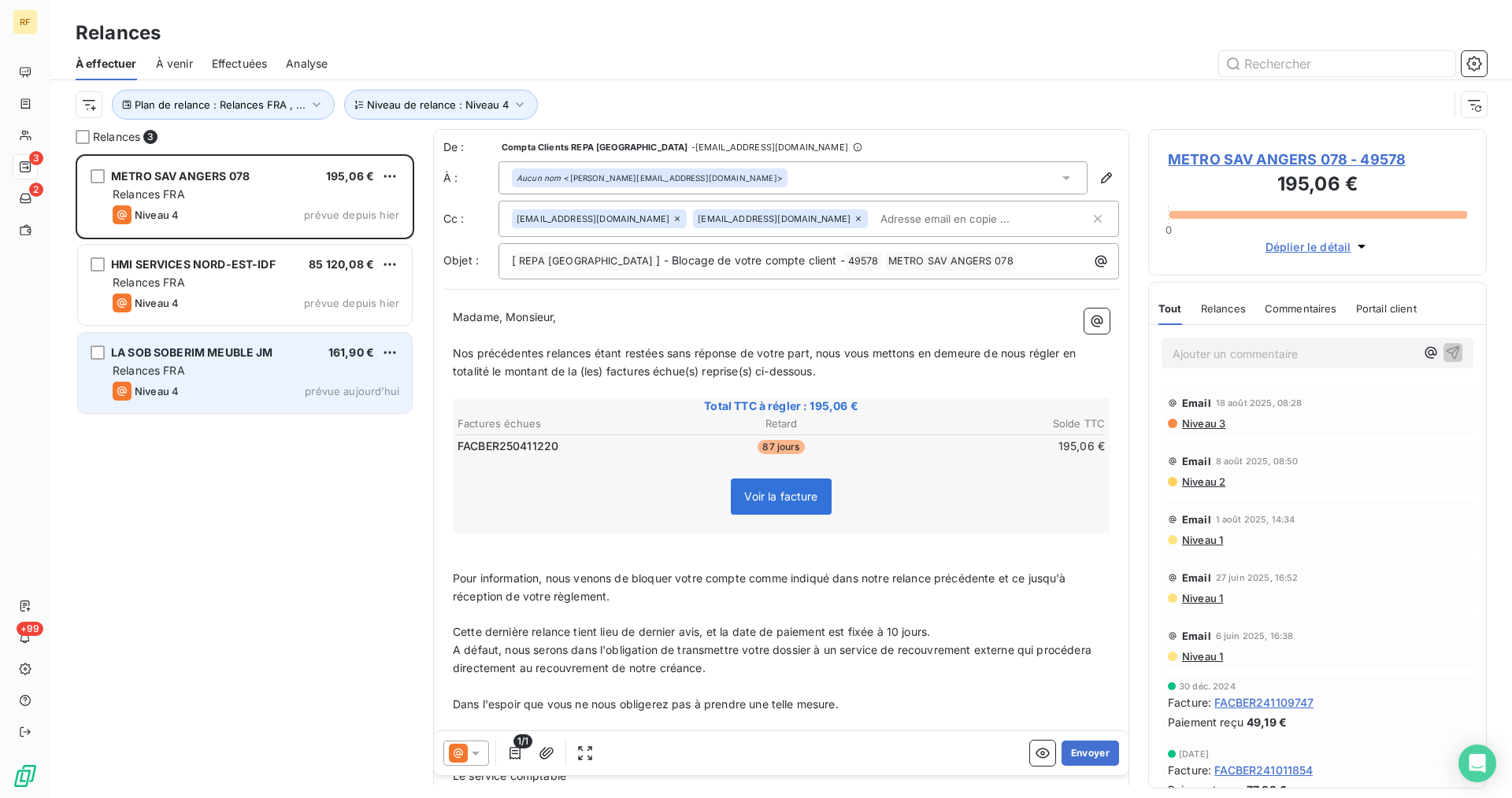
click at [233, 357] on span "LA SOB SOBERIM MEUBLE JM" at bounding box center [192, 352] width 162 height 13
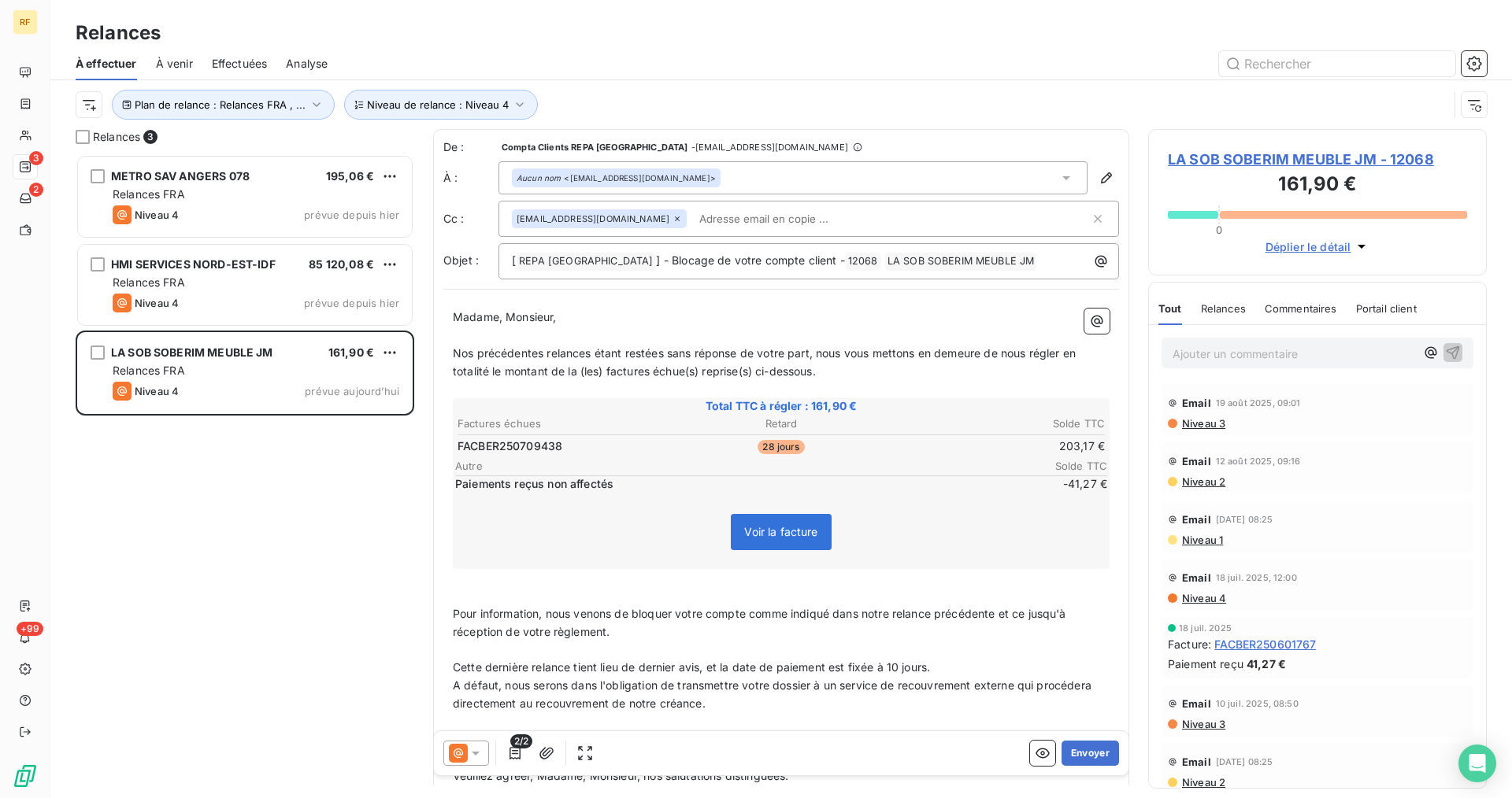
click at [1253, 156] on span "LA SOB SOBERIM MEUBLE JM - 12068" at bounding box center [1318, 159] width 299 height 21
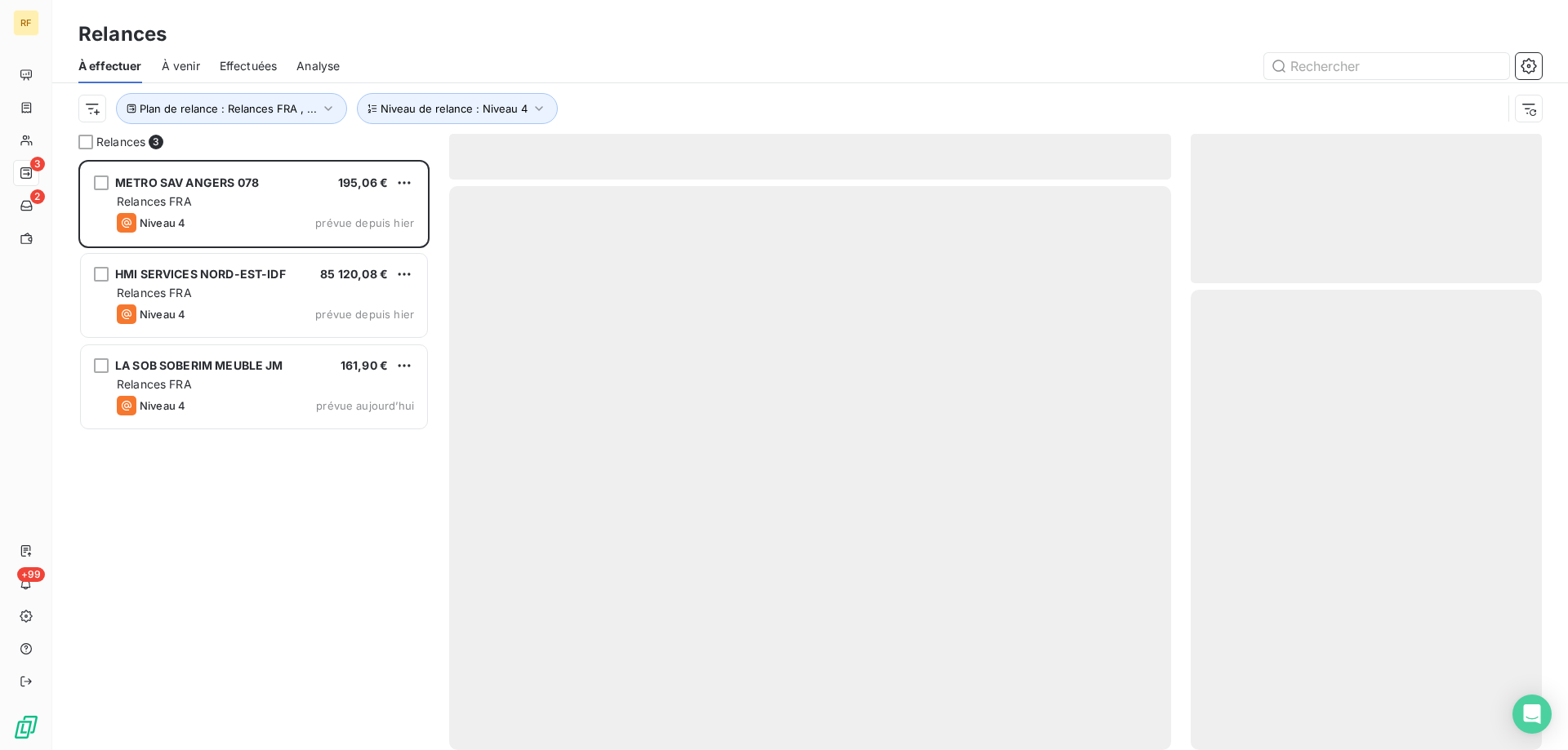
scroll to position [578, 339]
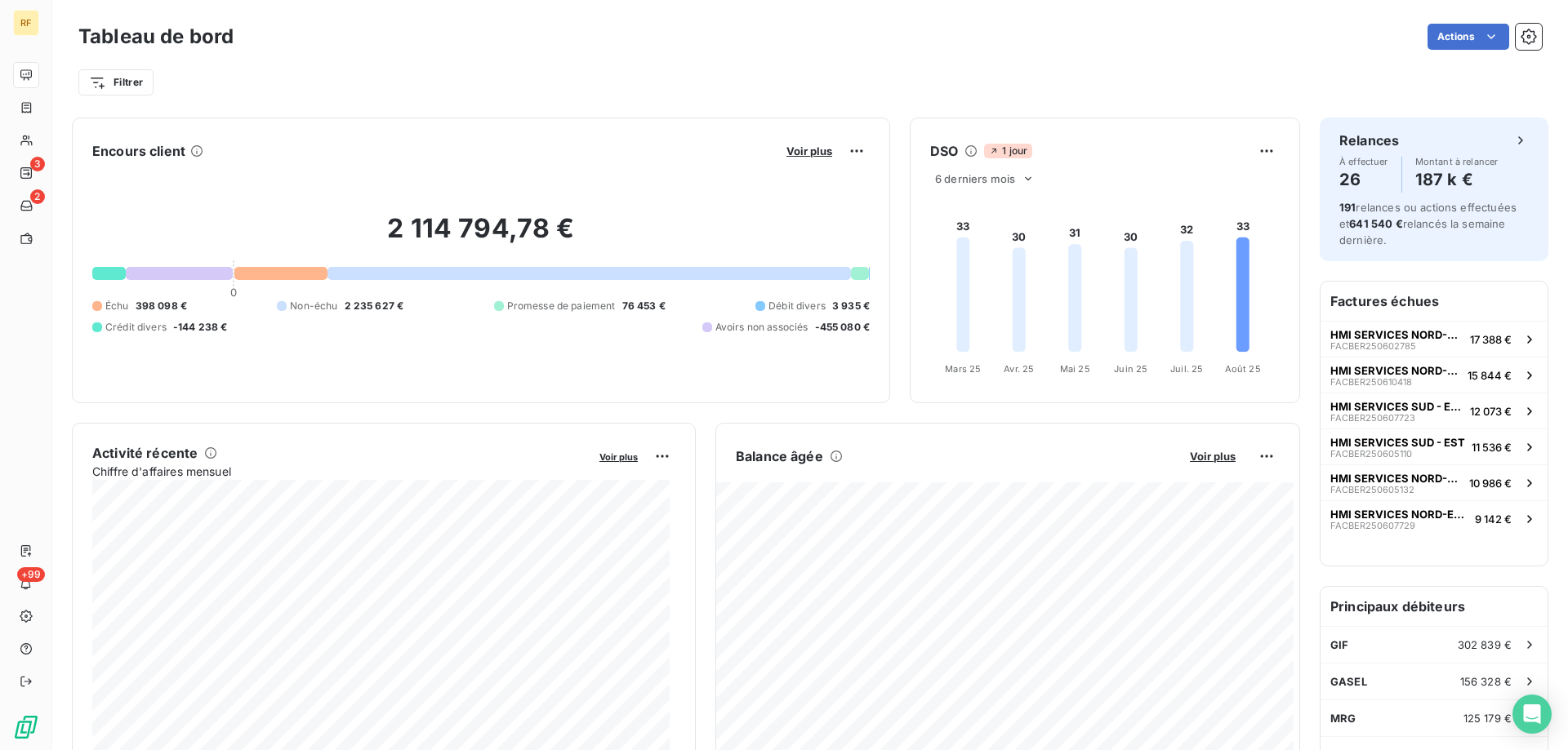
click at [1530, 31] on div "Tableau de bord Actions Filtrer" at bounding box center [810, 54] width 1516 height 108
click at [1521, 42] on icon "button" at bounding box center [1528, 36] width 16 height 16
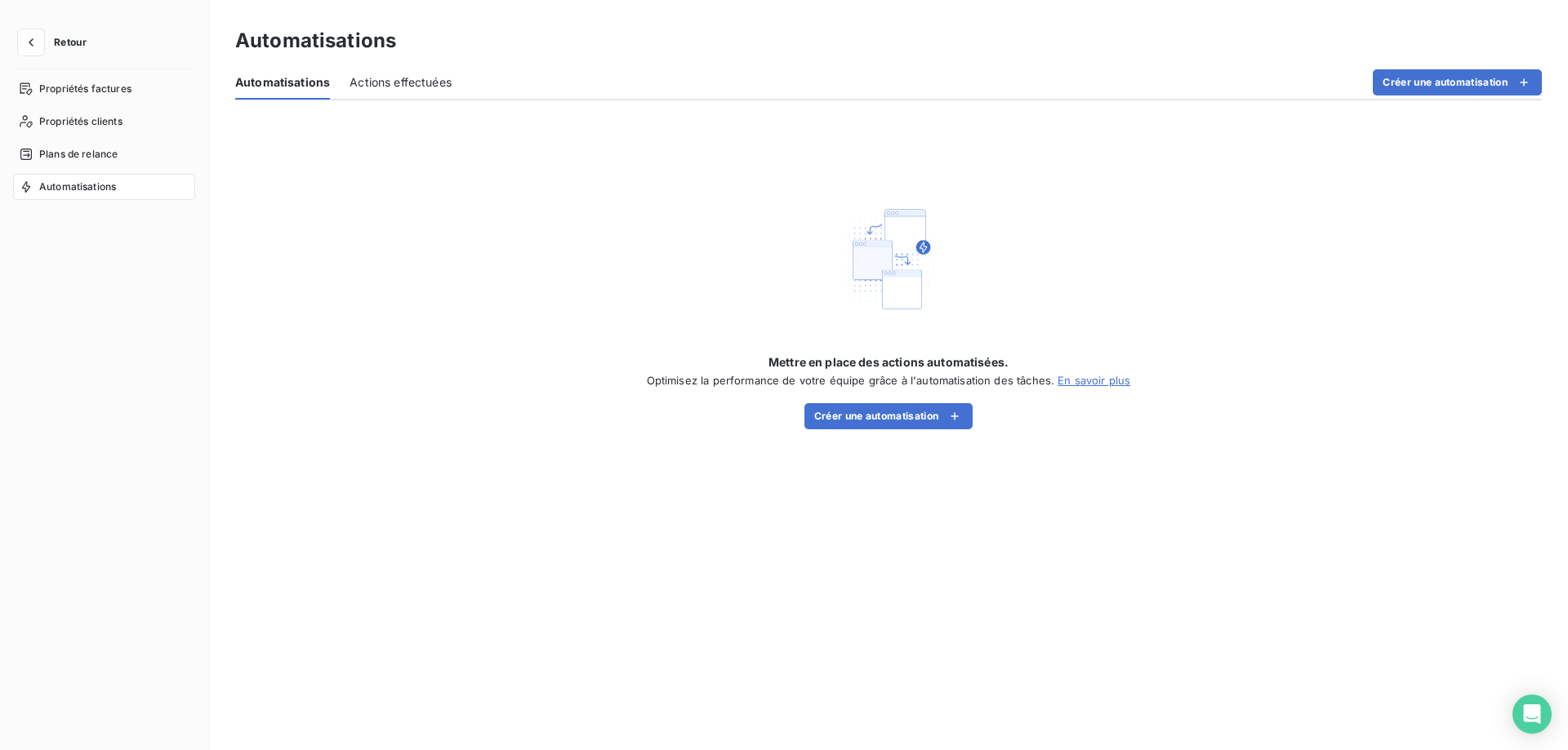
click at [46, 38] on button "Retour" at bounding box center [56, 42] width 87 height 26
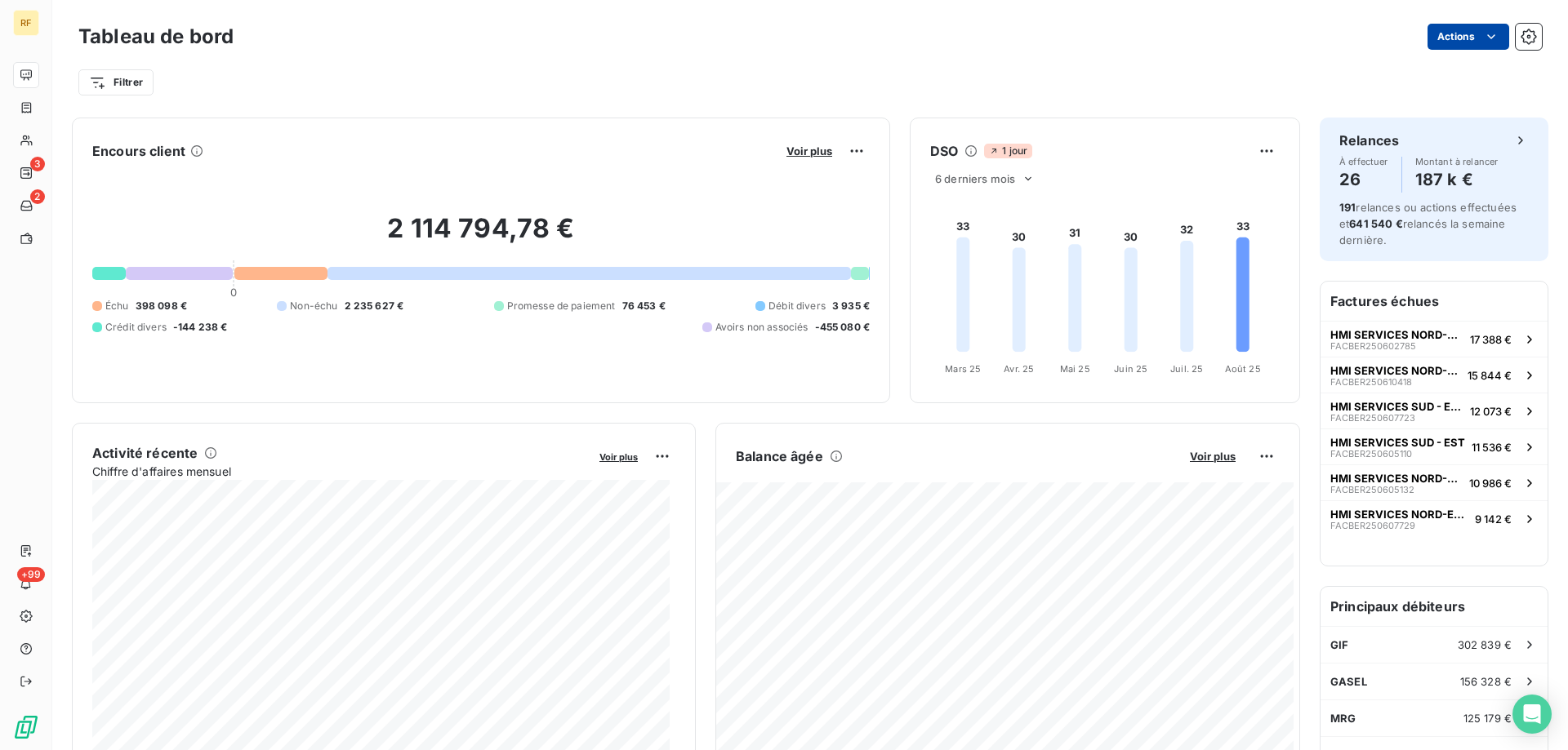
click at [1496, 37] on html "RF 3 2 +99 Tableau de bord Actions Filtrer Encours client Voir plus 2 114 794,7…" at bounding box center [784, 375] width 1568 height 750
drag, startPoint x: 1329, startPoint y: 10, endPoint x: 1478, endPoint y: 38, distance: 151.6
click at [1333, 10] on html "RF 3 2 +99 Tableau de bord Actions Filtrer Encours client Voir plus 2 114 794,7…" at bounding box center [784, 375] width 1568 height 750
click at [1518, 27] on button "button" at bounding box center [1529, 37] width 26 height 26
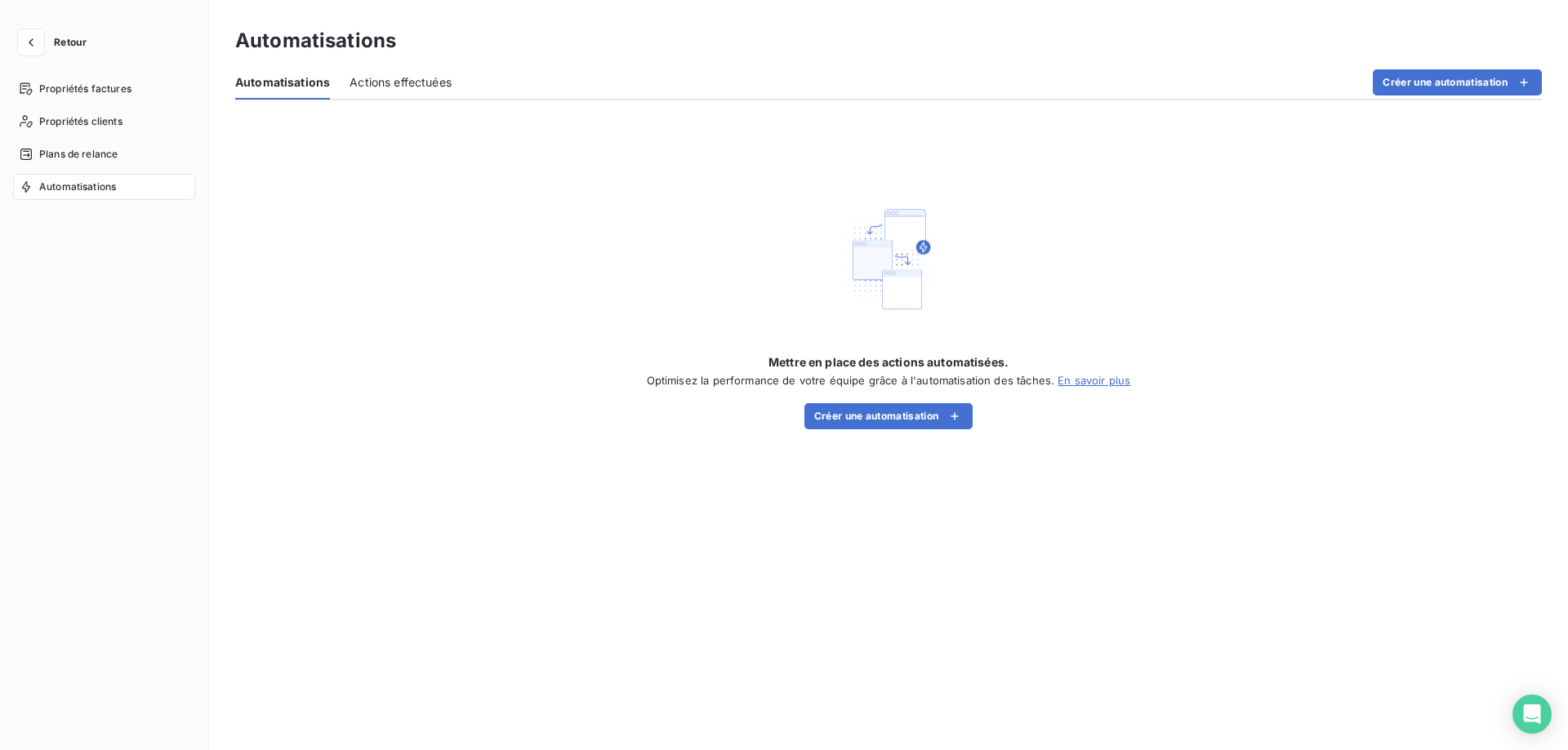
drag, startPoint x: 1082, startPoint y: 49, endPoint x: 874, endPoint y: 53, distance: 208.0
click at [1076, 51] on div "Automatisations" at bounding box center [889, 41] width 1307 height 30
click at [60, 48] on button "Retour" at bounding box center [56, 42] width 87 height 26
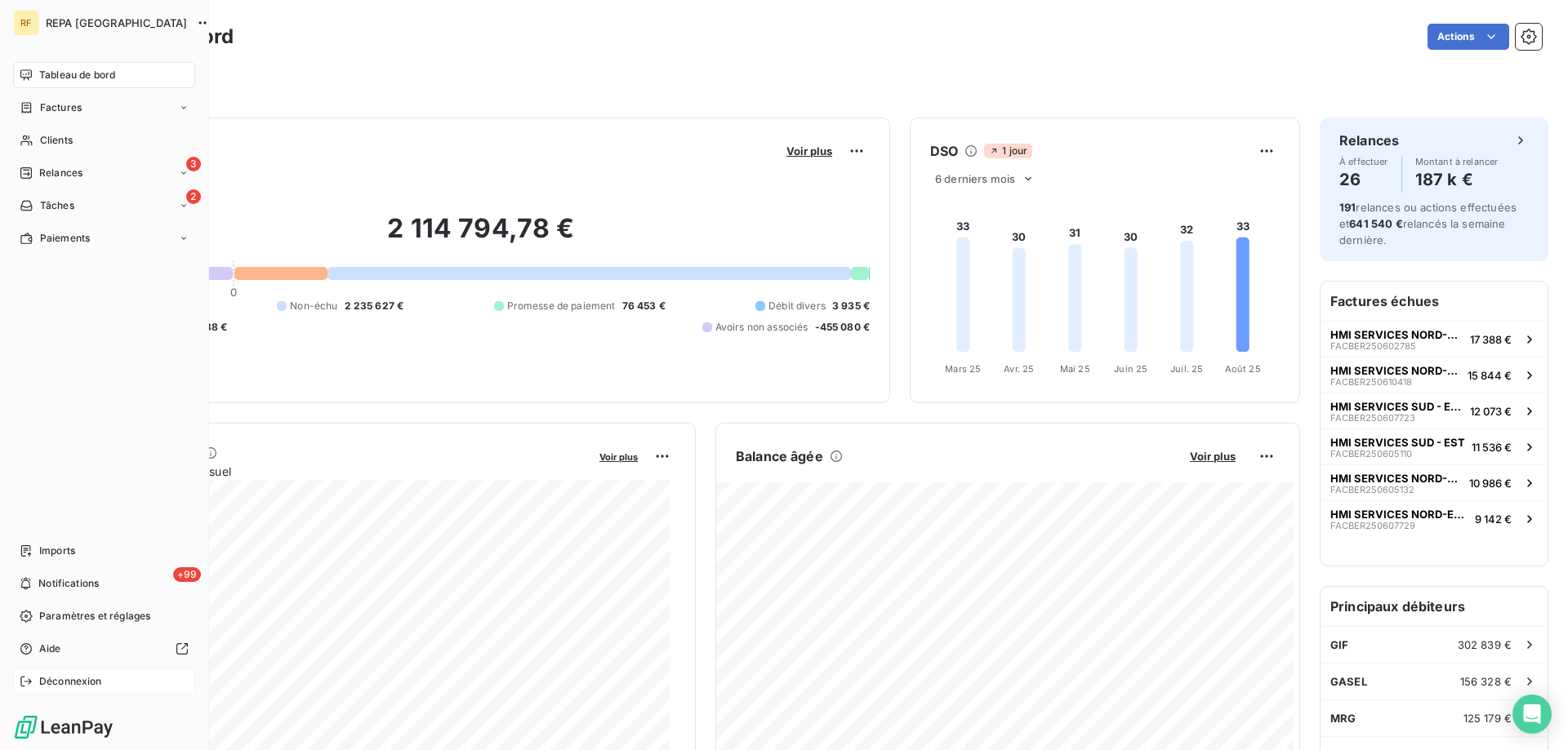
click at [80, 685] on span "Déconnexion" at bounding box center [70, 682] width 63 height 15
